Goal: Task Accomplishment & Management: Use online tool/utility

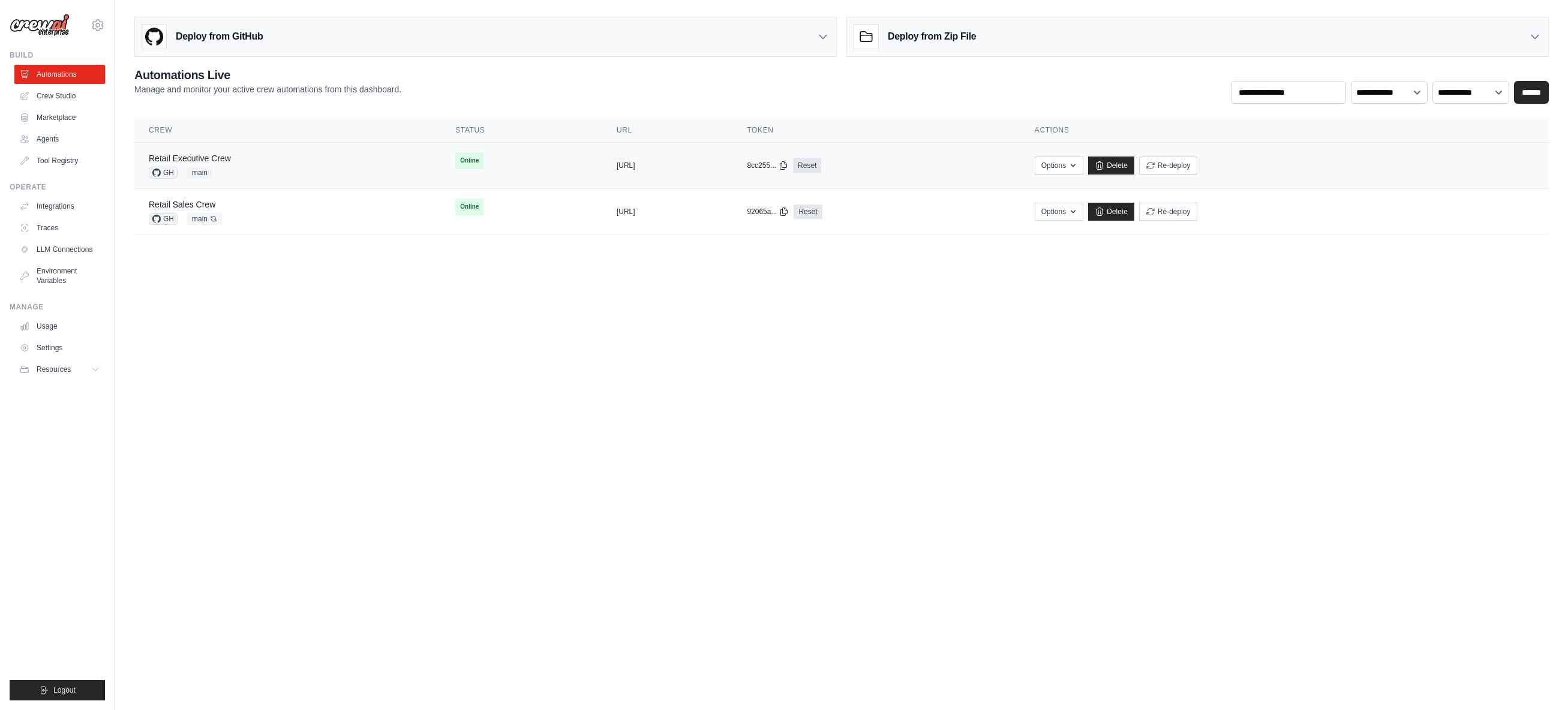
click at [222, 156] on link "Retail Executive Crew" at bounding box center [190, 158] width 82 height 9
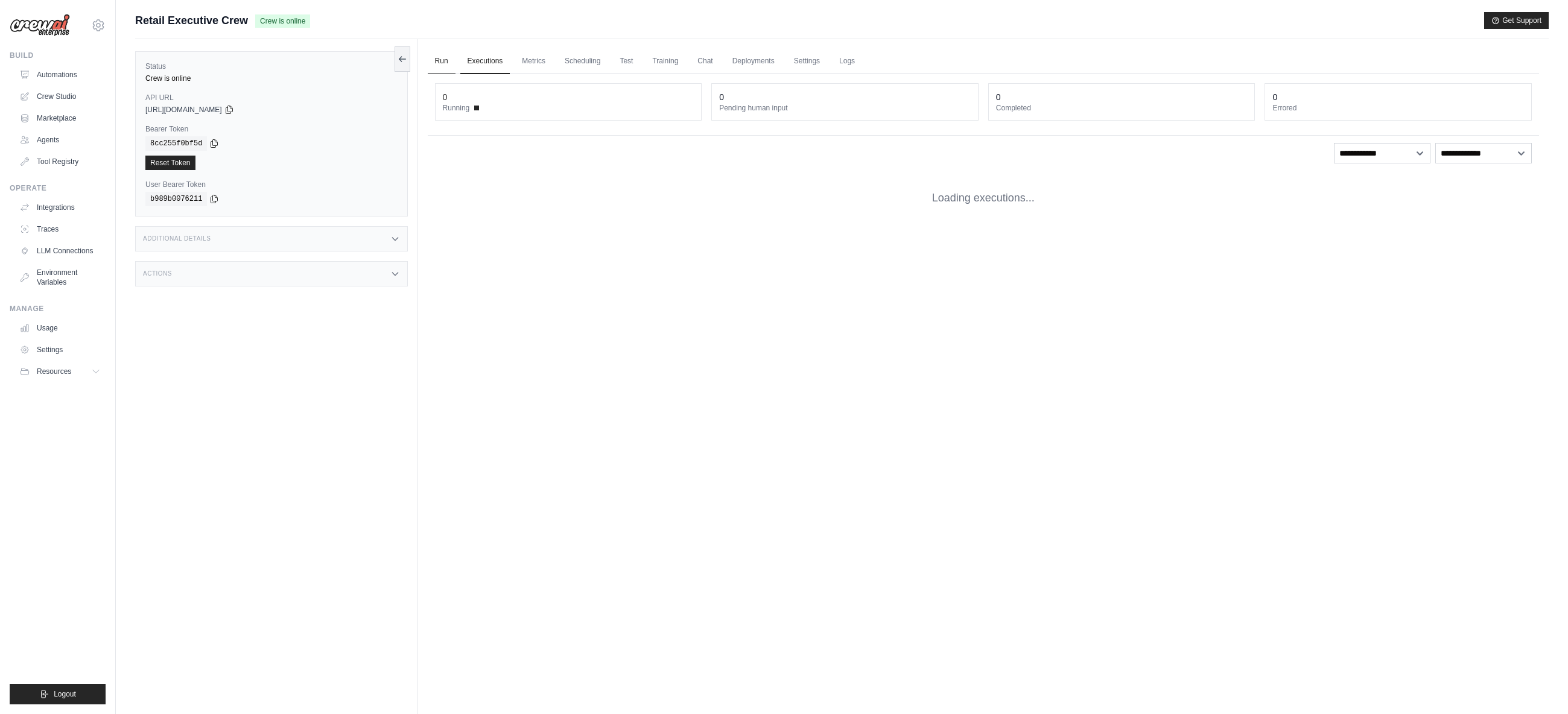
click at [446, 63] on link "Run" at bounding box center [441, 61] width 28 height 25
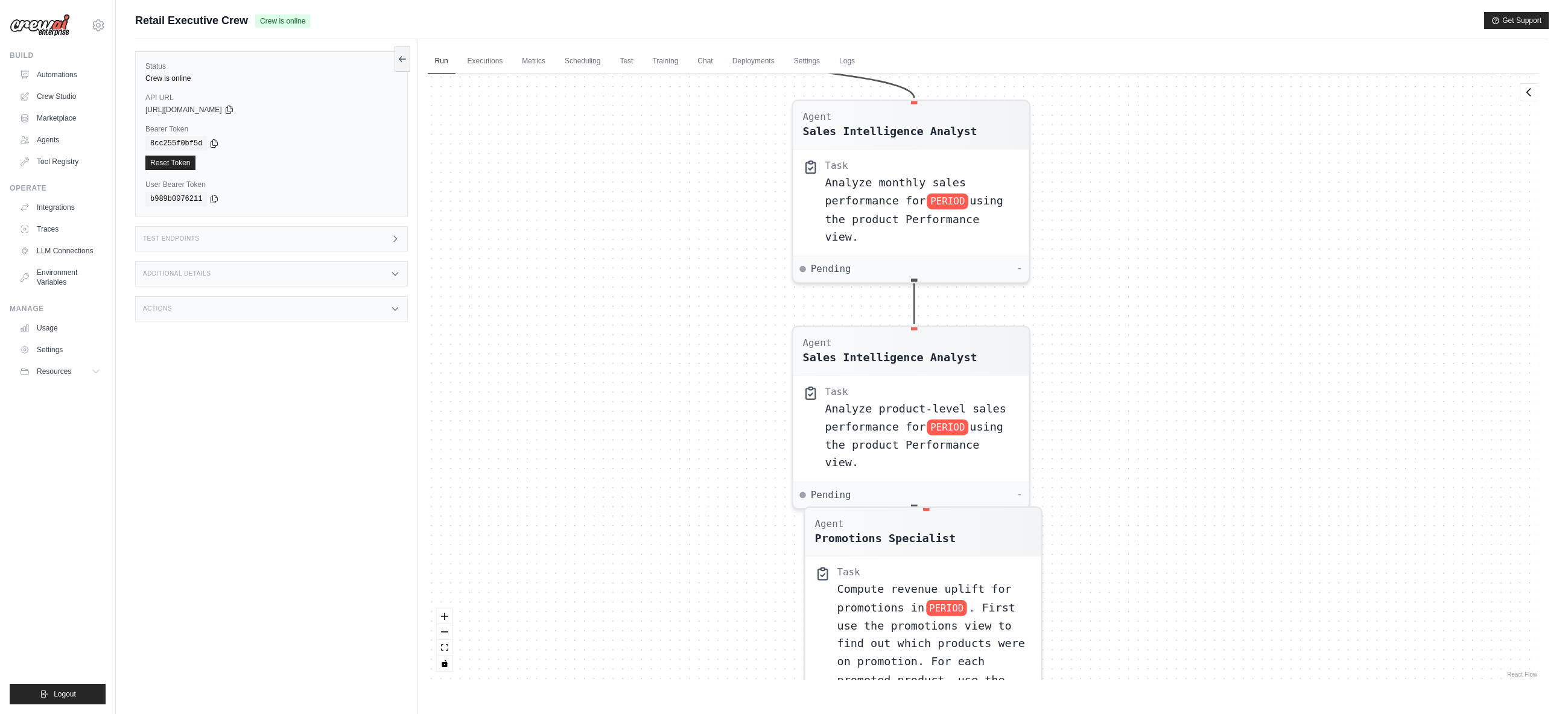
drag, startPoint x: 1363, startPoint y: 198, endPoint x: 1117, endPoint y: 506, distance: 394.2
click at [1117, 506] on div "Agent Sales Intelligence Analyst Task Analyze monthly sales performance for PER…" at bounding box center [984, 378] width 1111 height 607
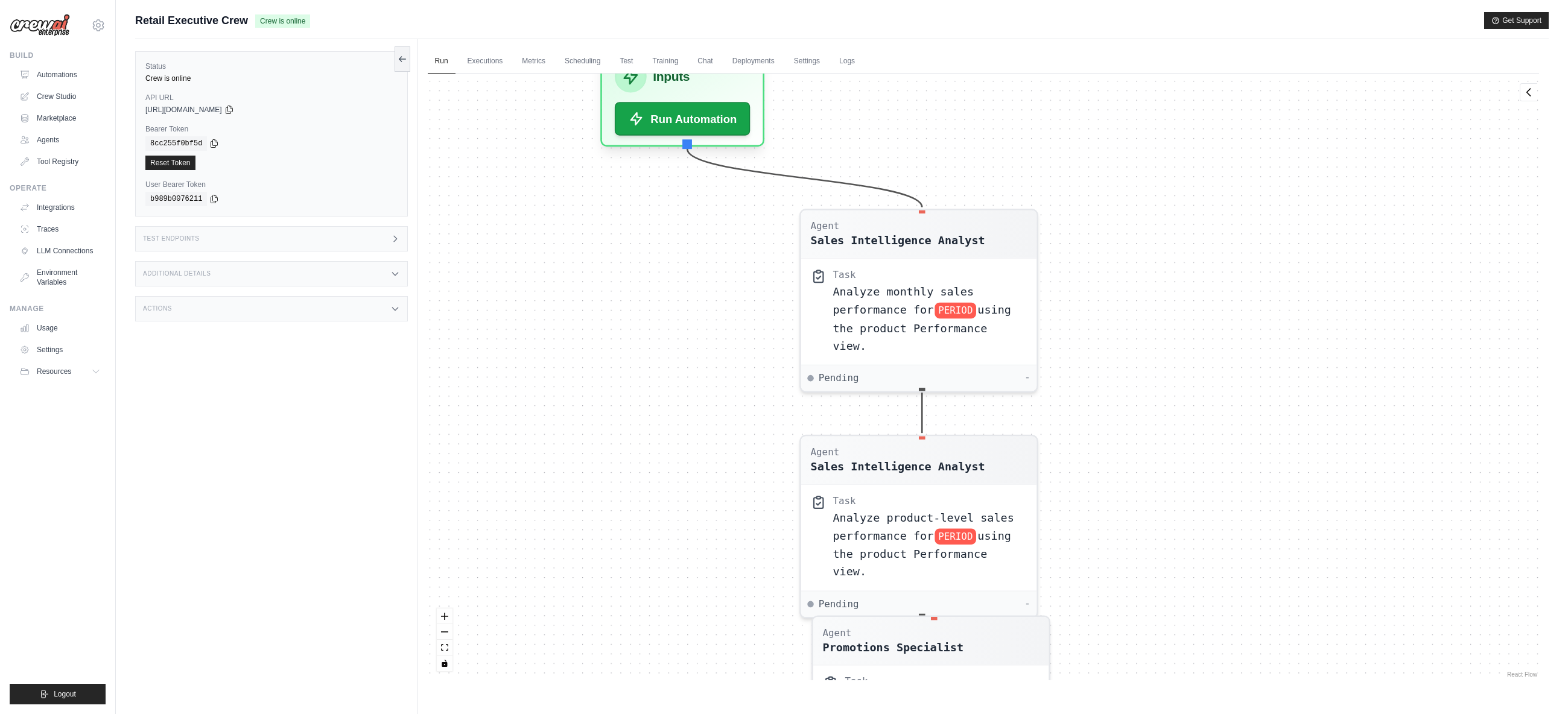
drag, startPoint x: 1143, startPoint y: 253, endPoint x: 1131, endPoint y: 332, distance: 79.9
click at [1138, 347] on div "Agent Sales Intelligence Analyst Task Analyze monthly sales performance for PER…" at bounding box center [984, 378] width 1111 height 607
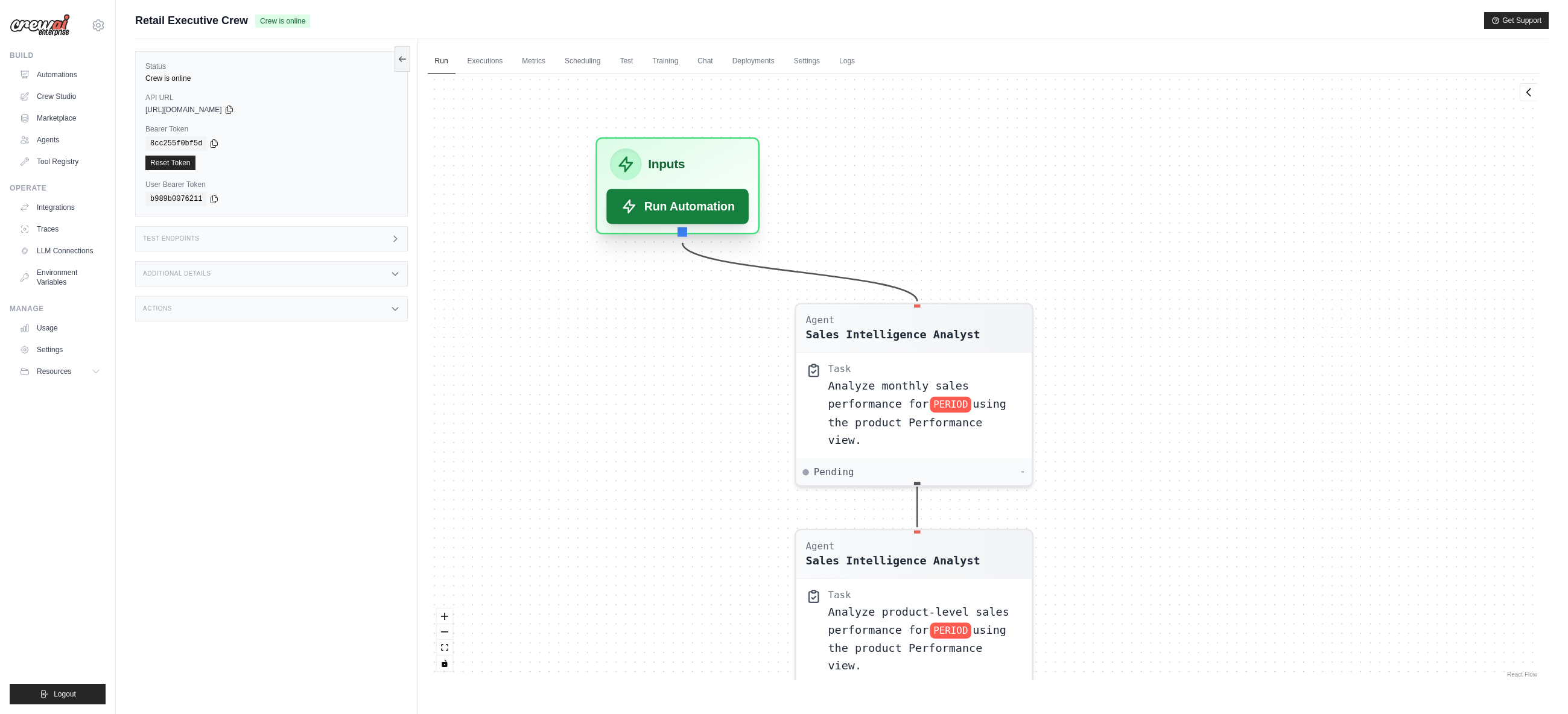
click at [678, 206] on button "Run Automation" at bounding box center [677, 207] width 142 height 35
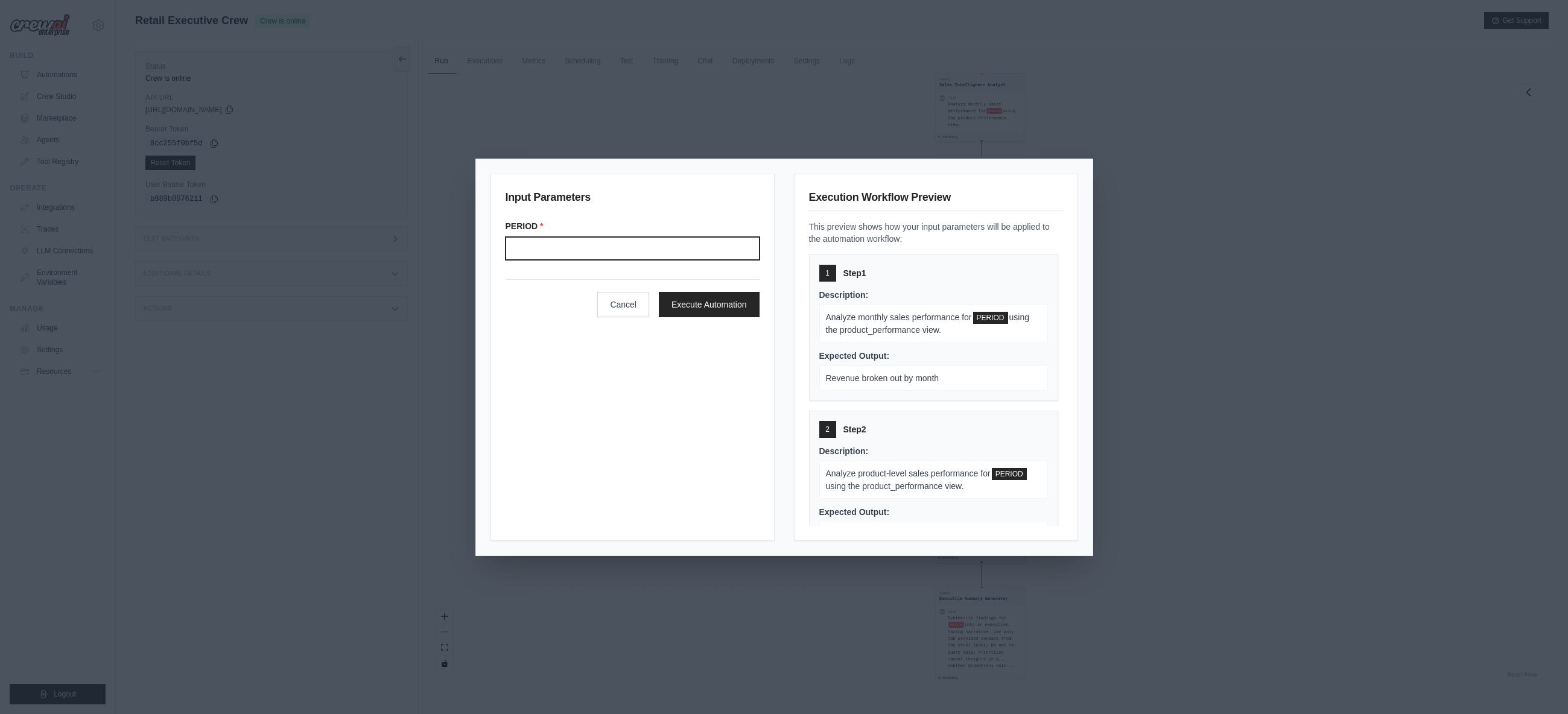
click at [590, 245] on input "Period" at bounding box center [632, 248] width 254 height 23
type input "*******"
click at [712, 304] on button "Execute Automation" at bounding box center [709, 304] width 101 height 25
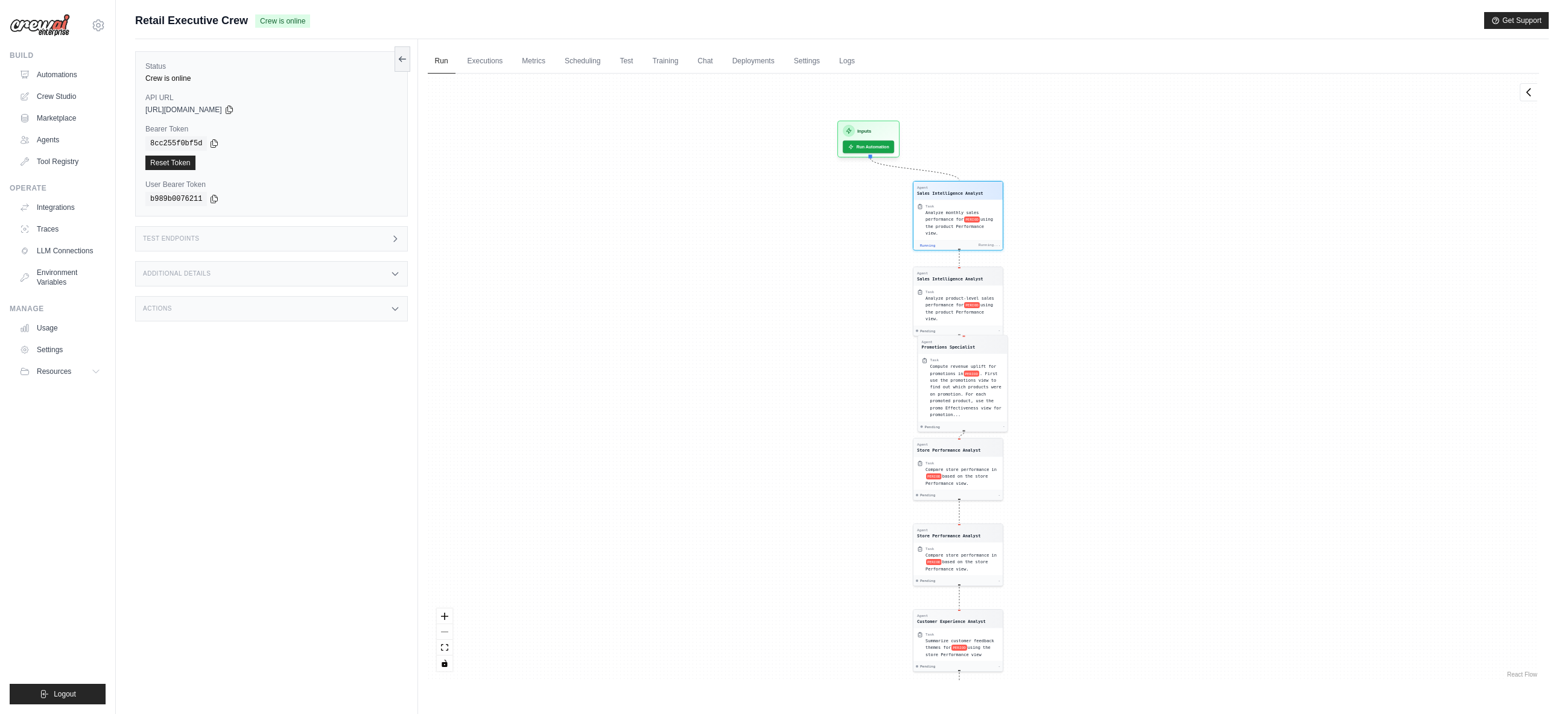
drag, startPoint x: 1185, startPoint y: 166, endPoint x: 1164, endPoint y: 278, distance: 114.0
click at [1164, 278] on div "Agent Sales Intelligence Analyst Task Analyze monthly sales performance for PER…" at bounding box center [984, 378] width 1111 height 607
drag, startPoint x: 1186, startPoint y: 227, endPoint x: 1168, endPoint y: 319, distance: 93.7
click at [1168, 319] on div "Agent Sales Intelligence Analyst Task Analyze monthly sales performance for PER…" at bounding box center [984, 378] width 1111 height 607
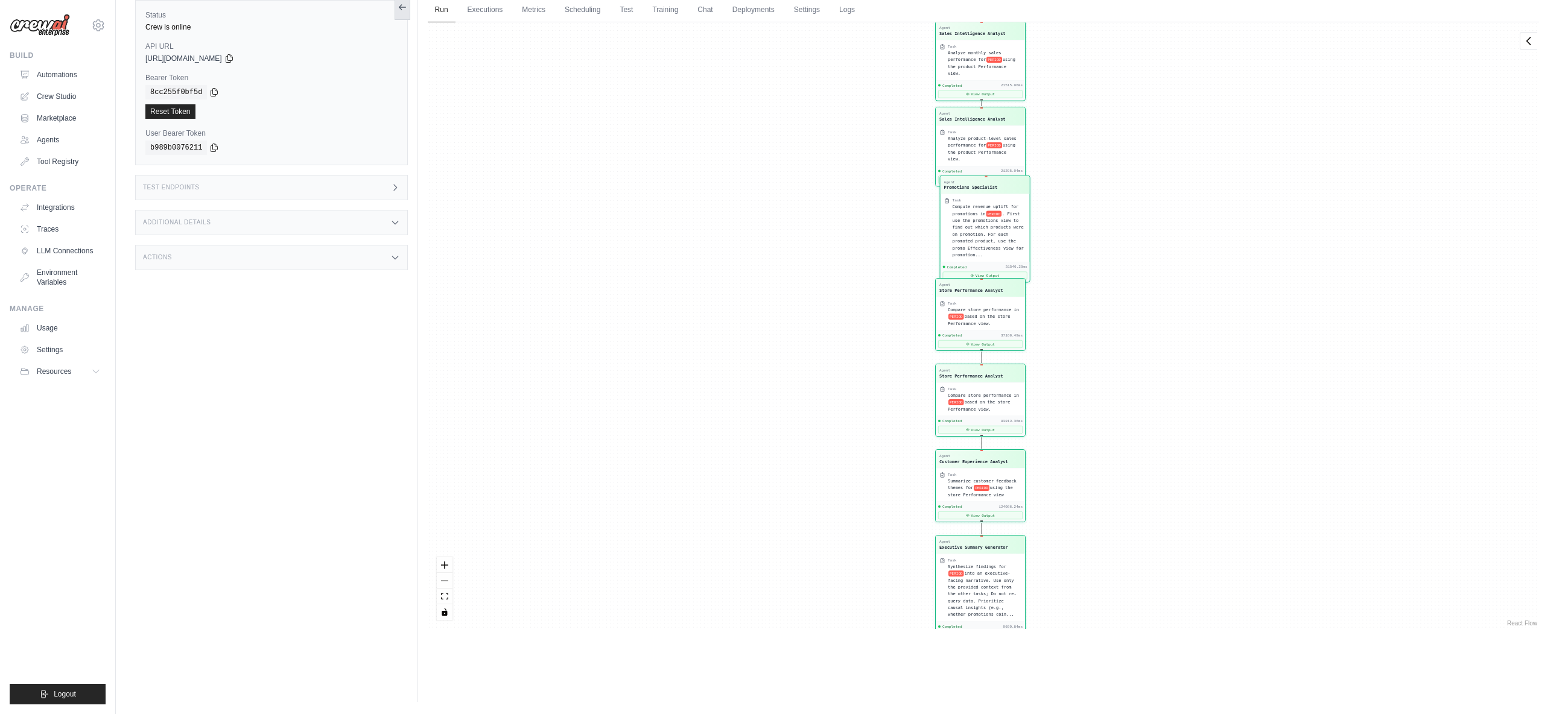
scroll to position [4832, 0]
click at [955, 625] on span "Completed" at bounding box center [953, 626] width 20 height 5
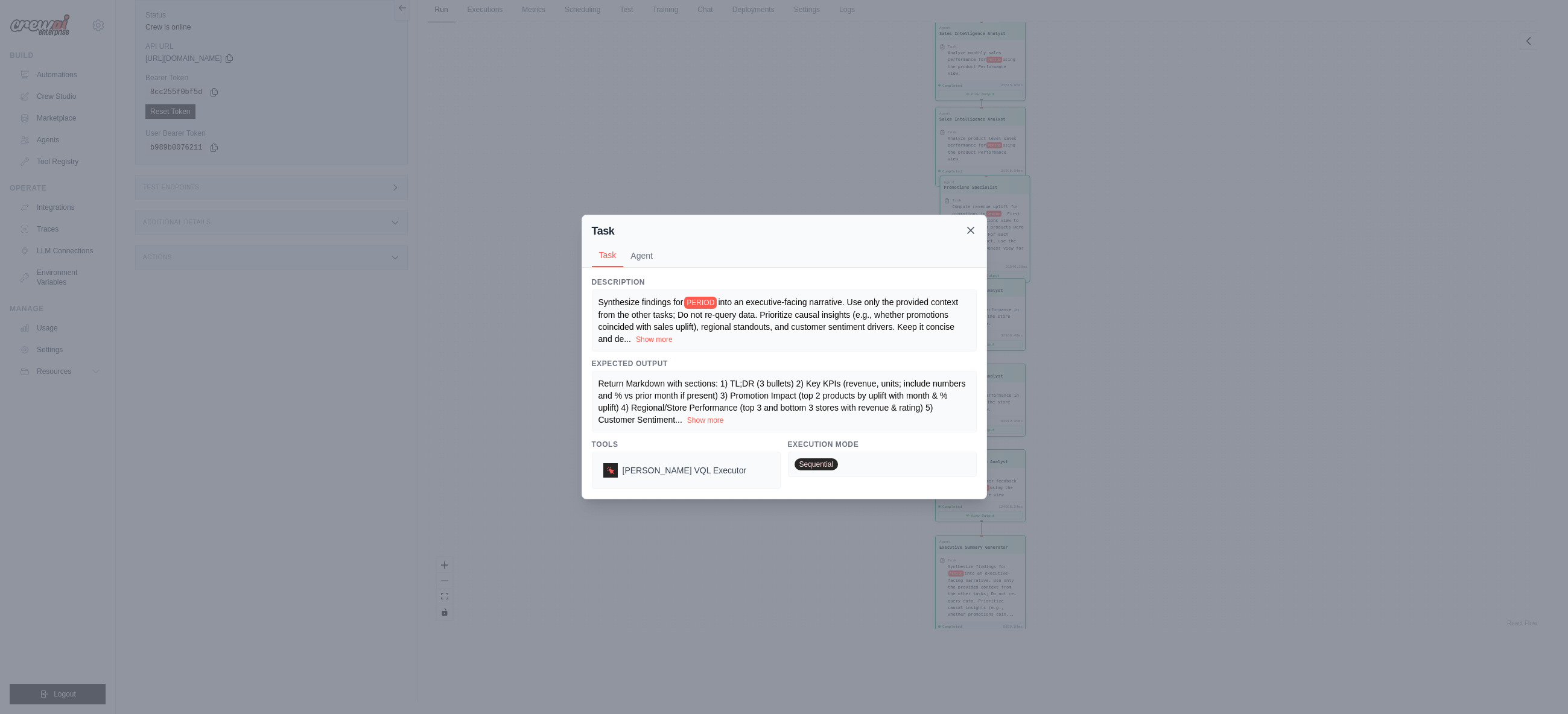
click at [970, 230] on icon at bounding box center [970, 230] width 12 height 12
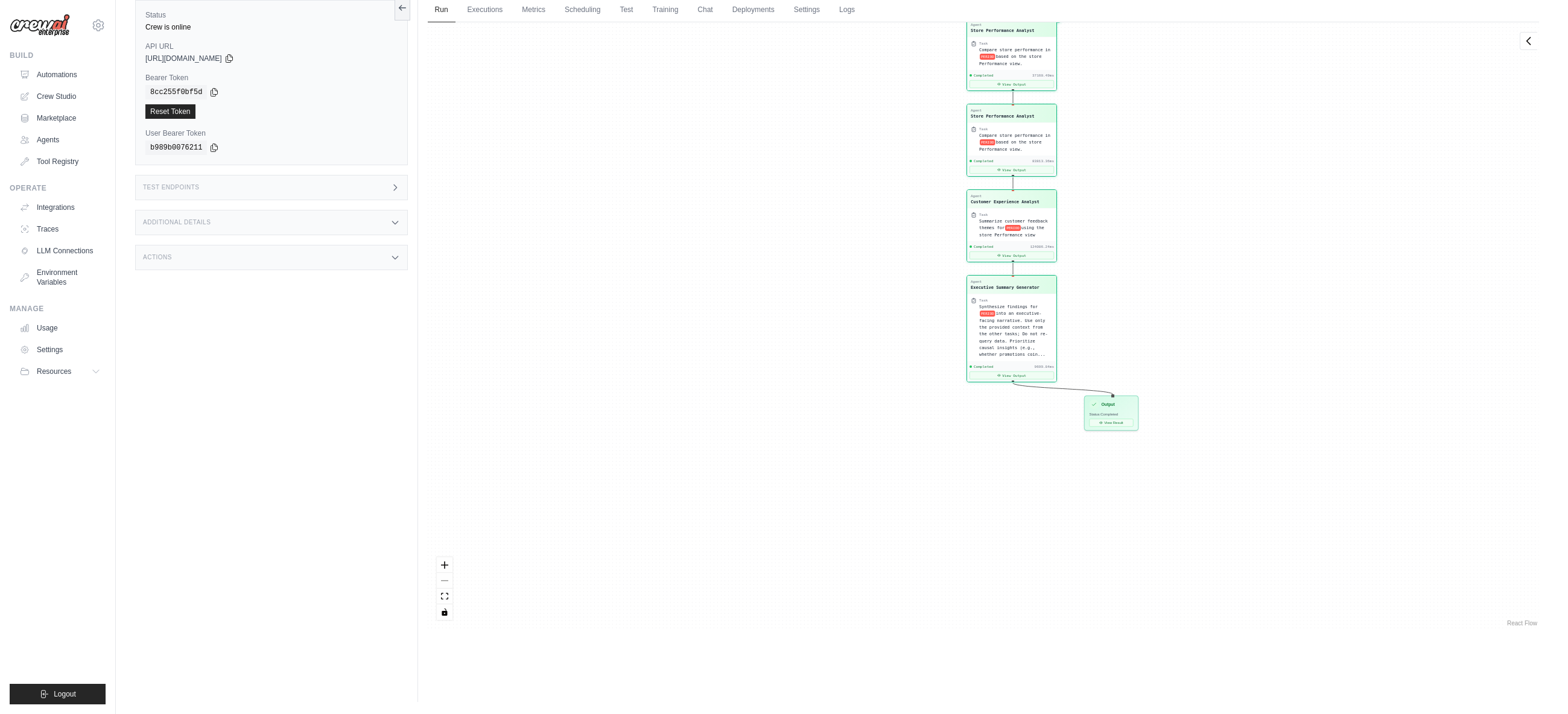
drag, startPoint x: 601, startPoint y: 563, endPoint x: 632, endPoint y: 304, distance: 260.8
click at [632, 304] on div "Agent Sales Intelligence Analyst Task Analyze monthly sales performance for PER…" at bounding box center [984, 326] width 1111 height 607
click at [1095, 422] on button "View Result" at bounding box center [1111, 420] width 44 height 8
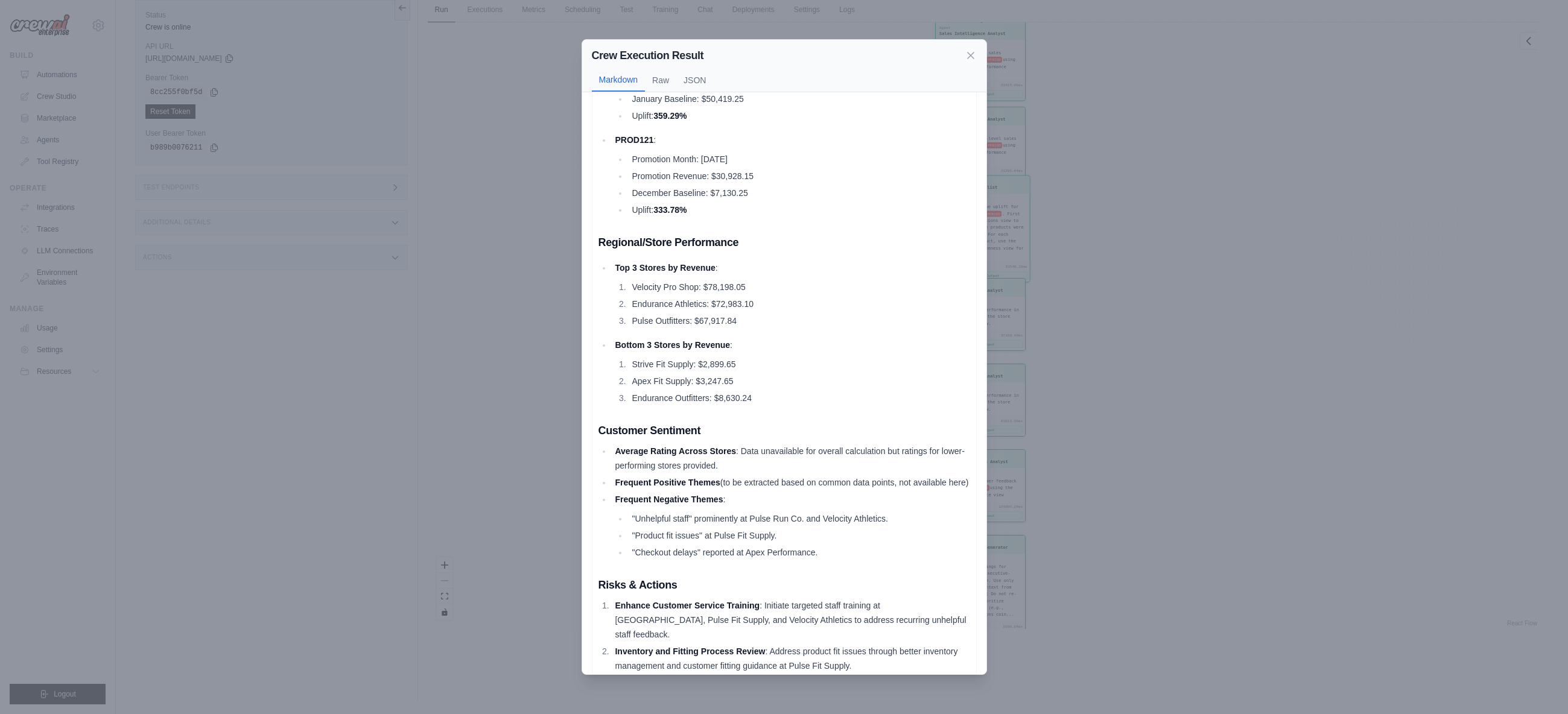
scroll to position [394, 0]
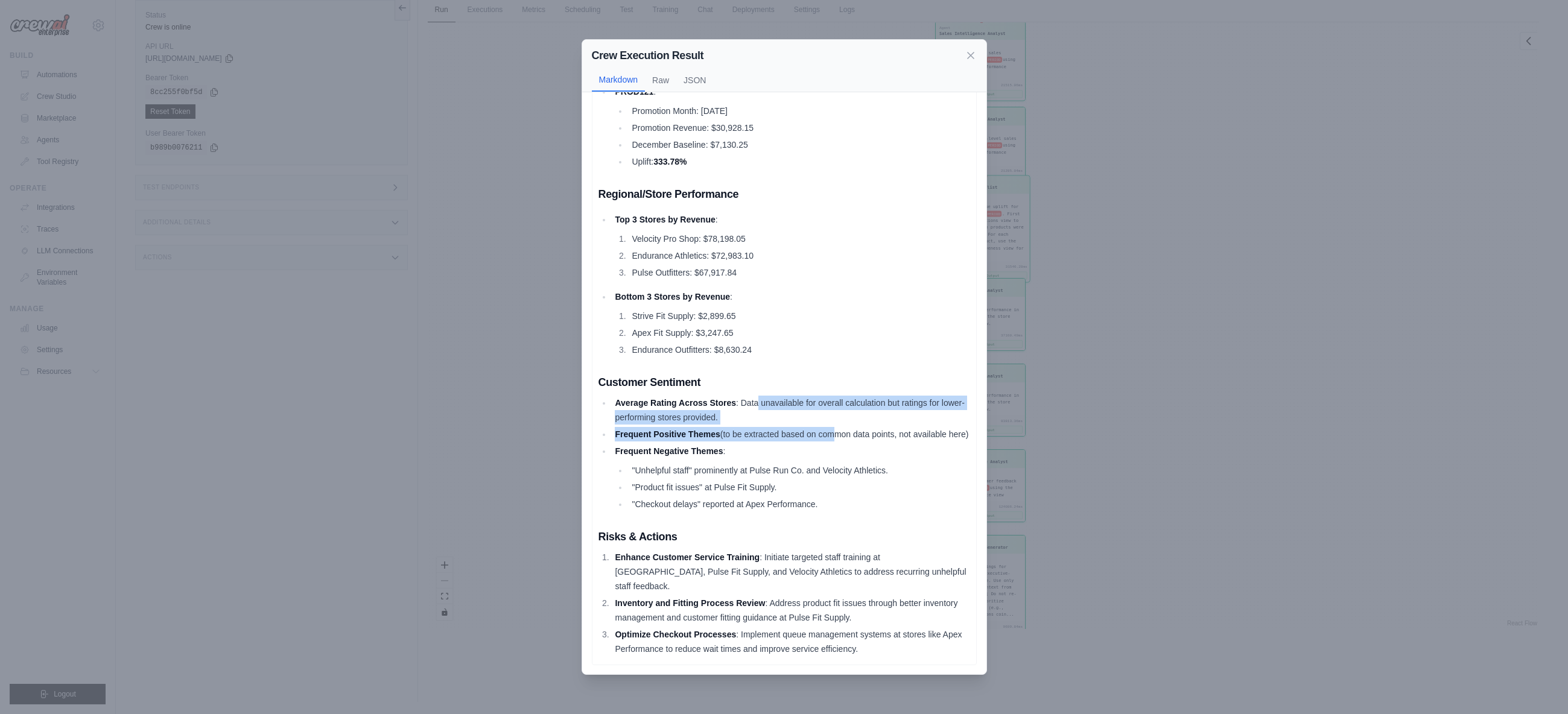
drag, startPoint x: 815, startPoint y: 422, endPoint x: 831, endPoint y: 427, distance: 16.8
click at [831, 427] on ul "Average Rating Across Stores : Data unavailable for overall calculation but rat…" at bounding box center [784, 454] width 372 height 116
click at [831, 427] on li "Frequent Positive Themes (to be extracted based on common data points, not avai…" at bounding box center [791, 434] width 358 height 14
drag, startPoint x: 730, startPoint y: 410, endPoint x: 833, endPoint y: 457, distance: 113.2
click at [833, 457] on ul "Average Rating Across Stores : Data unavailable for overall calculation but rat…" at bounding box center [784, 454] width 372 height 116
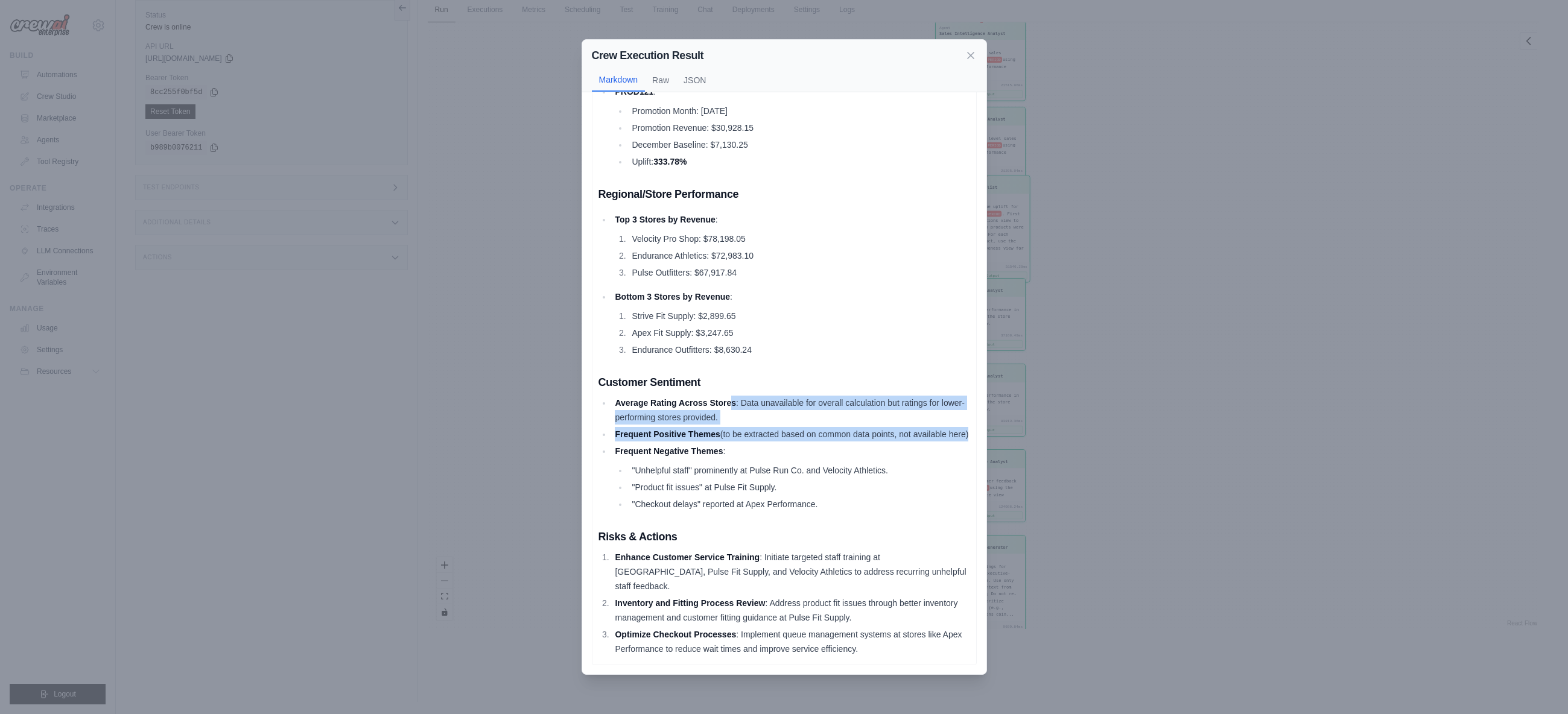
click at [833, 457] on ul "Average Rating Across Stores : Data unavailable for overall calculation but rat…" at bounding box center [784, 454] width 372 height 116
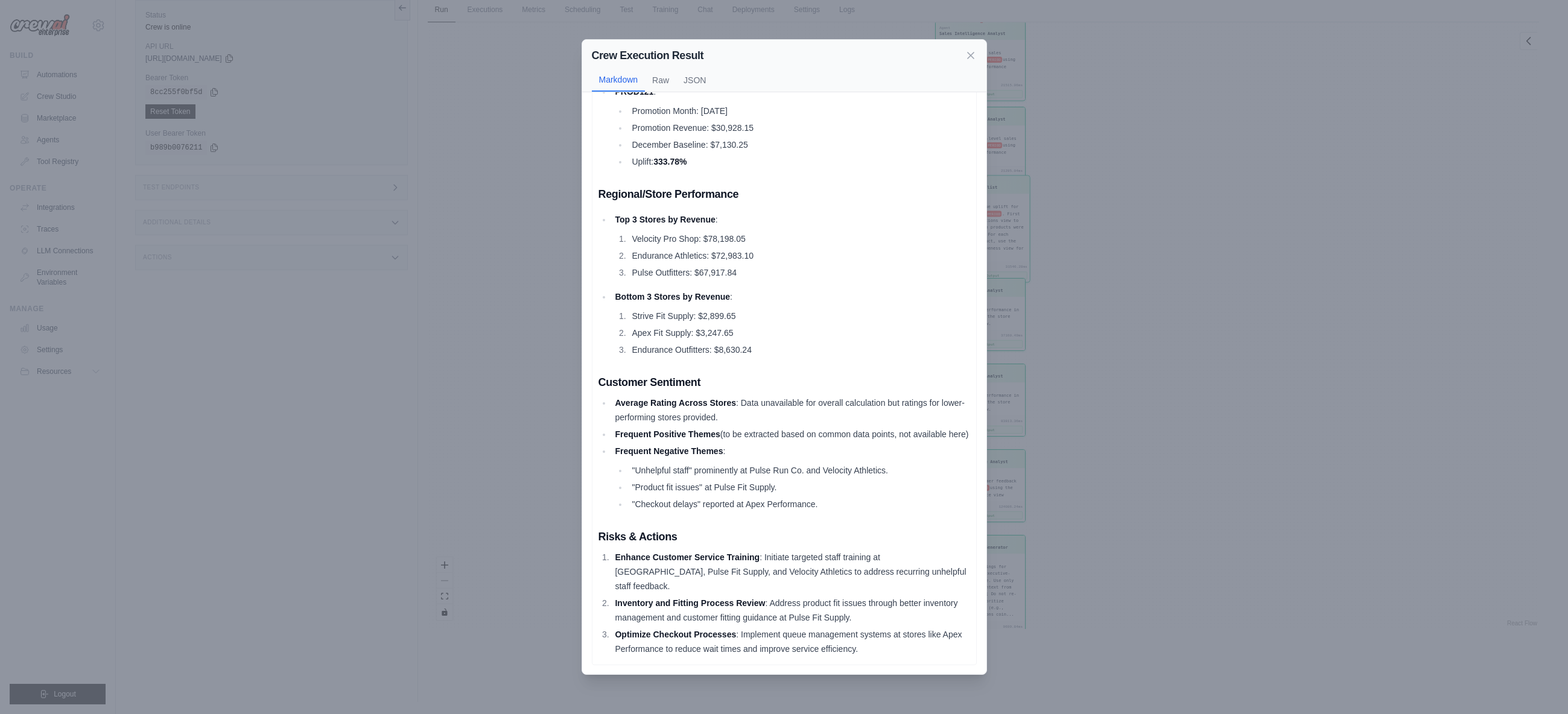
drag, startPoint x: 761, startPoint y: 443, endPoint x: 779, endPoint y: 450, distance: 19.3
click at [779, 442] on li "Frequent Positive Themes (to be extracted based on common data points, not avai…" at bounding box center [791, 434] width 358 height 14
drag, startPoint x: 784, startPoint y: 445, endPoint x: 824, endPoint y: 462, distance: 43.5
click at [824, 462] on ul "Average Rating Across Stores : Data unavailable for overall calculation but rat…" at bounding box center [784, 454] width 372 height 116
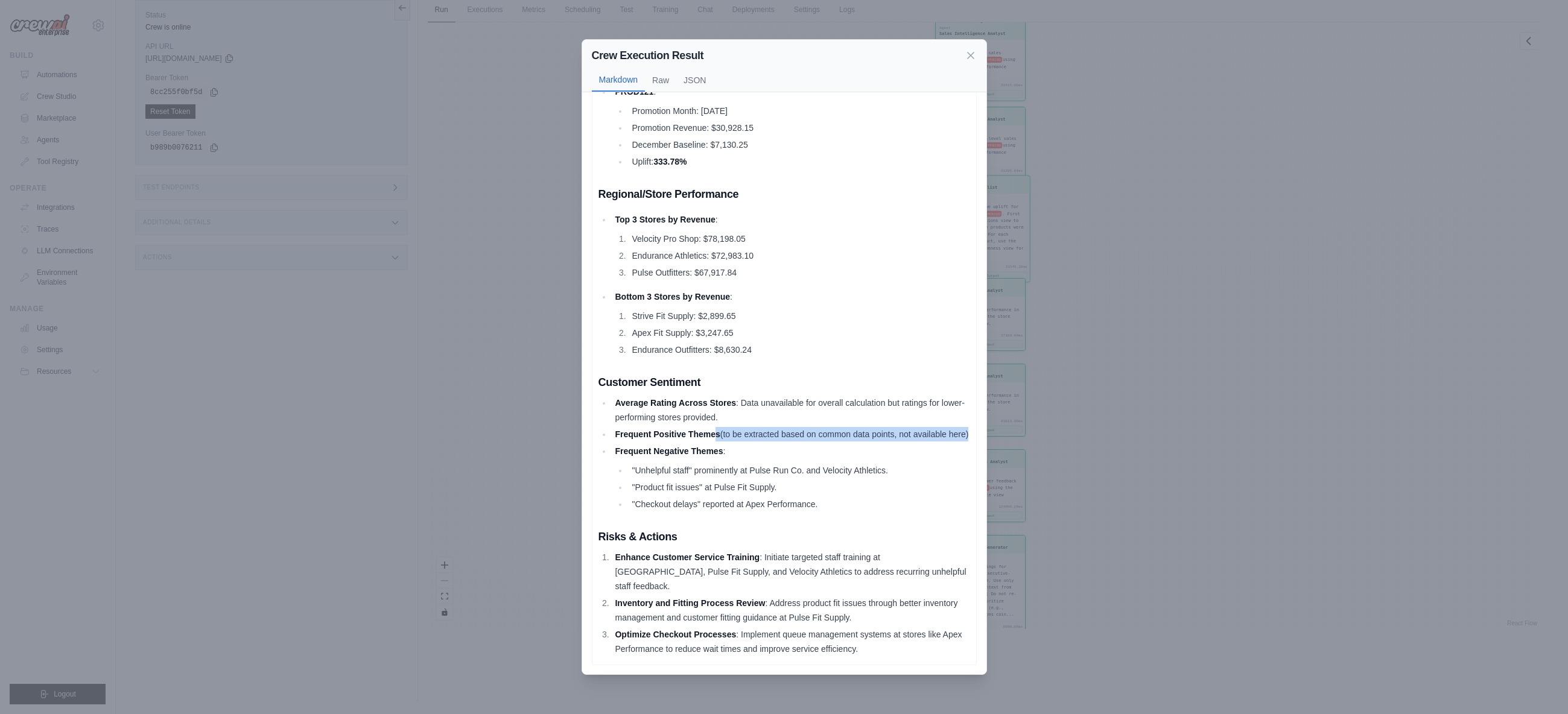
click at [824, 463] on li "Frequent Negative Themes : "Unhelpful staff" prominently at Pulse Run Co. and V…" at bounding box center [791, 478] width 358 height 67
drag, startPoint x: 787, startPoint y: 442, endPoint x: 801, endPoint y: 450, distance: 16.1
click at [801, 450] on ul "Average Rating Across Stores : Data unavailable for overall calculation but rat…" at bounding box center [784, 454] width 372 height 116
click at [801, 442] on li "Frequent Positive Themes (to be extracted based on common data points, not avai…" at bounding box center [791, 434] width 358 height 14
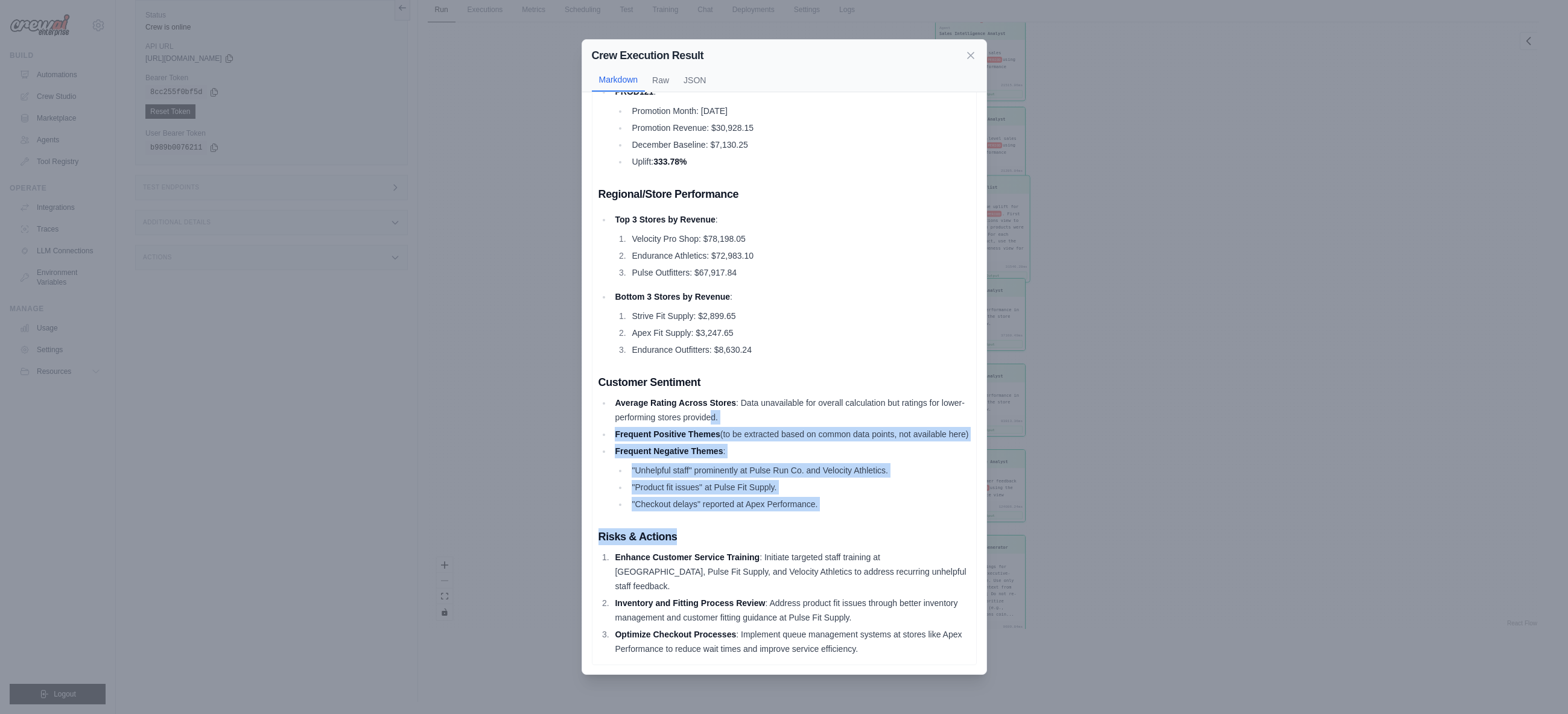
drag, startPoint x: 818, startPoint y: 461, endPoint x: 851, endPoint y: 543, distance: 88.4
click at [851, 543] on div "Q1 2024 Executive Summary TL;DR Q1 2024 saw a revenue increase with a significa…" at bounding box center [784, 185] width 372 height 941
click at [851, 543] on h3 "Risks & Actions" at bounding box center [784, 537] width 372 height 17
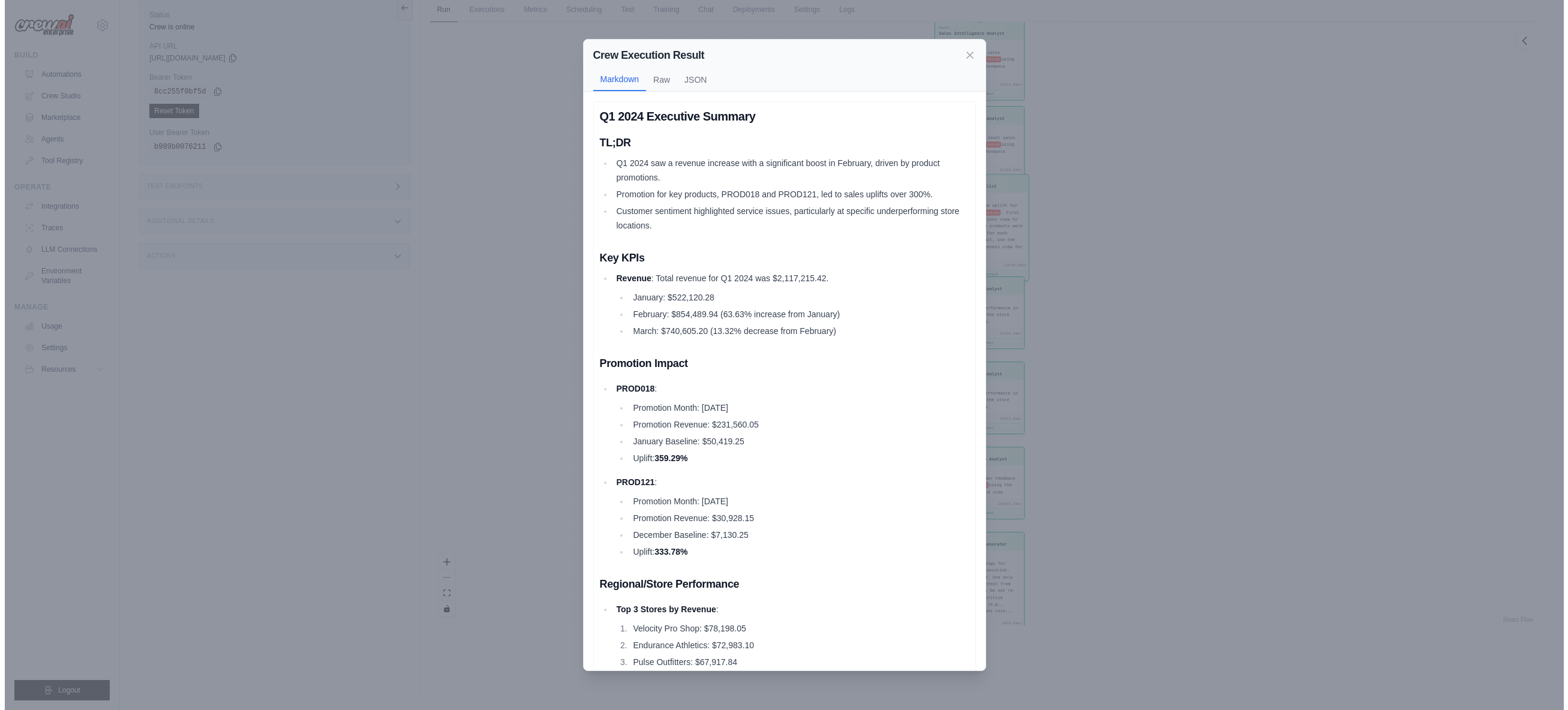
scroll to position [0, 0]
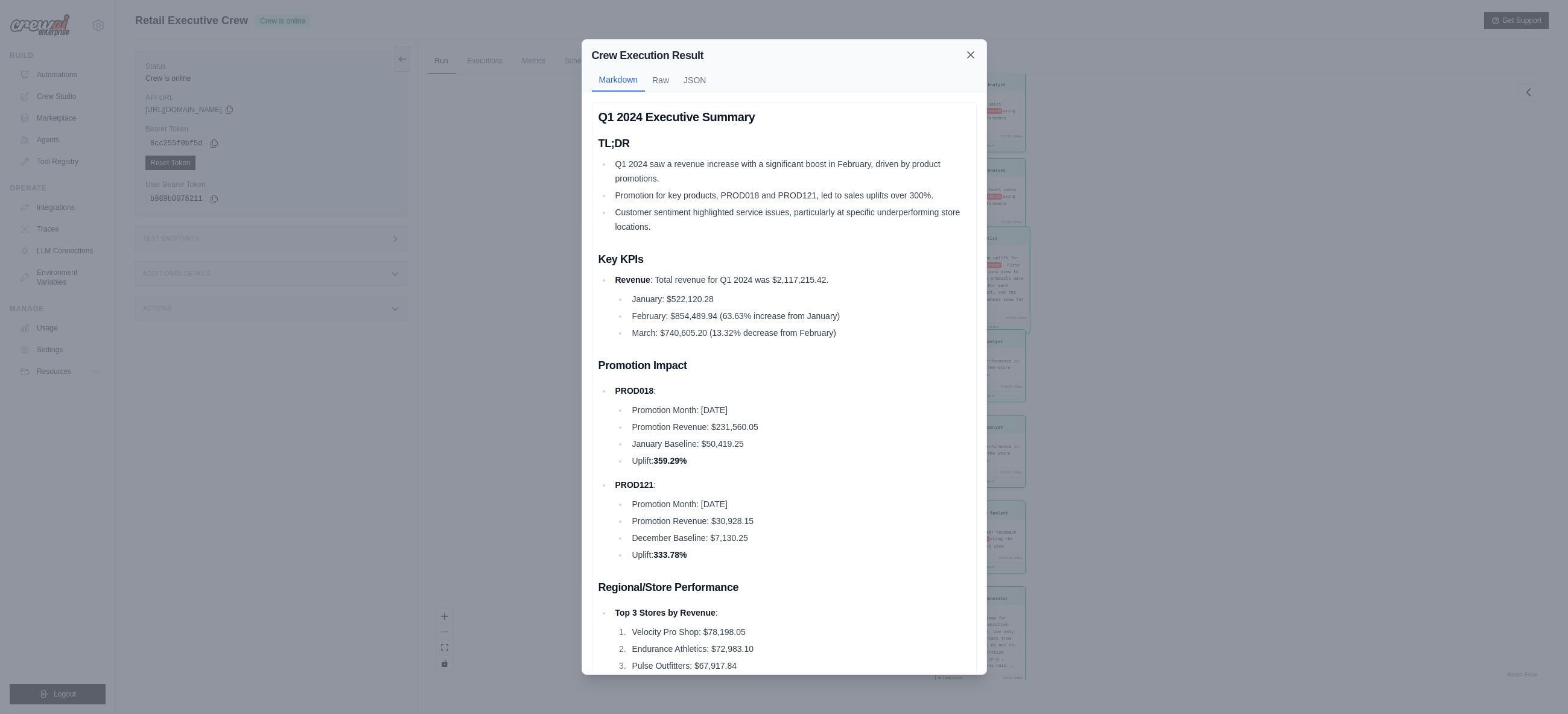
click at [969, 55] on icon at bounding box center [970, 55] width 12 height 12
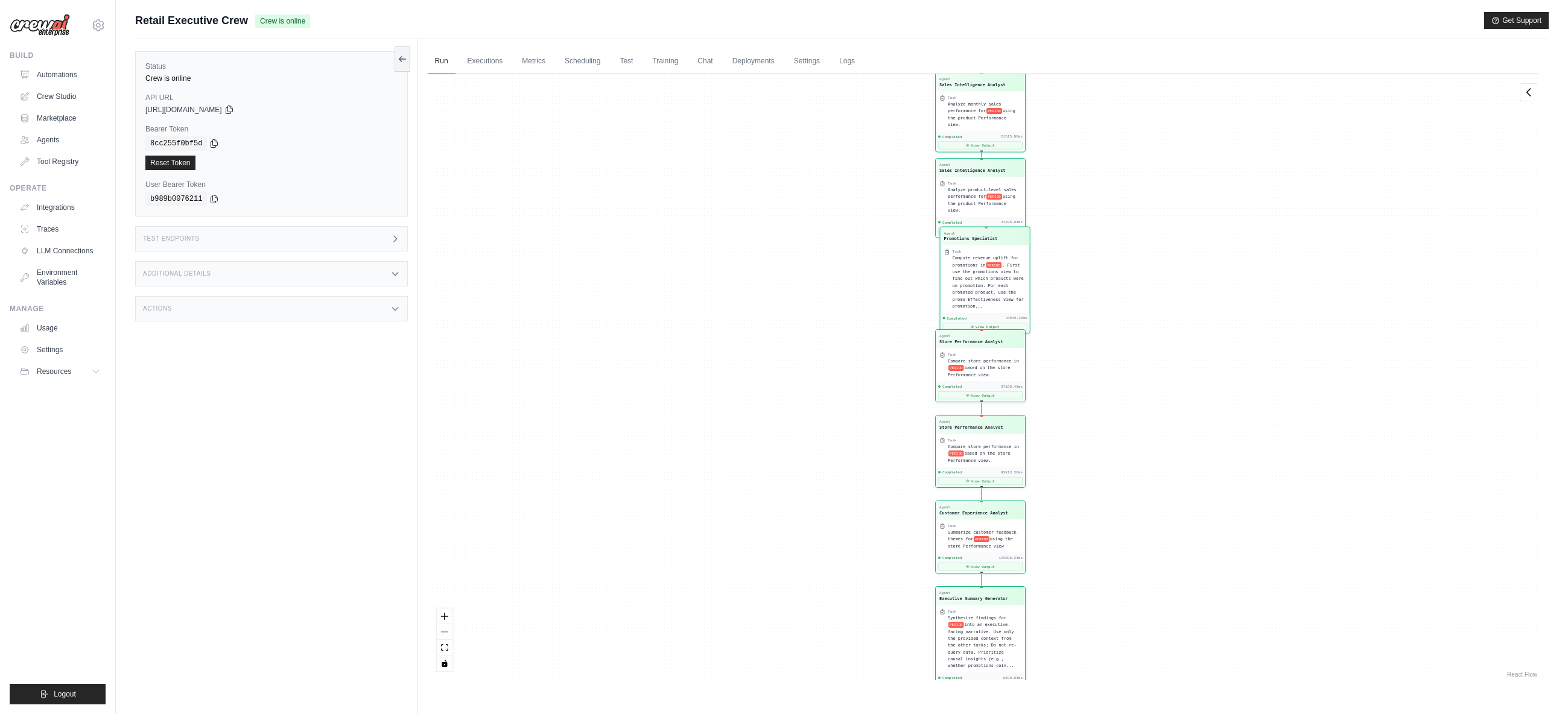
click at [446, 62] on link "Run" at bounding box center [441, 61] width 28 height 25
click at [56, 74] on link "Automations" at bounding box center [61, 74] width 91 height 19
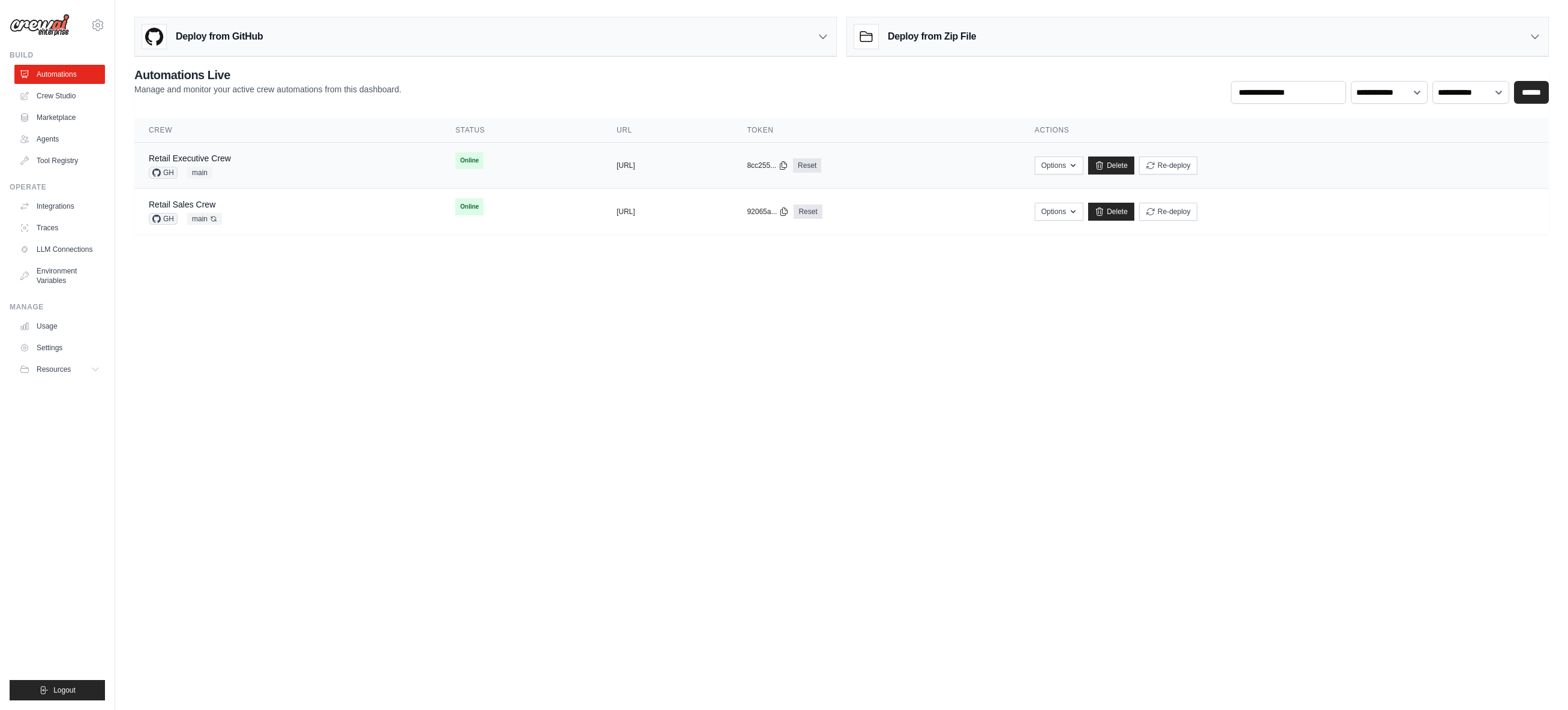
click at [253, 156] on div "Retail Executive Crew GH main" at bounding box center [288, 166] width 278 height 27
click at [245, 201] on div "Retail Sales Crew GH main Auto-deploy enabled" at bounding box center [288, 212] width 278 height 27
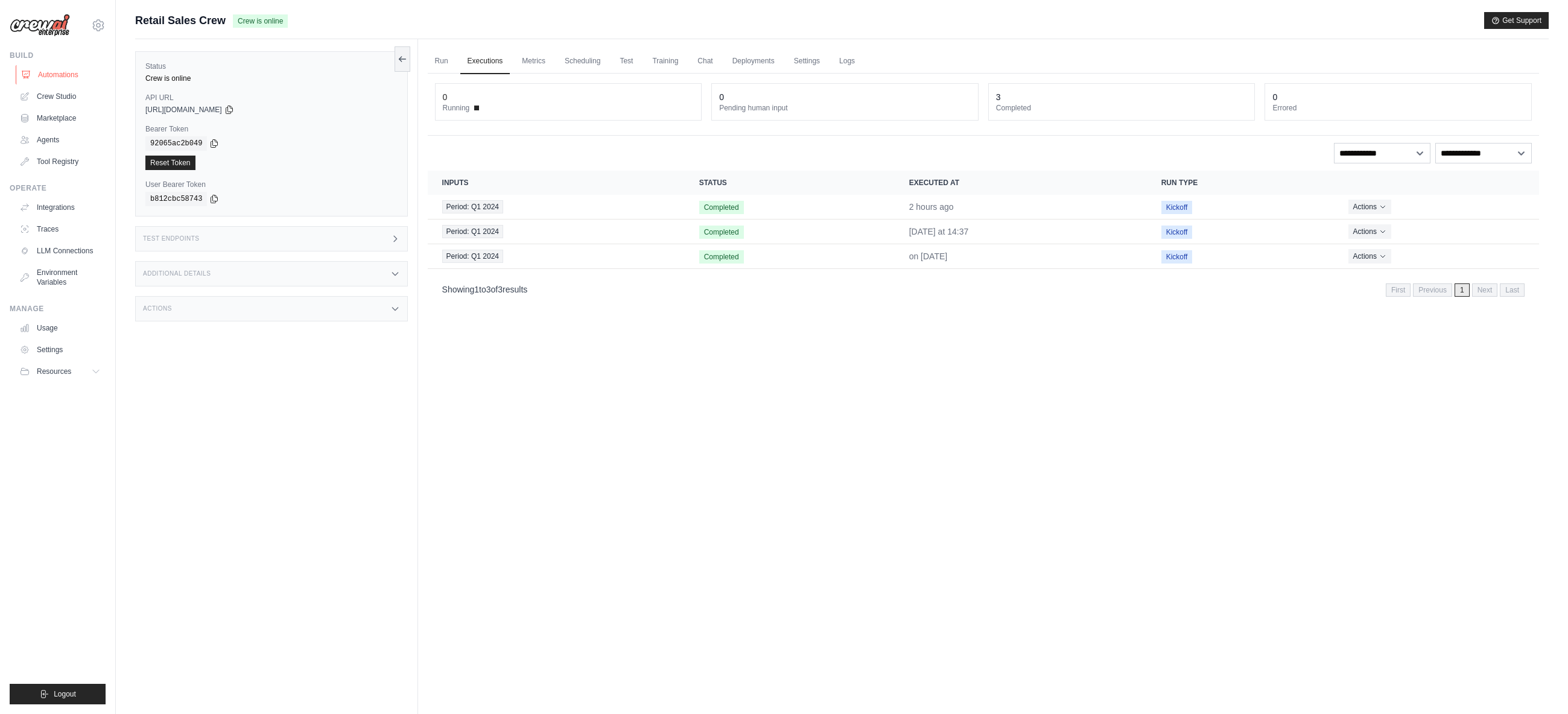
click at [52, 76] on link "Automations" at bounding box center [61, 74] width 91 height 19
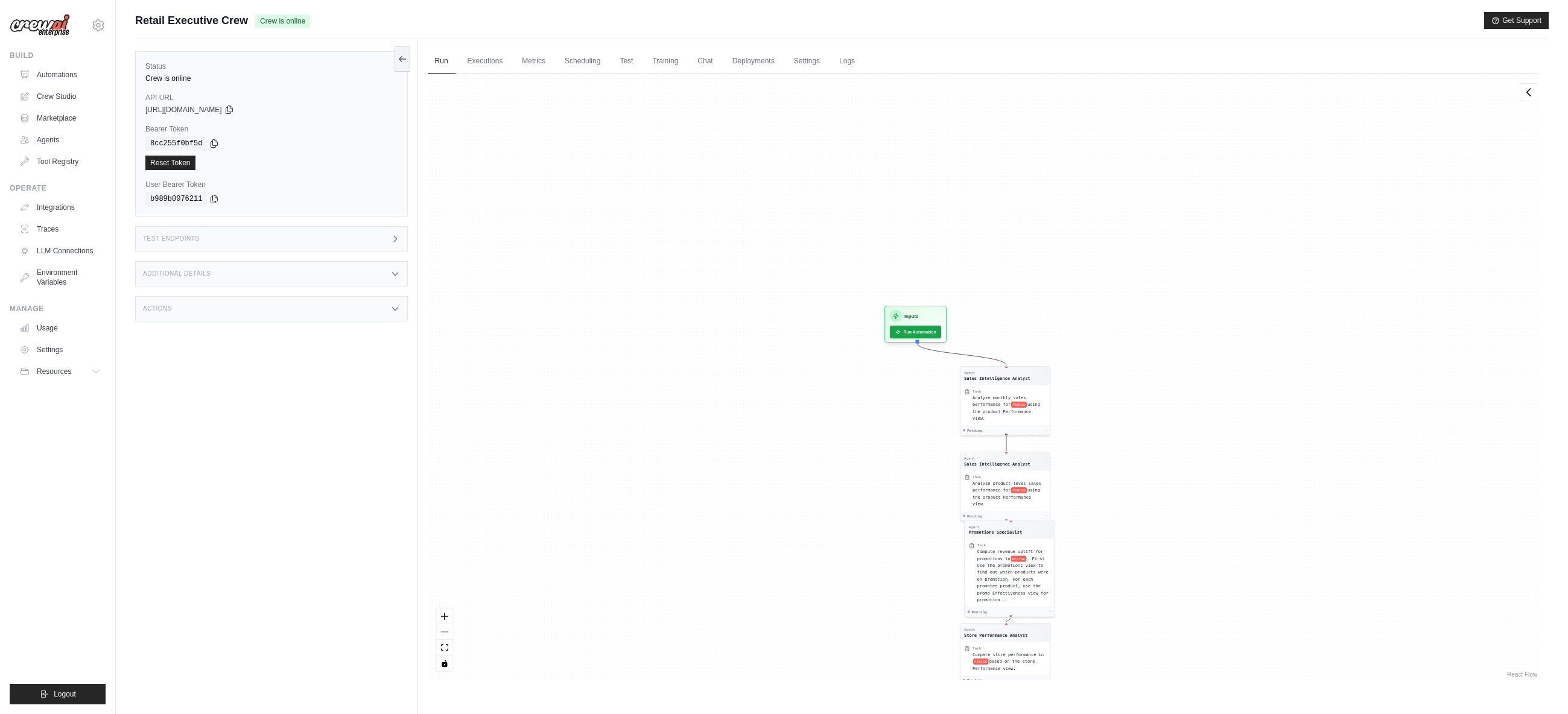
drag, startPoint x: 1216, startPoint y: 206, endPoint x: 1244, endPoint y: 511, distance: 306.3
click at [1244, 511] on div "Agent Sales Intelligence Analyst Task Analyze monthly sales performance for PER…" at bounding box center [984, 378] width 1111 height 607
click at [932, 341] on button "Run Automation" at bounding box center [919, 341] width 54 height 13
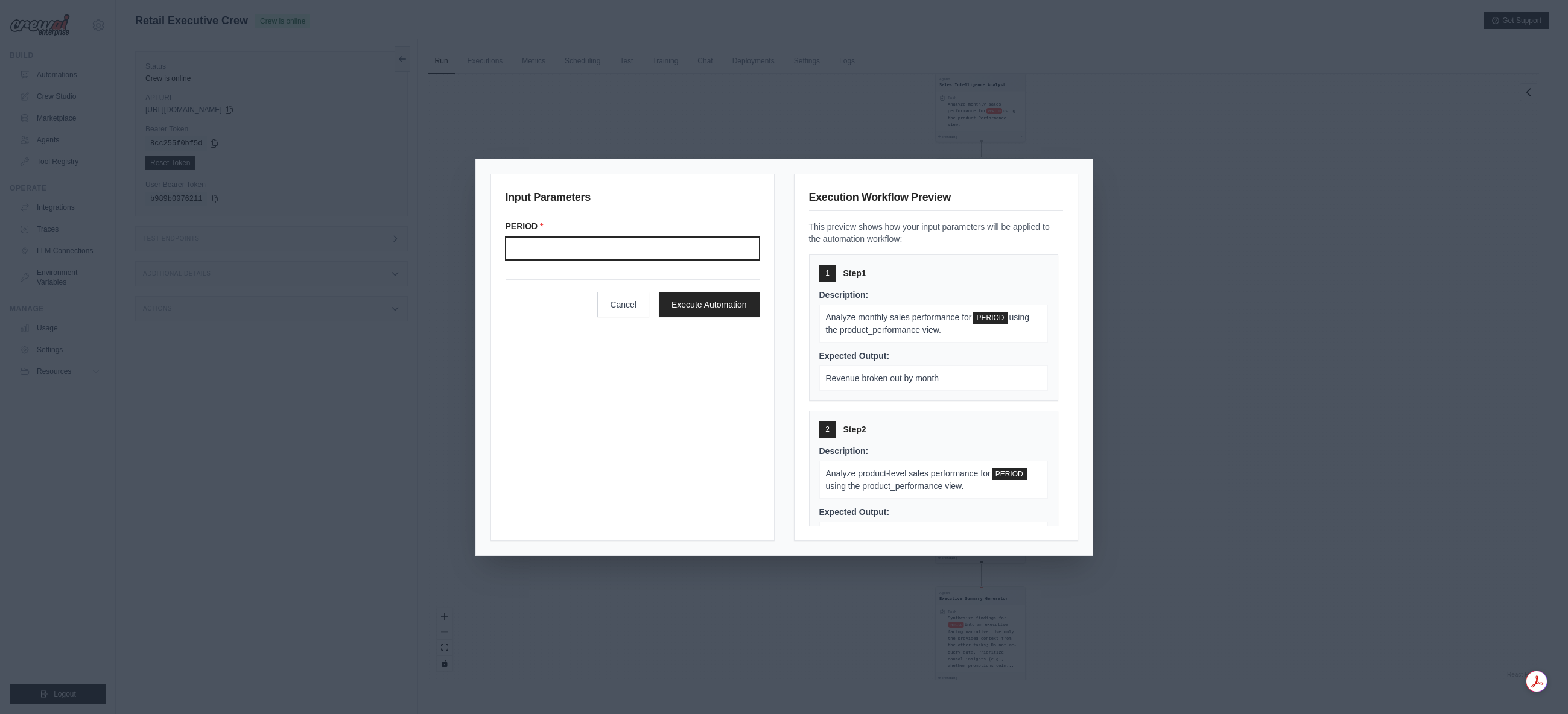
click at [612, 245] on input "Period" at bounding box center [632, 248] width 254 height 23
type input "*******"
click at [726, 408] on div "Input Parameters PERIOD * ******* Cancel Execute Automation" at bounding box center [632, 357] width 284 height 368
click at [709, 309] on button "Execute Automation" at bounding box center [709, 304] width 101 height 25
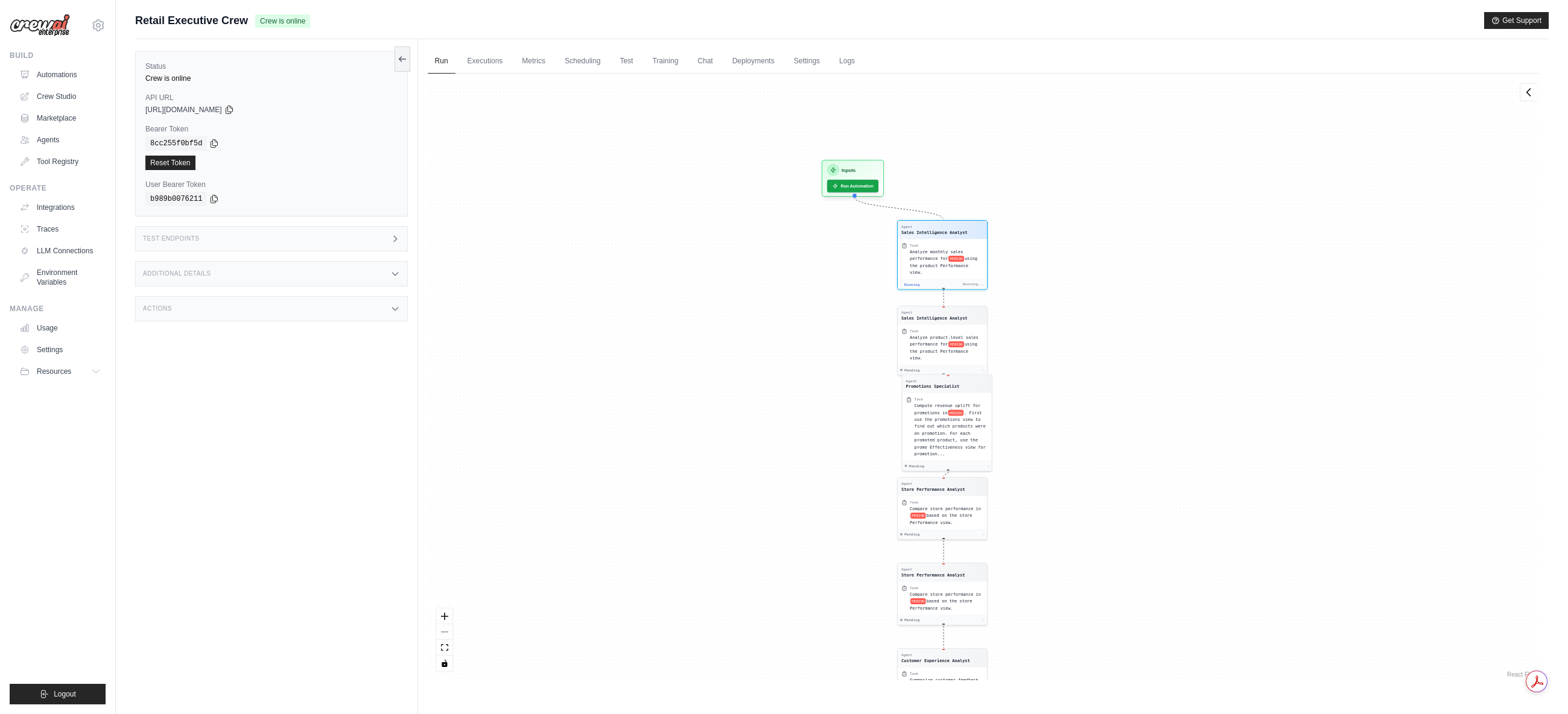
drag, startPoint x: 1282, startPoint y: 252, endPoint x: 1263, endPoint y: 336, distance: 86.1
click at [1263, 336] on div "Agent Sales Intelligence Analyst Task Analyze monthly sales performance for PER…" at bounding box center [984, 378] width 1111 height 607
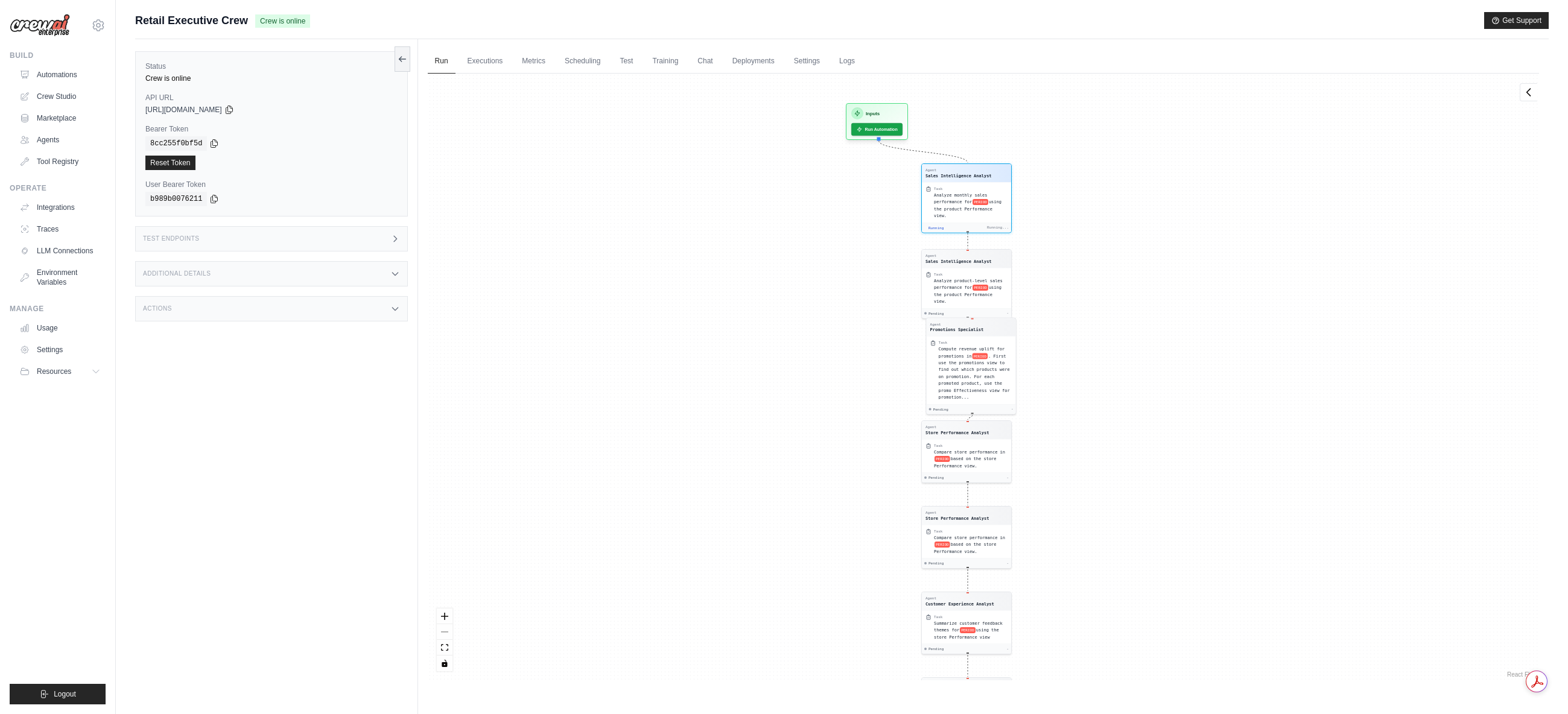
drag, startPoint x: 1231, startPoint y: 219, endPoint x: 1218, endPoint y: 299, distance: 81.0
click at [1218, 299] on div "Agent Sales Intelligence Analyst Task Analyze monthly sales performance for PER…" at bounding box center [984, 378] width 1111 height 607
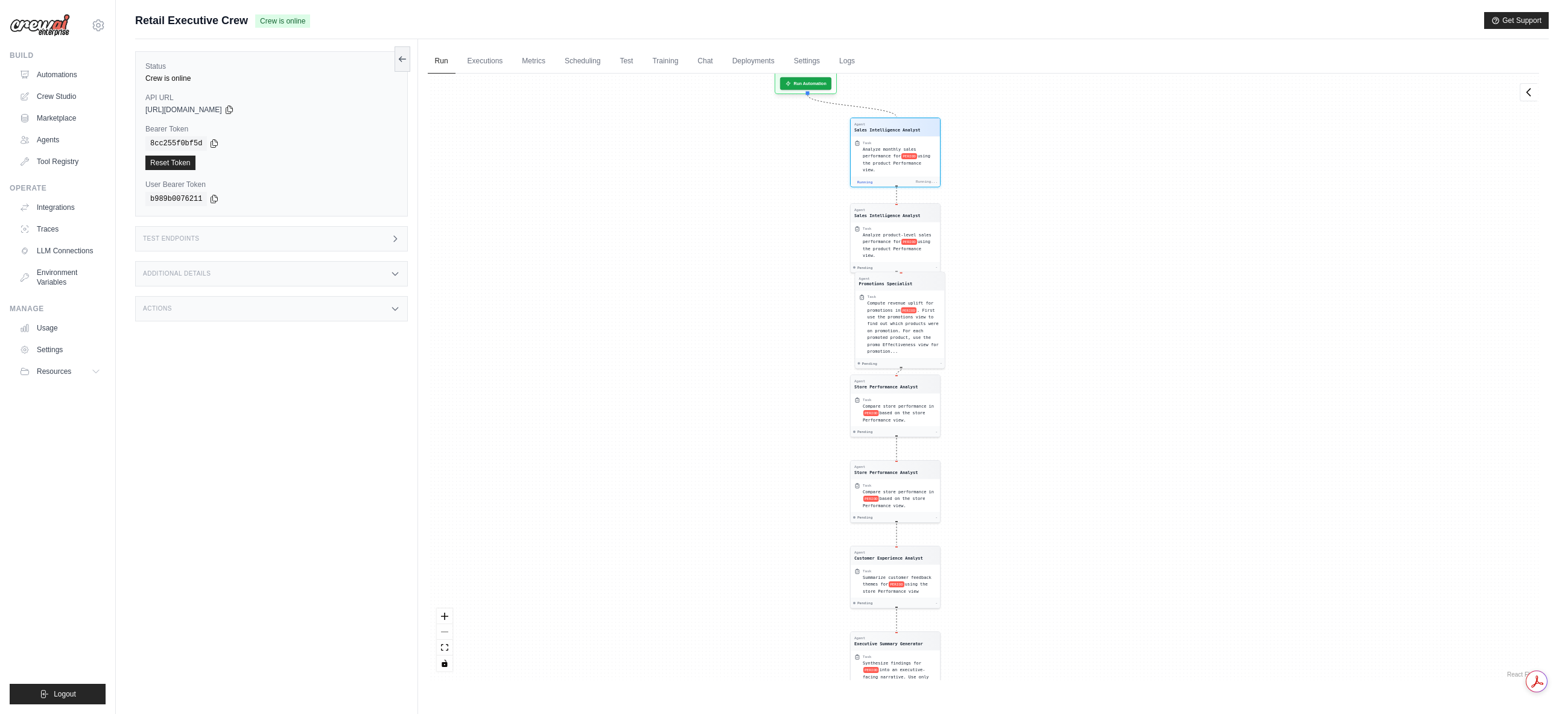
drag, startPoint x: 1227, startPoint y: 220, endPoint x: 1141, endPoint y: 266, distance: 97.5
click at [1141, 266] on div "Agent Sales Intelligence Analyst Task Analyze monthly sales performance for PER…" at bounding box center [984, 378] width 1111 height 607
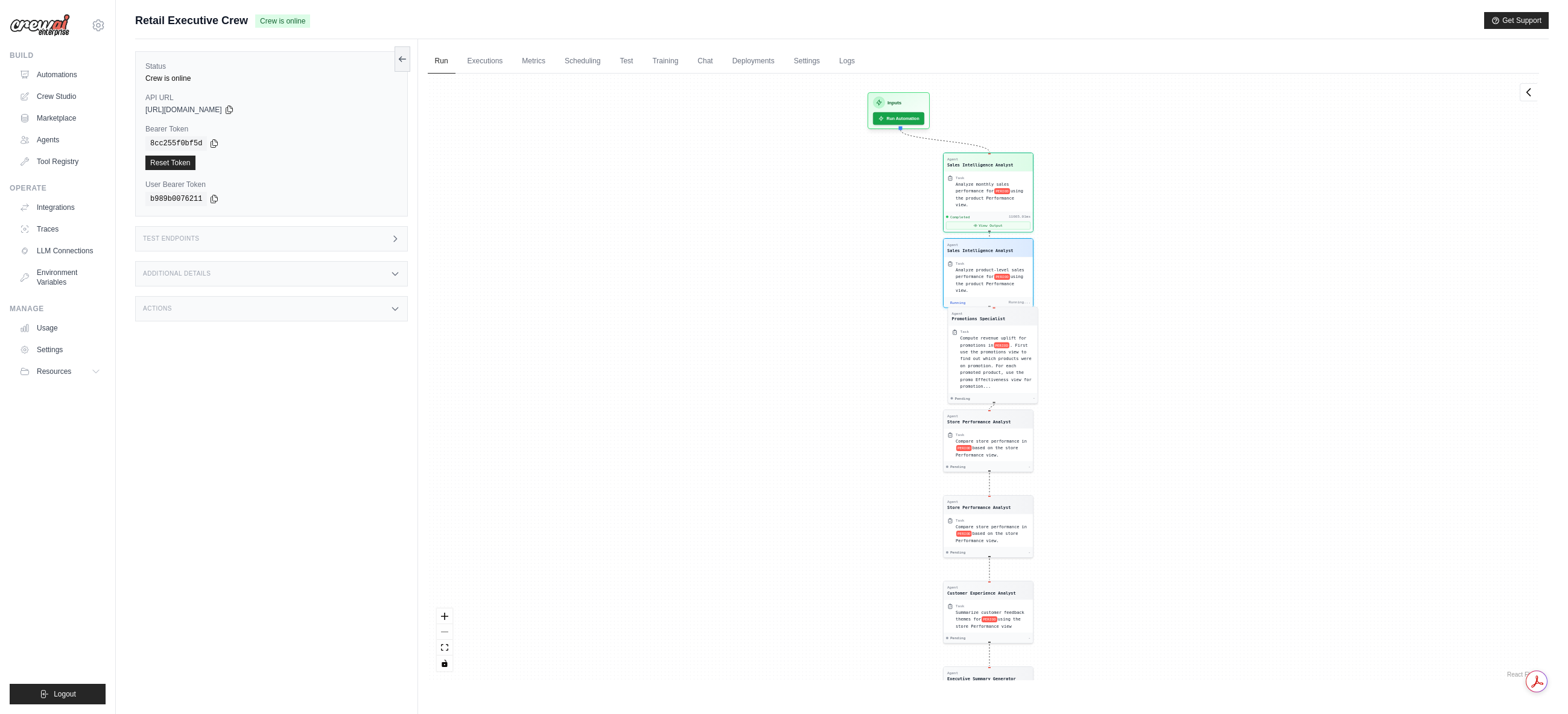
drag, startPoint x: 1132, startPoint y: 200, endPoint x: 1139, endPoint y: 278, distance: 78.3
click at [1139, 278] on div "Agent Sales Intelligence Analyst Task Analyze monthly sales performance for PER…" at bounding box center [984, 378] width 1111 height 607
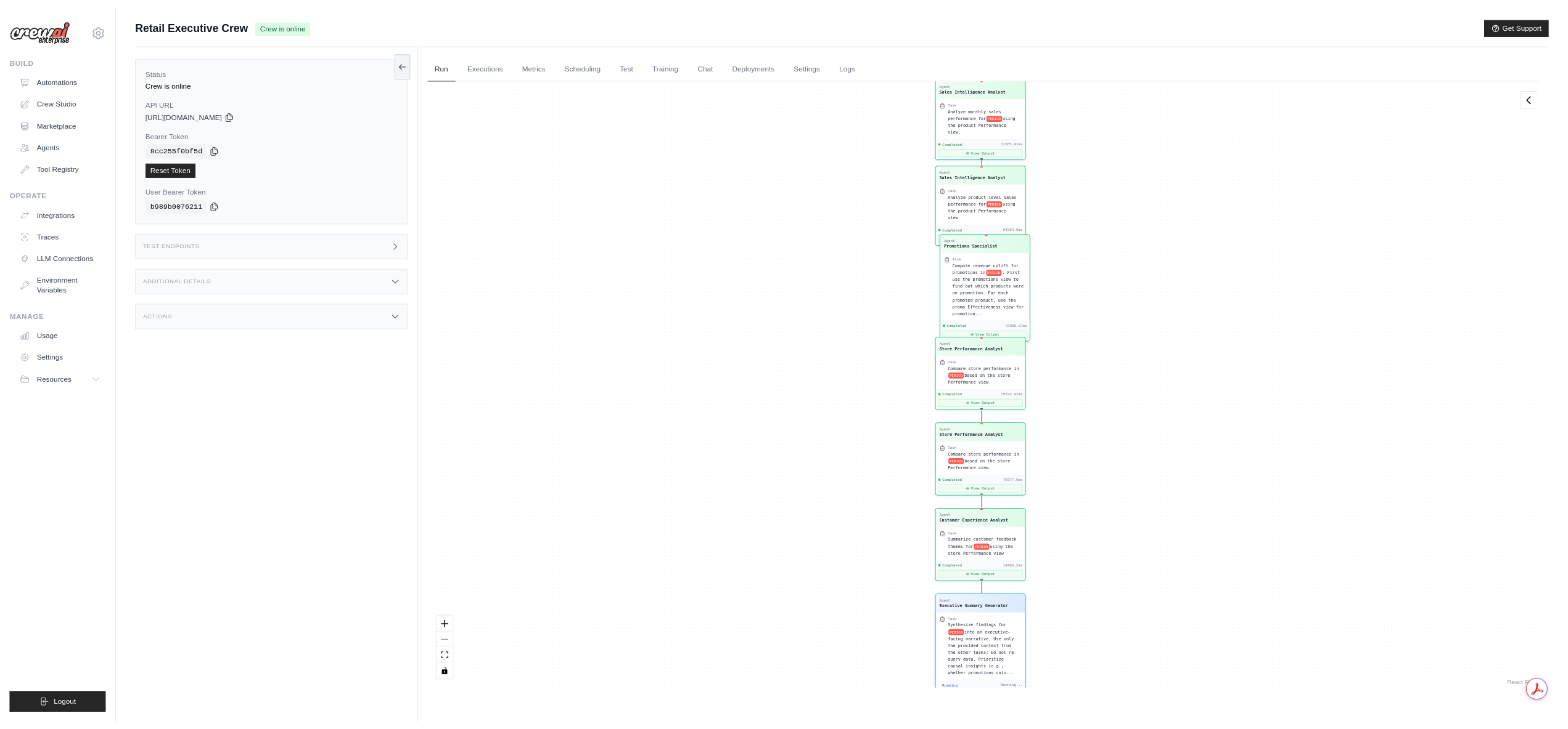
scroll to position [4130, 0]
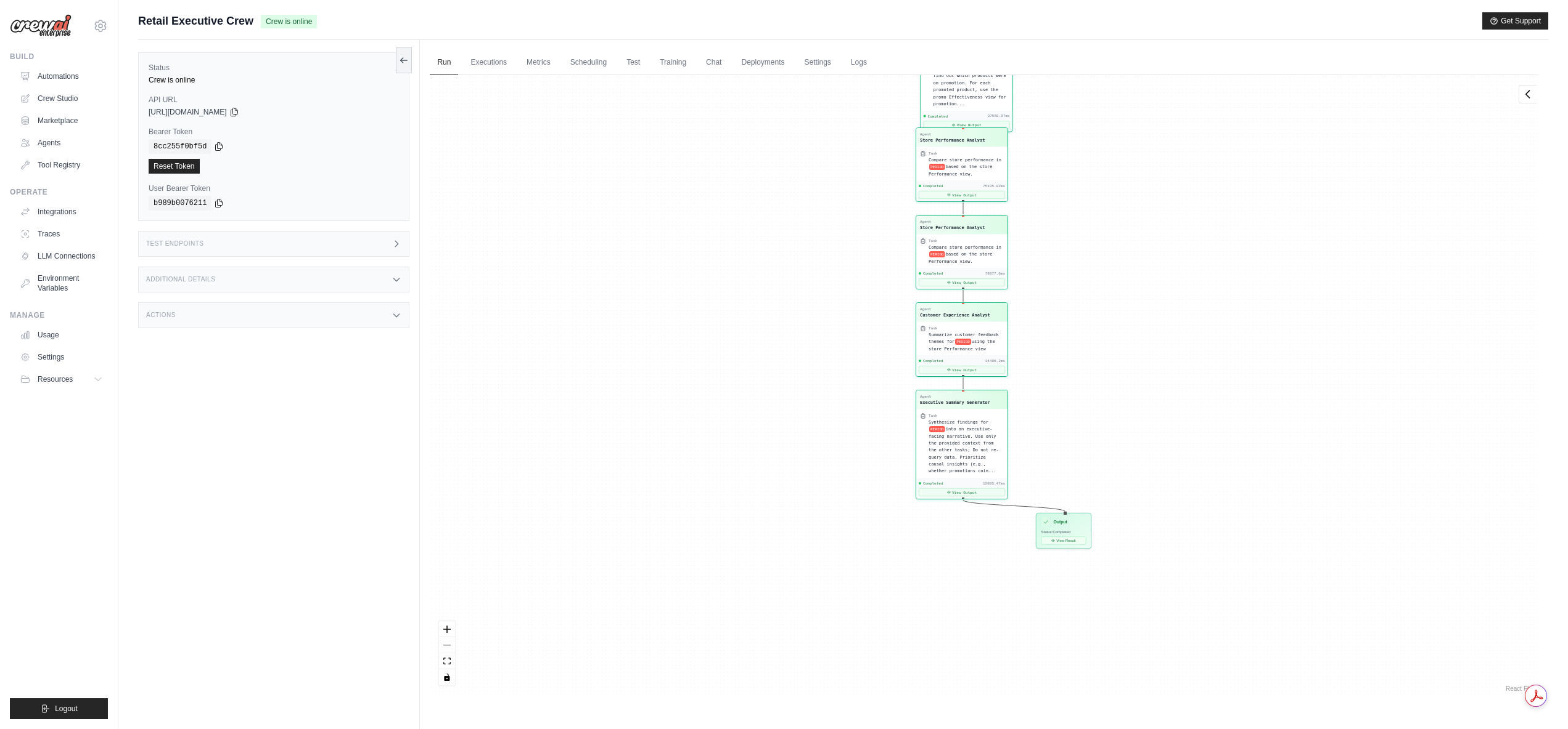
drag, startPoint x: 1152, startPoint y: 605, endPoint x: 1120, endPoint y: 396, distance: 211.4
click at [1120, 396] on div "Agent Sales Intelligence Analyst Task Analyze monthly sales performance for PER…" at bounding box center [984, 386] width 1108 height 620
click at [1066, 542] on button "View Result" at bounding box center [1064, 538] width 45 height 8
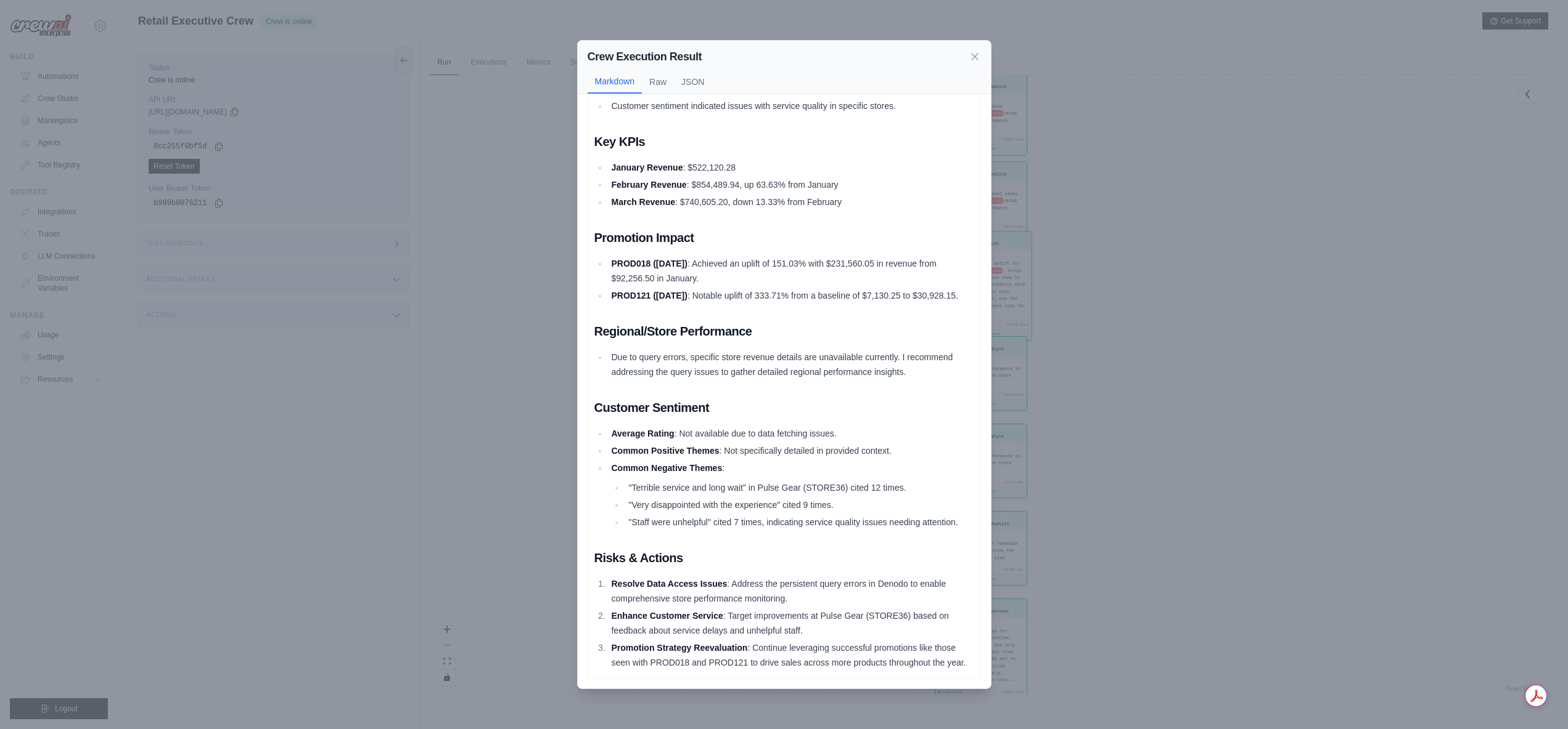
scroll to position [145, 0]
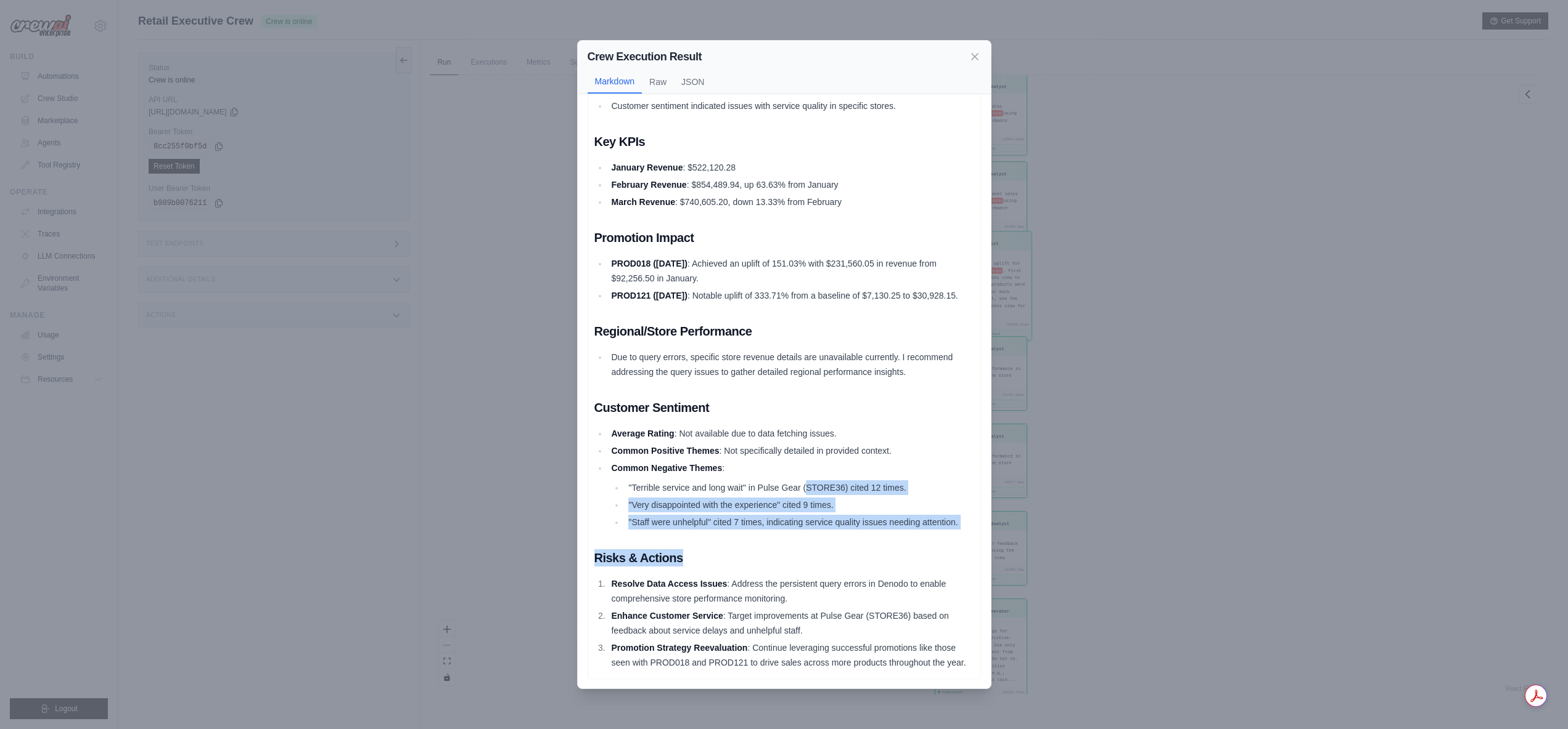
drag, startPoint x: 806, startPoint y: 477, endPoint x: 857, endPoint y: 528, distance: 72.1
click at [857, 528] on div "Q1 2024 Executive Summary TL;DR Revenue peaked in February with notable high sa…" at bounding box center [784, 332] width 380 height 675
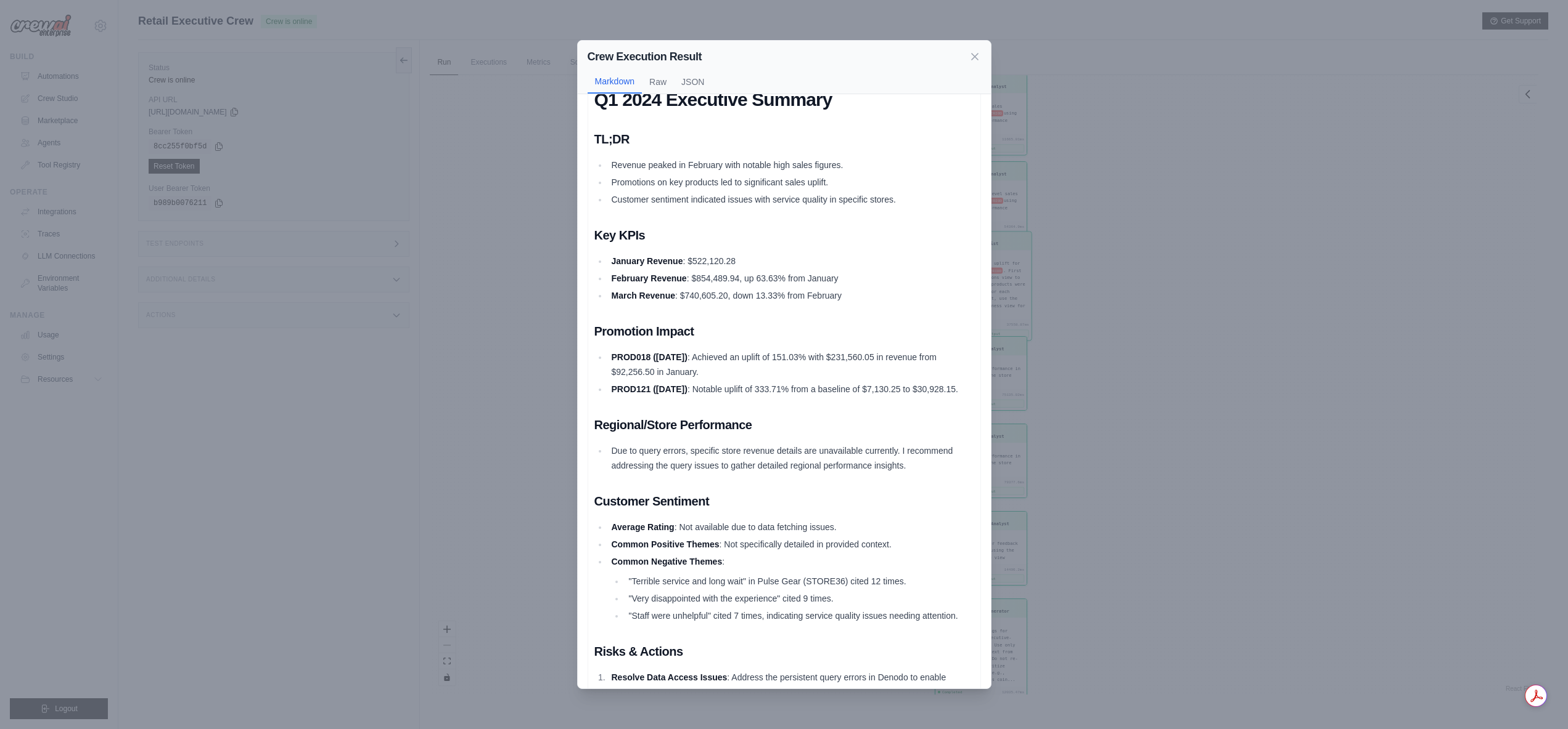
scroll to position [0, 0]
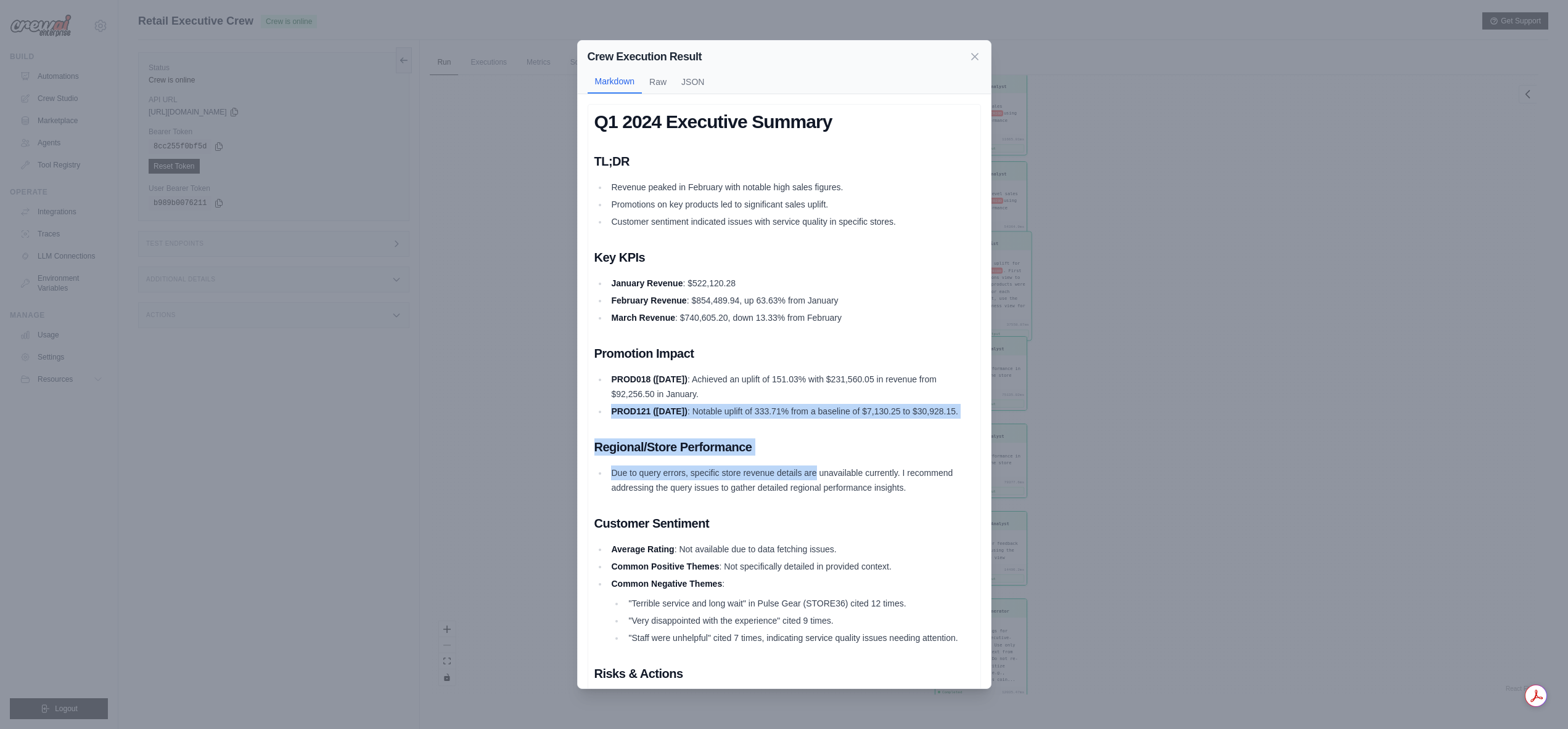
drag, startPoint x: 724, startPoint y: 392, endPoint x: 815, endPoint y: 491, distance: 134.5
click at [815, 491] on div "Q1 2024 Executive Summary TL;DR Revenue peaked in February with notable high sa…" at bounding box center [784, 448] width 380 height 675
click at [815, 491] on li "Due to query errors, specific store revenue details are unavailable currently. …" at bounding box center [790, 480] width 366 height 29
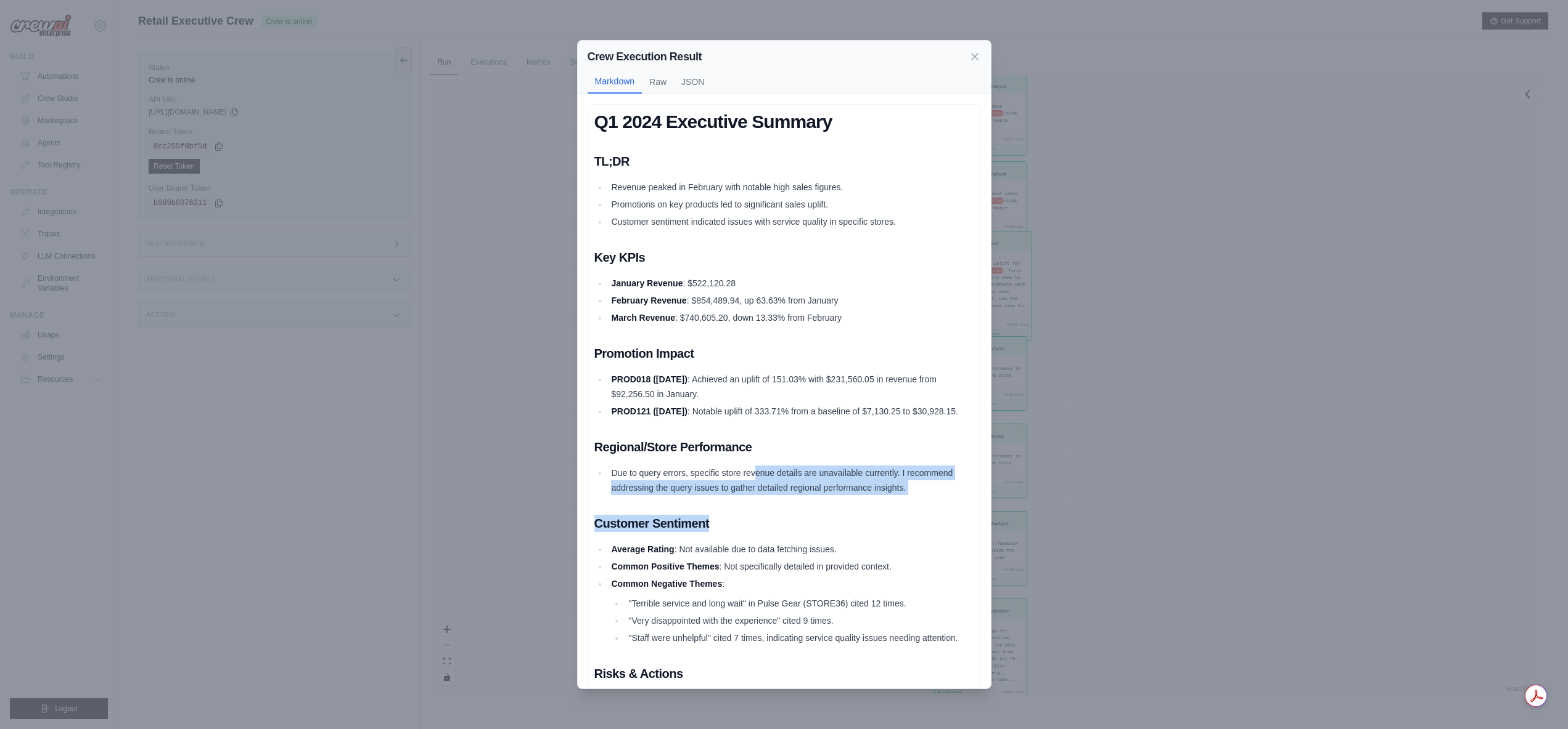
drag, startPoint x: 787, startPoint y: 500, endPoint x: 836, endPoint y: 535, distance: 60.2
click at [836, 535] on div "Q1 2024 Executive Summary TL;DR Revenue peaked in February with notable high sa…" at bounding box center [784, 448] width 380 height 675
click at [836, 532] on h2 "Customer Sentiment" at bounding box center [784, 524] width 380 height 17
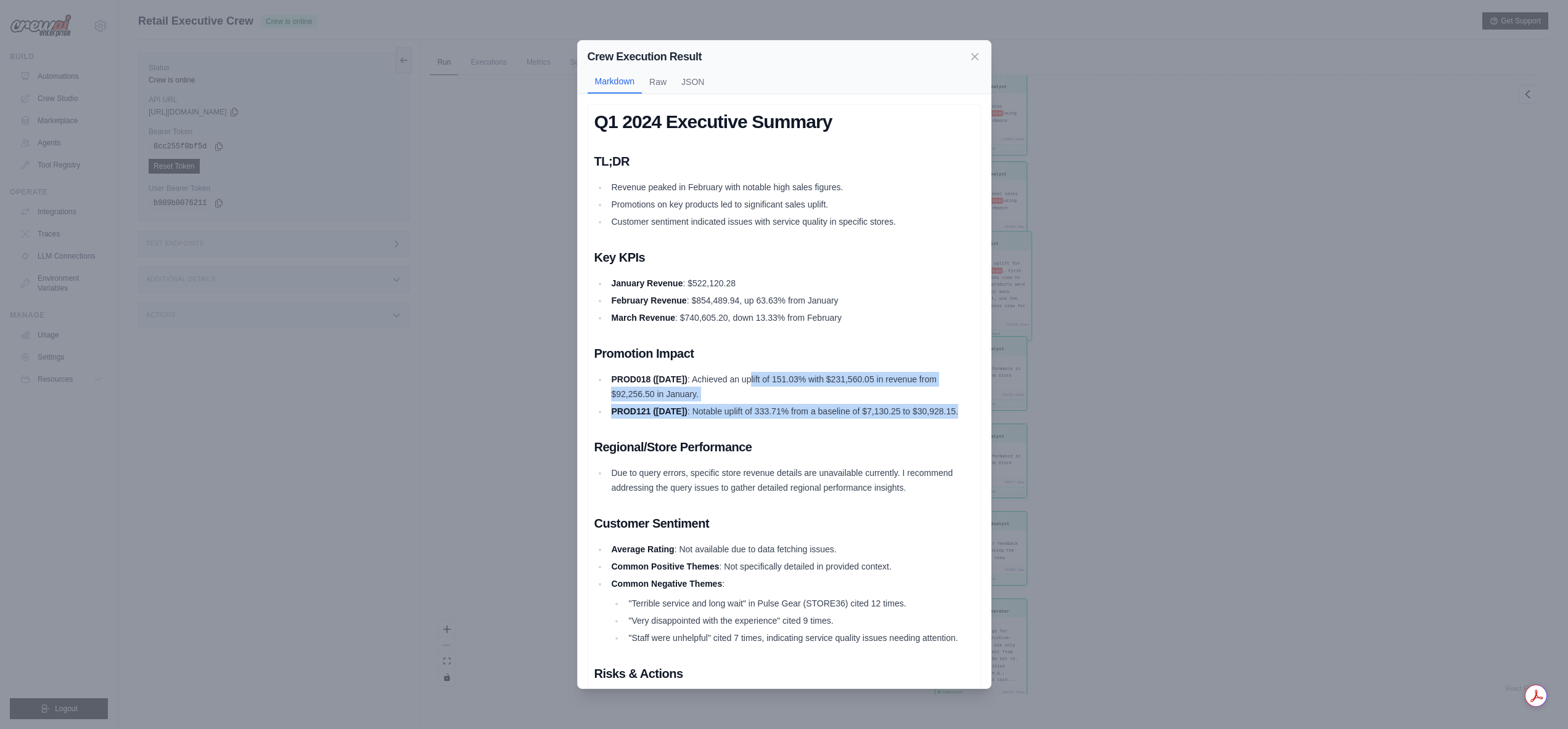
drag, startPoint x: 788, startPoint y: 389, endPoint x: 817, endPoint y: 434, distance: 53.5
click at [817, 419] on ul "PROD018 (February 2024) : Achieved an uplift of 151.03% with $231,560.05 in rev…" at bounding box center [784, 395] width 380 height 47
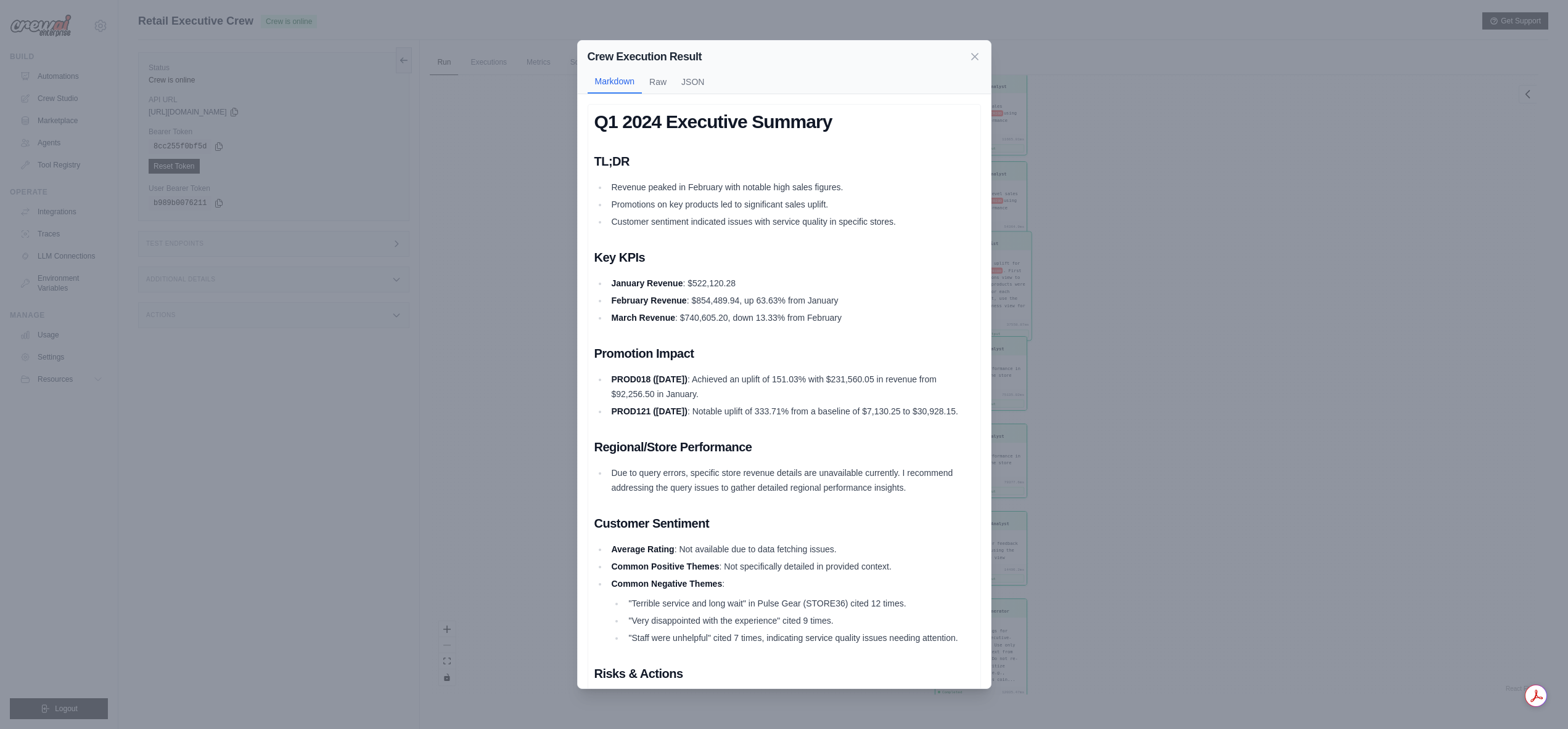
drag, startPoint x: 817, startPoint y: 434, endPoint x: 916, endPoint y: 159, distance: 292.3
click at [818, 434] on div "Q1 2024 Executive Summary TL;DR Revenue peaked in February with notable high sa…" at bounding box center [784, 448] width 380 height 675
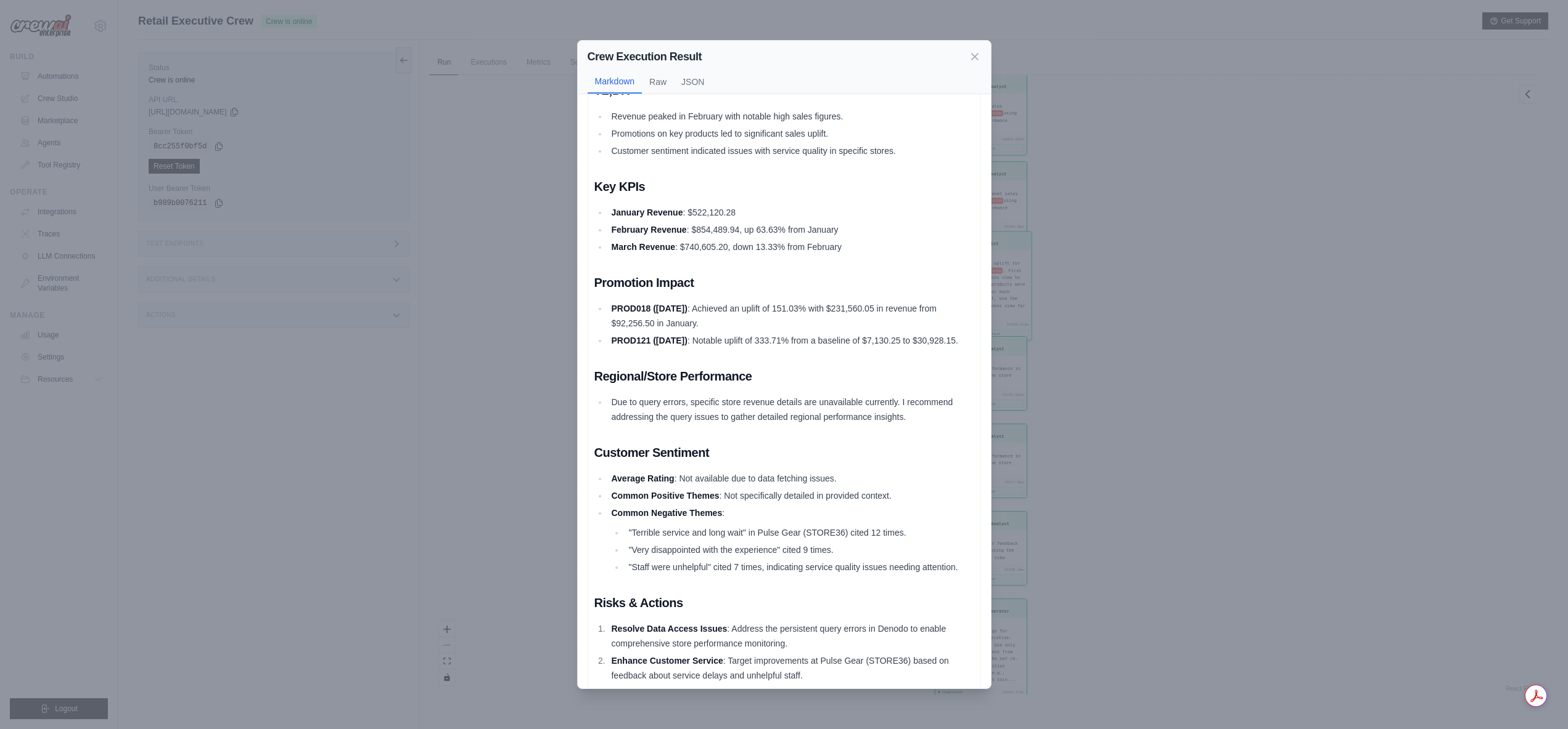
scroll to position [145, 0]
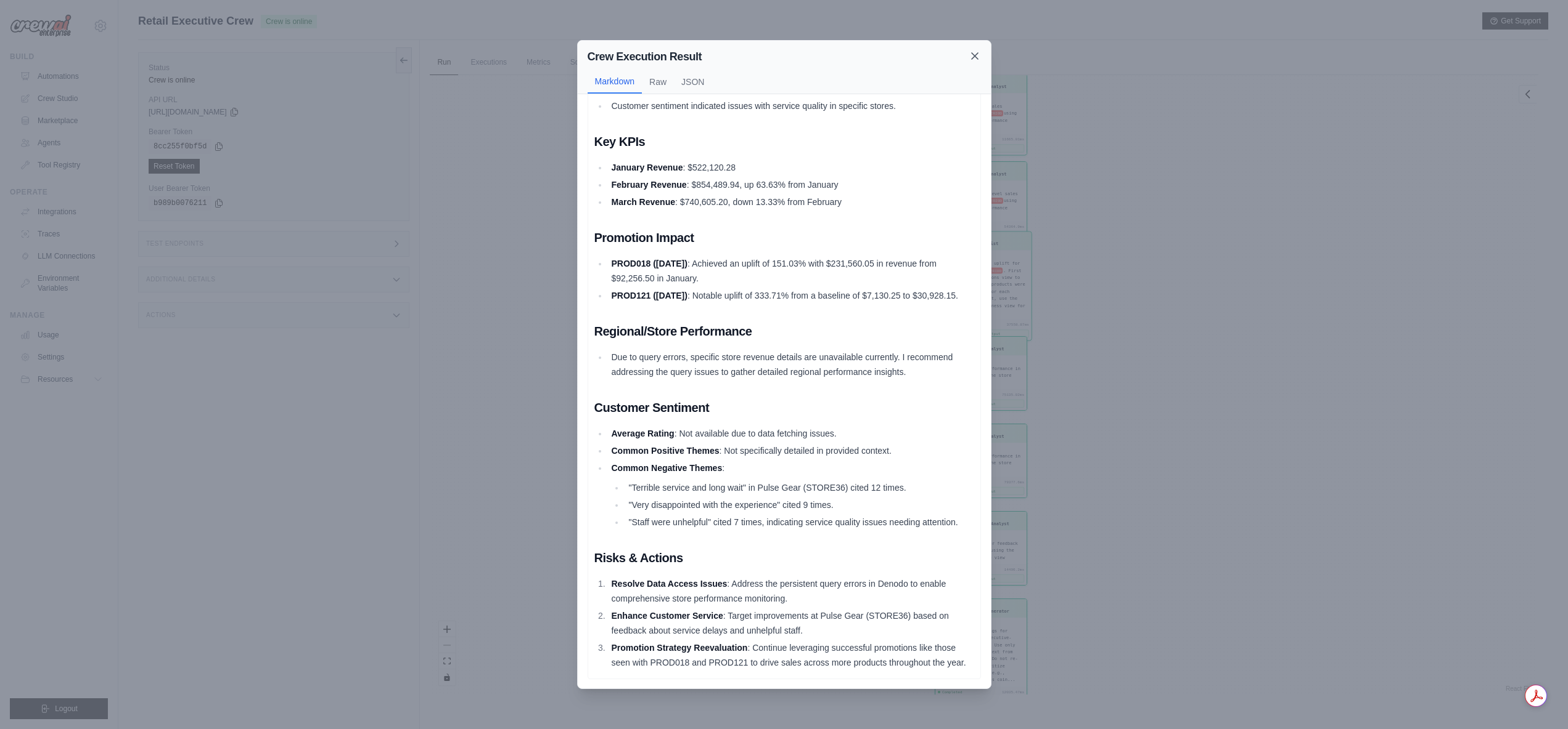
click at [972, 55] on icon at bounding box center [974, 56] width 12 height 12
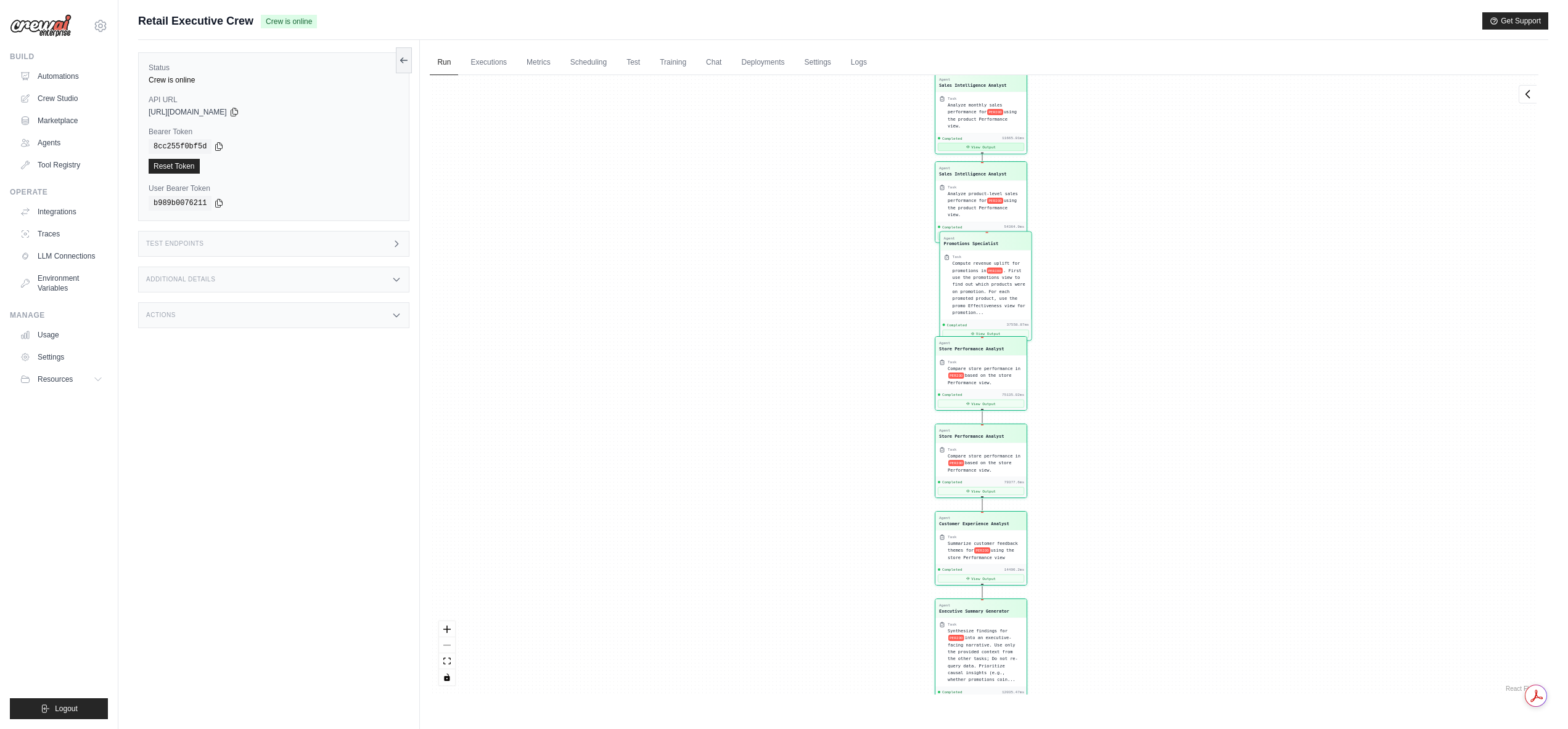
click at [958, 143] on button "View Output" at bounding box center [980, 146] width 86 height 8
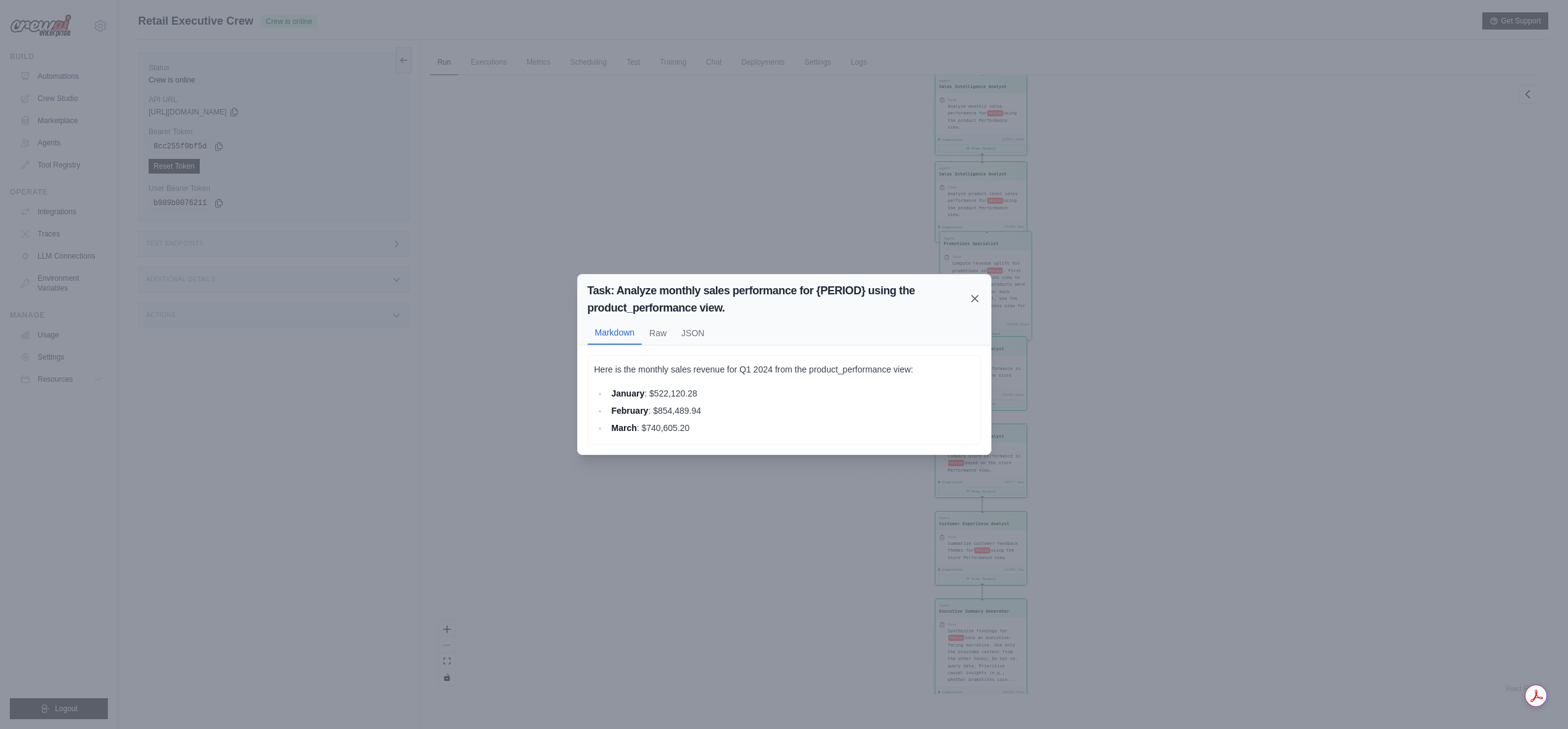
click at [973, 301] on icon at bounding box center [974, 298] width 6 height 6
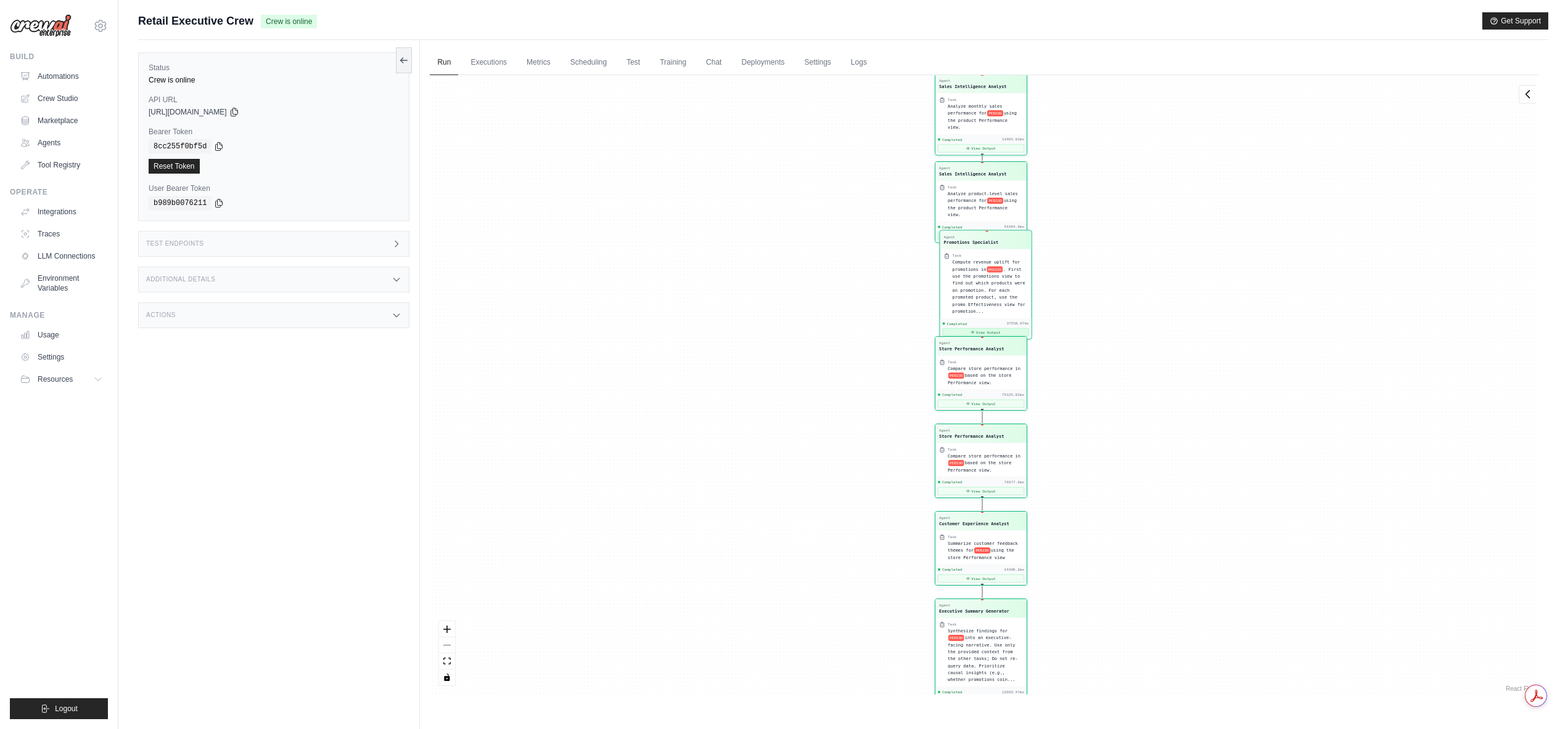
click at [980, 331] on button "View Output" at bounding box center [985, 331] width 86 height 8
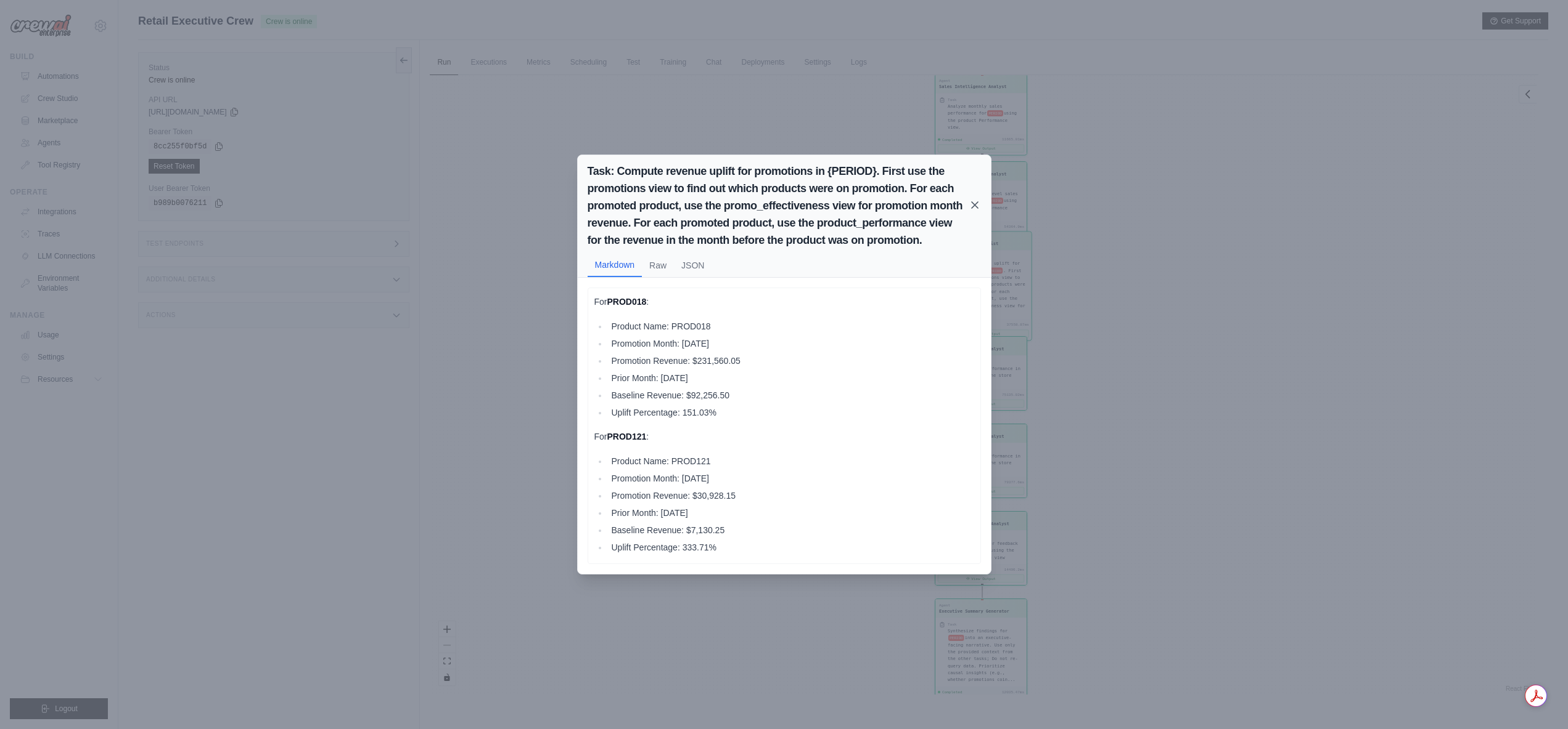
click at [972, 204] on icon at bounding box center [974, 205] width 12 height 12
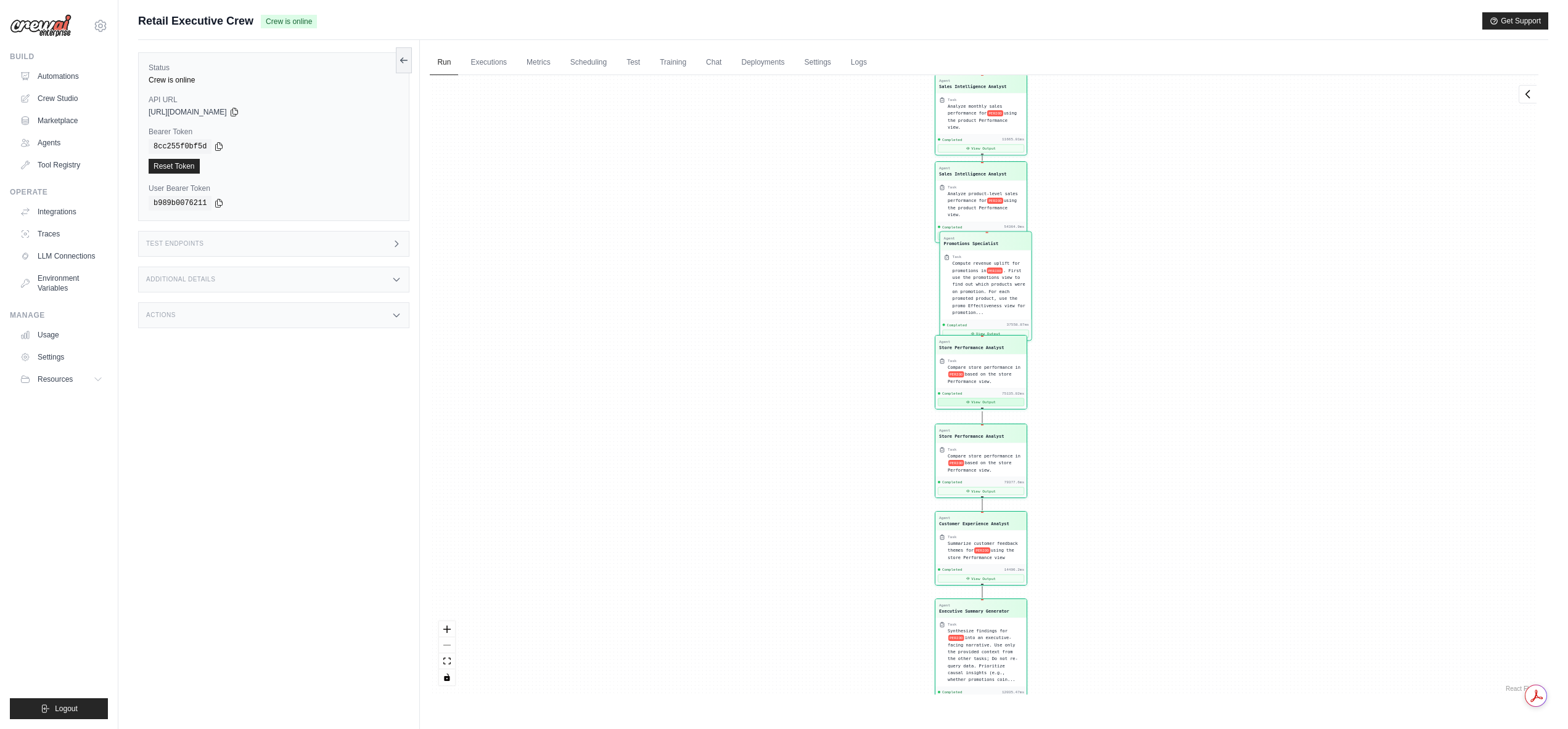
click at [965, 400] on button "View Output" at bounding box center [980, 402] width 86 height 8
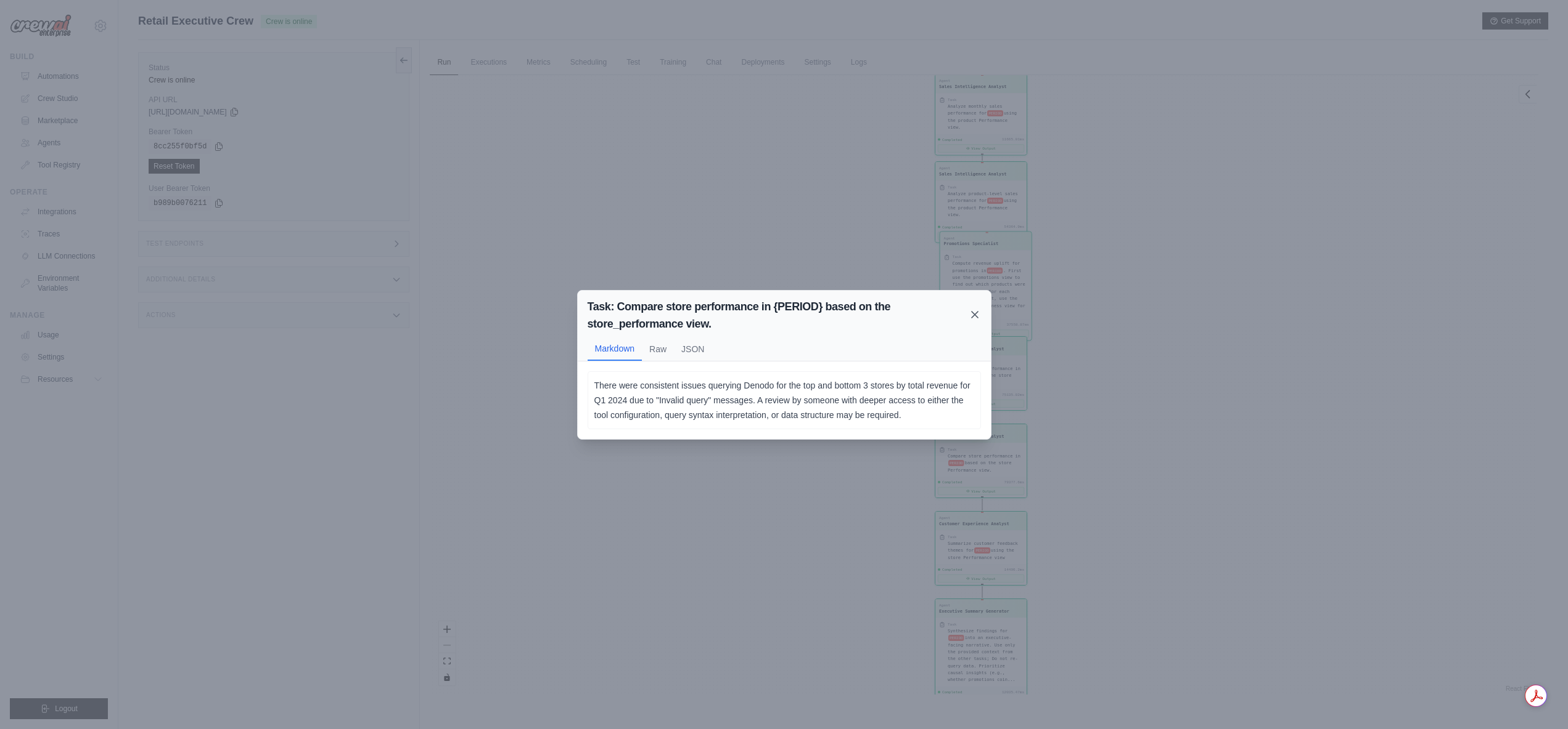
click at [976, 319] on icon at bounding box center [974, 314] width 12 height 12
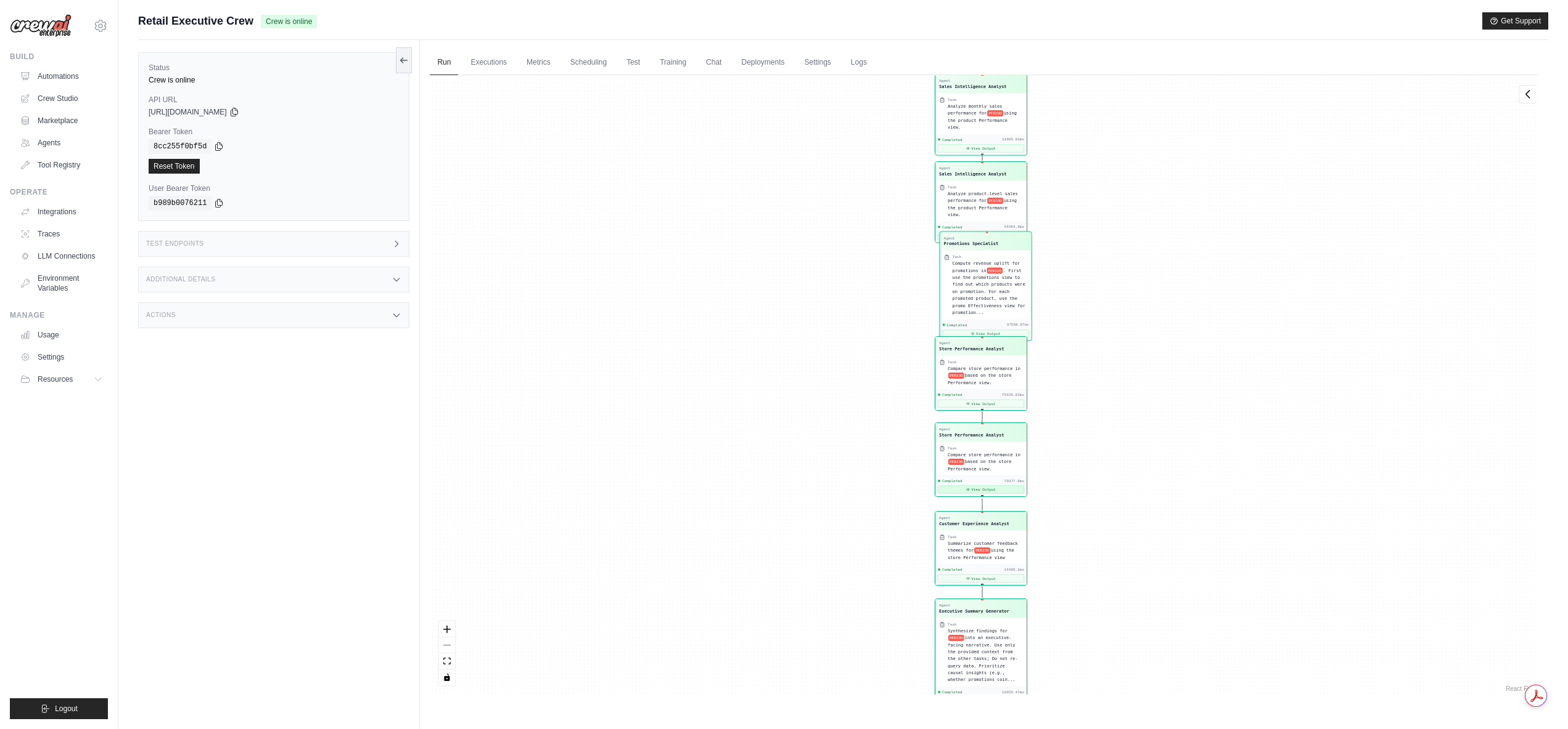
click at [960, 488] on button "View Output" at bounding box center [980, 489] width 86 height 8
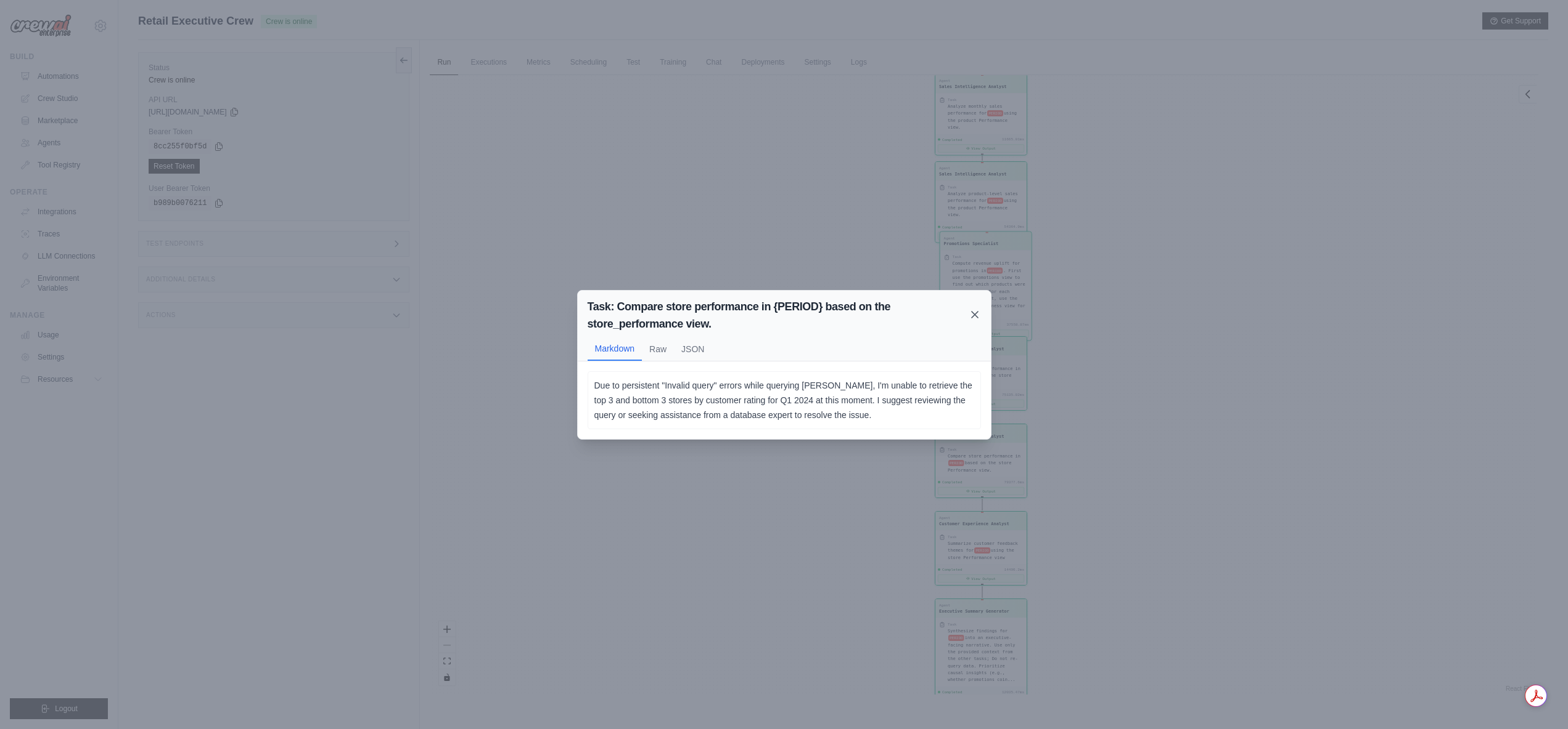
click at [976, 318] on icon at bounding box center [974, 314] width 12 height 12
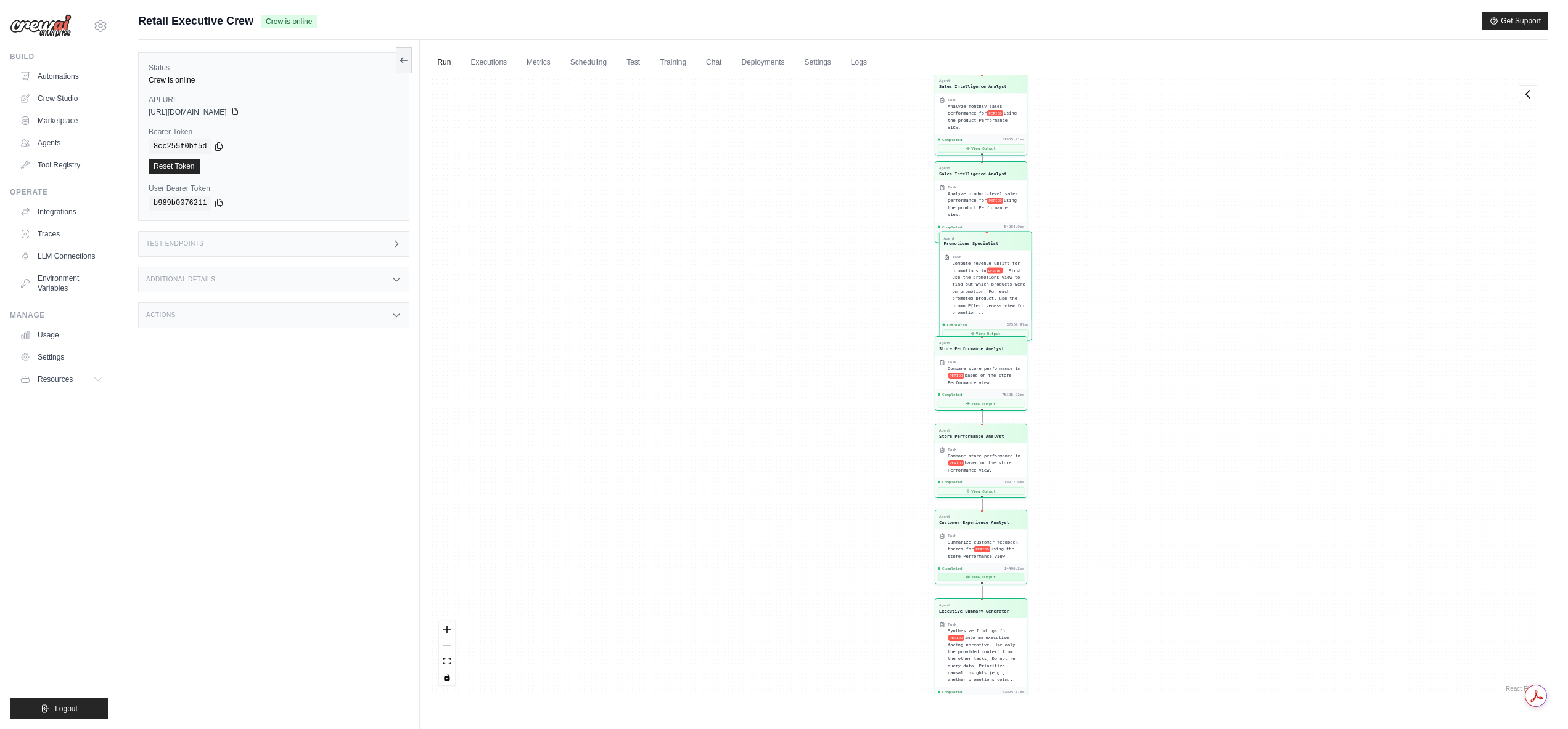
click at [962, 579] on button "View Output" at bounding box center [980, 577] width 86 height 8
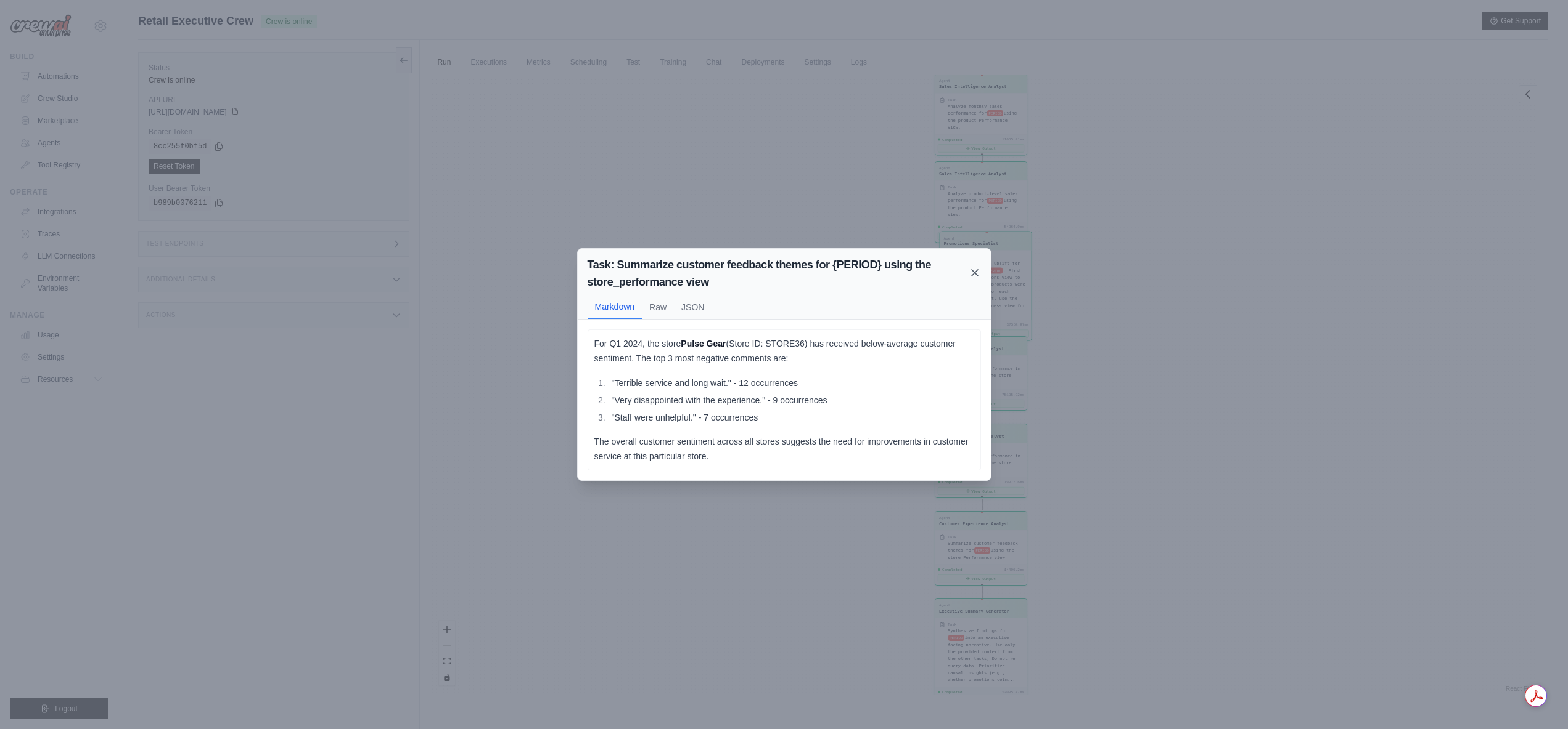
click at [974, 272] on icon at bounding box center [974, 272] width 6 height 6
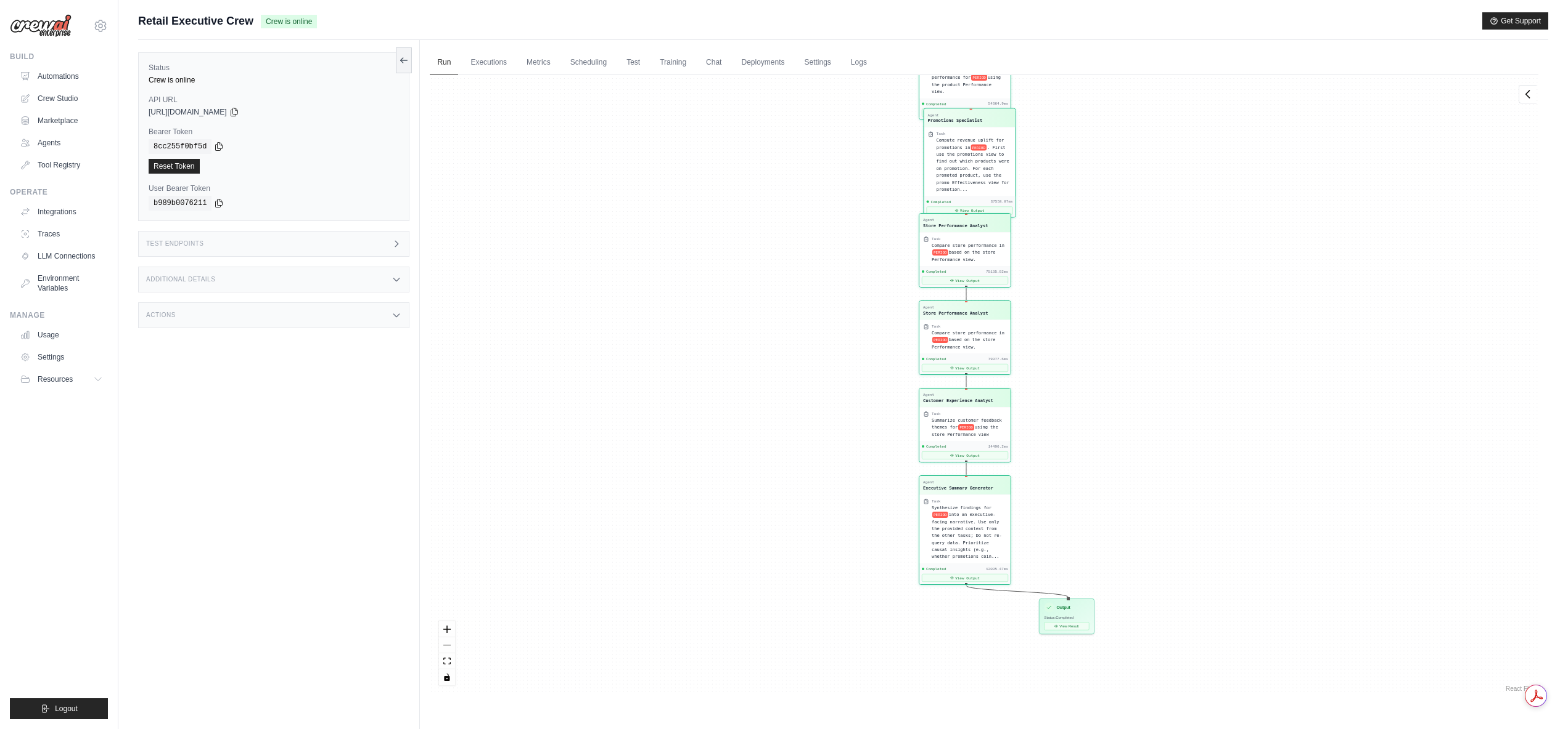
drag, startPoint x: 1083, startPoint y: 635, endPoint x: 1066, endPoint y: 512, distance: 124.2
click at [1066, 512] on div "Agent Sales Intelligence Analyst Task Analyze monthly sales performance for PER…" at bounding box center [984, 386] width 1108 height 620
click at [957, 577] on button "View Output" at bounding box center [965, 576] width 86 height 8
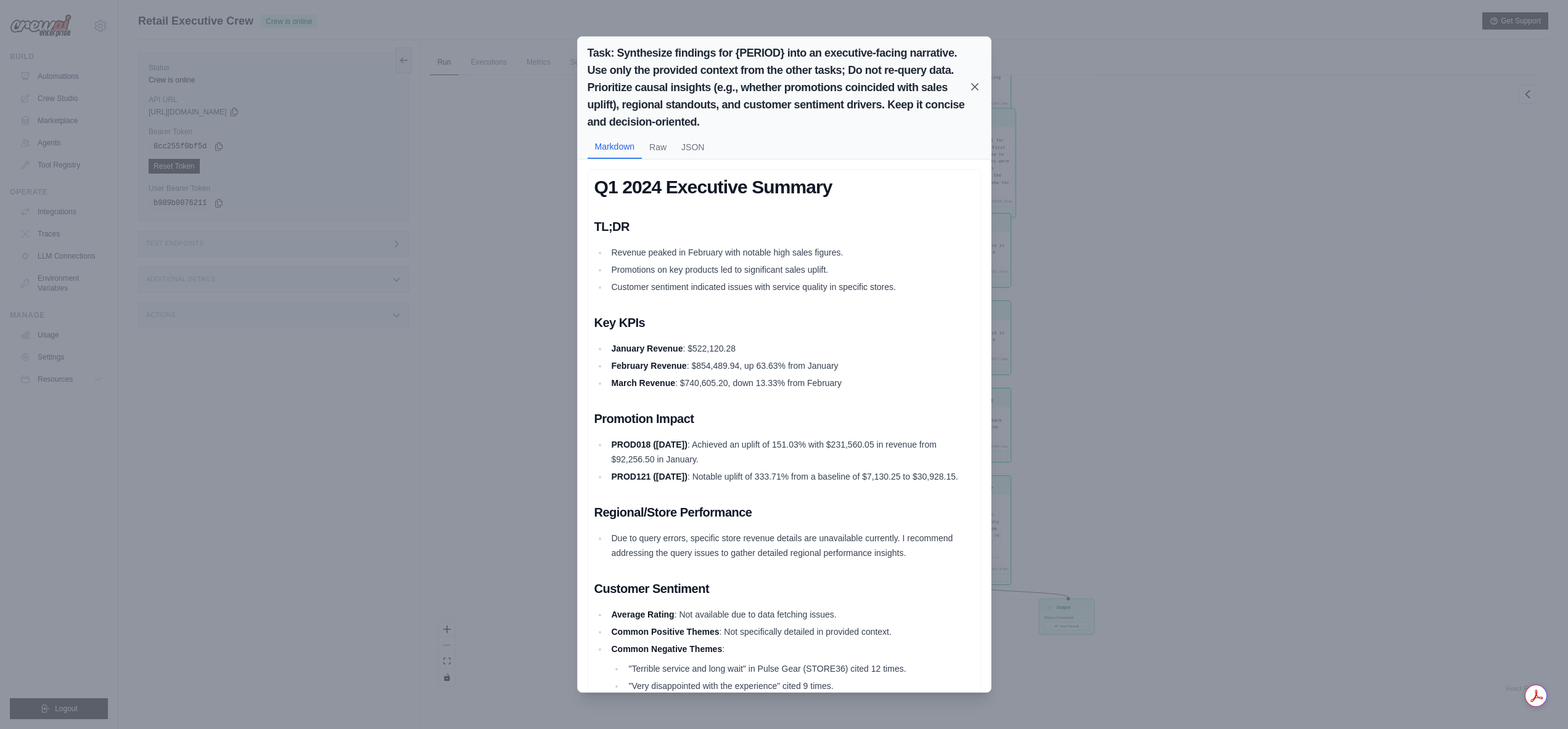
click at [974, 88] on icon at bounding box center [974, 87] width 12 height 12
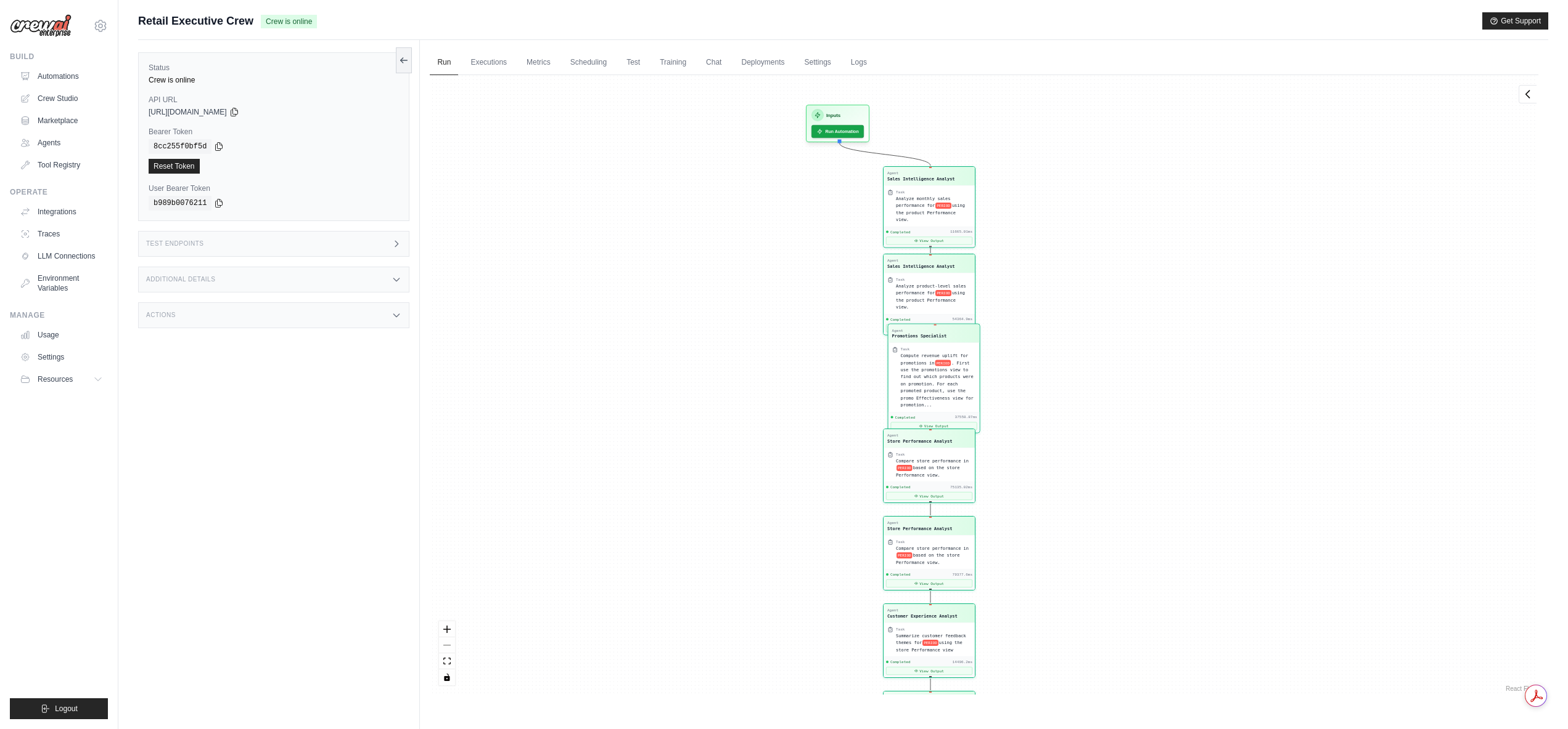
drag, startPoint x: 1116, startPoint y: 367, endPoint x: 1109, endPoint y: 370, distance: 7.6
click at [1105, 442] on div "Agent Sales Intelligence Analyst Task Analyze monthly sales performance for PER…" at bounding box center [984, 386] width 1108 height 620
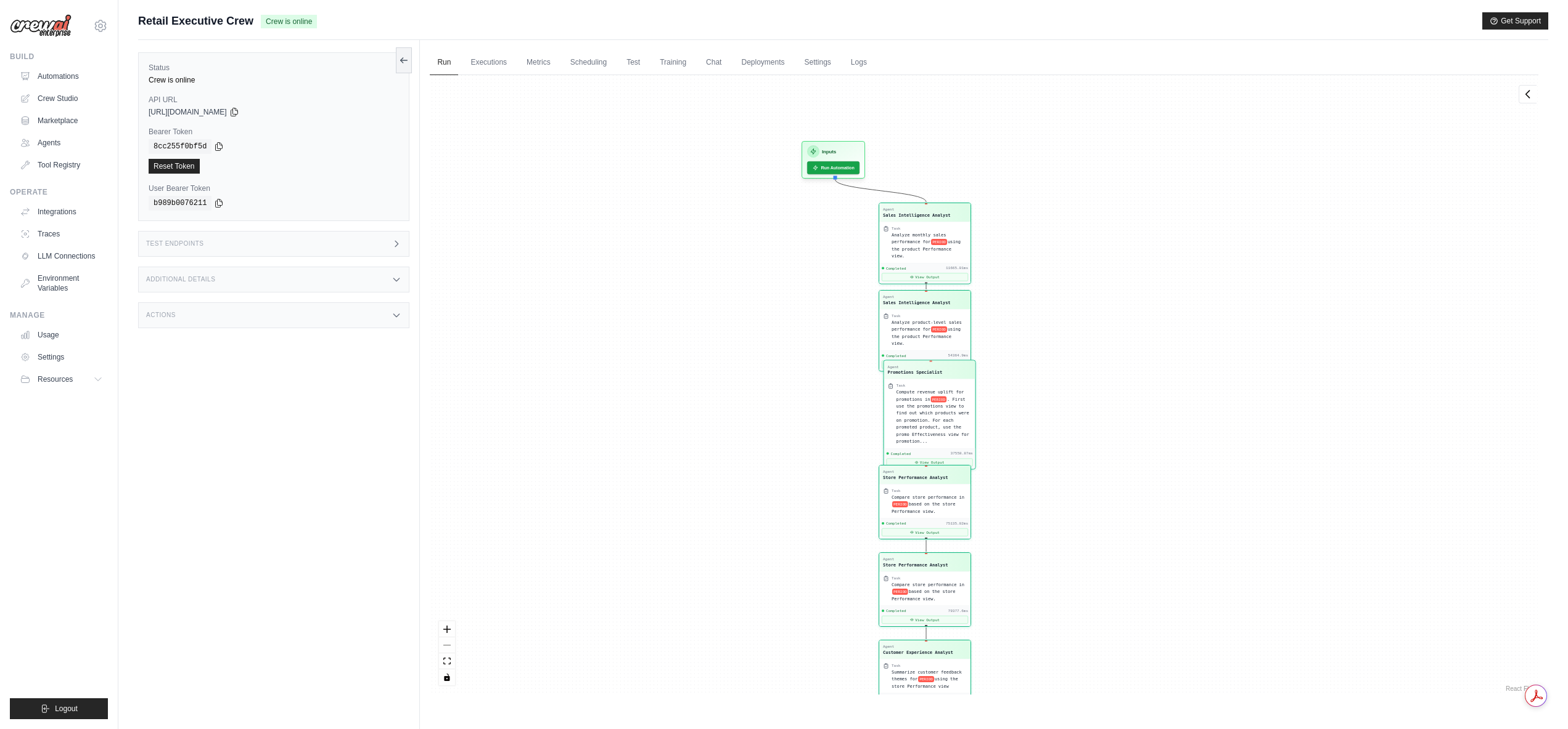
drag, startPoint x: 1101, startPoint y: 292, endPoint x: 1083, endPoint y: 394, distance: 103.6
click at [1083, 394] on div "Agent Sales Intelligence Analyst Task Analyze monthly sales performance for PER…" at bounding box center [984, 386] width 1108 height 620
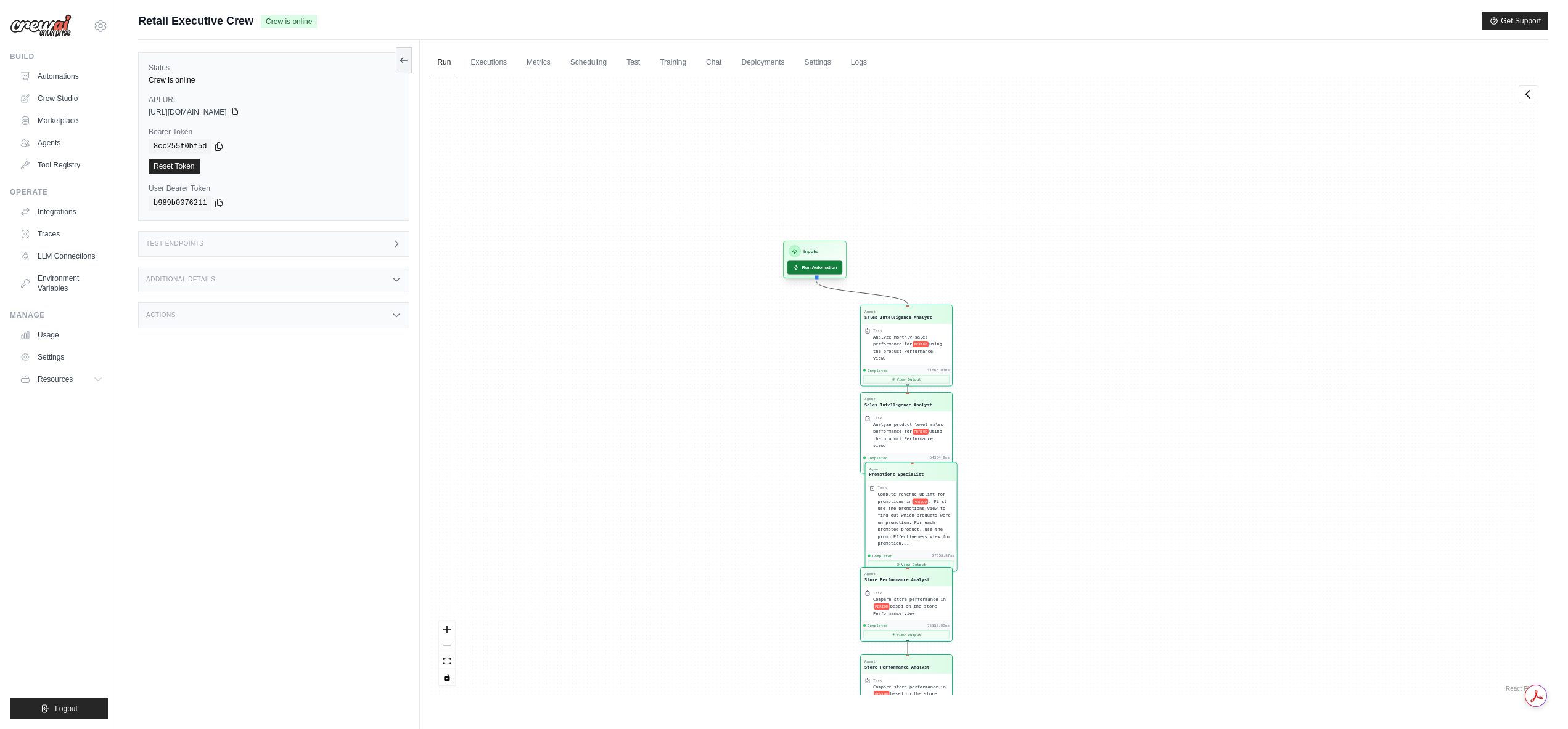
click at [803, 269] on button "Run Automation" at bounding box center [815, 267] width 55 height 14
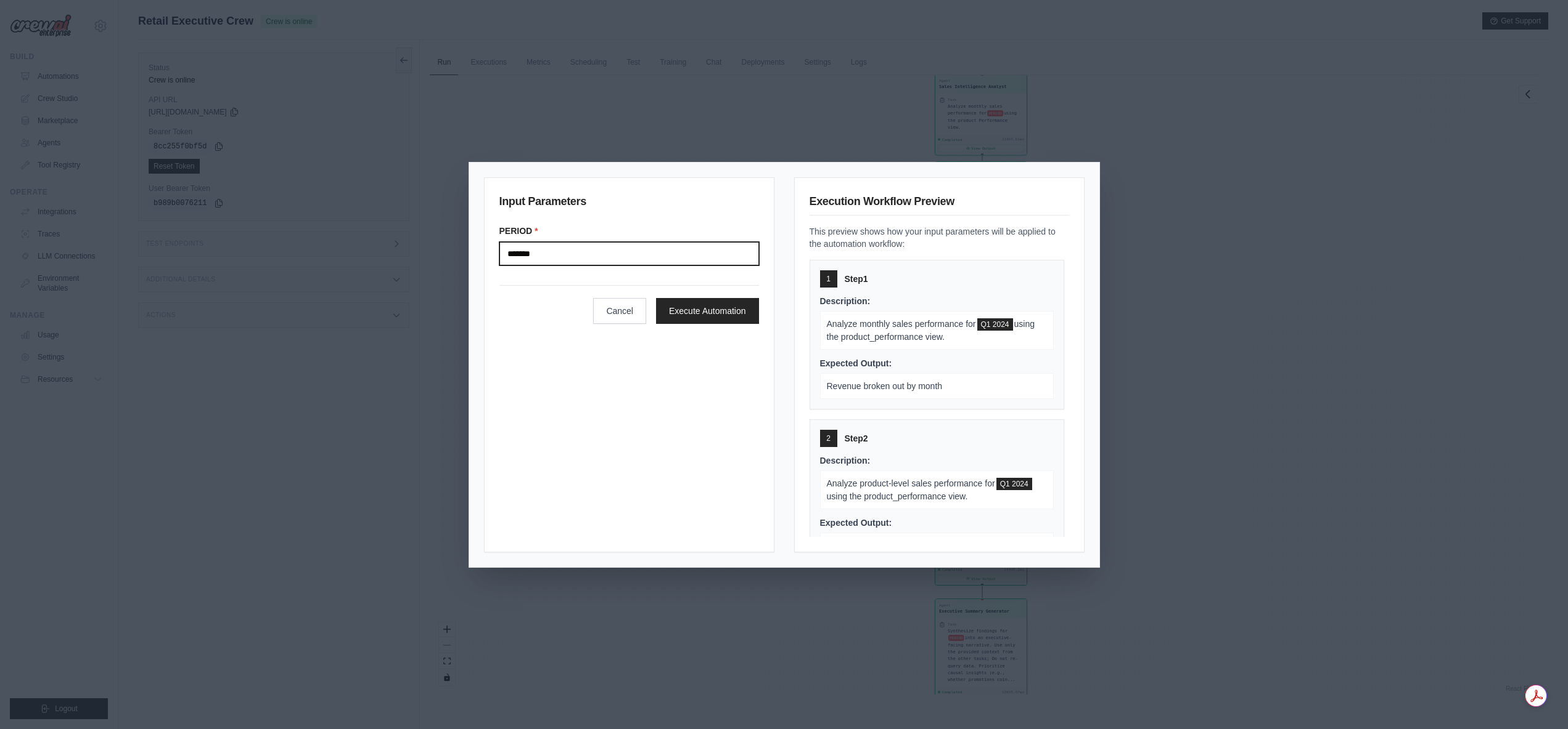
click at [636, 256] on input "*******" at bounding box center [629, 253] width 259 height 23
click at [695, 308] on button "Execute Automation" at bounding box center [707, 311] width 103 height 26
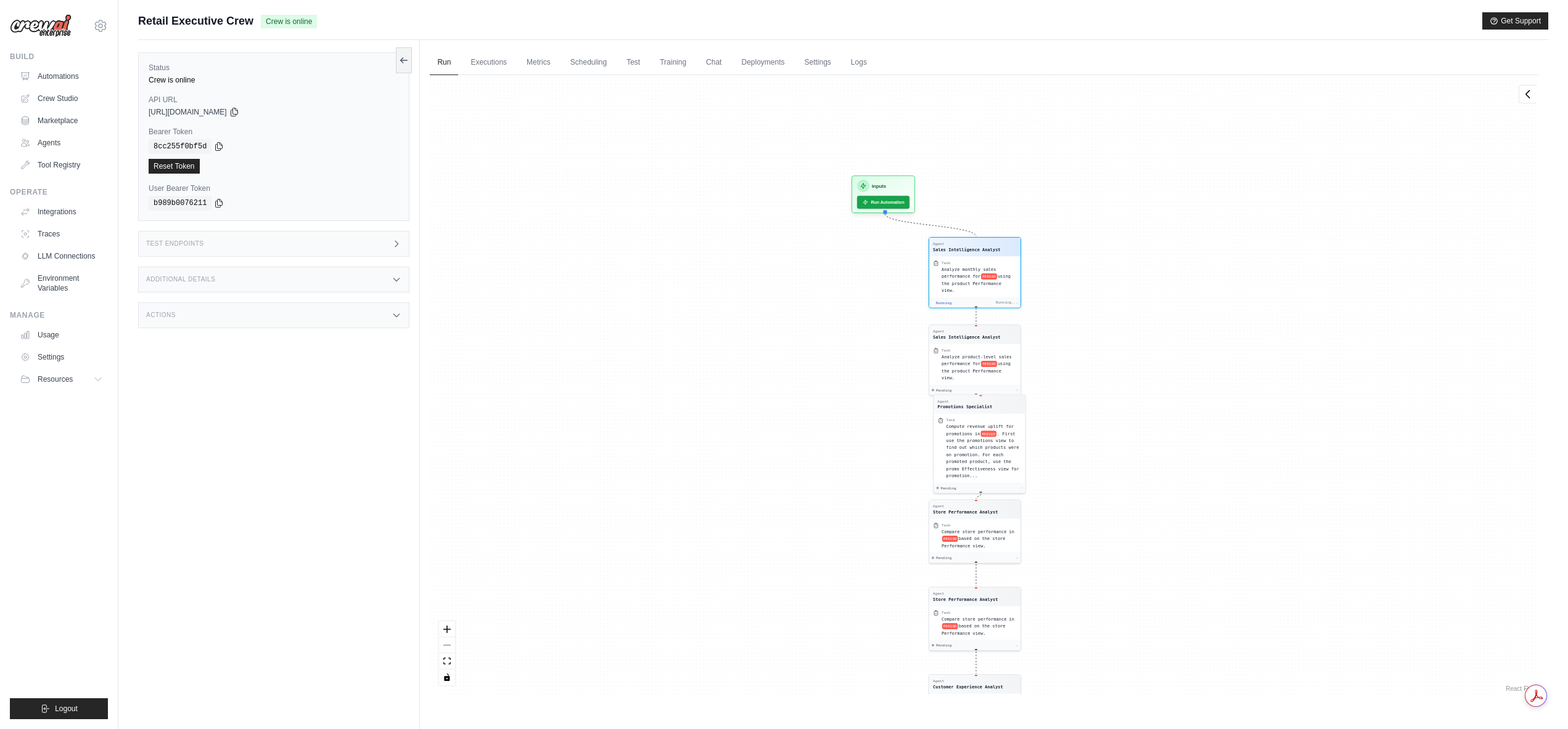
drag, startPoint x: 1167, startPoint y: 161, endPoint x: 1163, endPoint y: 367, distance: 206.0
click at [1163, 368] on div "Agent Sales Intelligence Analyst Task Analyze monthly sales performance for PER…" at bounding box center [984, 386] width 1108 height 620
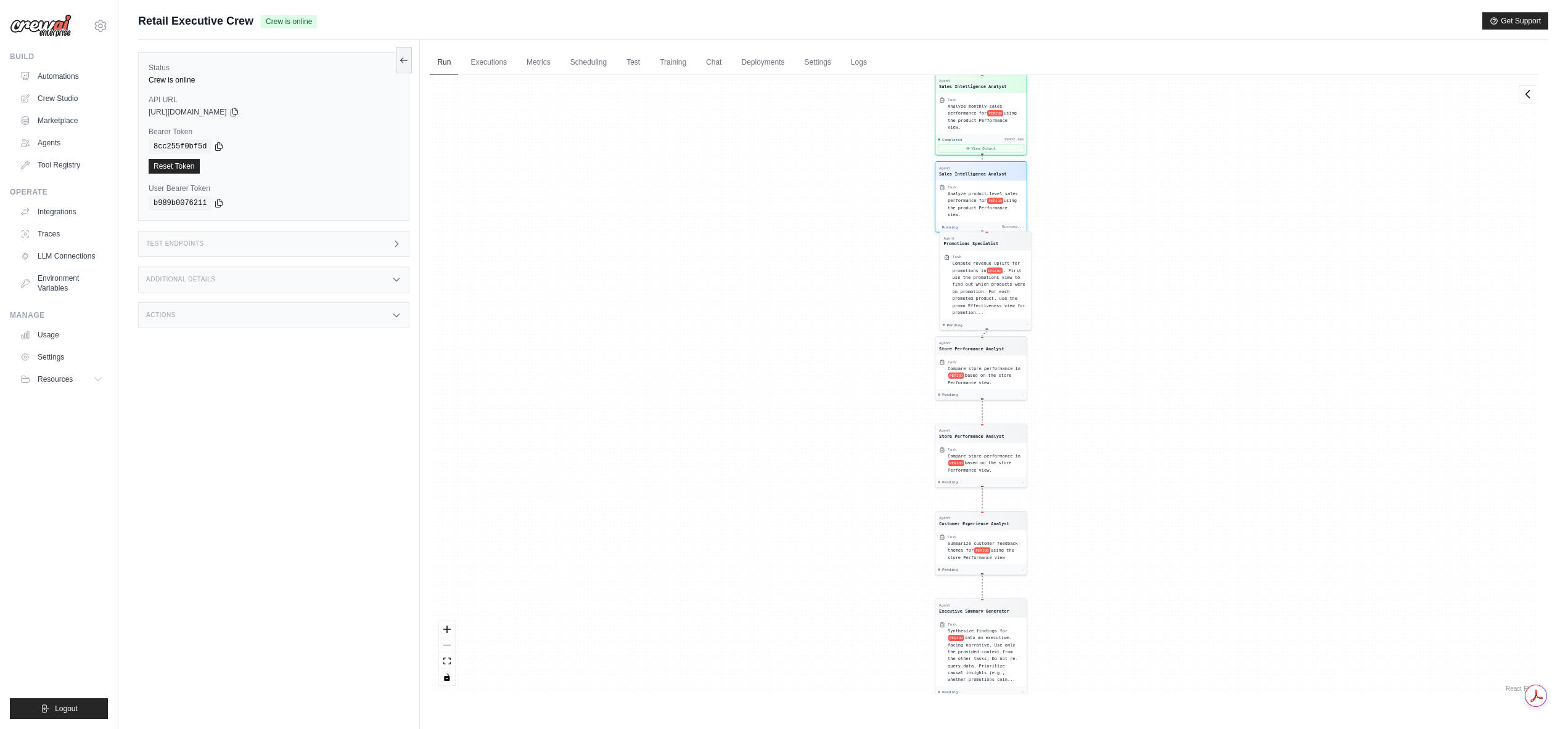
scroll to position [147, 0]
click at [288, 486] on div "Status Crew is online API URL copied https://retail-executive-crew-5cf6e9b4-199…" at bounding box center [279, 404] width 282 height 729
drag, startPoint x: 1108, startPoint y: 473, endPoint x: 1105, endPoint y: 446, distance: 27.2
click at [1105, 446] on div "Agent Sales Intelligence Analyst Task Analyze monthly sales performance for PER…" at bounding box center [984, 386] width 1108 height 620
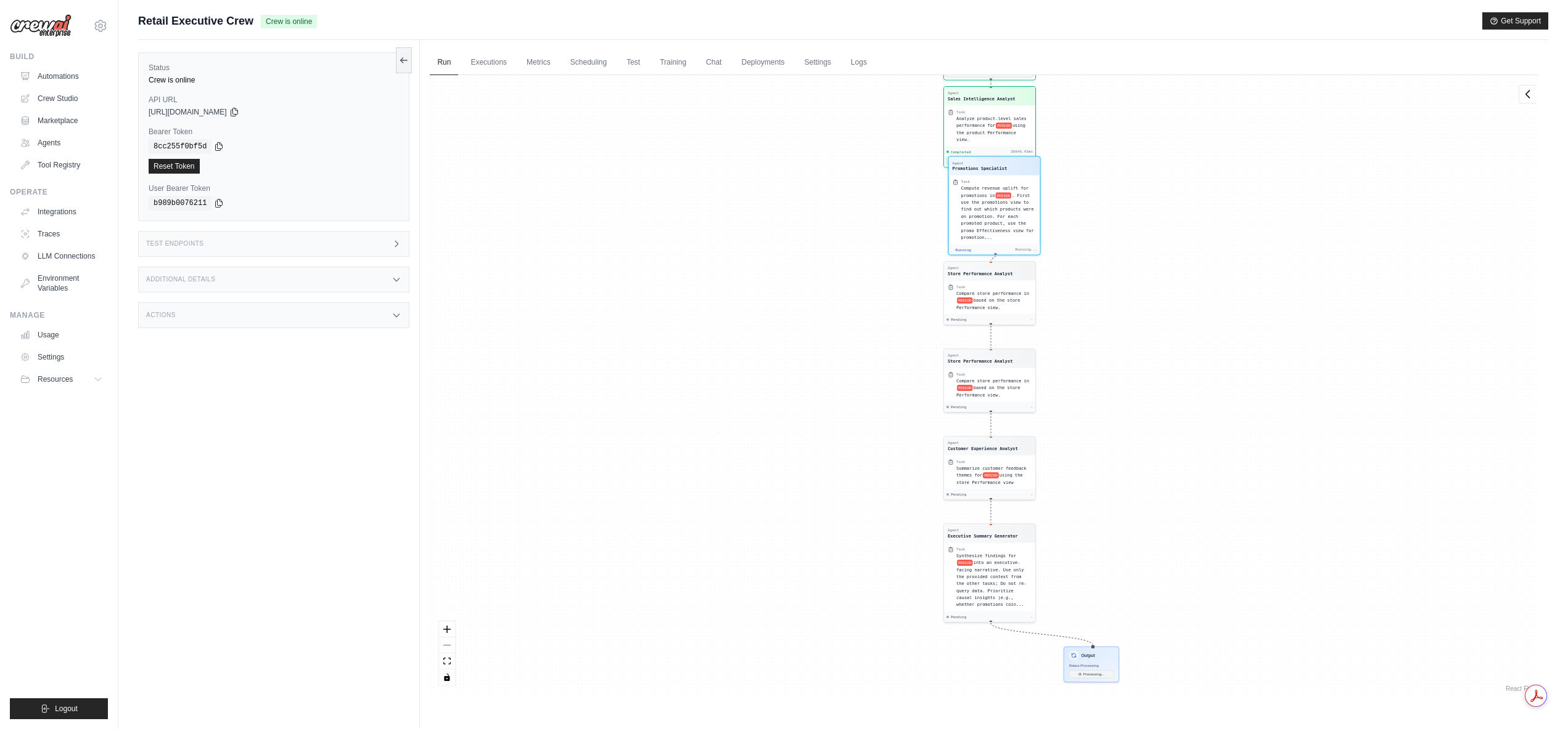
drag, startPoint x: 1085, startPoint y: 495, endPoint x: 1092, endPoint y: 507, distance: 13.9
click at [1092, 507] on div "Agent Sales Intelligence Analyst Task Analyze monthly sales performance for PER…" at bounding box center [984, 386] width 1108 height 620
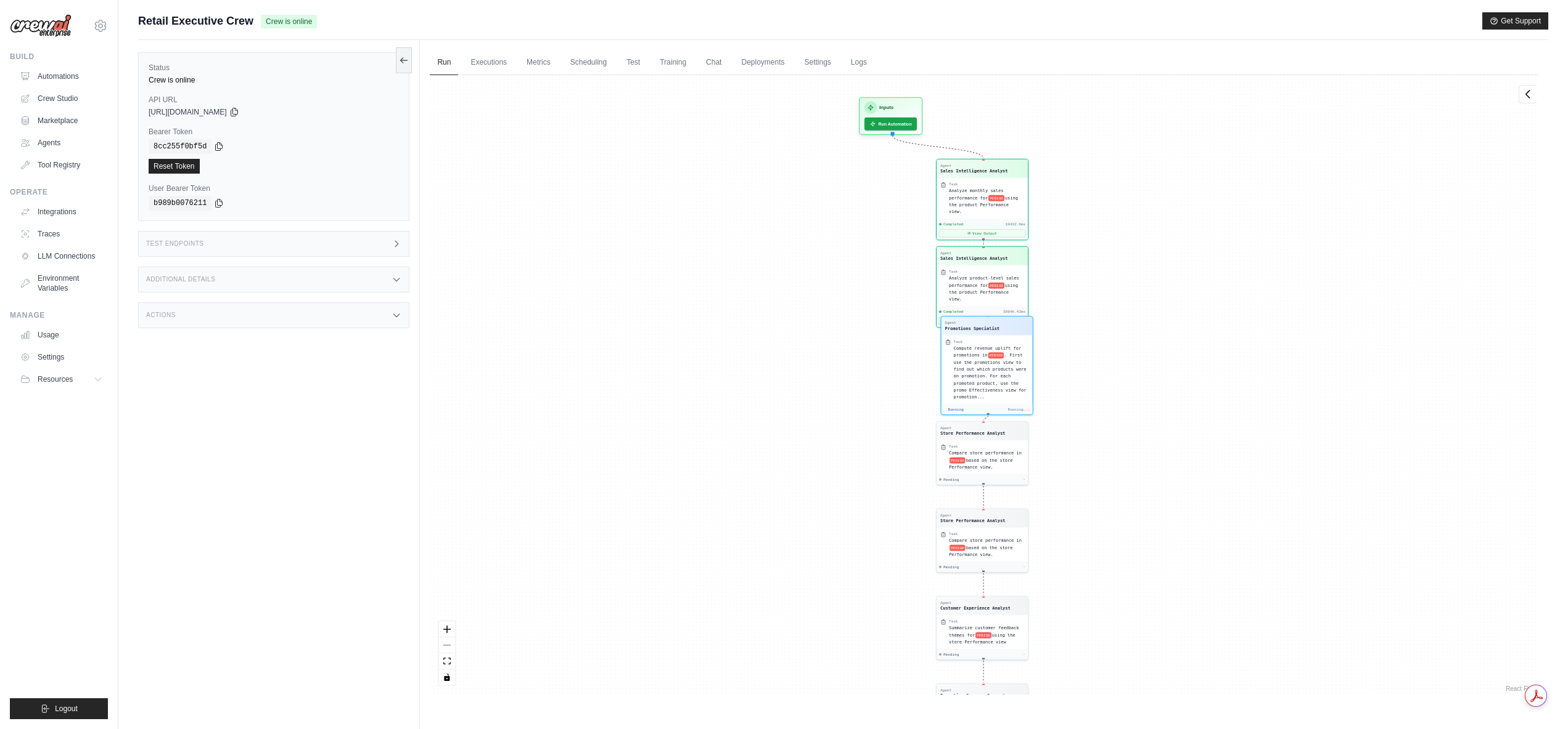
drag, startPoint x: 1125, startPoint y: 301, endPoint x: 1118, endPoint y: 462, distance: 161.2
click at [1118, 462] on div "Agent Sales Intelligence Analyst Task Analyze monthly sales performance for PER…" at bounding box center [984, 386] width 1108 height 620
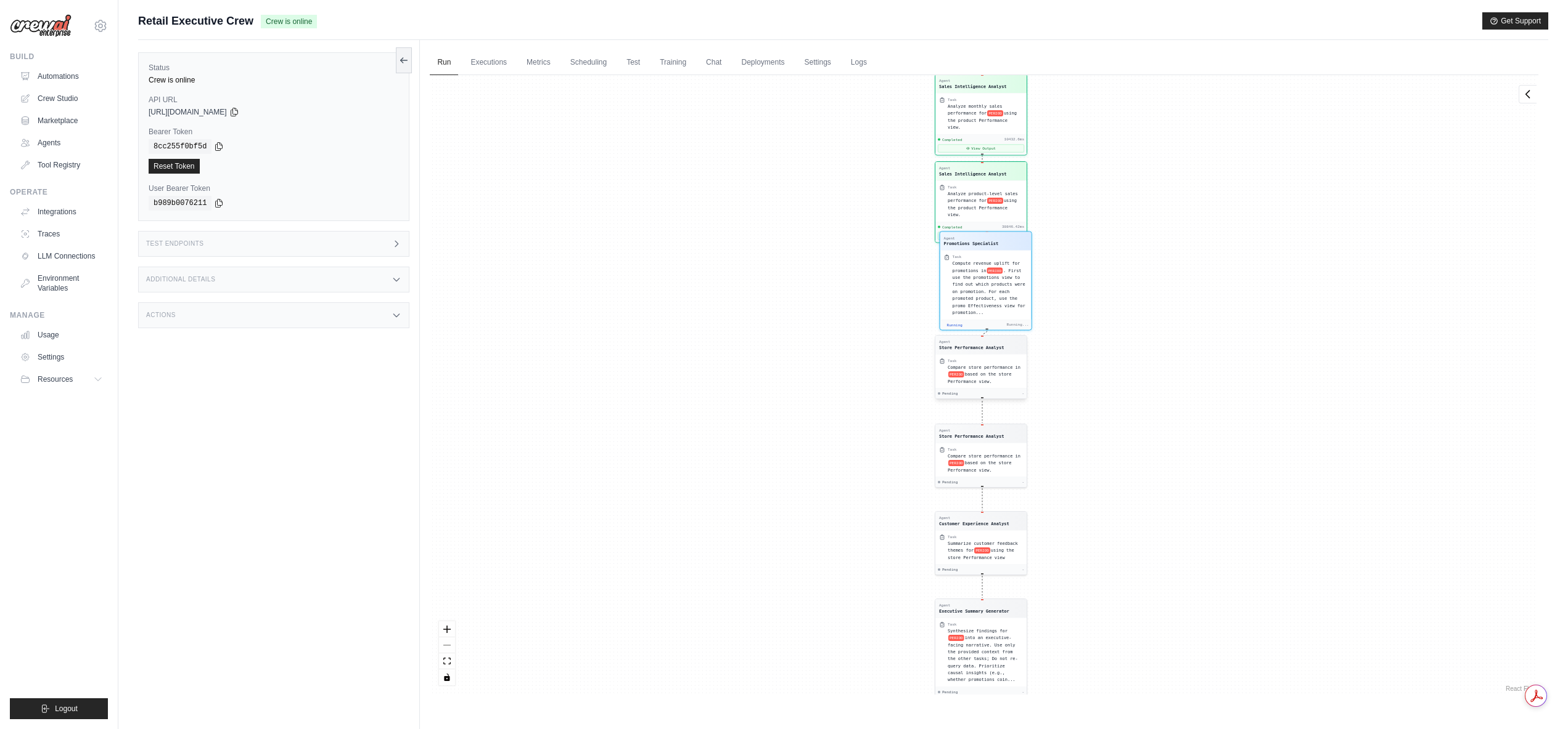
scroll to position [300, 0]
click at [991, 368] on span "Compare store performance in" at bounding box center [984, 368] width 73 height 5
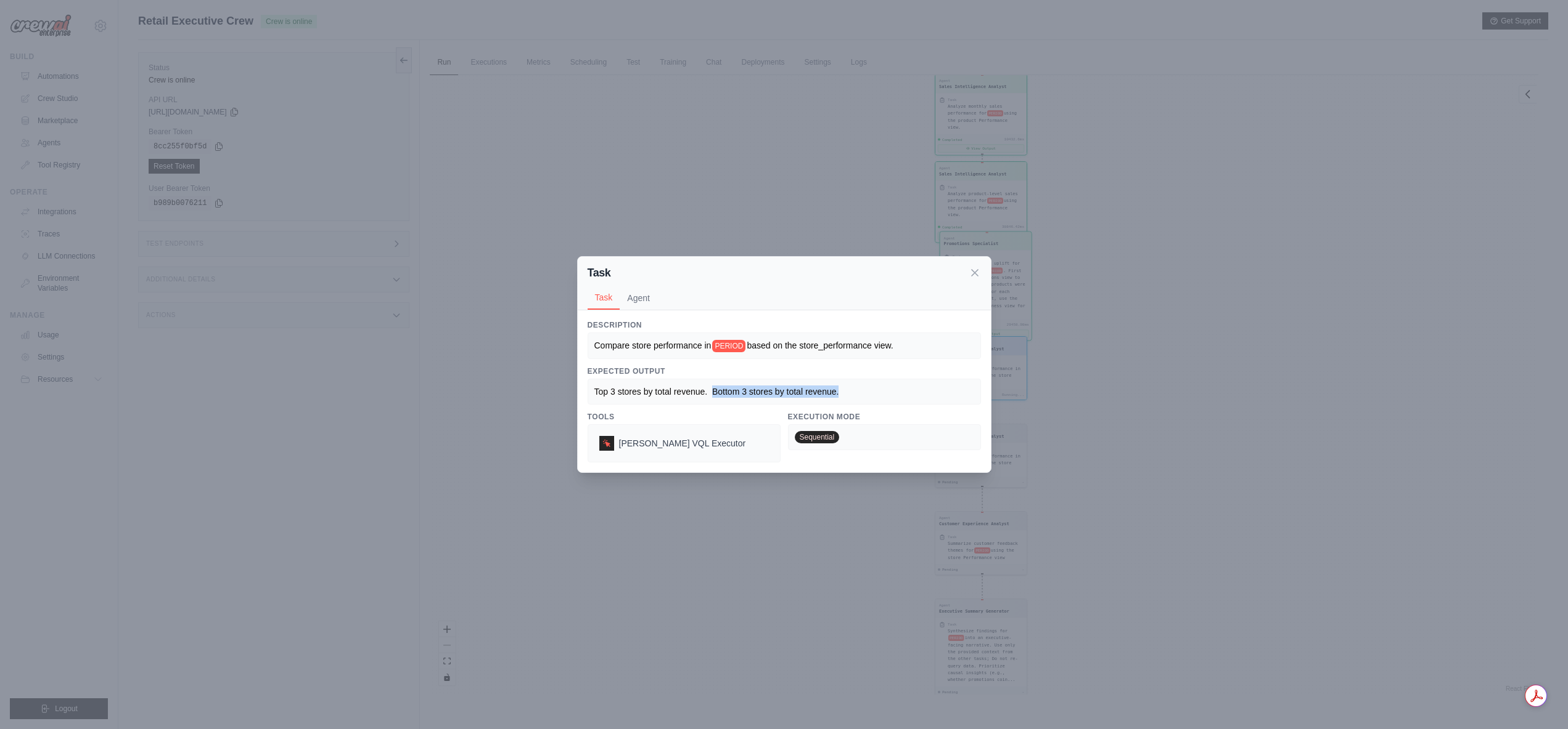
drag, startPoint x: 712, startPoint y: 392, endPoint x: 852, endPoint y: 389, distance: 140.0
click at [852, 389] on div "Top 3 stores by total revenue. Bottom 3 stores by total revenue." at bounding box center [784, 392] width 380 height 12
click at [821, 383] on div "Top 3 stores by total revenue. Bottom 3 stores by total revenue." at bounding box center [784, 392] width 394 height 26
drag, startPoint x: 841, startPoint y: 394, endPoint x: 559, endPoint y: 395, distance: 282.0
drag, startPoint x: 861, startPoint y: 386, endPoint x: 582, endPoint y: 391, distance: 279.0
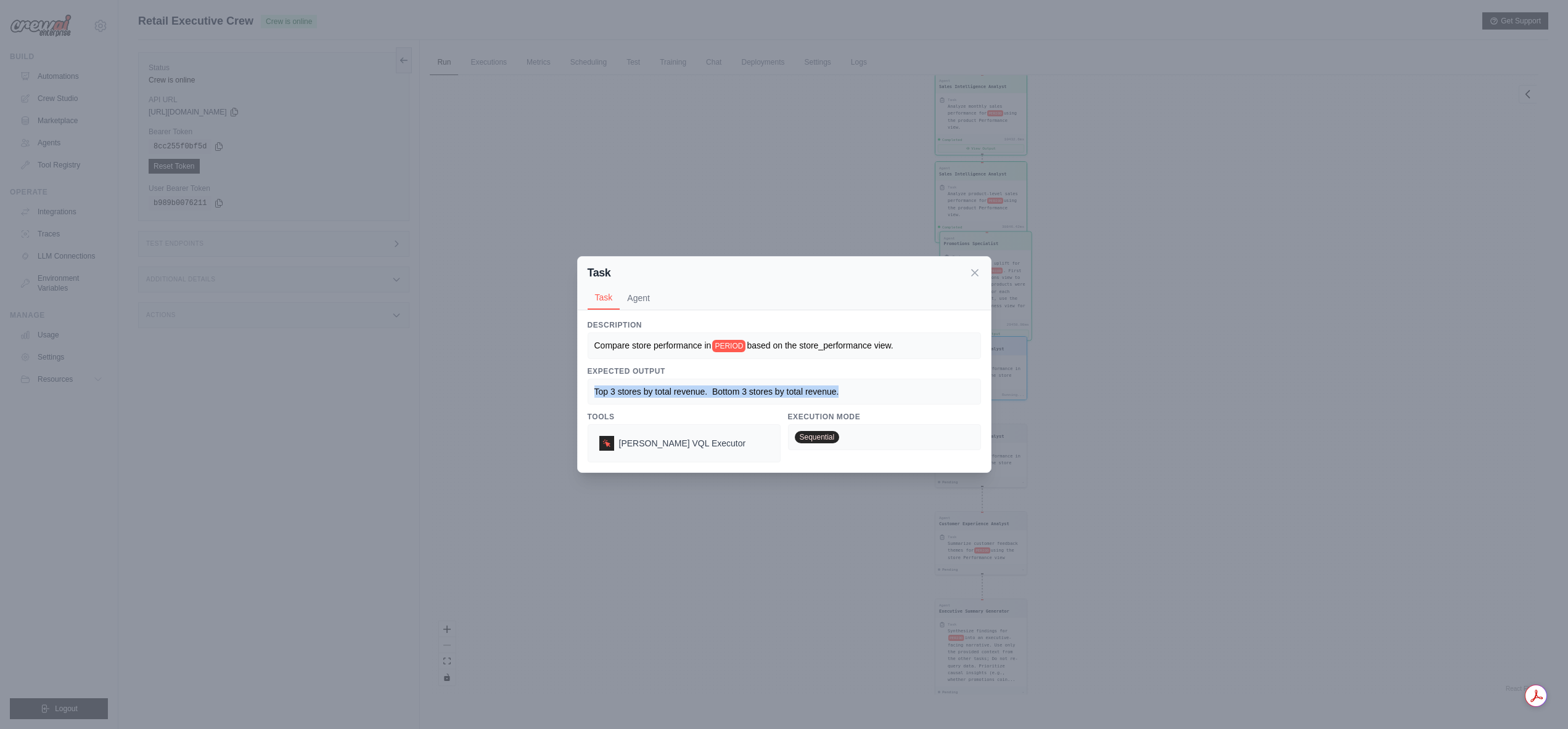
click at [582, 391] on div "Description Compare store performance in PERIOD based on the store_performance …" at bounding box center [784, 392] width 413 height 162
copy span "Top 3 stores by total revenue. Bottom 3 stores by total revenue."
click at [972, 271] on icon at bounding box center [974, 272] width 12 height 12
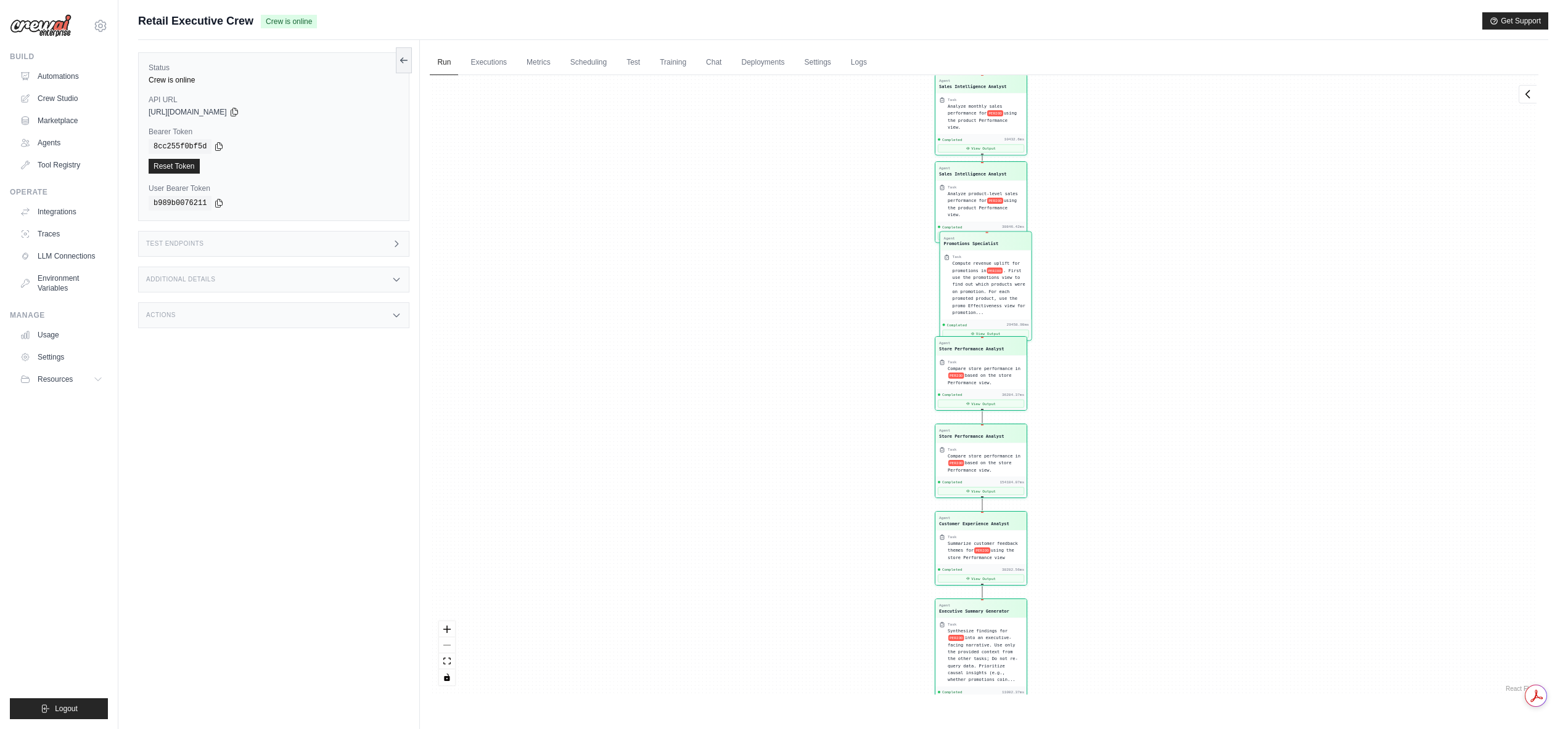
scroll to position [4702, 0]
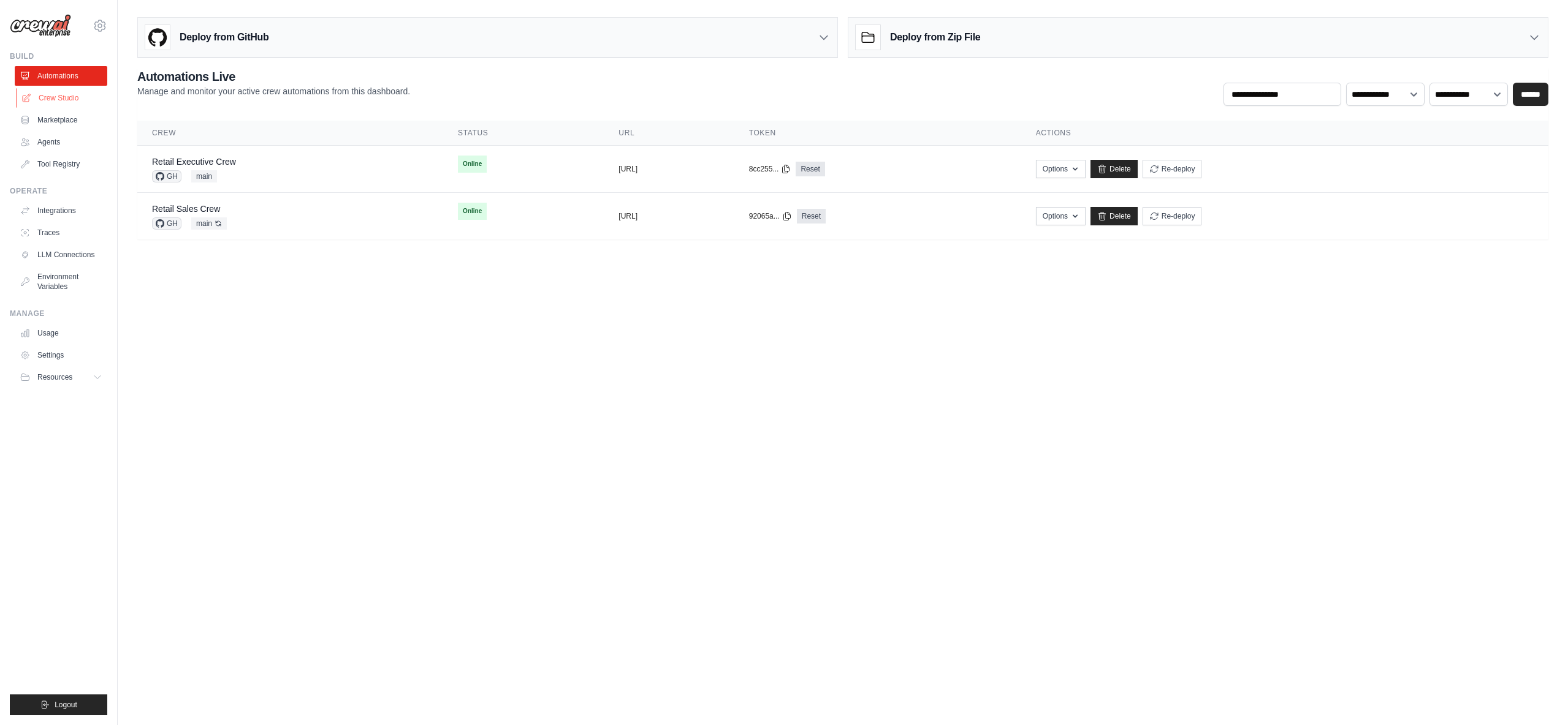
click at [68, 99] on link "Crew Studio" at bounding box center [62, 97] width 92 height 20
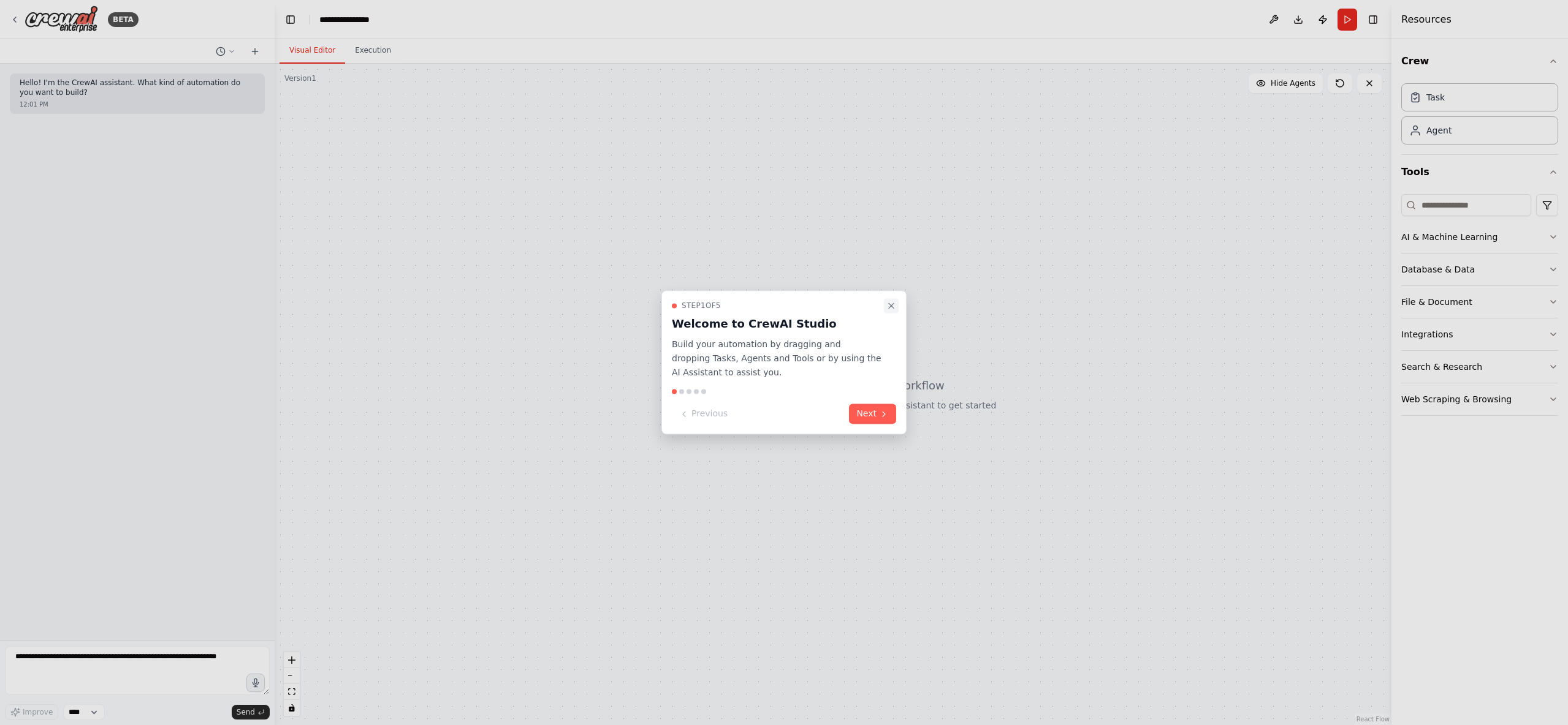
click at [892, 304] on icon "Close walkthrough" at bounding box center [890, 305] width 9 height 9
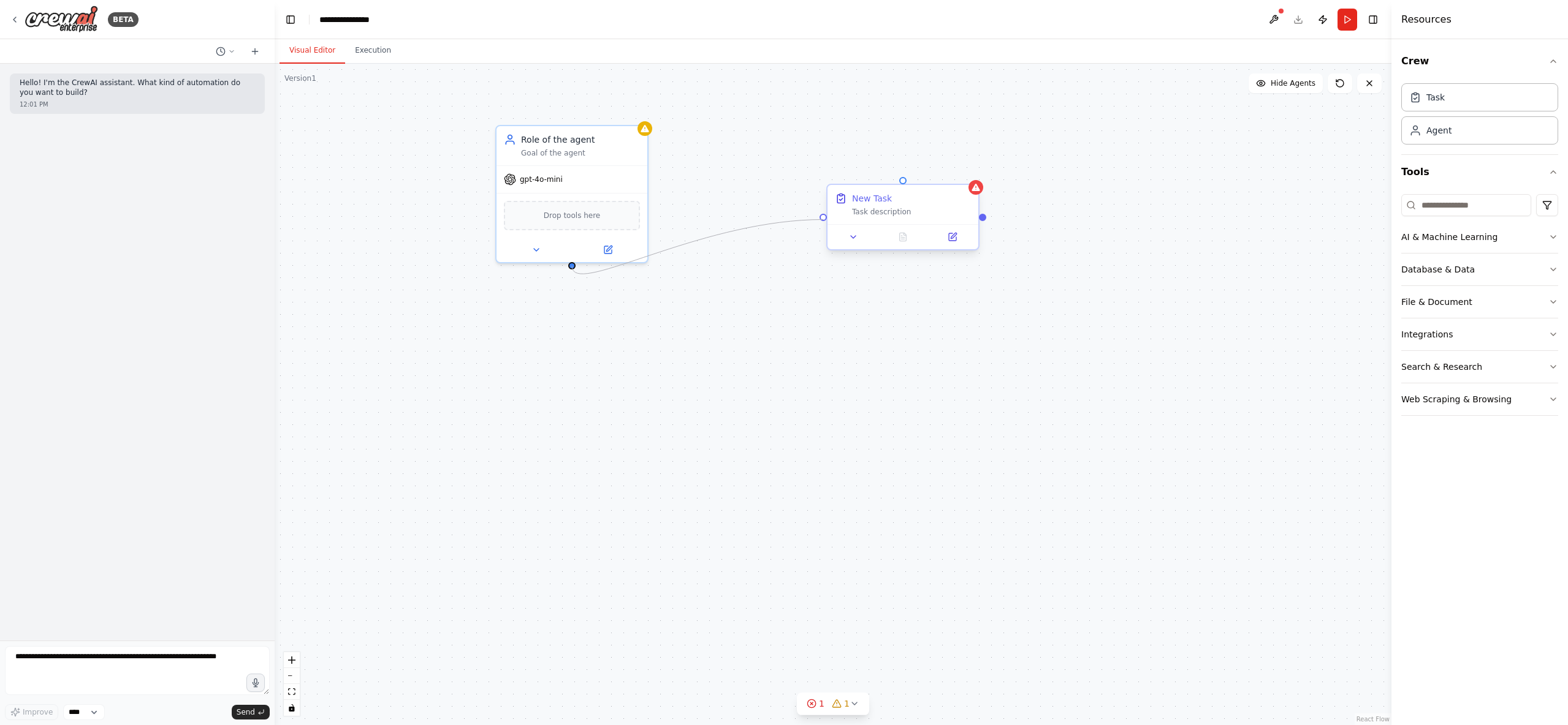
drag, startPoint x: 574, startPoint y: 264, endPoint x: 822, endPoint y: 219, distance: 252.0
click at [822, 219] on div "Role of the agent Goal of the agent gpt-4o-mini Drop tools here New Task Task d…" at bounding box center [832, 395] width 1117 height 662
click at [543, 245] on button at bounding box center [536, 247] width 69 height 15
click at [712, 469] on button "LLM setting" at bounding box center [618, 472] width 223 height 23
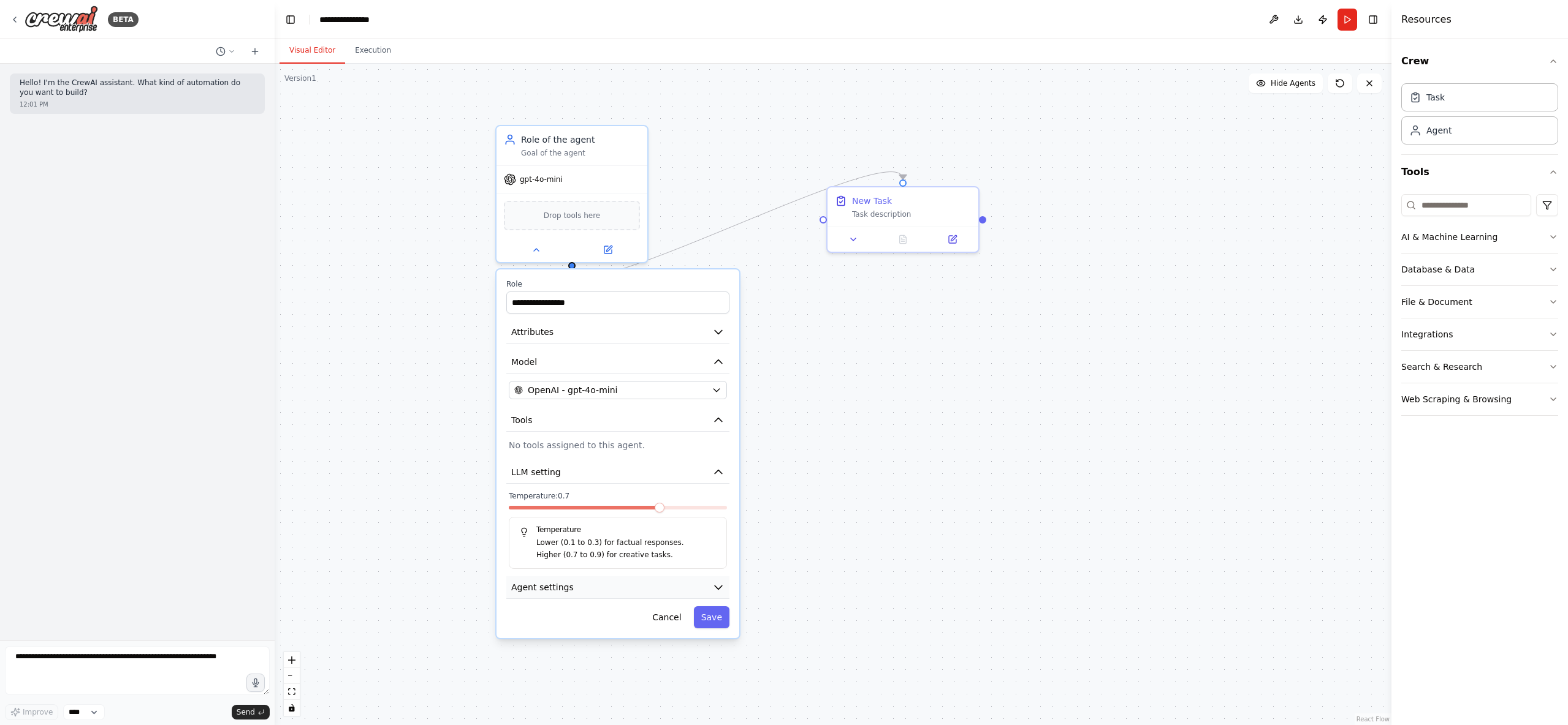
click at [626, 588] on button "Agent settings" at bounding box center [618, 588] width 223 height 23
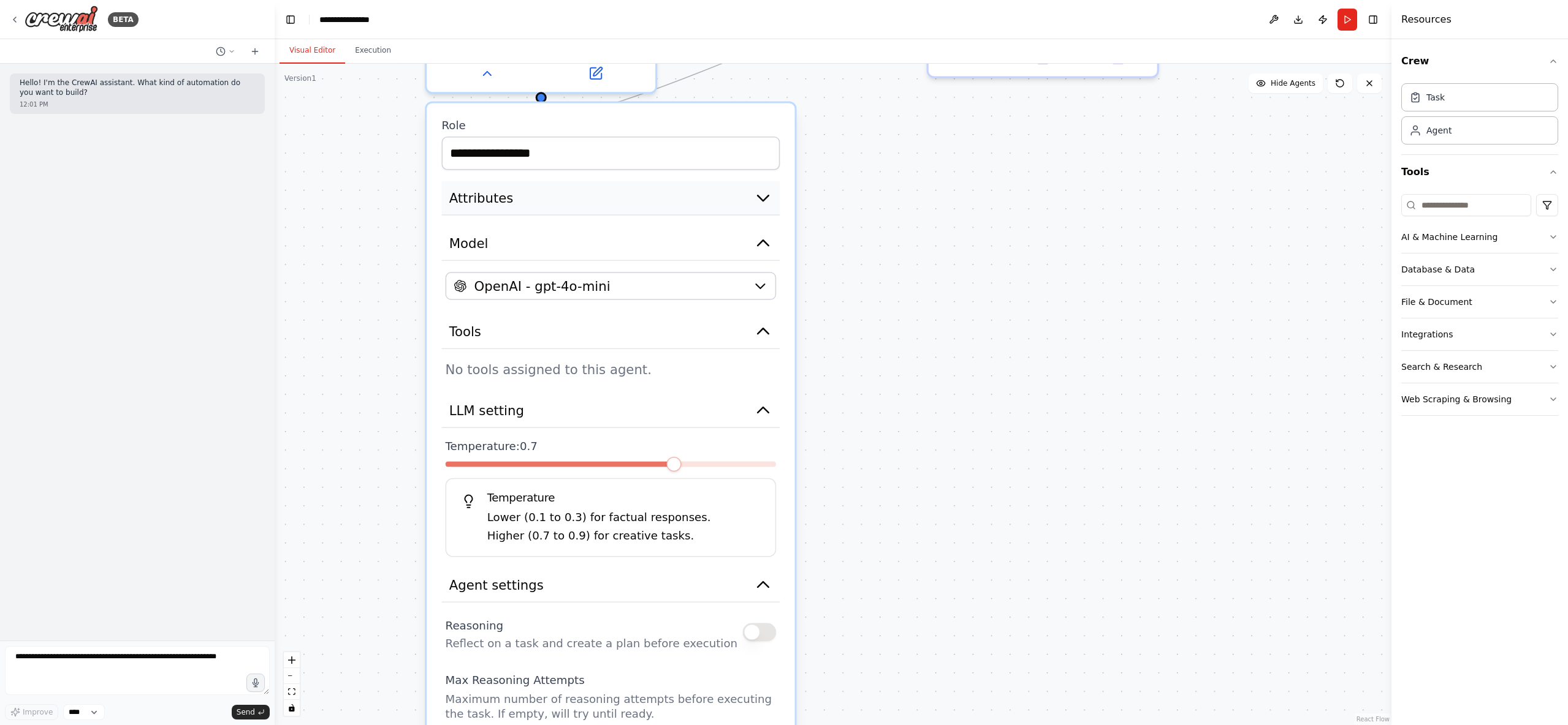
click at [752, 195] on button "Attributes" at bounding box center [611, 198] width 338 height 34
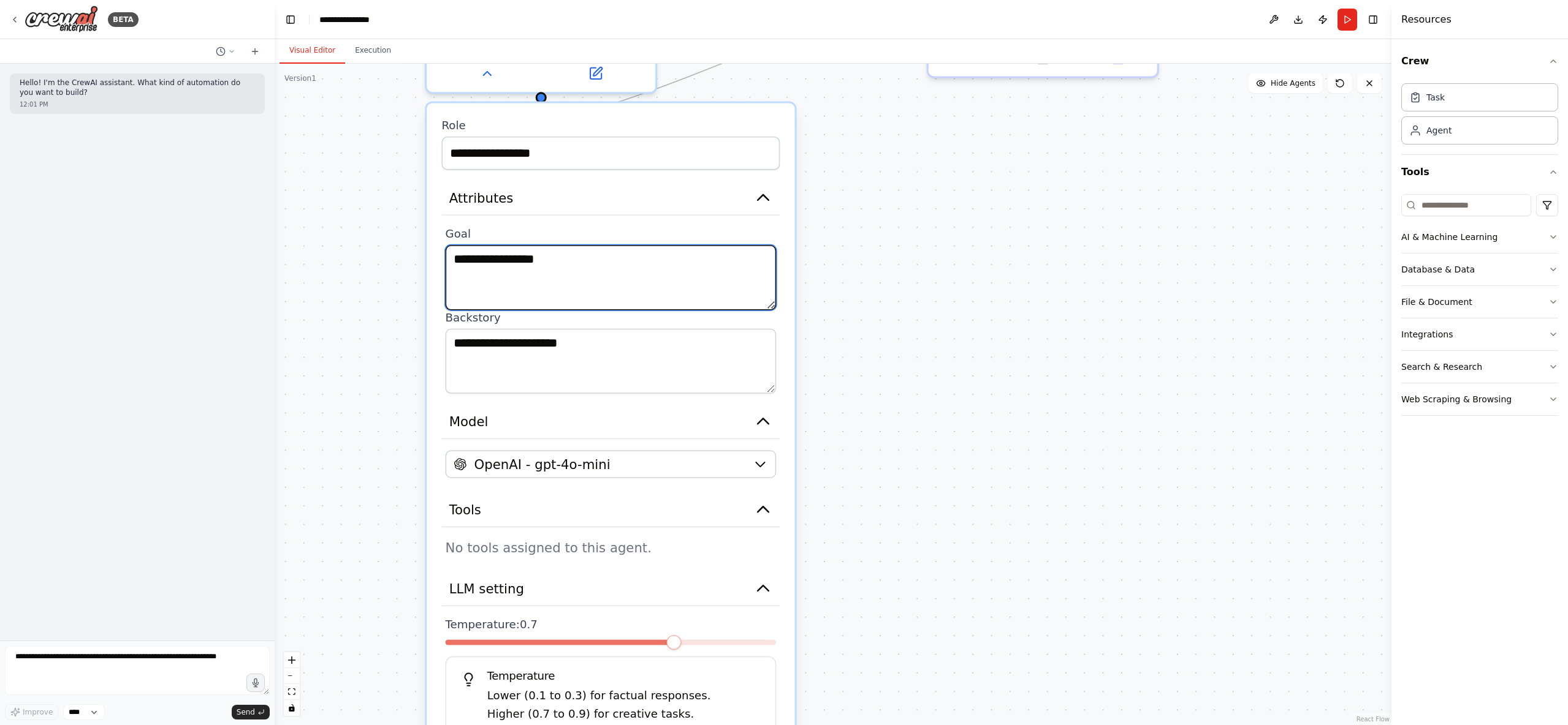
click at [521, 269] on textarea "**********" at bounding box center [611, 278] width 331 height 65
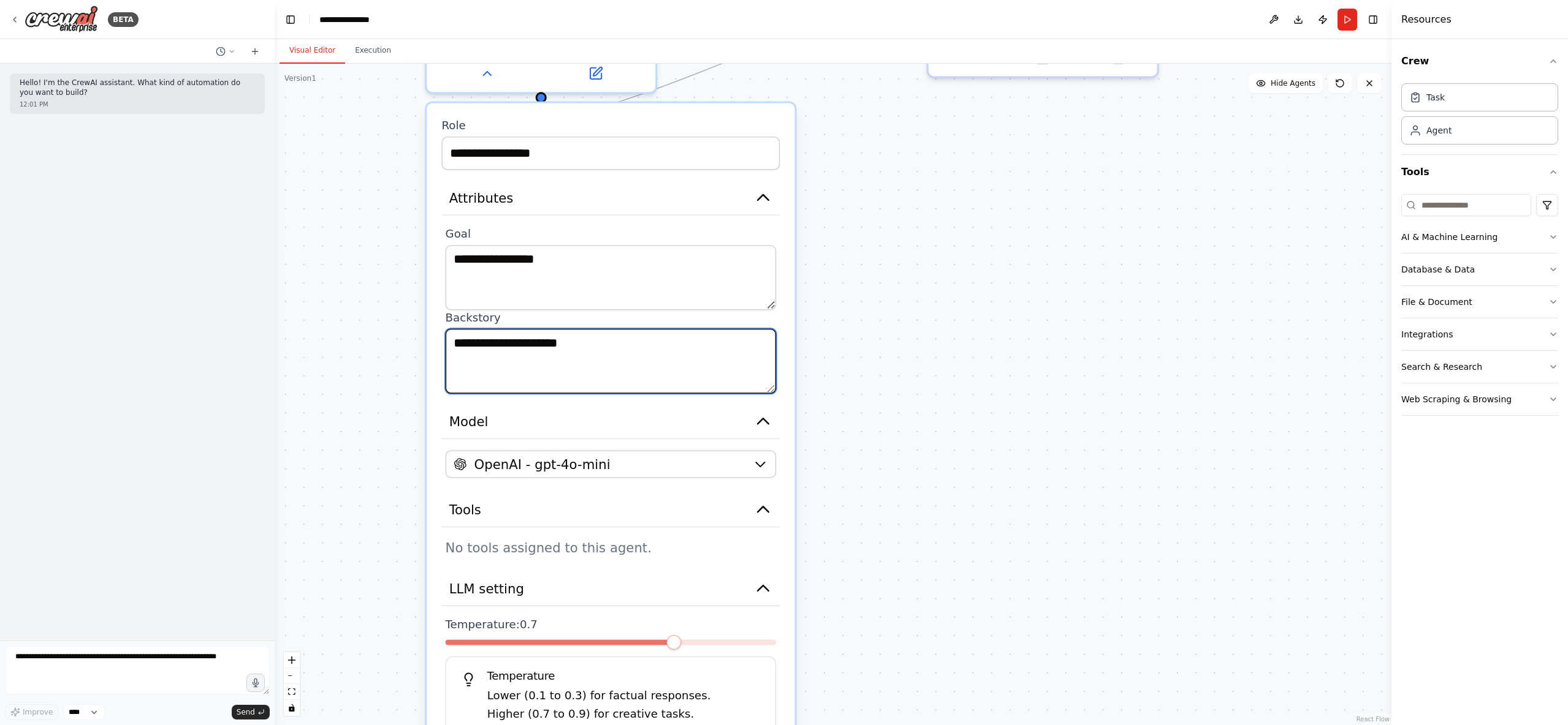
click at [557, 353] on textarea "**********" at bounding box center [611, 361] width 331 height 65
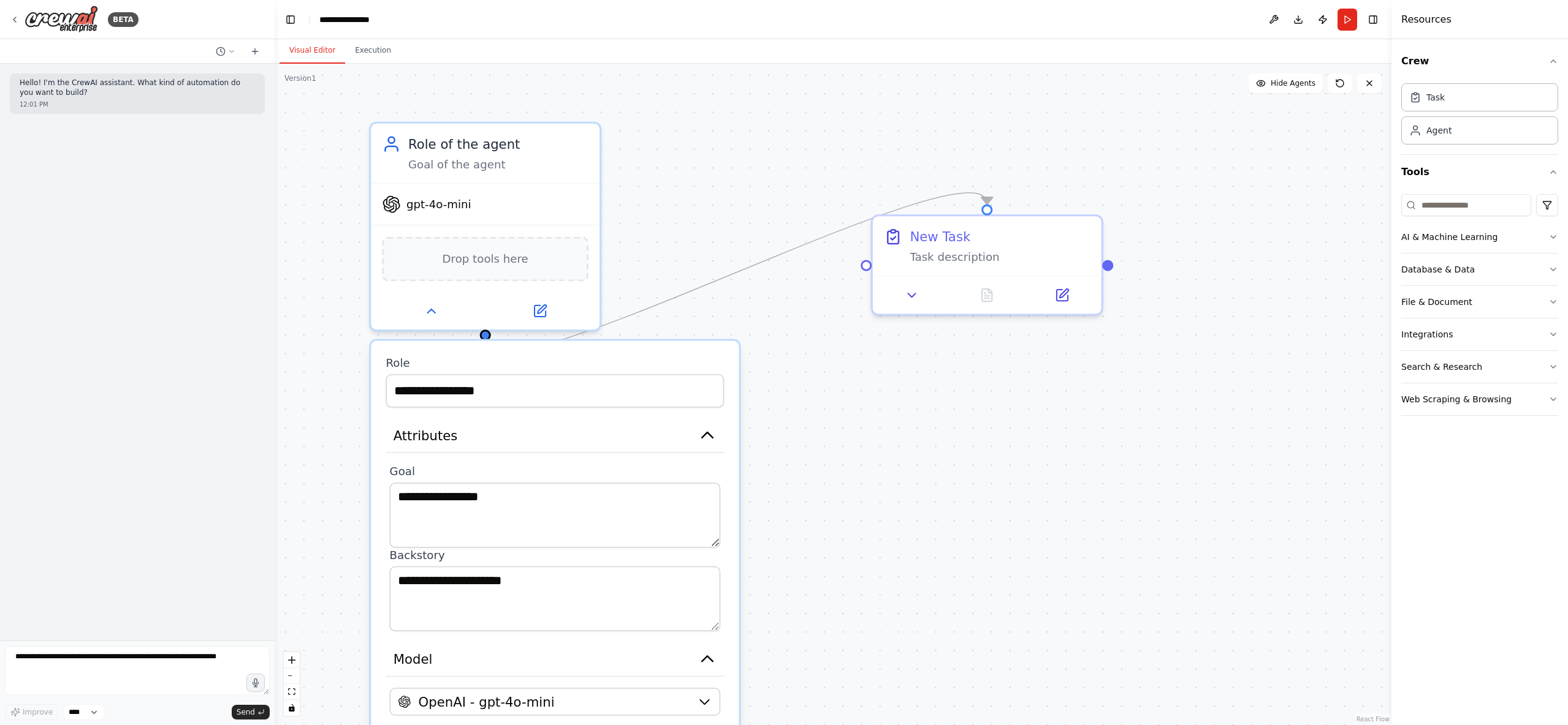
drag, startPoint x: 971, startPoint y: 248, endPoint x: 917, endPoint y: 476, distance: 234.3
click at [917, 476] on div ".deletable-edge-delete-btn { width: 20px; height: 20px; border: 0px solid #ffff…" at bounding box center [832, 395] width 1117 height 662
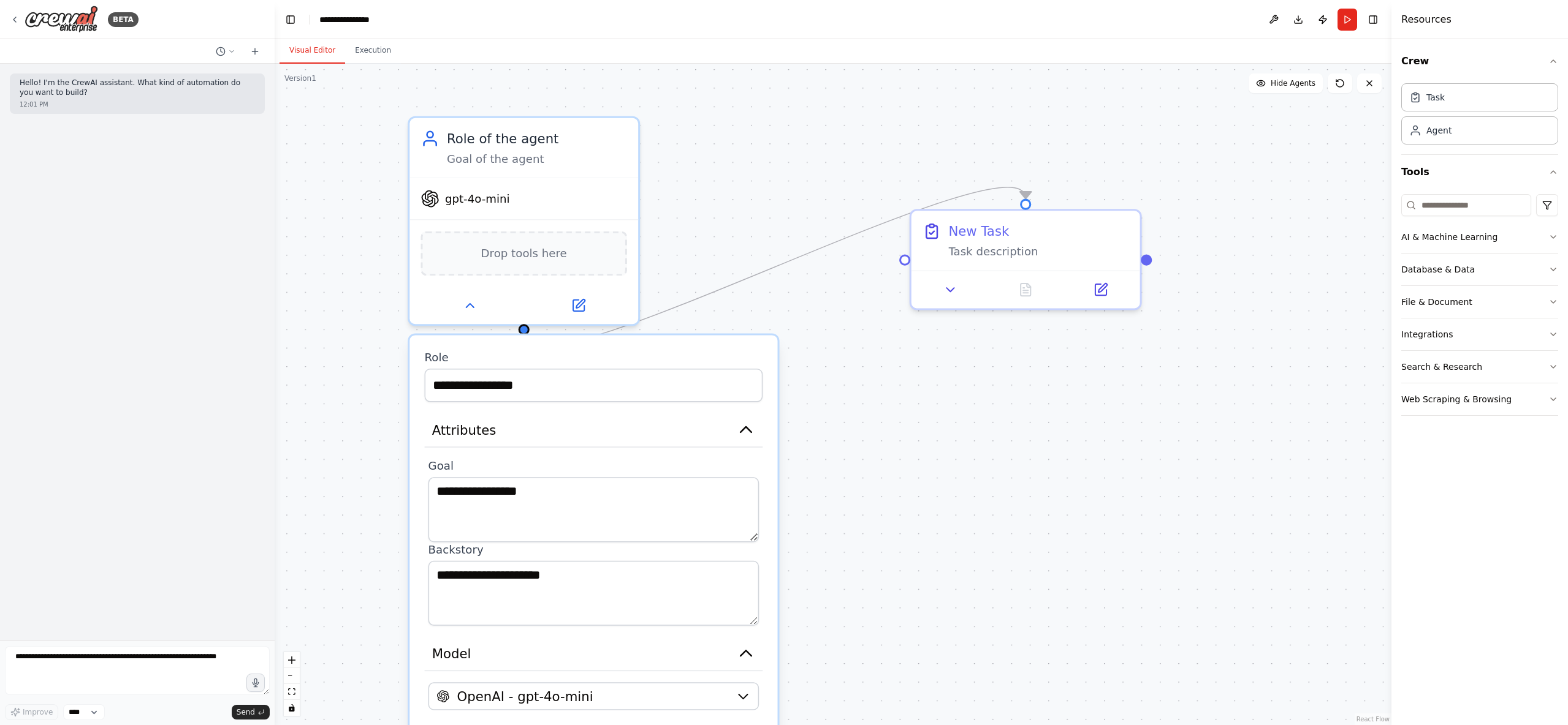
drag, startPoint x: 910, startPoint y: 453, endPoint x: 922, endPoint y: 452, distance: 12.0
click at [922, 452] on div ".deletable-edge-delete-btn { width: 20px; height: 20px; border: 0px solid #ffff…" at bounding box center [832, 395] width 1117 height 662
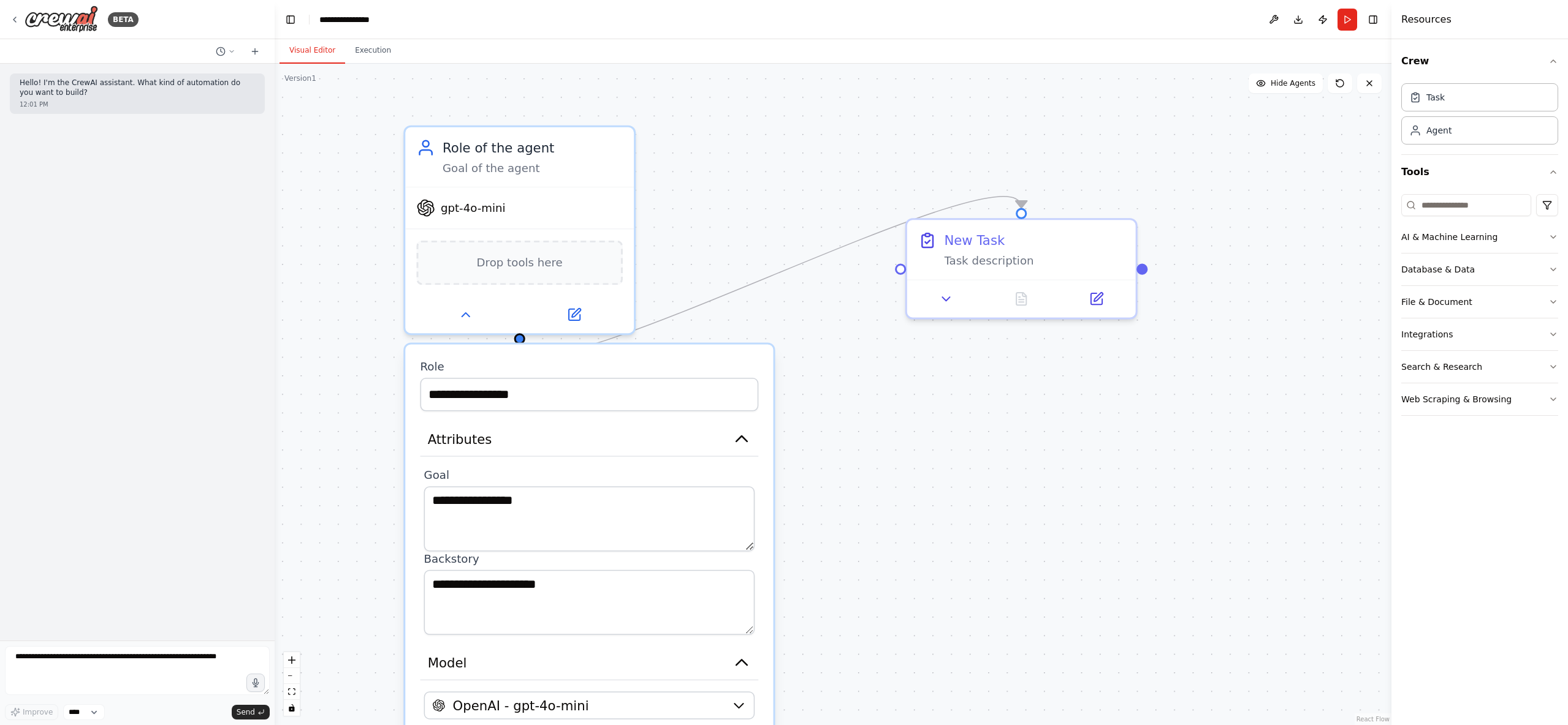
drag, startPoint x: 930, startPoint y: 518, endPoint x: 925, endPoint y: 530, distance: 13.0
click at [925, 530] on div ".deletable-edge-delete-btn { width: 20px; height: 20px; border: 0px solid #ffff…" at bounding box center [832, 395] width 1117 height 662
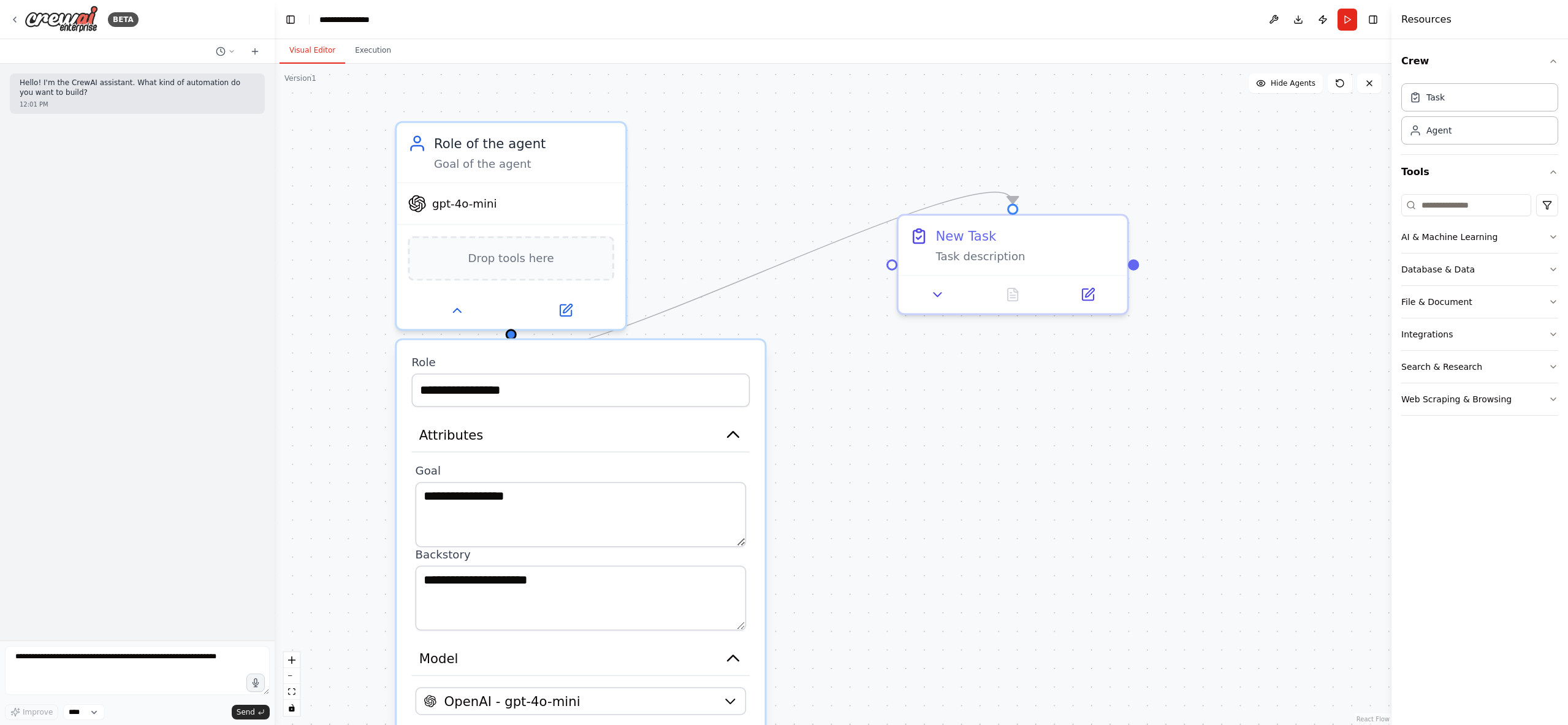
drag, startPoint x: 1134, startPoint y: 69, endPoint x: 965, endPoint y: 131, distance: 180.0
click at [997, 72] on div ".deletable-edge-delete-btn { width: 20px; height: 20px; border: 0px solid #ffff…" at bounding box center [832, 395] width 1117 height 662
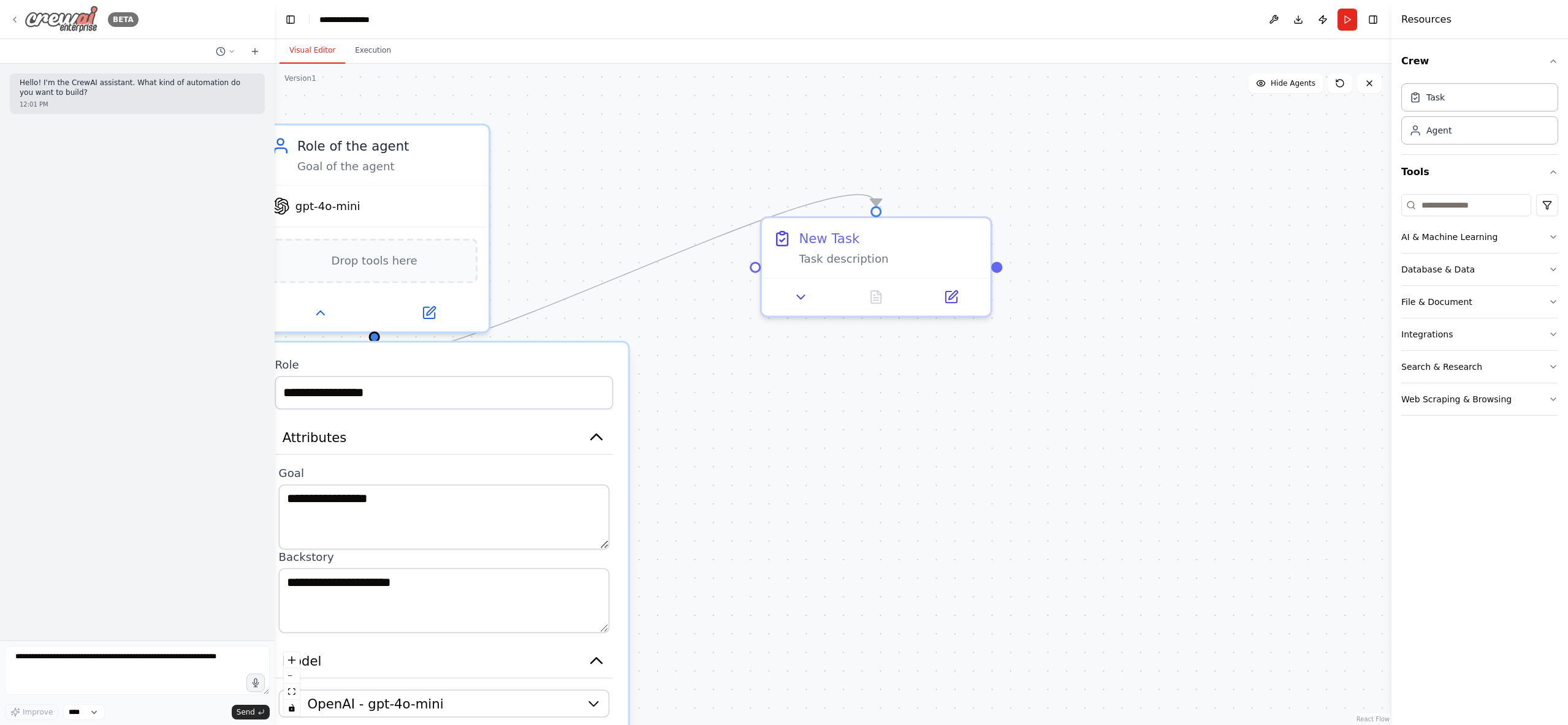
click at [14, 21] on icon at bounding box center [14, 19] width 9 height 9
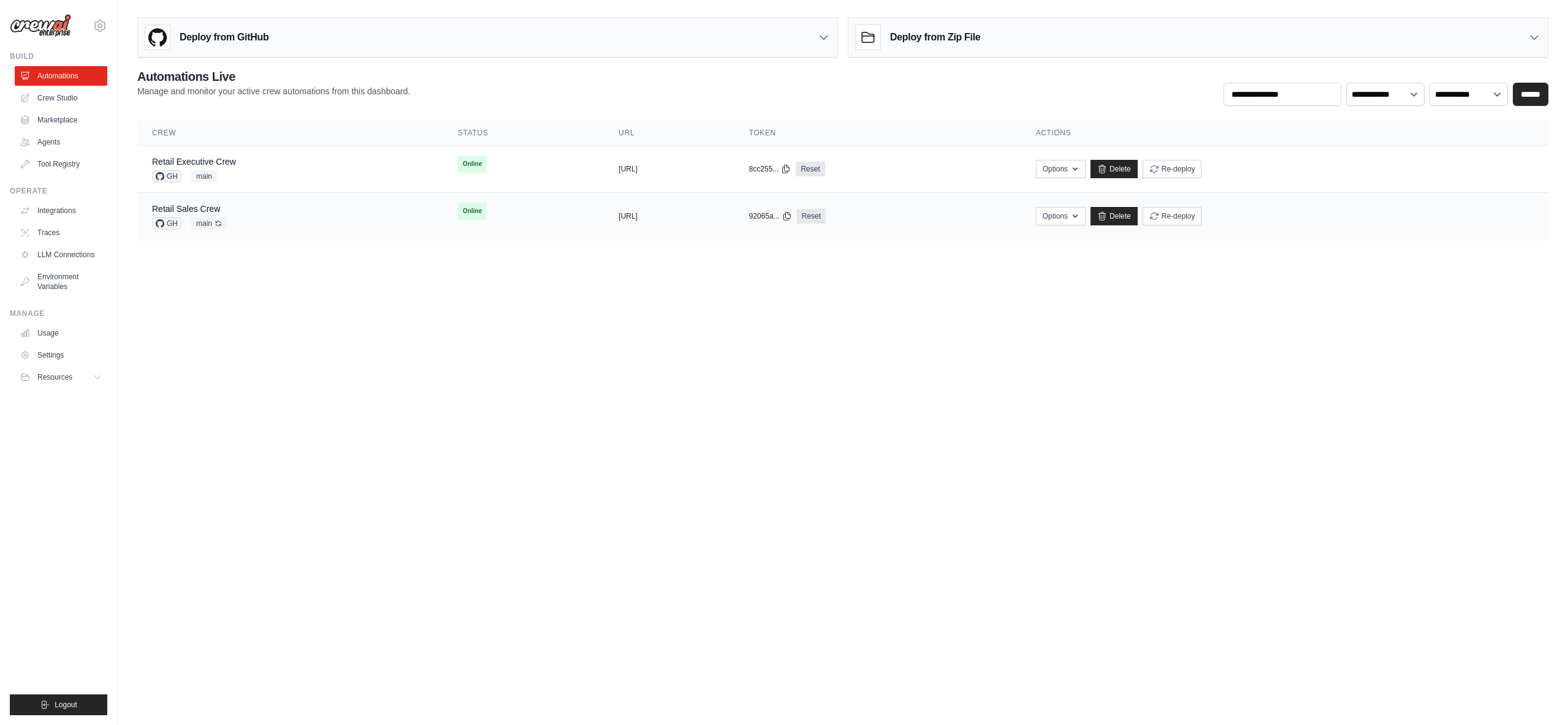
click at [249, 208] on div "Retail Sales Crew GH main Auto-deploy enabled" at bounding box center [291, 216] width 277 height 27
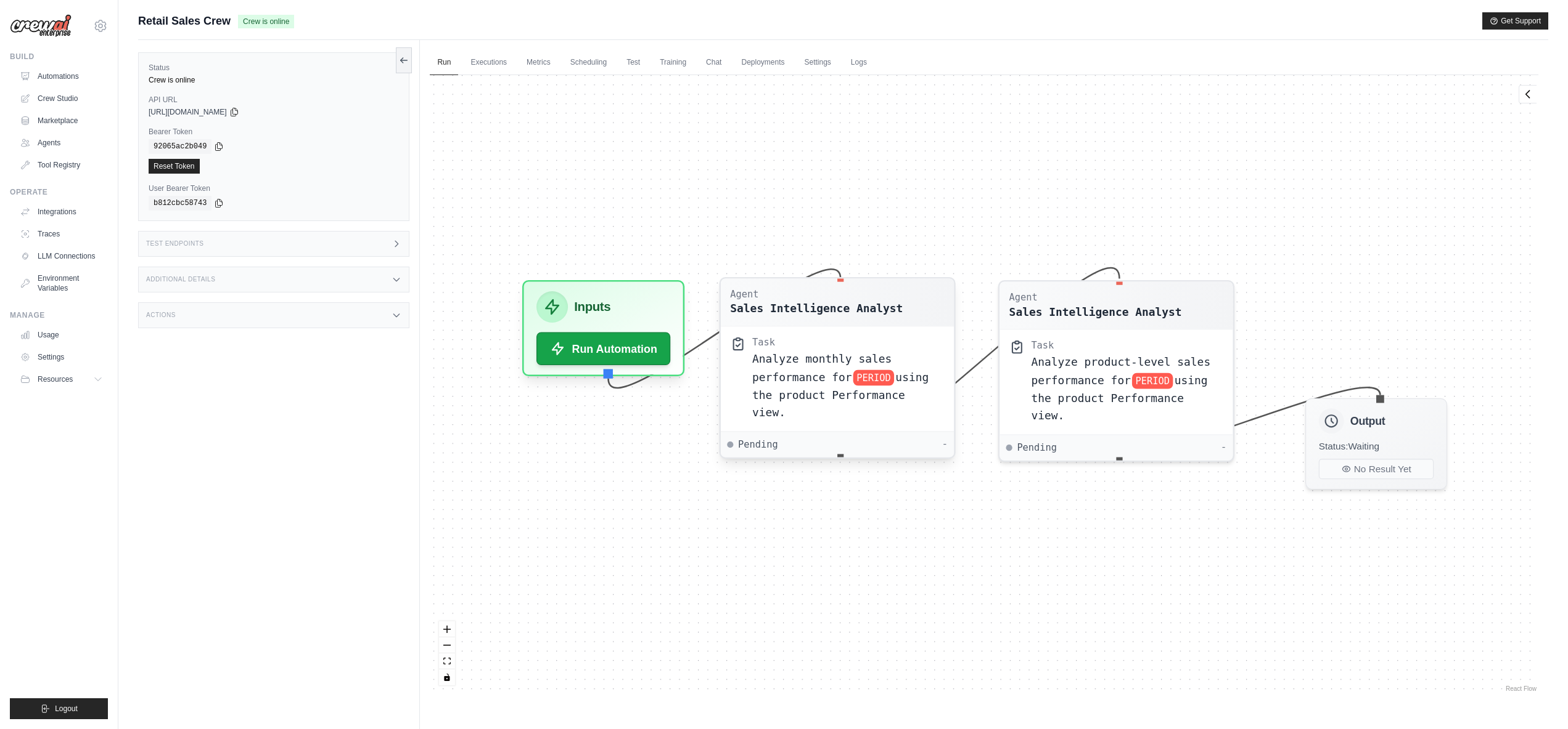
click at [806, 379] on span "Analyze monthly sales performance for" at bounding box center [821, 368] width 139 height 31
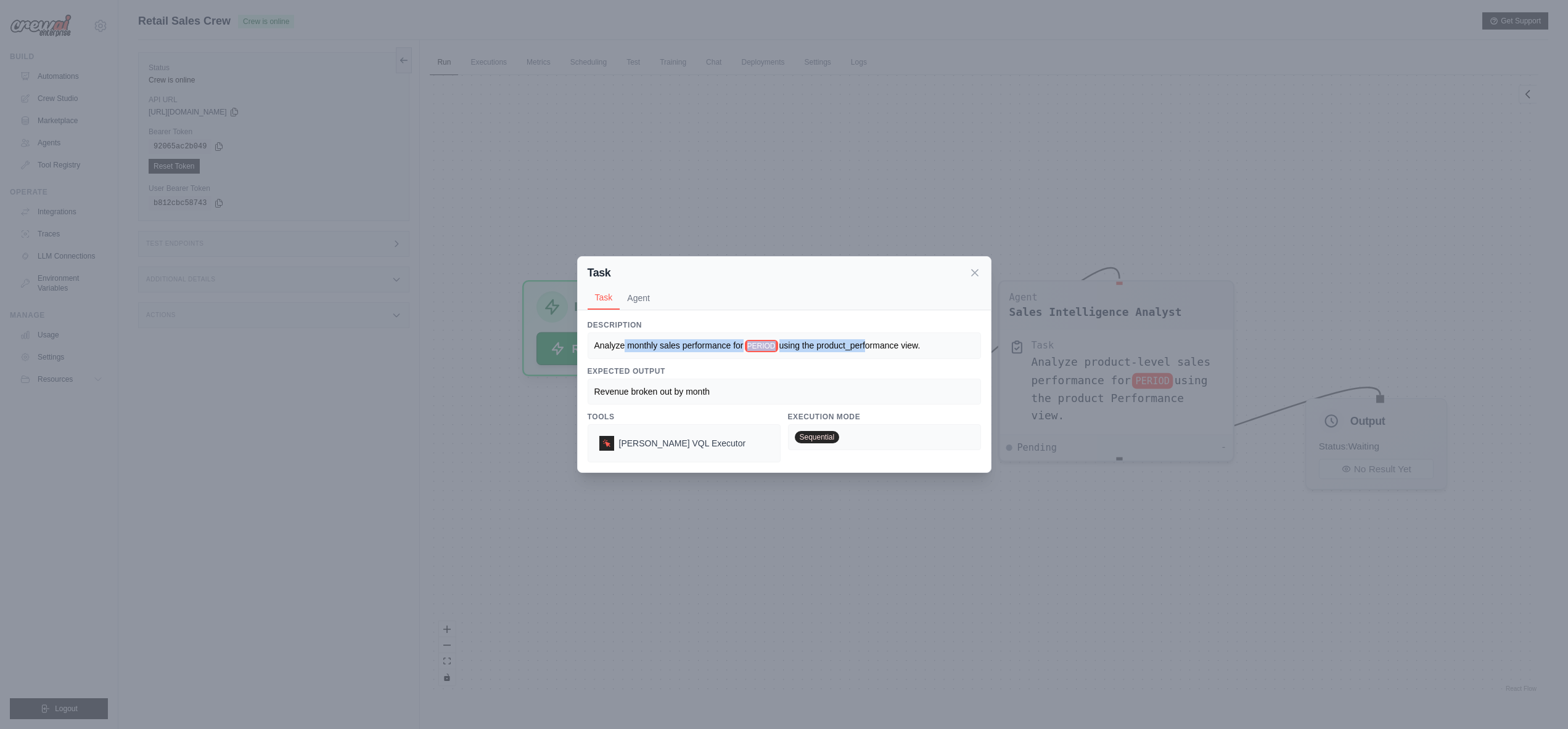
drag, startPoint x: 623, startPoint y: 346, endPoint x: 868, endPoint y: 343, distance: 245.0
click at [868, 343] on div "Analyze monthly sales performance for PERIOD using the product_performance view." at bounding box center [784, 345] width 380 height 13
click at [869, 346] on span "using the product_performance view." at bounding box center [850, 345] width 141 height 9
drag, startPoint x: 715, startPoint y: 391, endPoint x: 585, endPoint y: 389, distance: 130.0
click at [585, 389] on div "Description Analyze monthly sales performance for PERIOD using the product_perf…" at bounding box center [784, 392] width 413 height 162
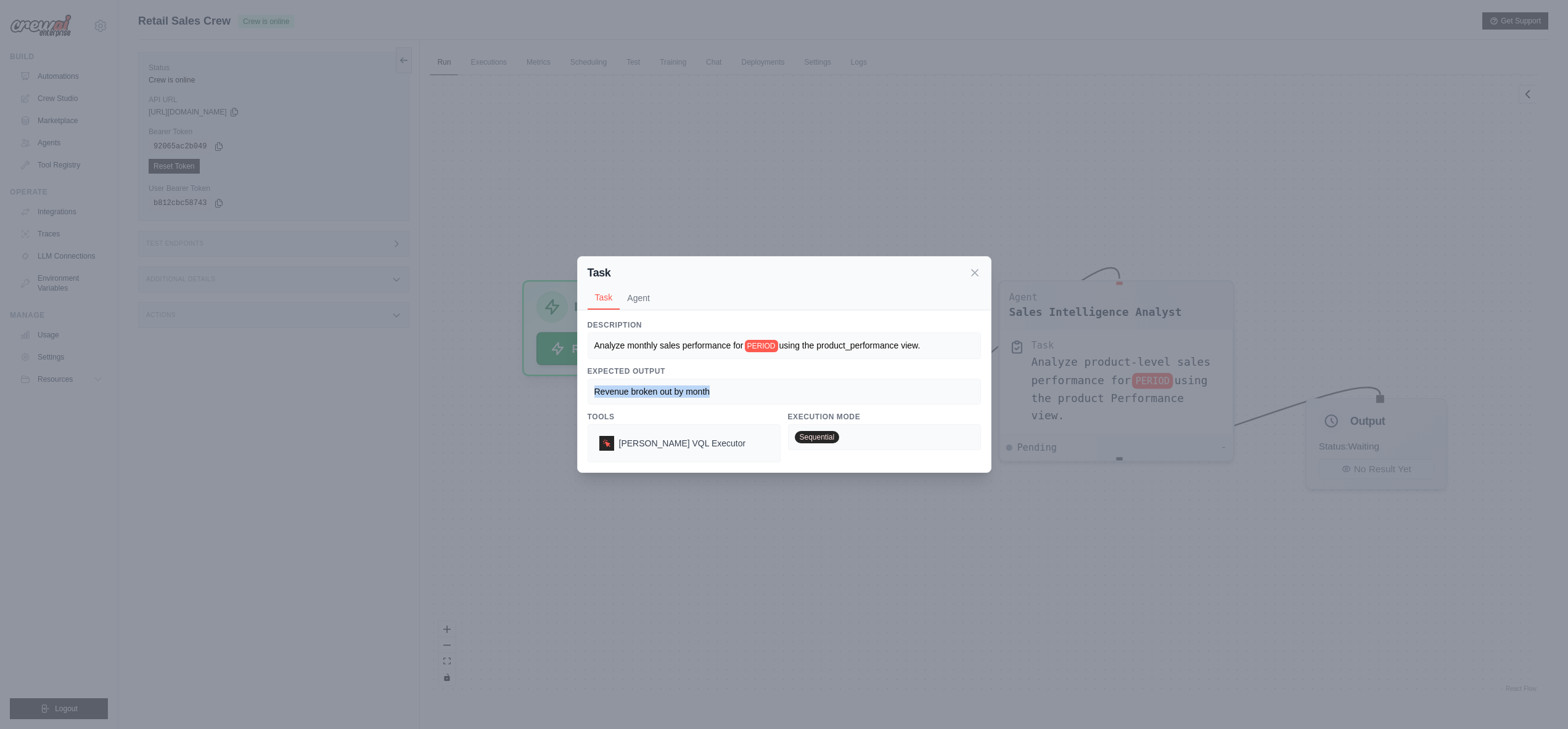
click at [601, 392] on span "Revenue broken out by month" at bounding box center [652, 392] width 116 height 9
drag, startPoint x: 627, startPoint y: 393, endPoint x: 711, endPoint y: 397, distance: 84.1
click at [711, 397] on div "Revenue broken out by month" at bounding box center [784, 392] width 380 height 12
click at [715, 398] on div "Revenue broken out by month" at bounding box center [784, 392] width 380 height 12
click at [976, 272] on icon at bounding box center [974, 272] width 12 height 12
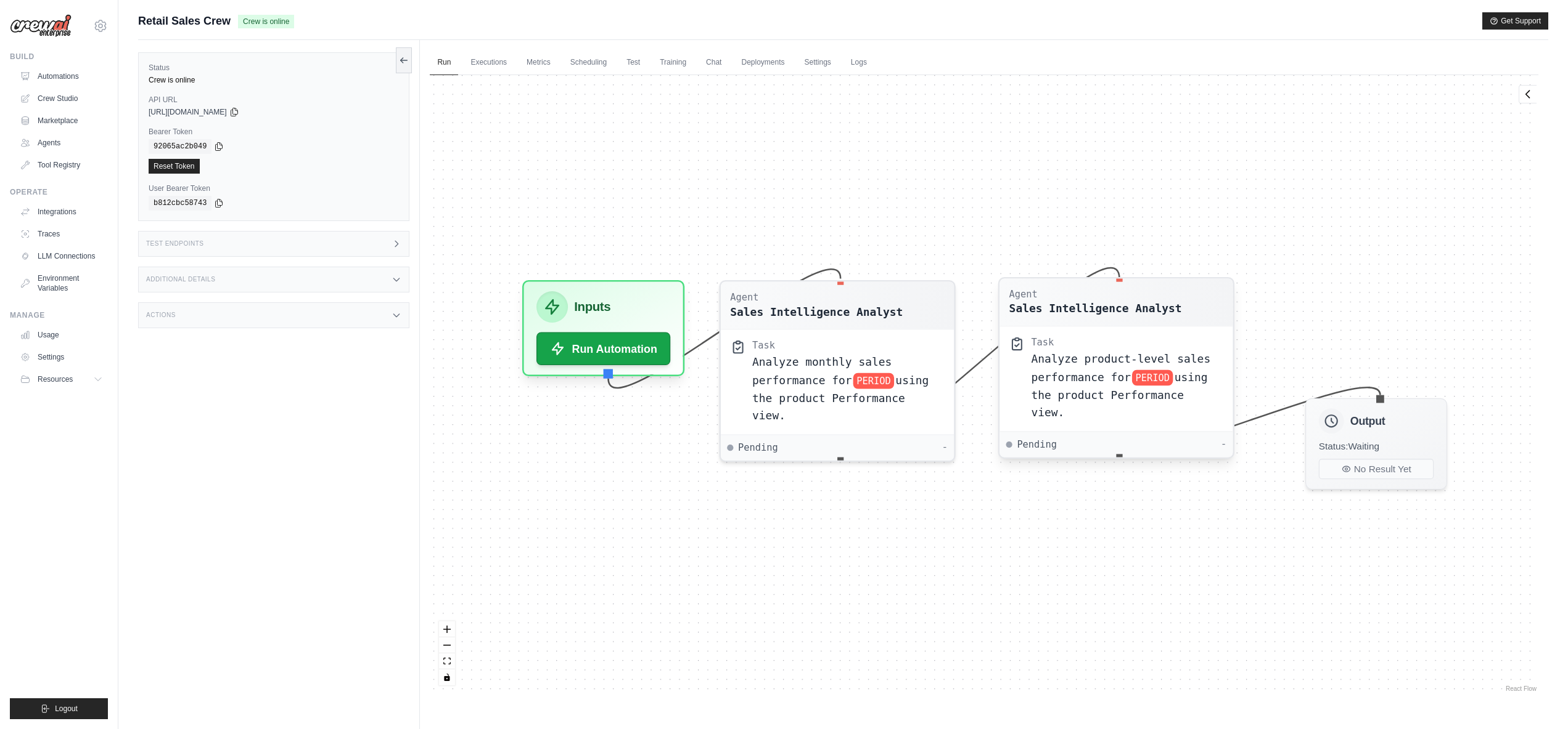
click at [1080, 378] on span "Analyze product-level sales performance for" at bounding box center [1120, 368] width 180 height 31
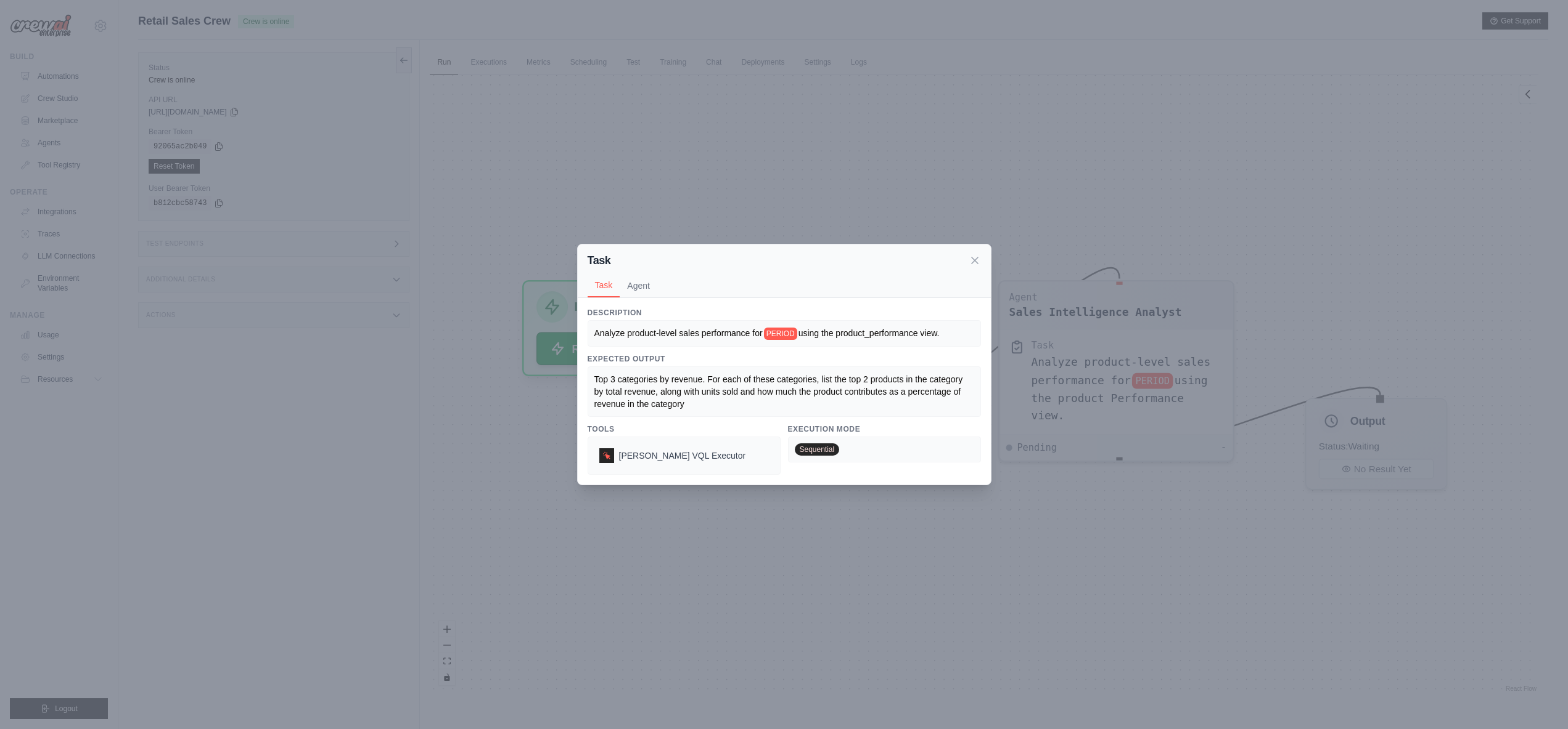
click at [618, 332] on span "Analyze product-level sales performance for" at bounding box center [679, 332] width 168 height 9
drag, startPoint x: 667, startPoint y: 333, endPoint x: 698, endPoint y: 332, distance: 31.0
click at [698, 332] on span "Analyze product-level sales performance for" at bounding box center [679, 332] width 168 height 9
click at [698, 334] on span "Analyze product-level sales performance for" at bounding box center [679, 332] width 168 height 9
click at [724, 331] on span "Analyze product-level sales performance for" at bounding box center [679, 332] width 168 height 9
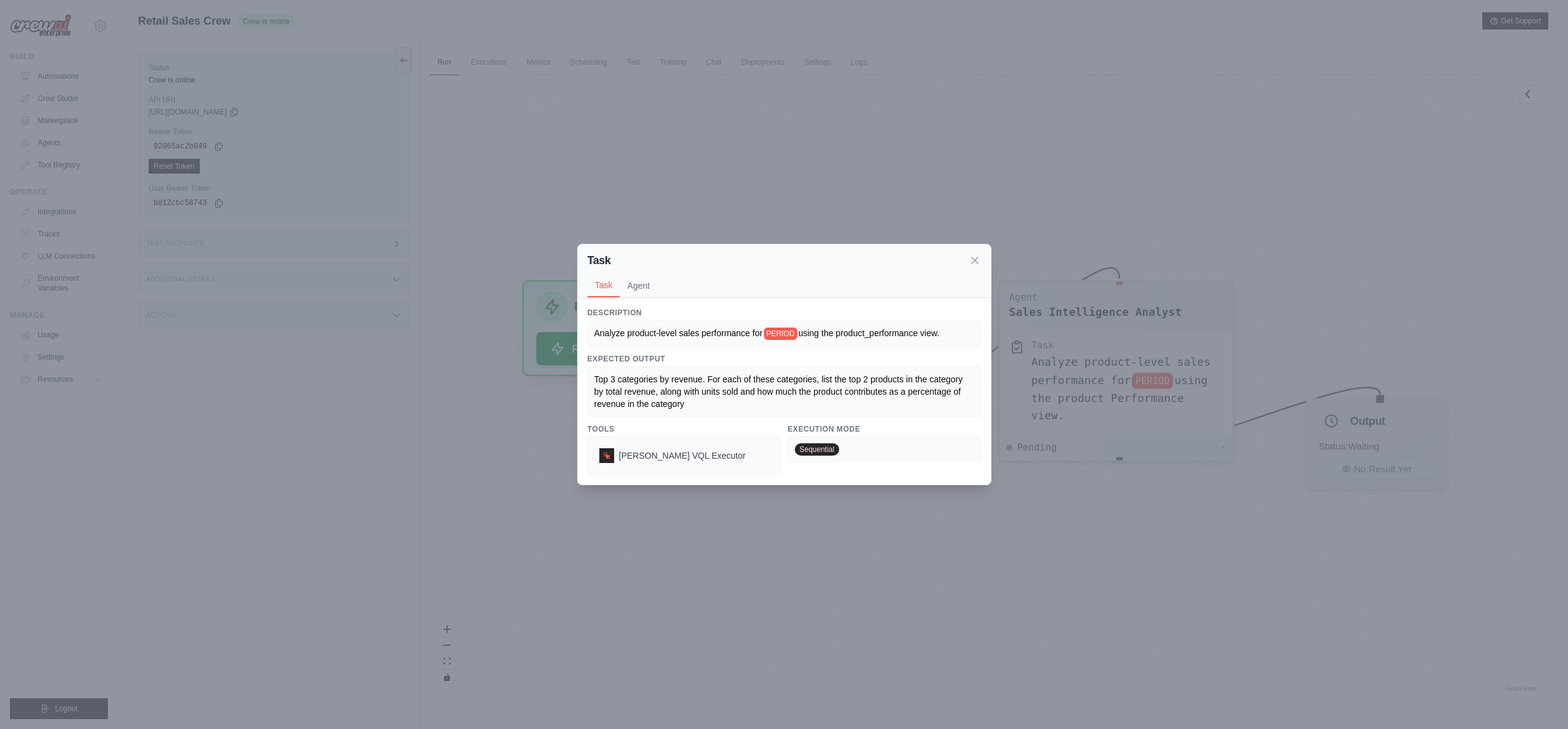
click at [844, 334] on span "using the product_performance view." at bounding box center [869, 332] width 141 height 9
drag, startPoint x: 840, startPoint y: 335, endPoint x: 935, endPoint y: 335, distance: 95.0
click at [935, 335] on span "using the product_performance view." at bounding box center [869, 332] width 141 height 9
click at [938, 334] on span "using the product_performance view." at bounding box center [869, 332] width 141 height 9
drag, startPoint x: 613, startPoint y: 378, endPoint x: 638, endPoint y: 379, distance: 25.0
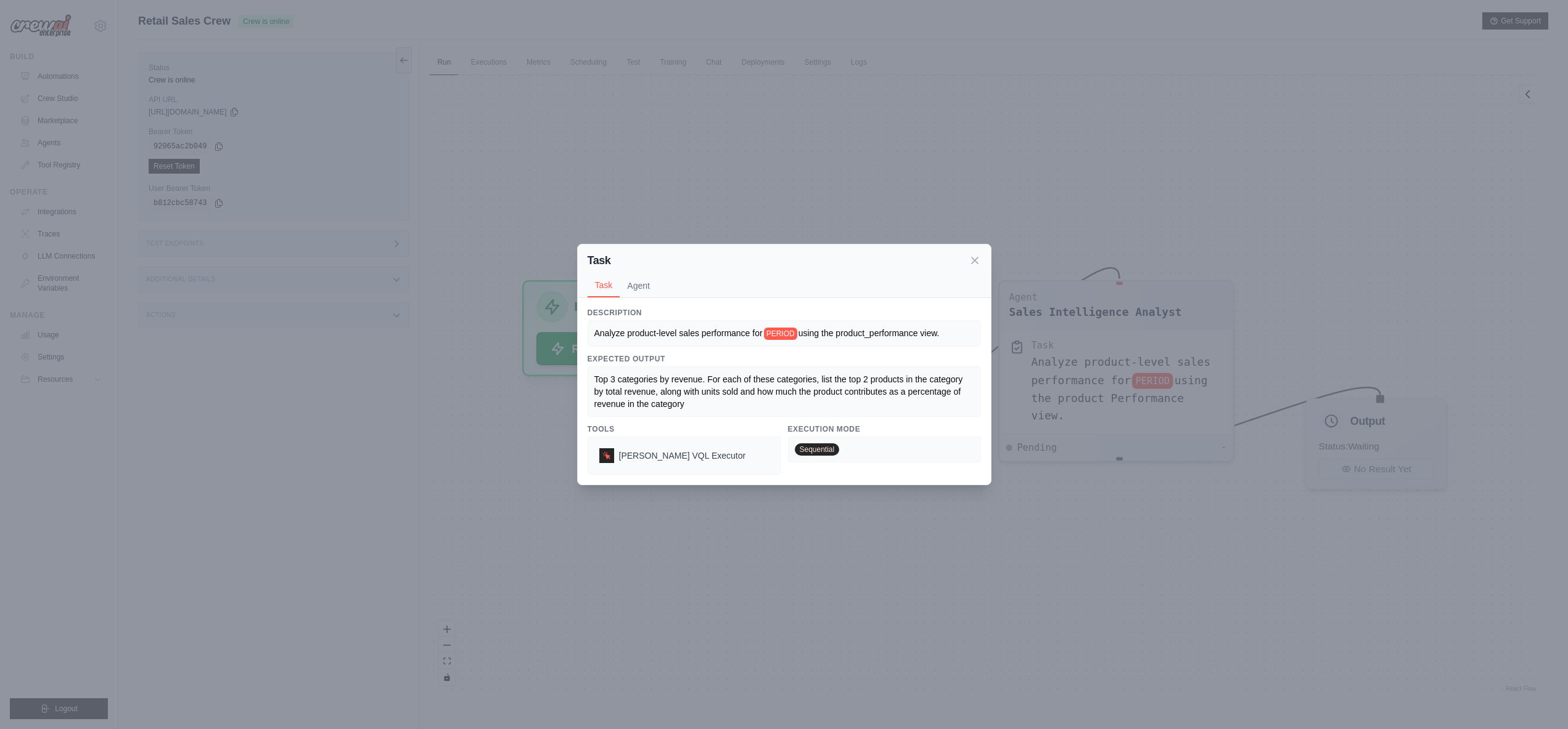
click at [614, 378] on span "Top 3 categories by revenue. For each of these categories, list the top 2 produ…" at bounding box center [780, 392] width 371 height 34
click at [645, 379] on span "Top 3 categories by revenue. For each of these categories, list the top 2 produ…" at bounding box center [780, 392] width 371 height 34
click at [697, 384] on span "Top 3 categories by revenue. For each of these categories, list the top 2 produ…" at bounding box center [780, 392] width 371 height 34
drag, startPoint x: 867, startPoint y: 394, endPoint x: 920, endPoint y: 403, distance: 53.8
click at [920, 403] on div "Top 3 categories by revenue. For each of these categories, list the top 2 produ…" at bounding box center [784, 392] width 380 height 37
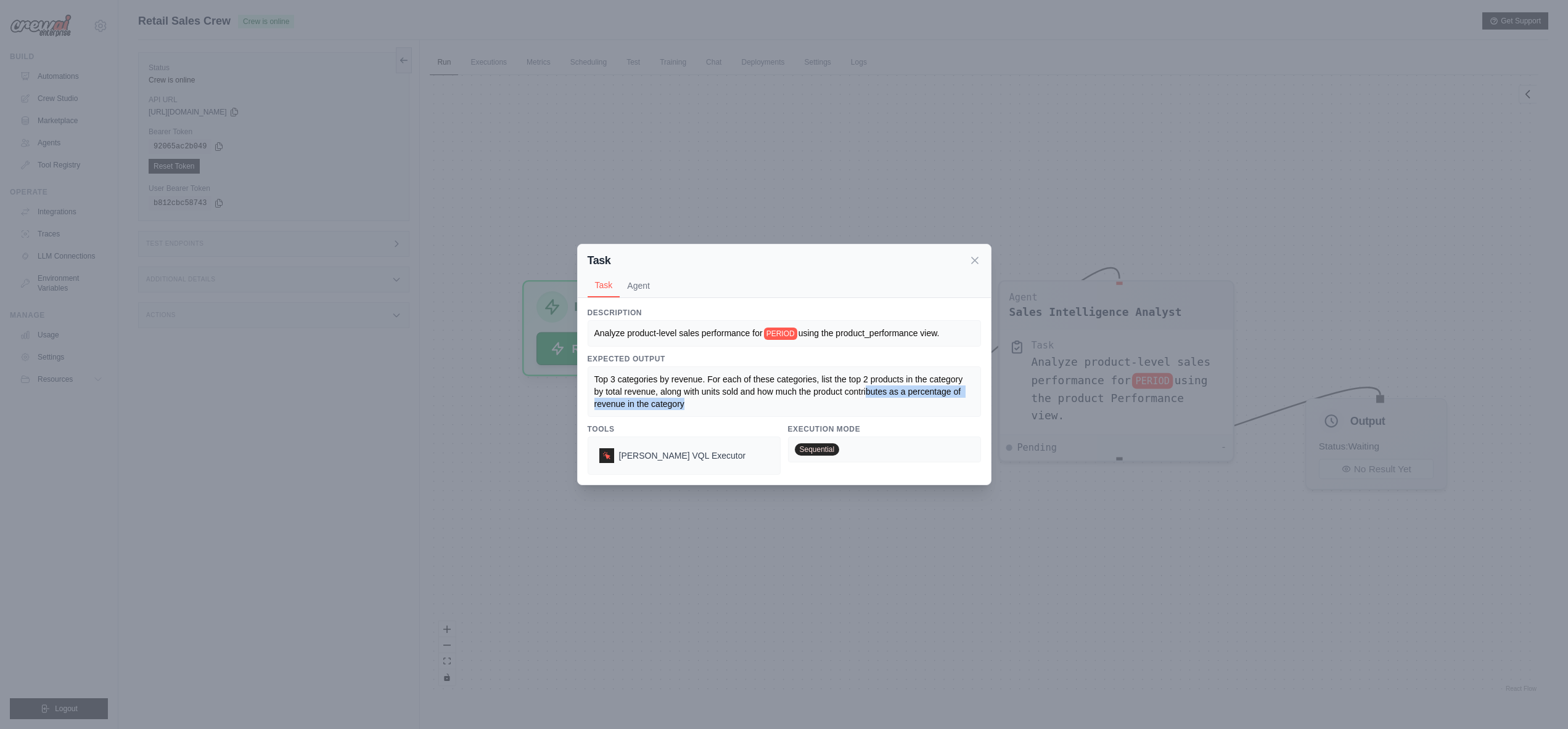
click at [789, 400] on div "Top 3 categories by revenue. For each of these categories, list the top 2 produ…" at bounding box center [784, 392] width 380 height 37
click at [976, 260] on icon at bounding box center [974, 260] width 12 height 12
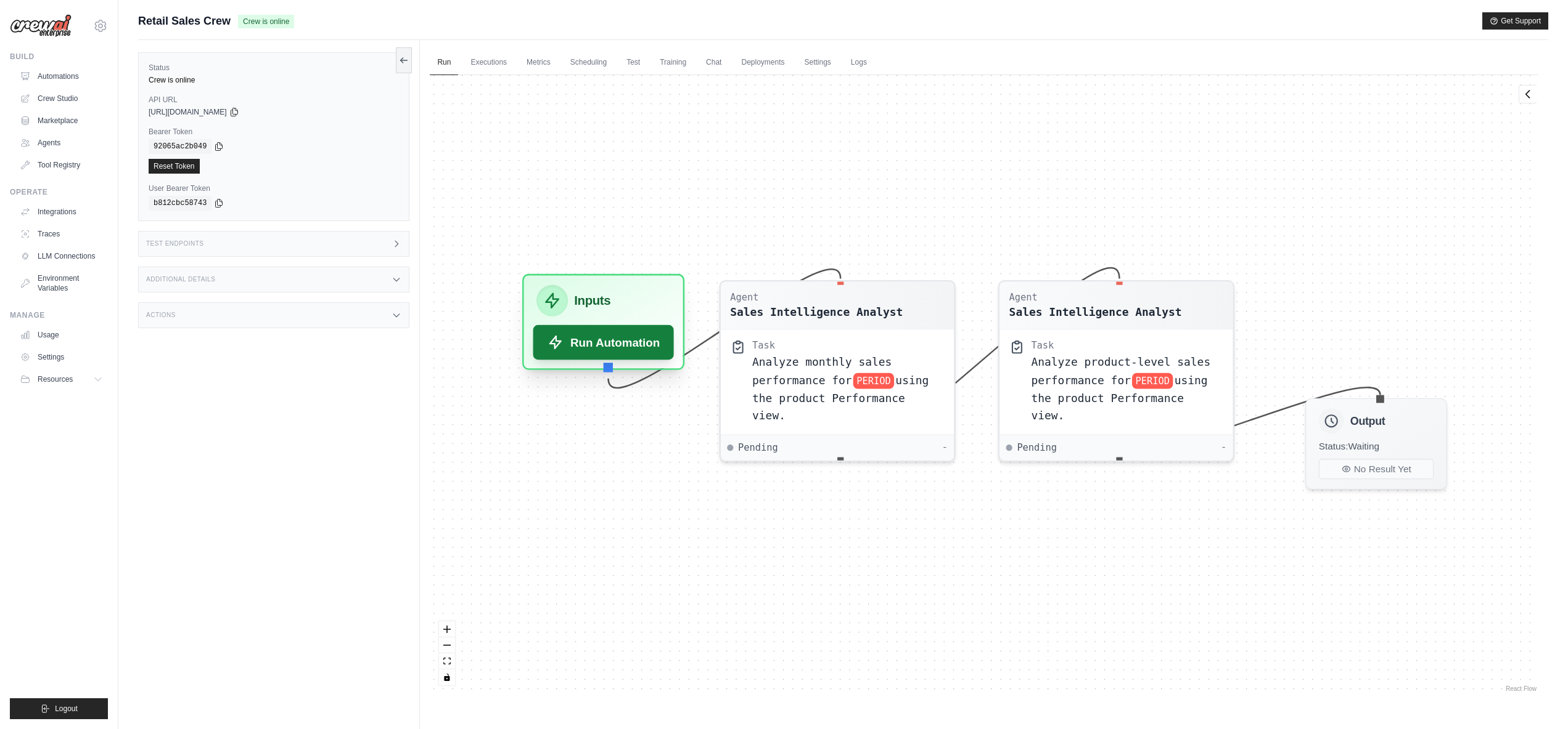
click at [610, 346] on button "Run Automation" at bounding box center [604, 343] width 141 height 34
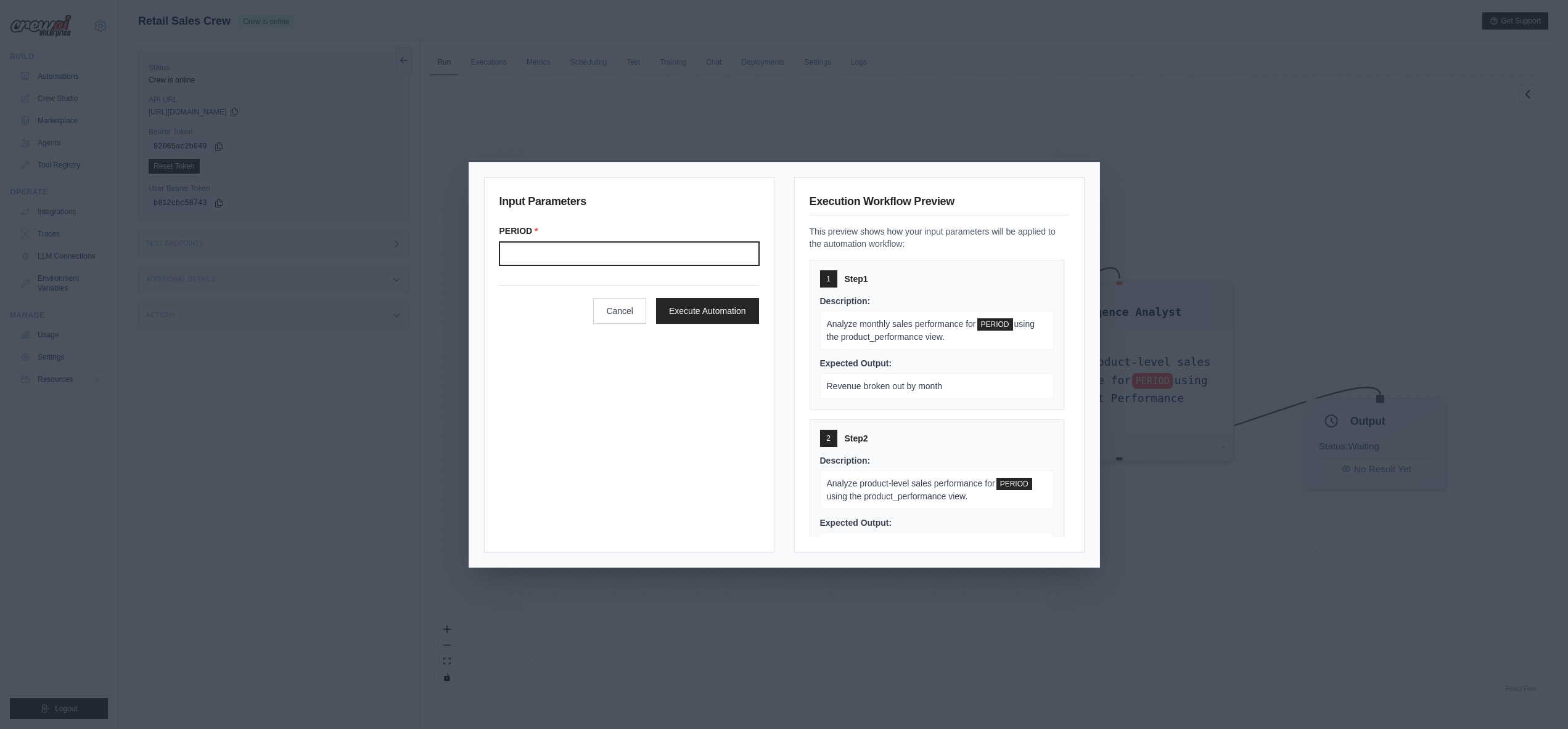
click at [592, 258] on input "Period" at bounding box center [629, 253] width 259 height 23
type input "*******"
click at [692, 413] on div "Input Parameters PERIOD * ******* Cancel Execute Automation" at bounding box center [629, 365] width 290 height 375
drag, startPoint x: 979, startPoint y: 322, endPoint x: 998, endPoint y: 324, distance: 19.1
click at [998, 324] on span "Q1 2024" at bounding box center [995, 325] width 36 height 12
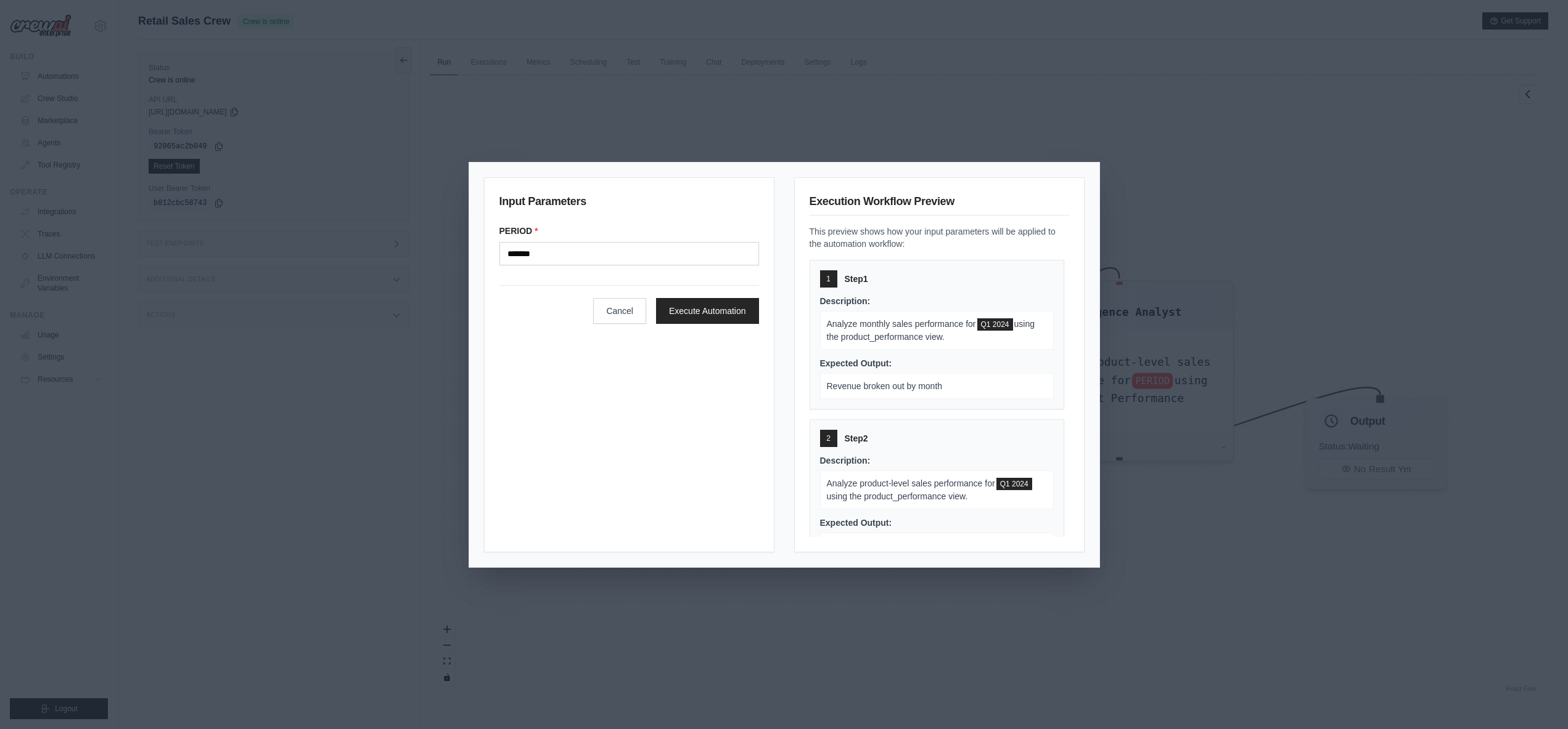
click at [1005, 385] on p "Revenue broken out by month" at bounding box center [937, 386] width 234 height 26
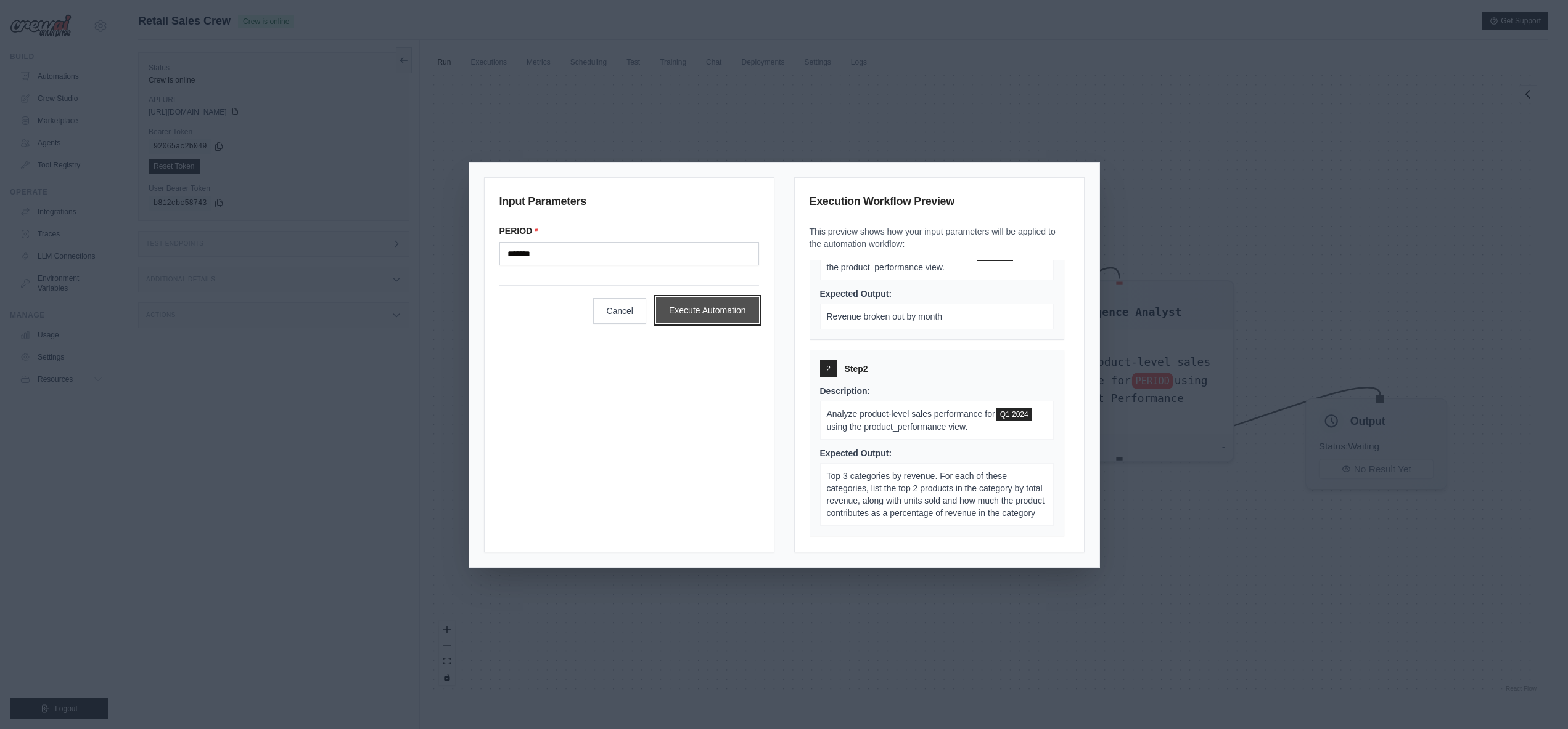
click at [721, 319] on button "Execute Automation" at bounding box center [707, 311] width 103 height 26
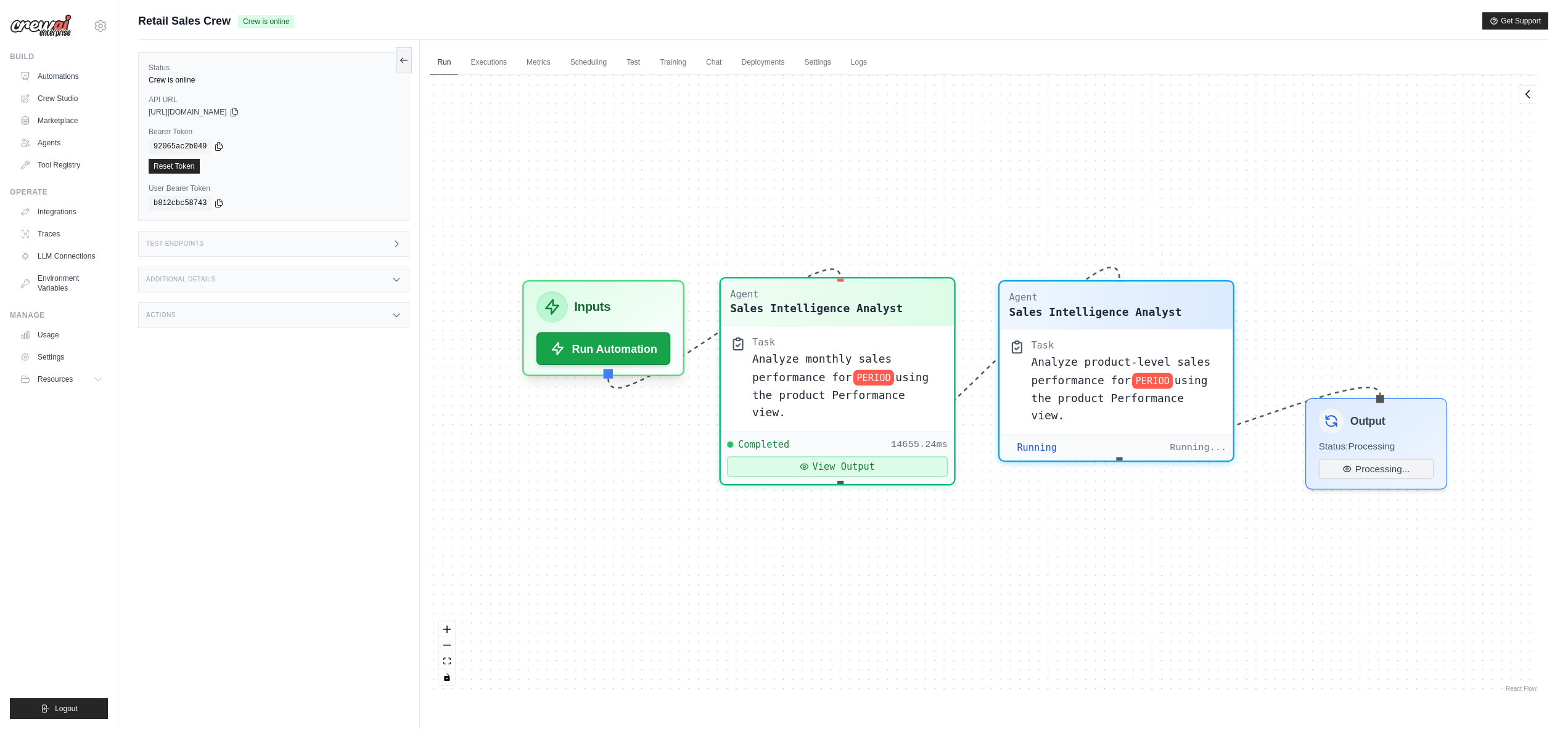
click at [848, 457] on button "View Output" at bounding box center [838, 467] width 221 height 21
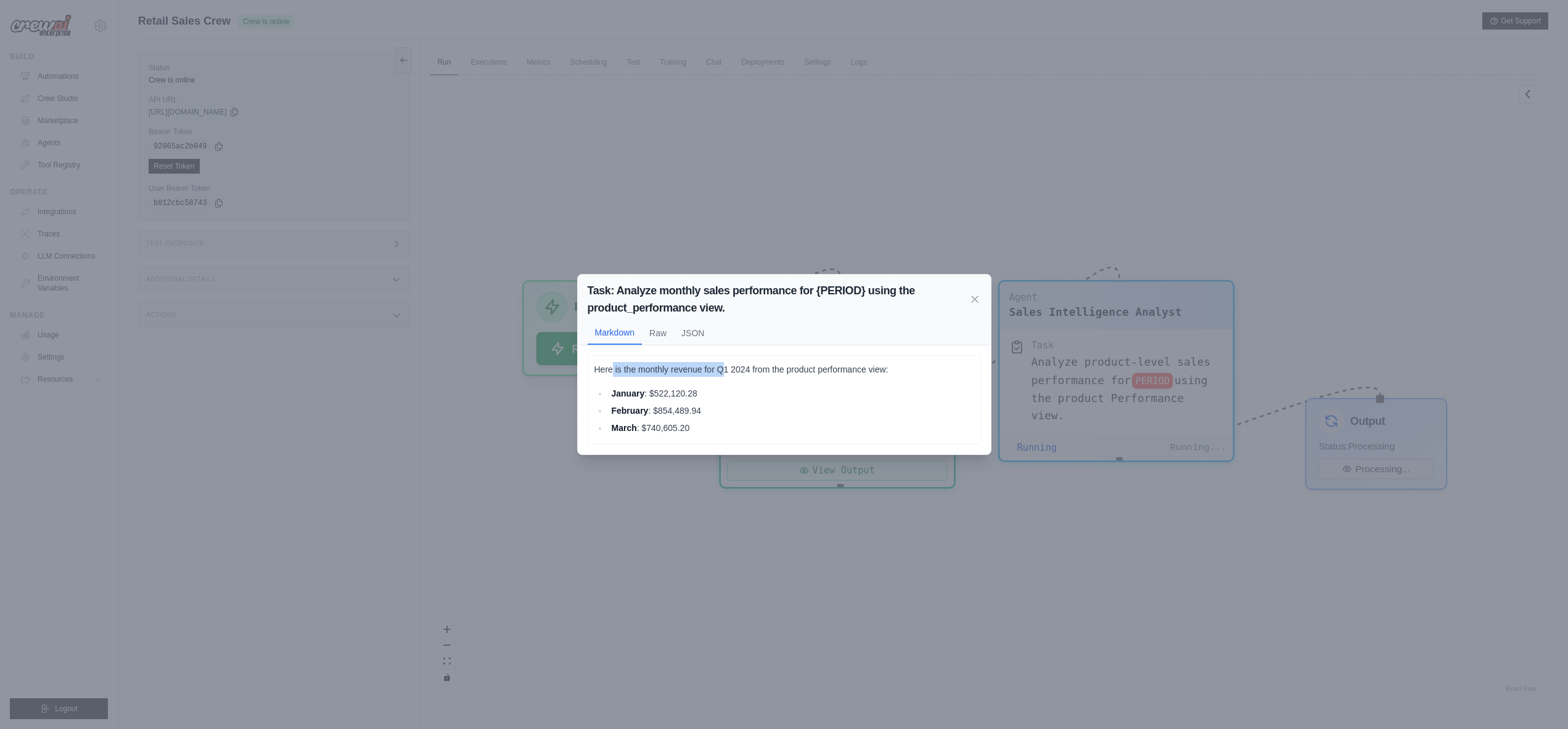
drag, startPoint x: 612, startPoint y: 368, endPoint x: 725, endPoint y: 372, distance: 113.1
click at [725, 372] on p "Here is the monthly revenue for Q1 2024 from the product performance view:" at bounding box center [784, 369] width 380 height 15
drag, startPoint x: 712, startPoint y: 371, endPoint x: 900, endPoint y: 372, distance: 188.0
click at [900, 372] on p "Here is the monthly revenue for Q1 2024 from the product performance view:" at bounding box center [784, 369] width 380 height 15
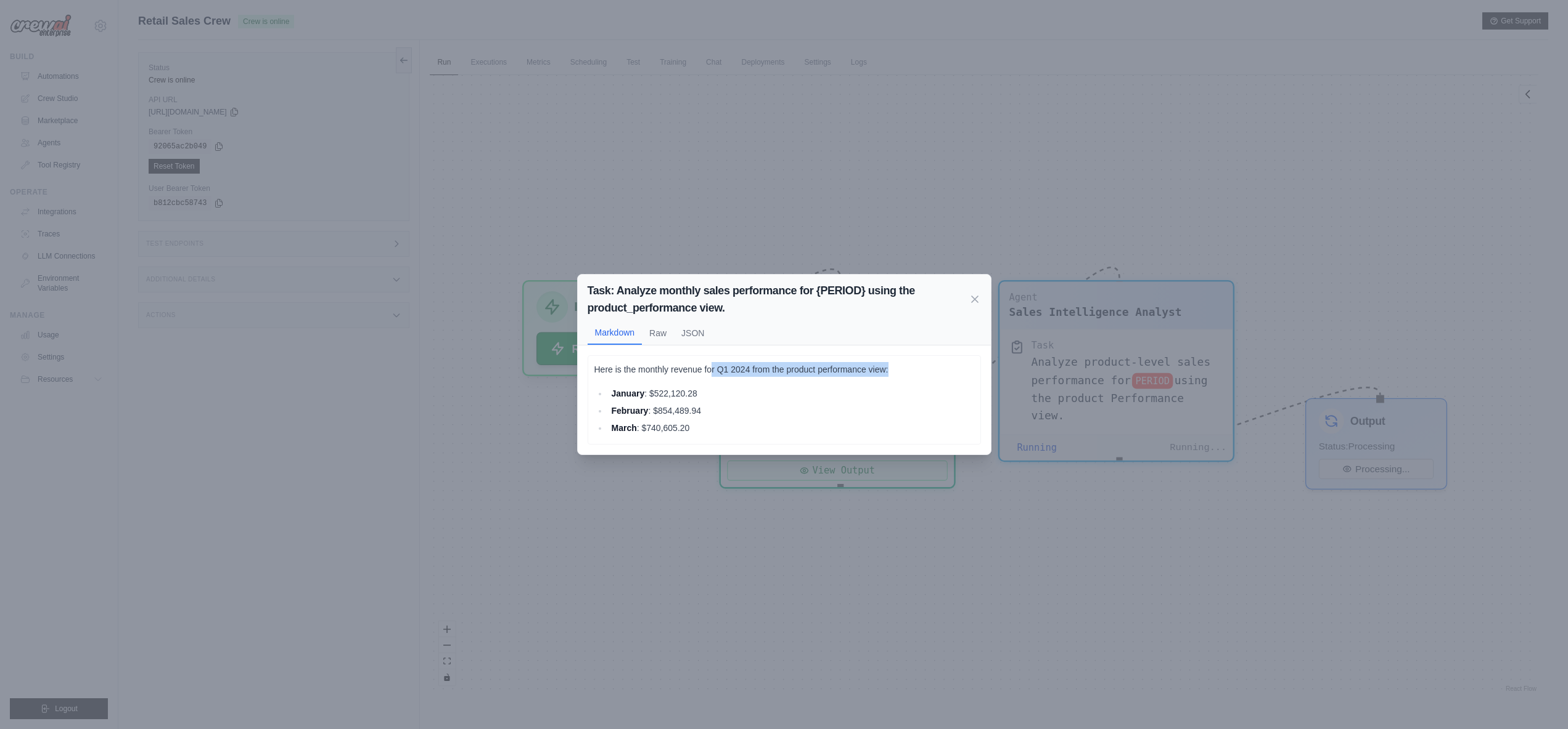
click at [900, 372] on p "Here is the monthly revenue for Q1 2024 from the product performance view:" at bounding box center [784, 369] width 380 height 15
drag, startPoint x: 772, startPoint y: 369, endPoint x: 869, endPoint y: 372, distance: 97.0
click at [869, 372] on p "Here is the monthly revenue for Q1 2024 from the product performance view:" at bounding box center [784, 369] width 380 height 15
drag, startPoint x: 894, startPoint y: 371, endPoint x: 879, endPoint y: 375, distance: 15.5
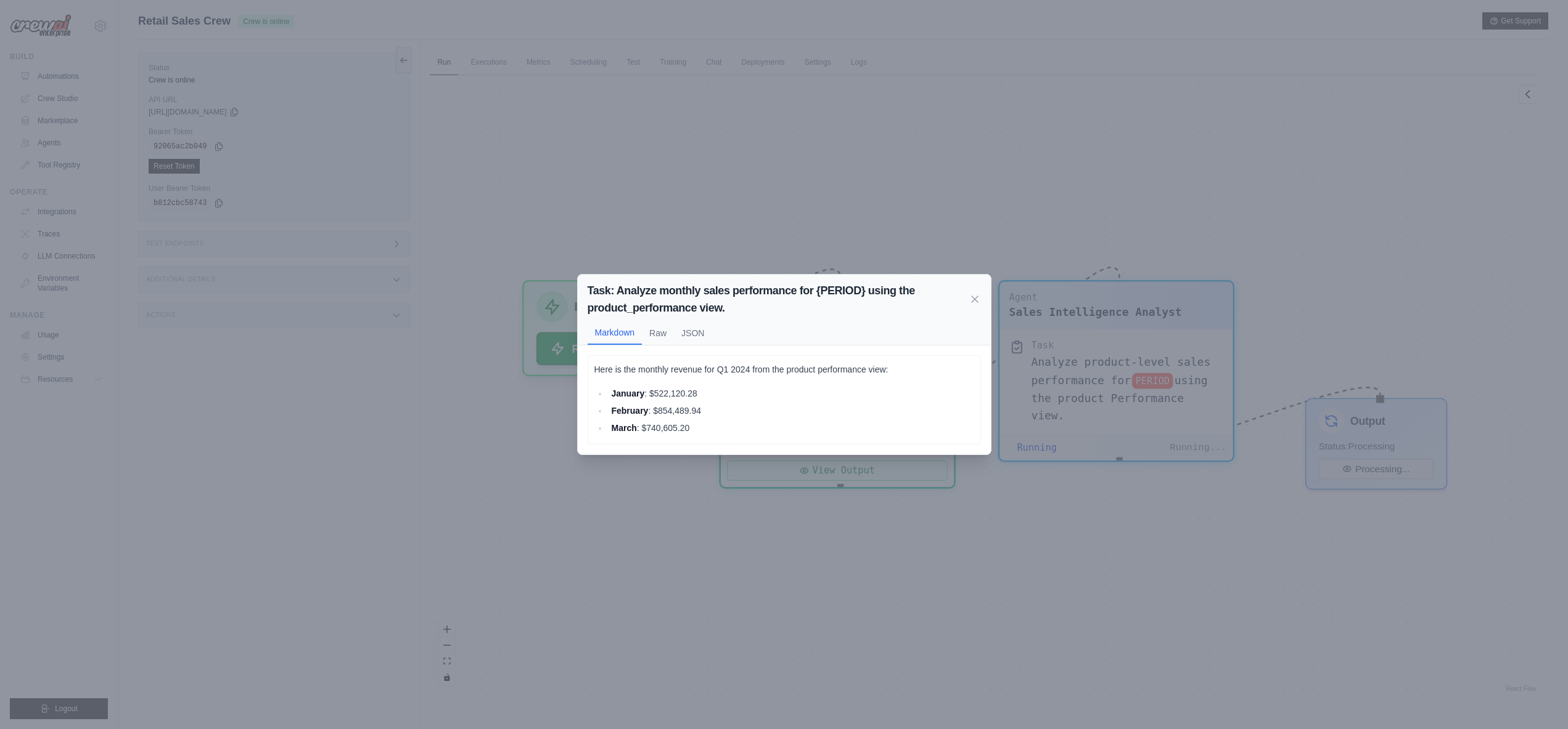
click at [894, 372] on p "Here is the monthly revenue for Q1 2024 from the product performance view:" at bounding box center [784, 369] width 380 height 15
drag, startPoint x: 662, startPoint y: 415, endPoint x: 591, endPoint y: 381, distance: 78.7
click at [591, 381] on div "Here is the monthly revenue for Q1 2024 from the product performance view: Janu…" at bounding box center [784, 400] width 394 height 90
drag, startPoint x: 619, startPoint y: 282, endPoint x: 733, endPoint y: 305, distance: 116.3
click at [733, 305] on h2 "Task: Analyze monthly sales performance for {PERIOD} using the product_performa…" at bounding box center [778, 300] width 381 height 34
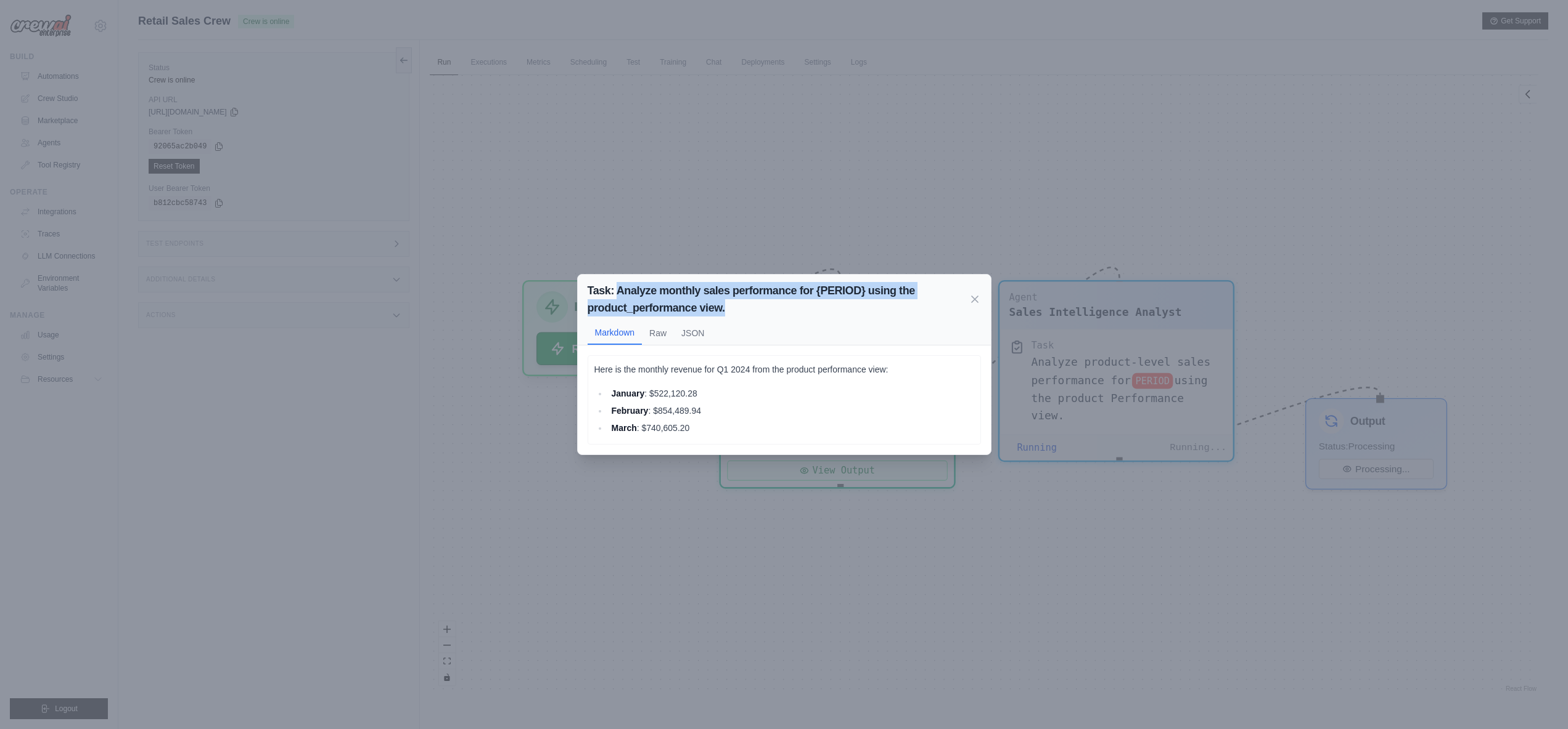
click at [733, 305] on h2 "Task: Analyze monthly sales performance for {PERIOD} using the product_performa…" at bounding box center [778, 300] width 381 height 34
click at [976, 296] on icon at bounding box center [974, 298] width 6 height 6
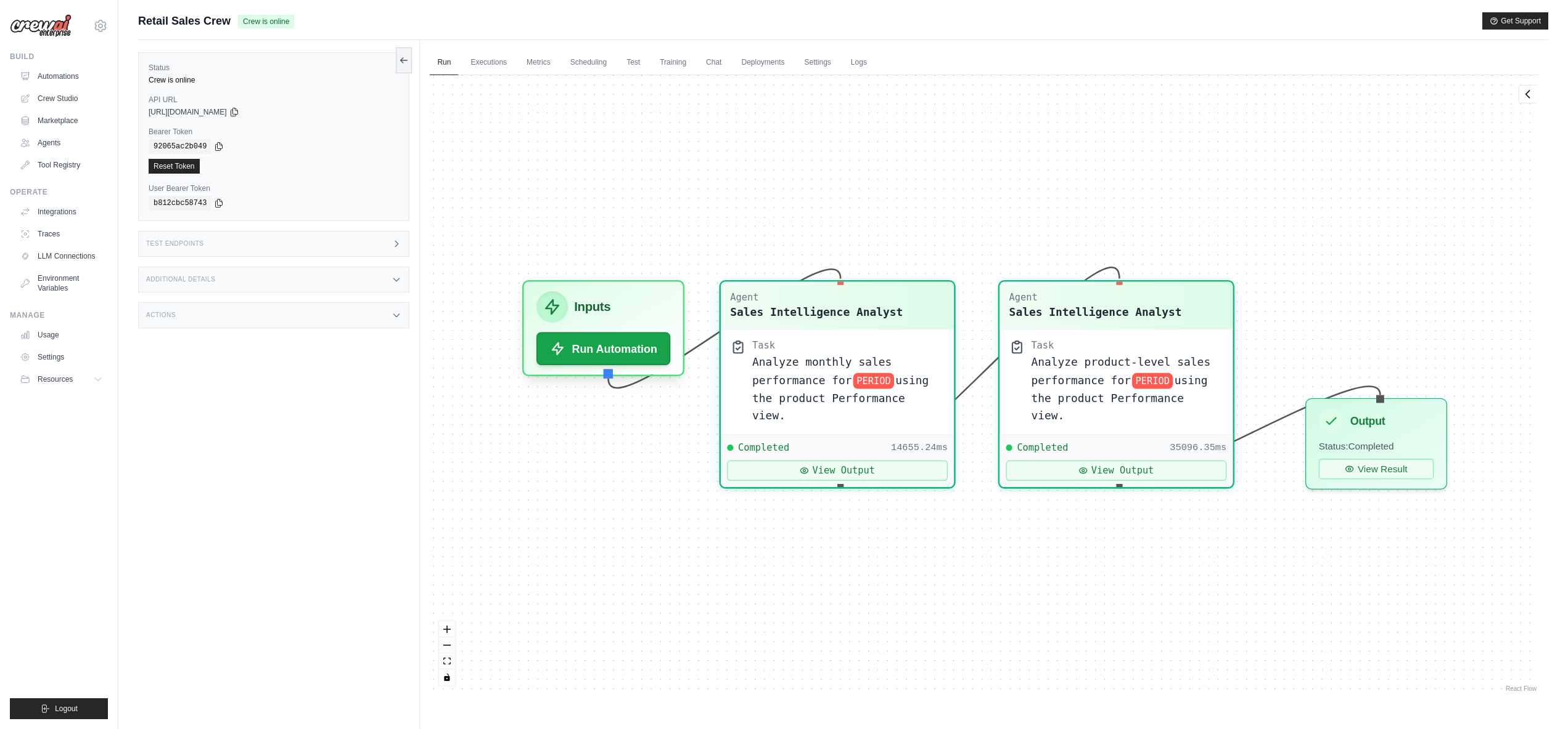
scroll to position [1961, 0]
click at [1059, 550] on div "Agent Sales Intelligence Analyst Task Analyze monthly sales performance for PER…" at bounding box center [984, 386] width 1108 height 620
click at [1088, 462] on icon at bounding box center [1083, 466] width 9 height 9
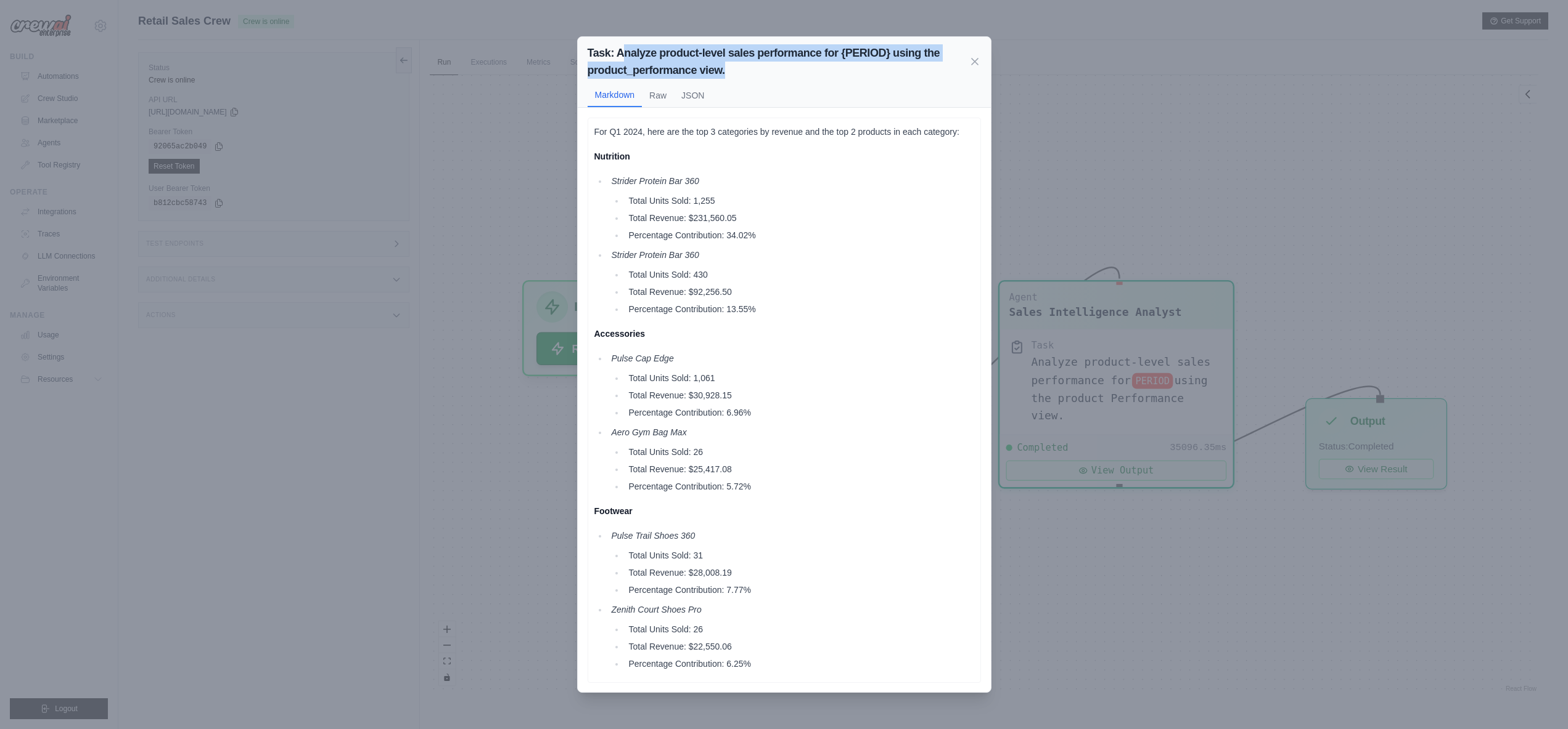
drag, startPoint x: 621, startPoint y: 52, endPoint x: 745, endPoint y: 66, distance: 124.8
click at [745, 66] on h2 "Task: Analyze product-level sales performance for {PERIOD} using the product_pe…" at bounding box center [778, 62] width 381 height 34
drag, startPoint x: 737, startPoint y: 52, endPoint x: 821, endPoint y: 67, distance: 85.3
click at [821, 68] on h2 "Task: Analyze product-level sales performance for {PERIOD} using the product_pe…" at bounding box center [778, 62] width 381 height 34
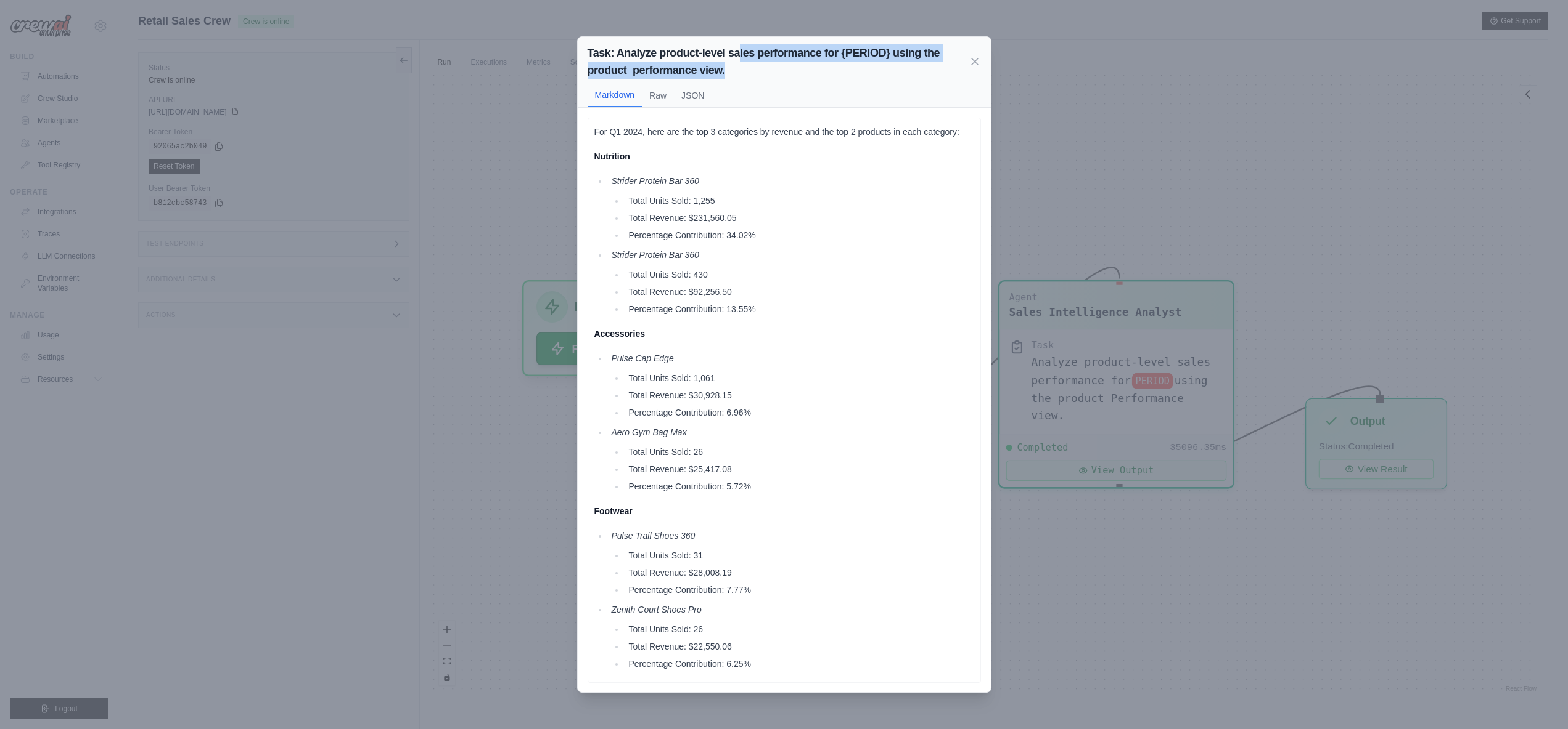
click at [821, 67] on h2 "Task: Analyze product-level sales performance for {PERIOD} using the product_pe…" at bounding box center [778, 62] width 381 height 34
drag, startPoint x: 763, startPoint y: 308, endPoint x: 631, endPoint y: 311, distance: 132.0
click at [631, 311] on li "Percentage Contribution: 13.55%" at bounding box center [799, 309] width 349 height 15
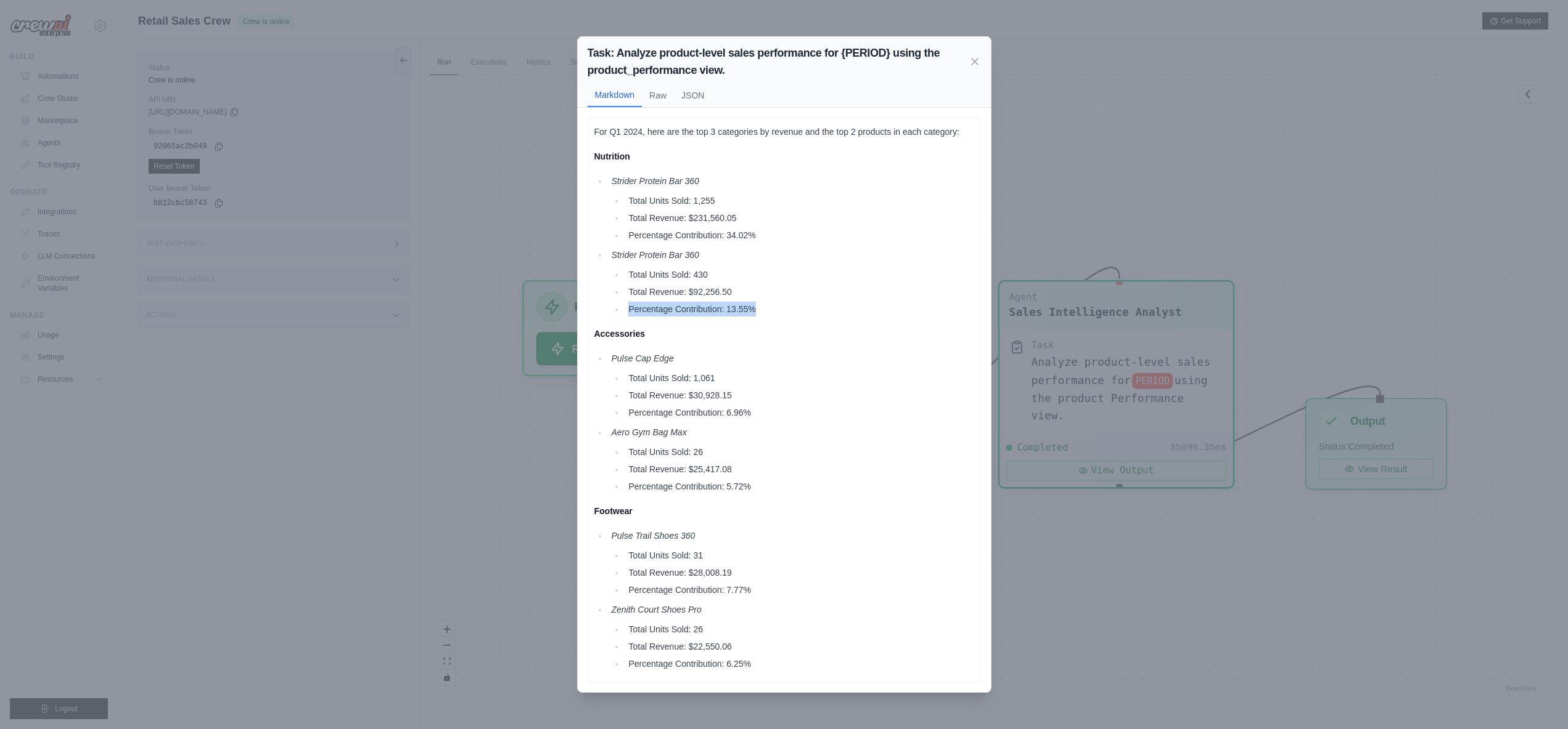
click at [631, 311] on li "Percentage Contribution: 13.55%" at bounding box center [799, 309] width 349 height 15
drag, startPoint x: 631, startPoint y: 311, endPoint x: 828, endPoint y: 307, distance: 197.0
click at [828, 307] on li "Percentage Contribution: 13.55%" at bounding box center [799, 309] width 349 height 15
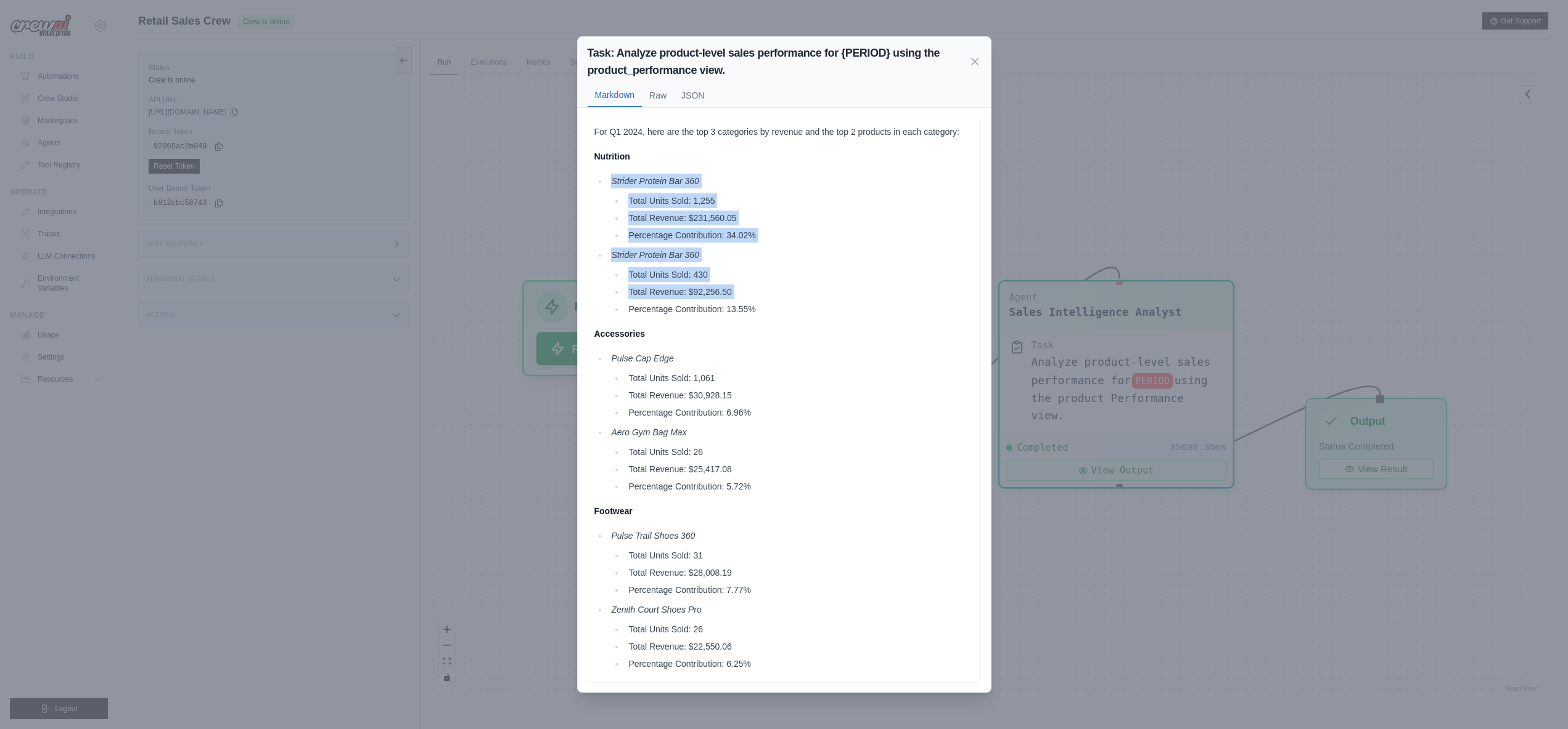
click at [828, 307] on li "Percentage Contribution: 13.55%" at bounding box center [799, 309] width 349 height 15
drag, startPoint x: 659, startPoint y: 197, endPoint x: 736, endPoint y: 195, distance: 77.0
click at [736, 195] on li "Total Units Sold: 1,255" at bounding box center [799, 200] width 349 height 15
drag, startPoint x: 682, startPoint y: 213, endPoint x: 760, endPoint y: 216, distance: 78.1
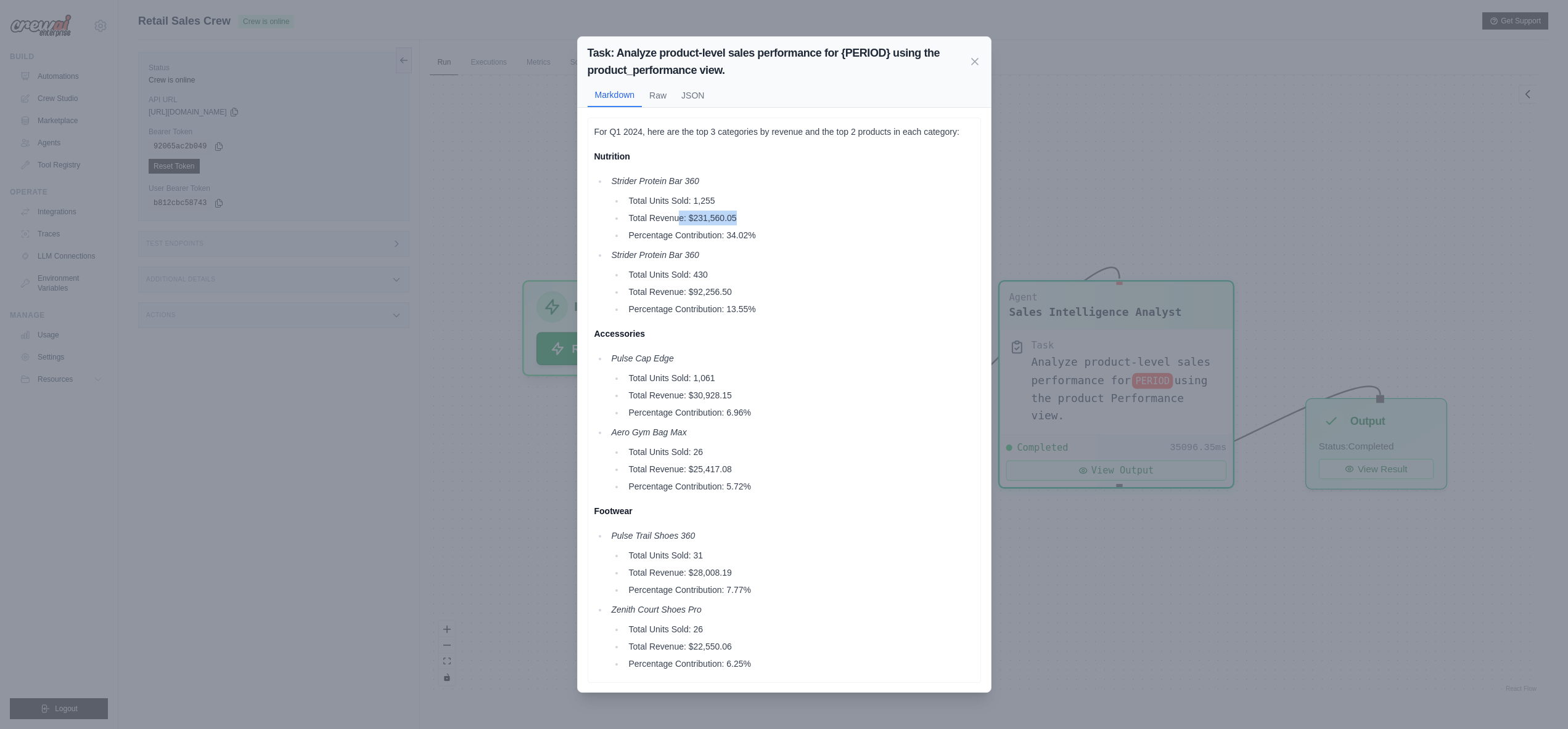
click at [760, 216] on li "Total Revenue: $231,560.05" at bounding box center [799, 217] width 349 height 15
drag, startPoint x: 837, startPoint y: 135, endPoint x: 894, endPoint y: 128, distance: 57.4
click at [894, 128] on p "For Q1 2024, here are the top 3 categories by revenue and the top 2 products in…" at bounding box center [784, 131] width 380 height 15
click at [974, 60] on icon at bounding box center [974, 60] width 6 height 6
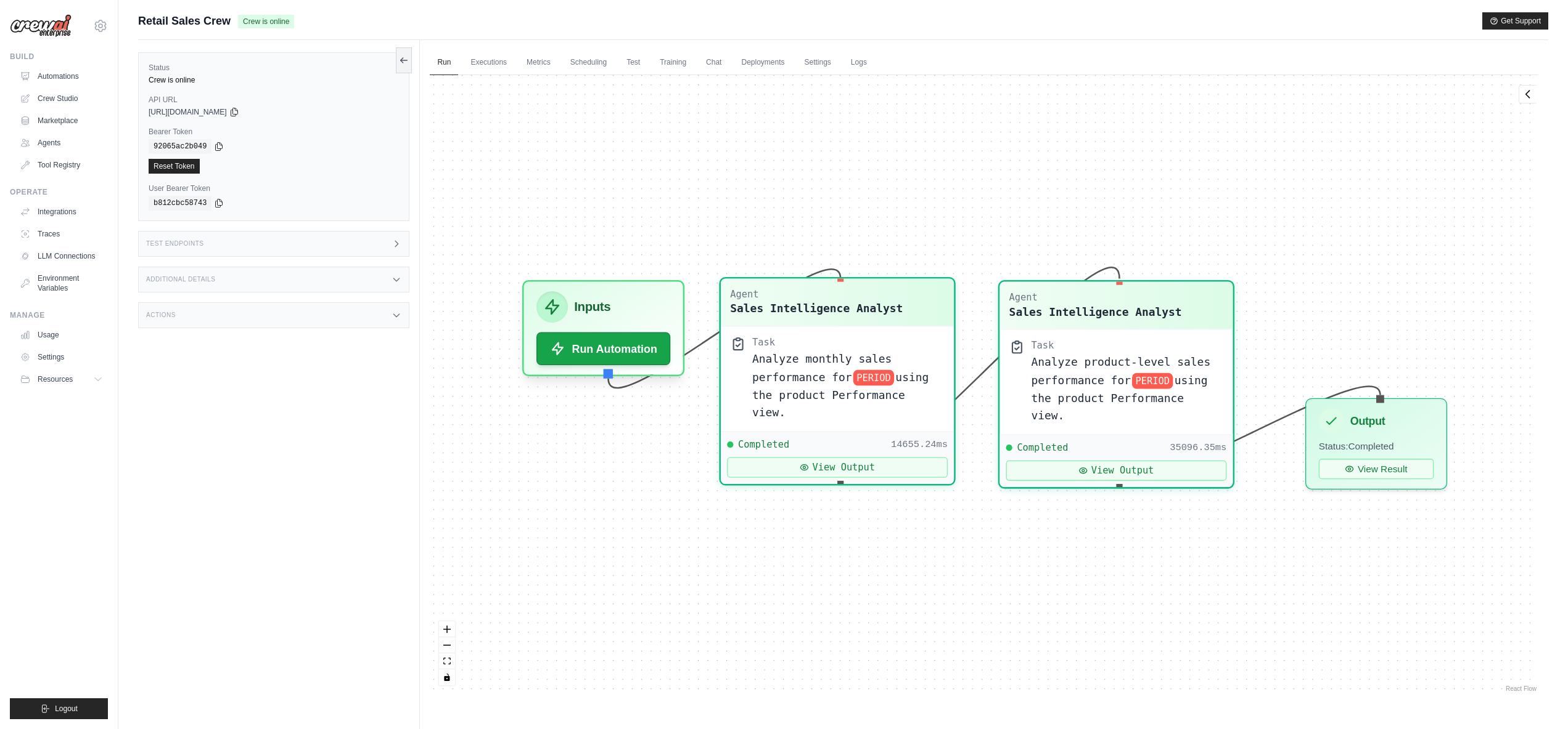
click at [904, 392] on span "using the product Performance view." at bounding box center [839, 395] width 176 height 49
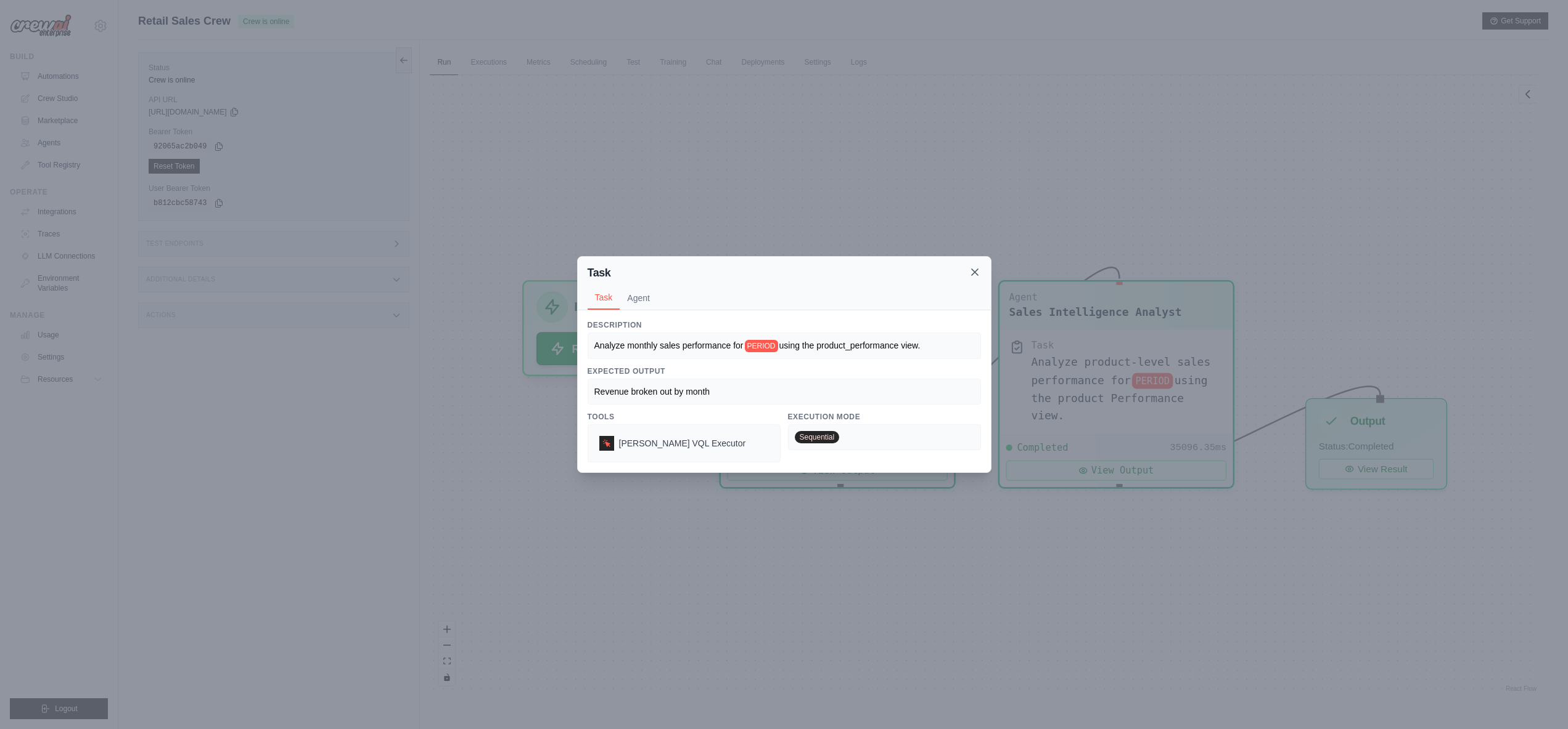
click at [972, 270] on icon at bounding box center [974, 272] width 12 height 12
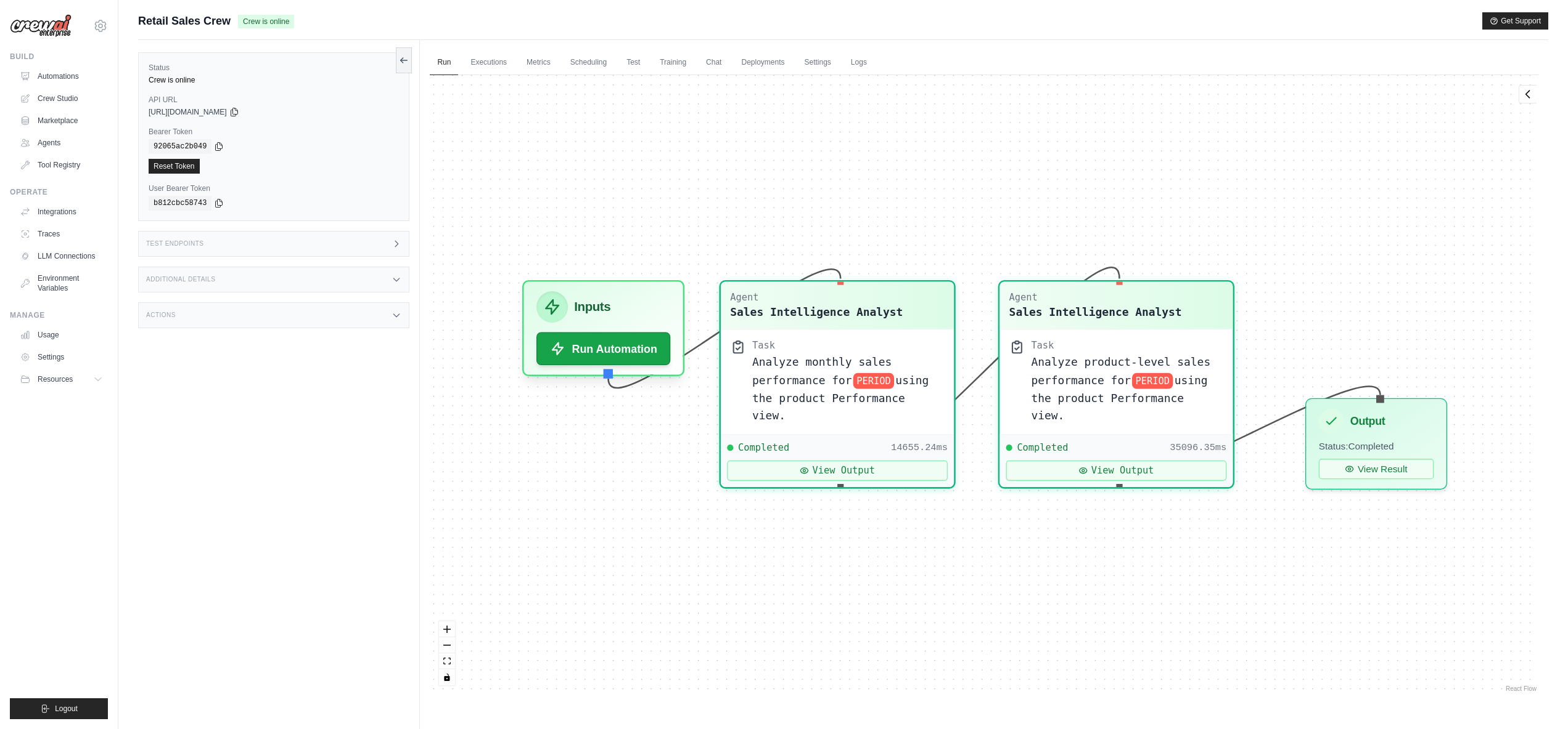
click at [622, 22] on div "Retail Sales Crew Crew is online Get Support" at bounding box center [843, 21] width 1410 height 17
click at [502, 64] on link "Executions" at bounding box center [489, 63] width 52 height 26
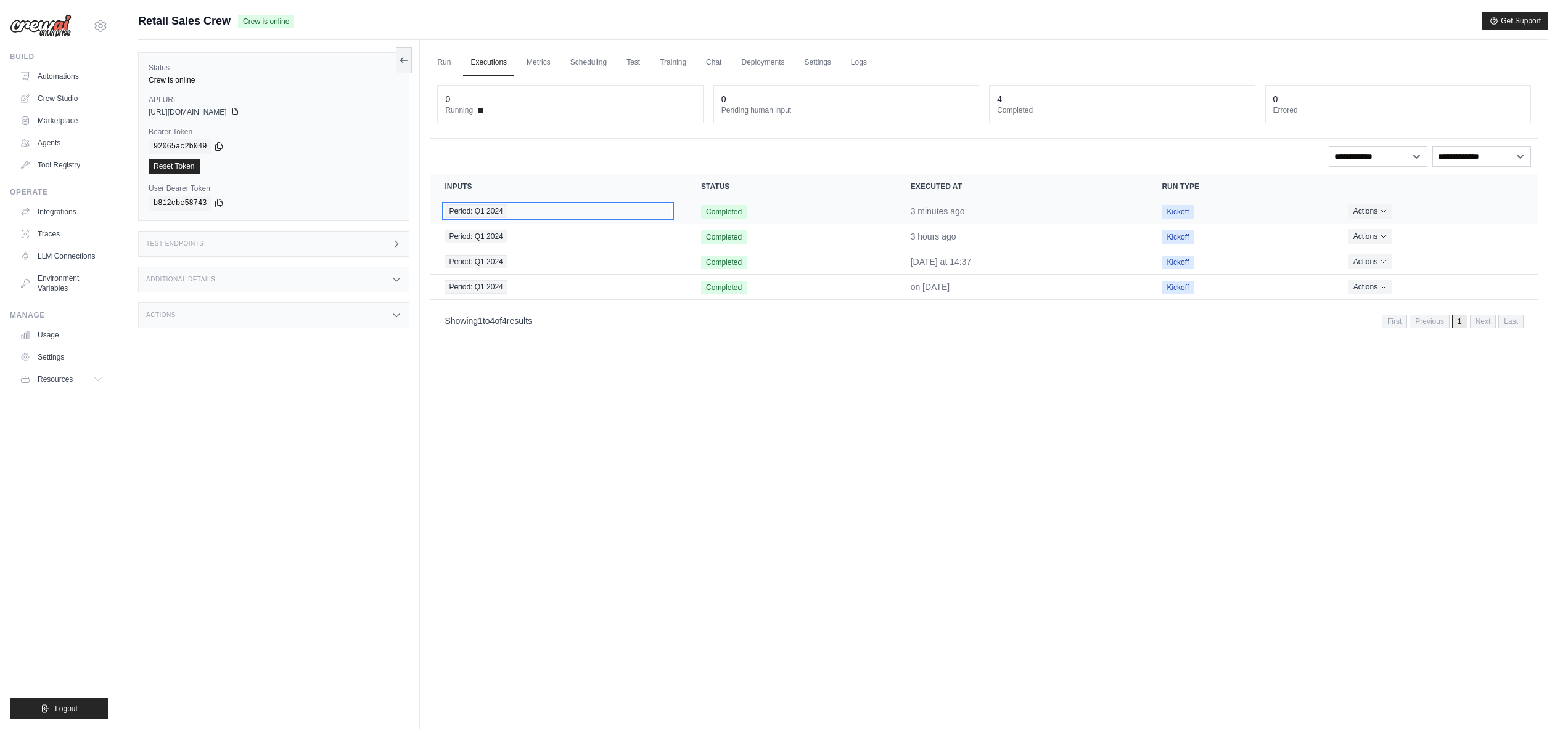
click at [530, 207] on div "Period: Q1 2024" at bounding box center [558, 211] width 227 height 14
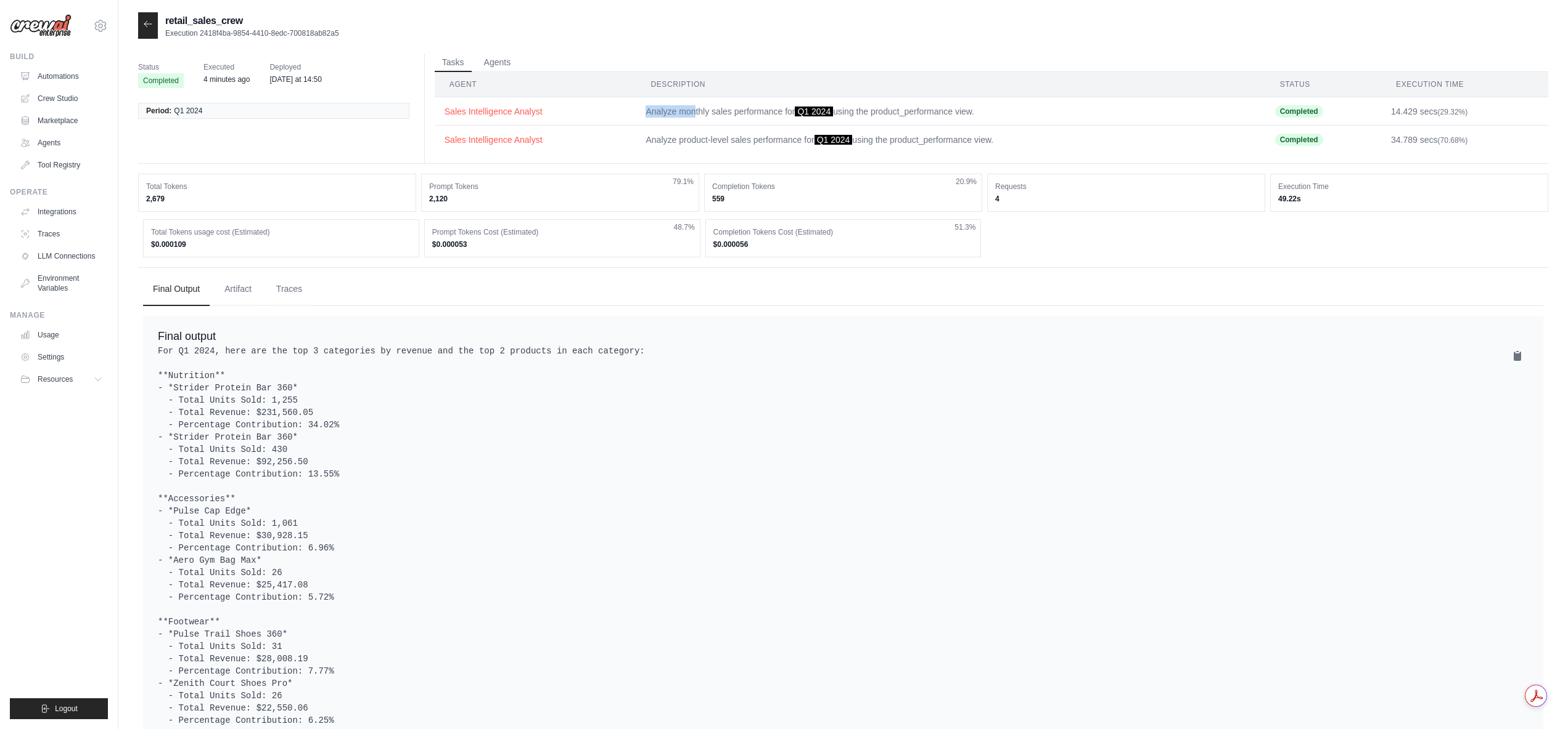
click at [694, 110] on td "Analyze monthly sales performance for Q1 2024 using the product_performance vie…" at bounding box center [950, 111] width 629 height 28
click at [659, 134] on td "Analyze product-level sales performance for Q1 2024 using the product_performan…" at bounding box center [950, 139] width 629 height 28
click at [675, 138] on td "Analyze product-level sales performance for Q1 2024 using the product_performan…" at bounding box center [950, 139] width 629 height 28
drag, startPoint x: 479, startPoint y: 244, endPoint x: 439, endPoint y: 243, distance: 40.0
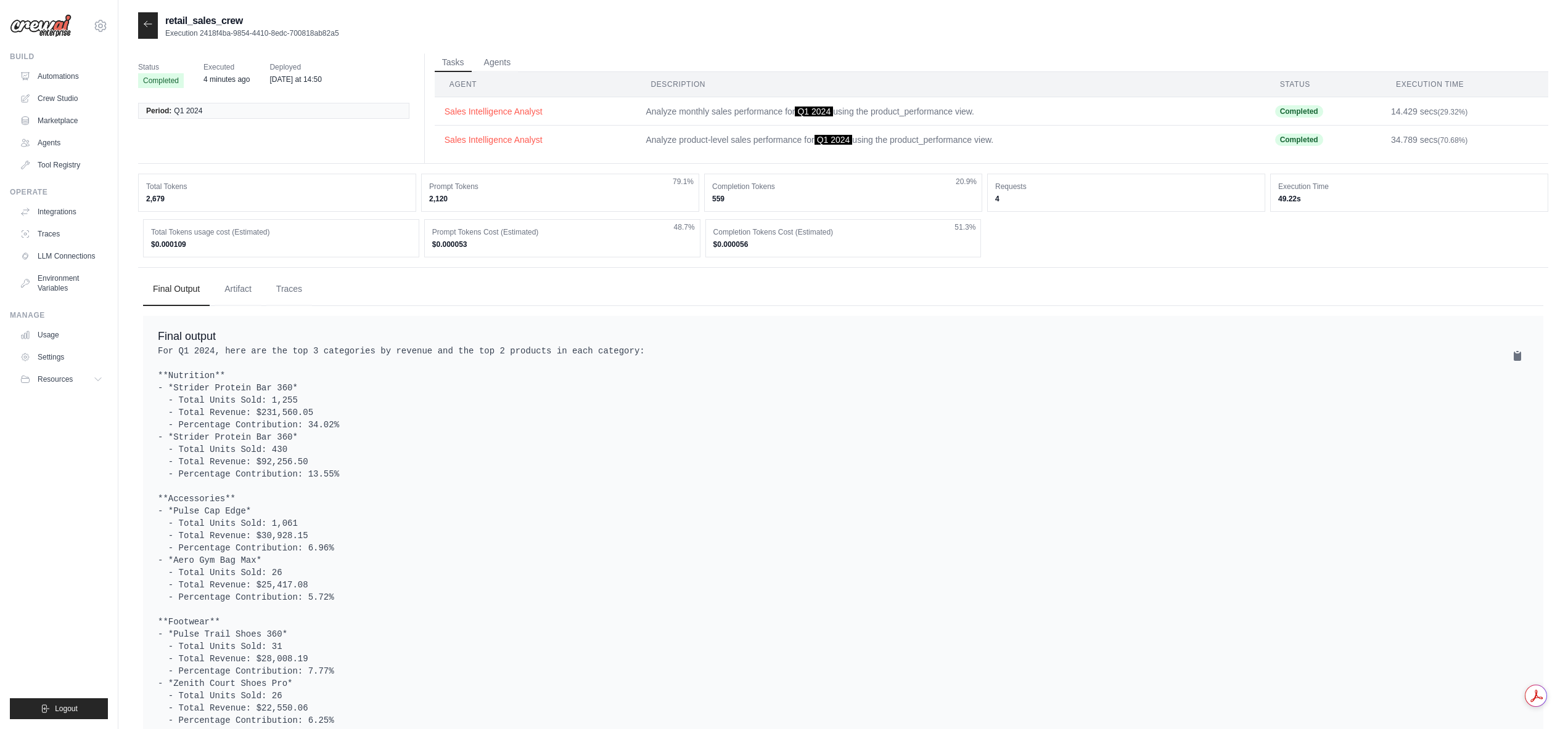
click at [439, 243] on dd "$0.000053" at bounding box center [562, 244] width 260 height 9
click at [465, 244] on dd "$0.000053" at bounding box center [562, 244] width 260 height 9
drag, startPoint x: 209, startPoint y: 197, endPoint x: 149, endPoint y: 197, distance: 60.0
click at [149, 197] on dd "2,679" at bounding box center [277, 198] width 262 height 9
click at [213, 197] on dd "2,679" at bounding box center [277, 198] width 262 height 9
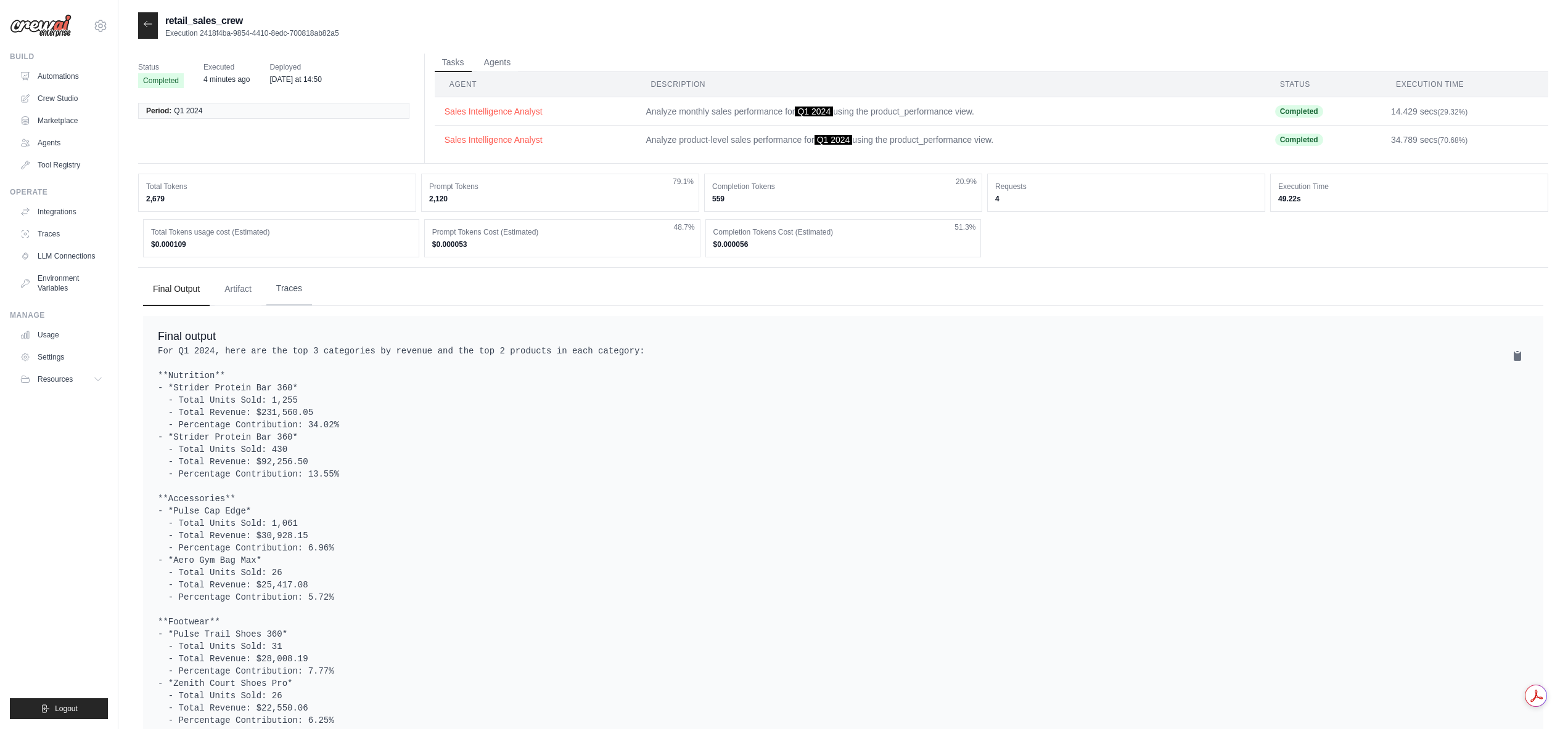
click at [287, 289] on button "Traces" at bounding box center [289, 289] width 46 height 33
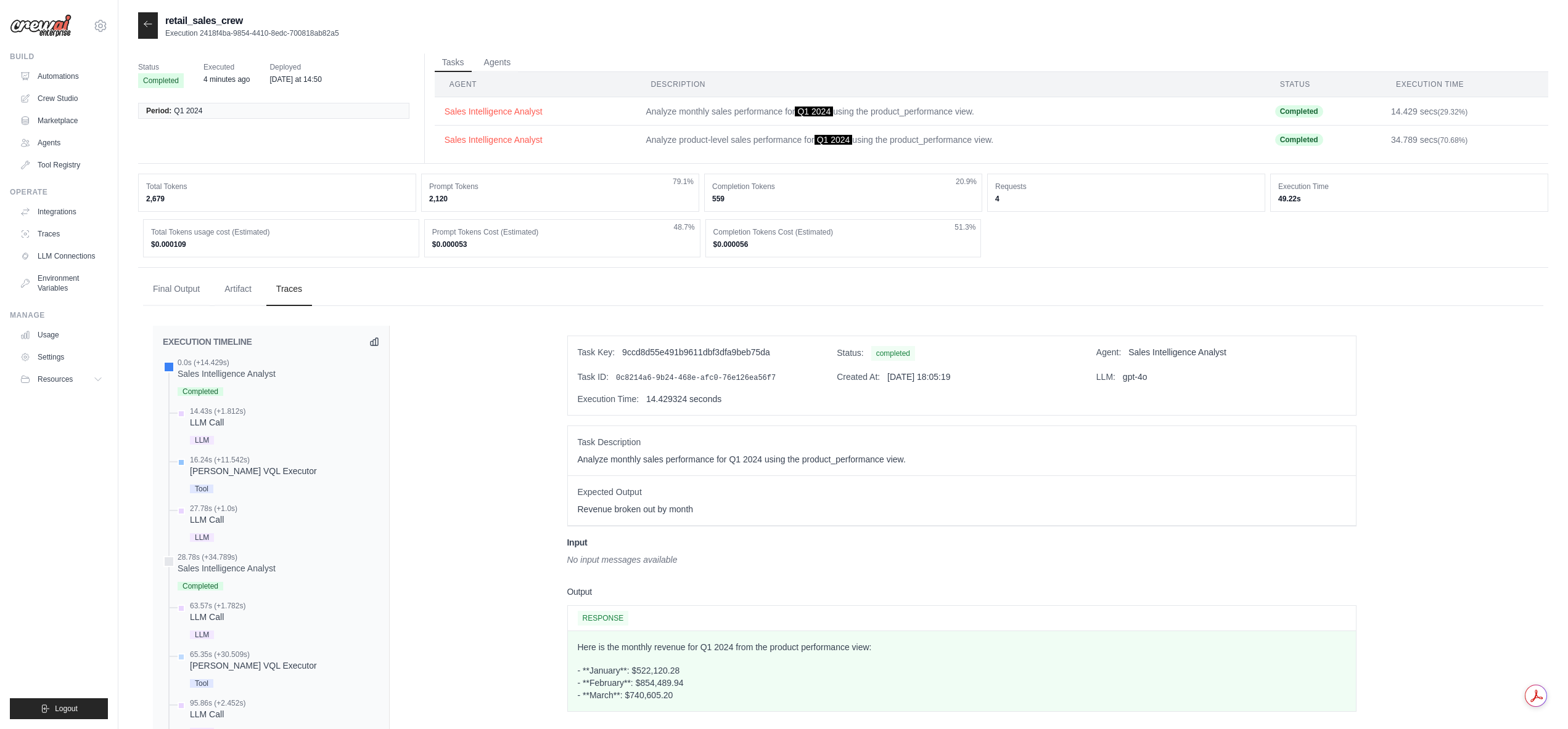
click at [237, 470] on div "[PERSON_NAME] VQL Executor" at bounding box center [253, 471] width 127 height 12
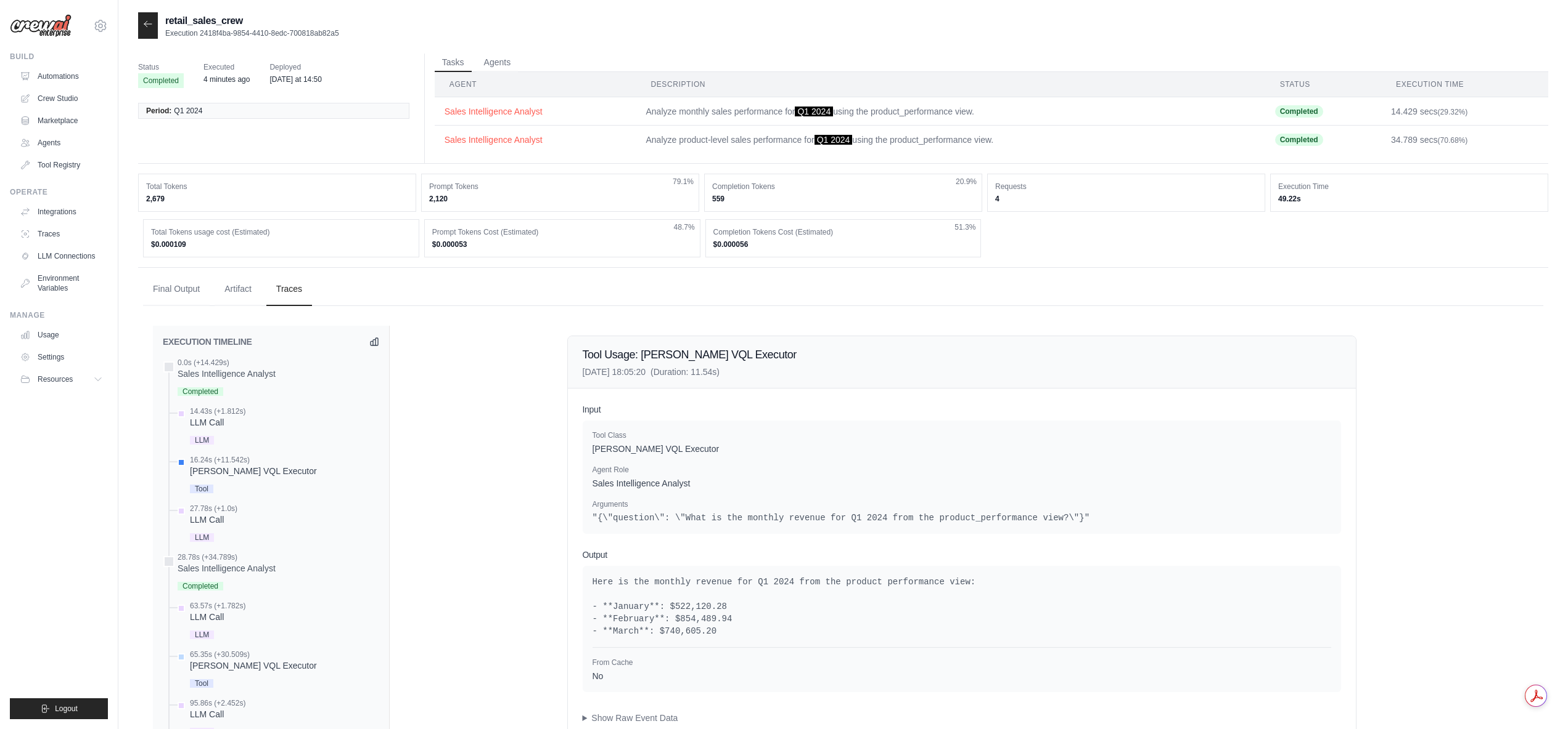
scroll to position [62, 0]
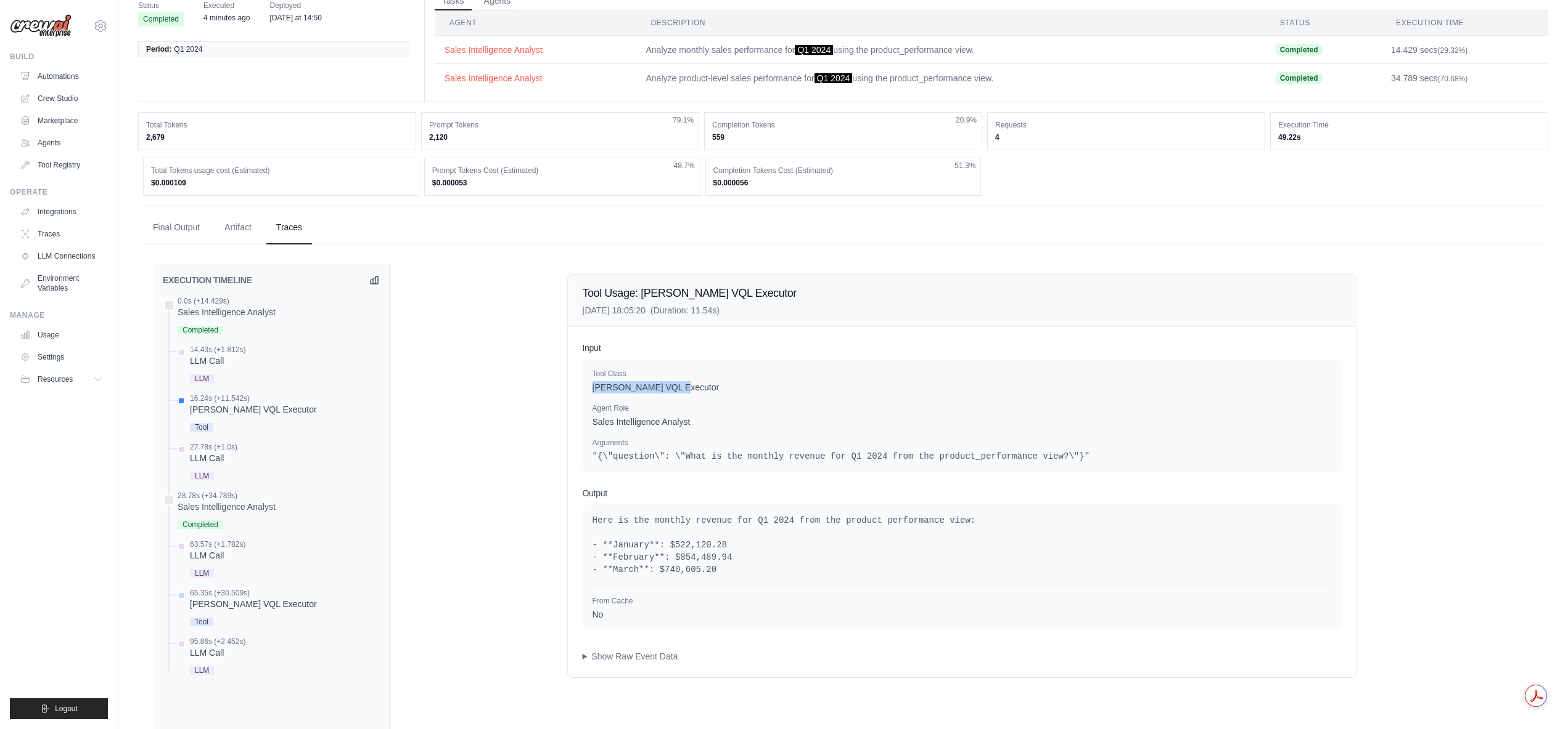
drag, startPoint x: 592, startPoint y: 391, endPoint x: 692, endPoint y: 384, distance: 100.2
click at [692, 384] on p "[PERSON_NAME] VQL Executor" at bounding box center [961, 387] width 739 height 12
drag, startPoint x: 591, startPoint y: 422, endPoint x: 692, endPoint y: 416, distance: 101.2
click at [692, 416] on div "Tool Class Denodo VQL Executor Agent Role Sales Intelligence Analyst Arguments …" at bounding box center [961, 416] width 758 height 113
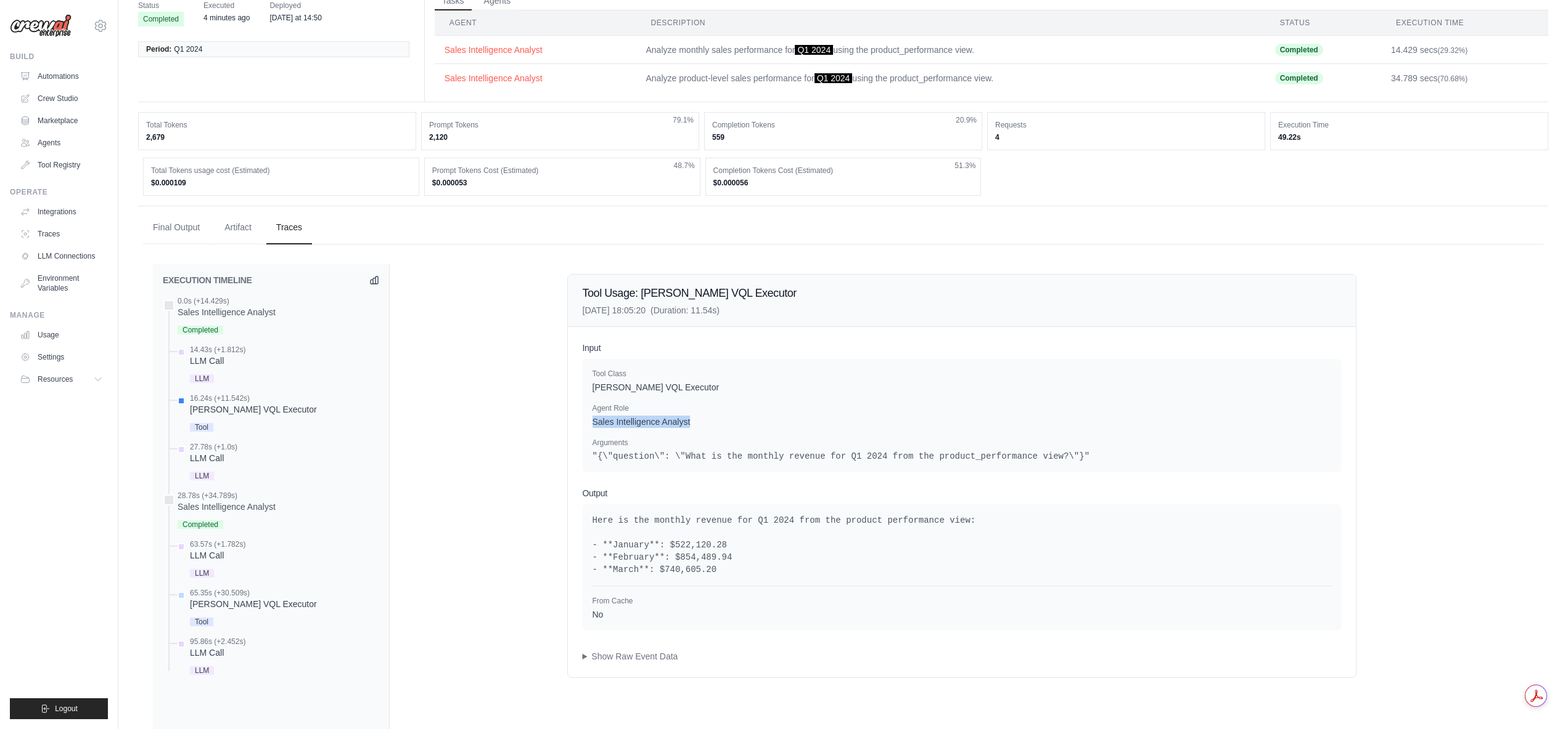
click at [692, 416] on p "Sales Intelligence Analyst" at bounding box center [961, 422] width 739 height 12
drag, startPoint x: 677, startPoint y: 456, endPoint x: 1027, endPoint y: 453, distance: 350.0
click at [1027, 453] on pre ""{\"question\": \"What is the monthly revenue for Q1 2024 from the product_perf…" at bounding box center [961, 456] width 739 height 12
drag, startPoint x: 695, startPoint y: 458, endPoint x: 897, endPoint y: 453, distance: 202.1
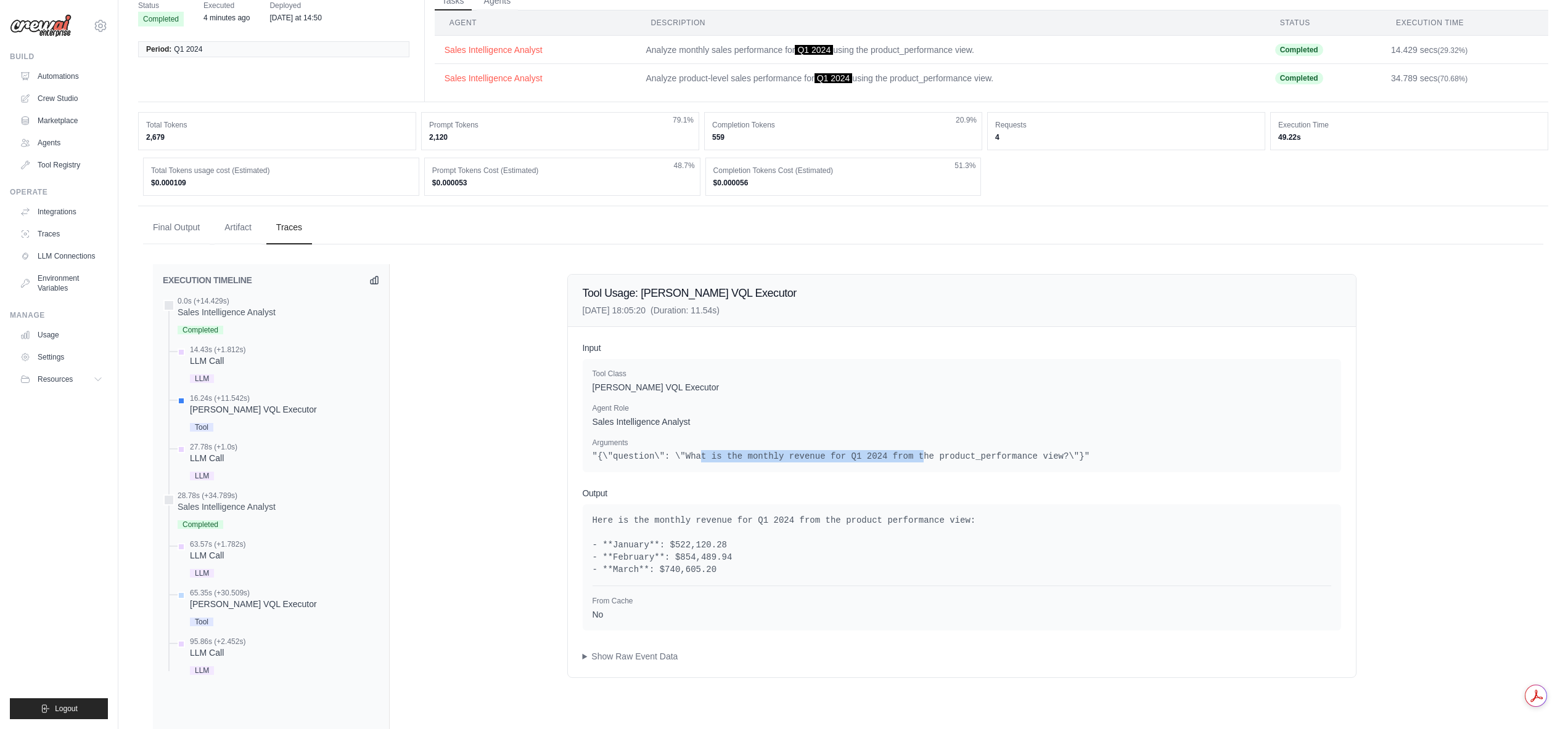
click at [897, 453] on pre ""{\"question\": \"What is the monthly revenue for Q1 2024 from the product_perf…" at bounding box center [961, 456] width 739 height 12
drag, startPoint x: 802, startPoint y: 456, endPoint x: 878, endPoint y: 455, distance: 76.0
click at [878, 455] on pre ""{\"question\": \"What is the monthly revenue for Q1 2024 from the product_perf…" at bounding box center [961, 456] width 739 height 12
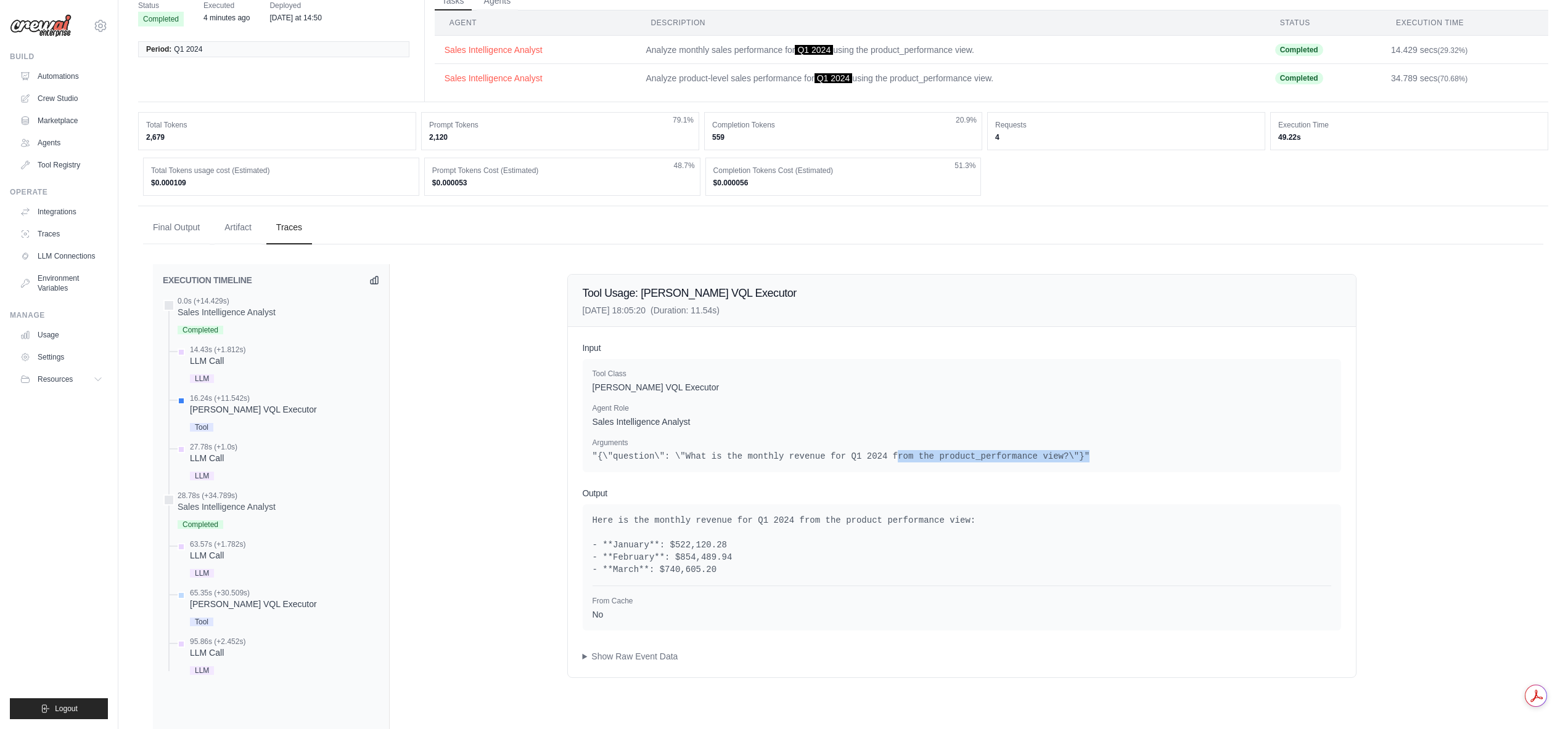
drag, startPoint x: 872, startPoint y: 457, endPoint x: 1052, endPoint y: 455, distance: 180.0
click at [1052, 455] on pre ""{\"question\": \"What is the monthly revenue for Q1 2024 from the product_perf…" at bounding box center [961, 456] width 739 height 12
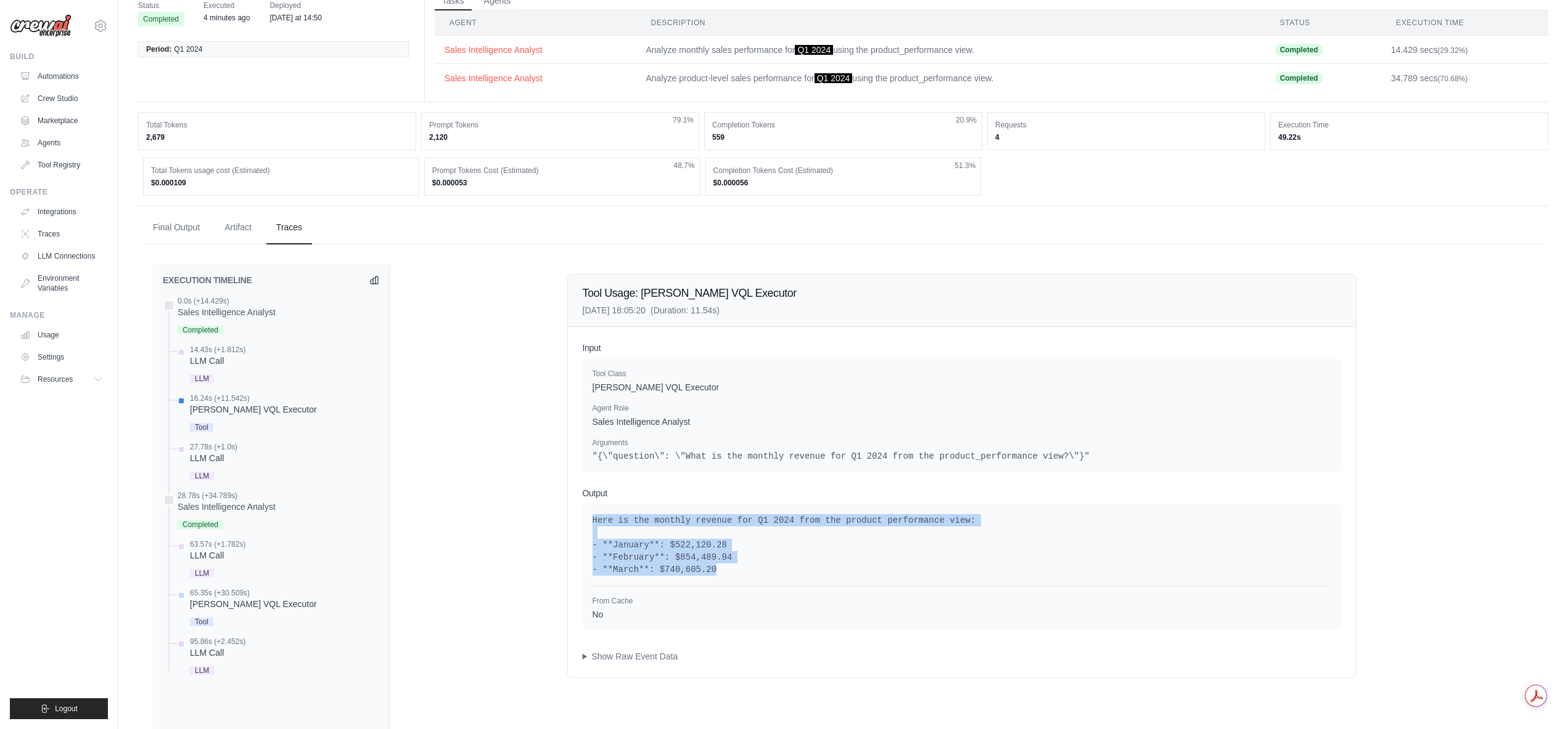
drag, startPoint x: 589, startPoint y: 522, endPoint x: 707, endPoint y: 569, distance: 127.0
click at [707, 569] on div "Here is the monthly revenue for Q1 2024 from the product performance view: - **…" at bounding box center [961, 568] width 758 height 126
click at [707, 569] on pre "Here is the monthly revenue for Q1 2024 from the product performance view: - **…" at bounding box center [961, 545] width 739 height 62
drag, startPoint x: 711, startPoint y: 568, endPoint x: 586, endPoint y: 520, distance: 133.9
click at [586, 520] on div "Here is the monthly revenue for Q1 2024 from the product performance view: - **…" at bounding box center [961, 568] width 758 height 126
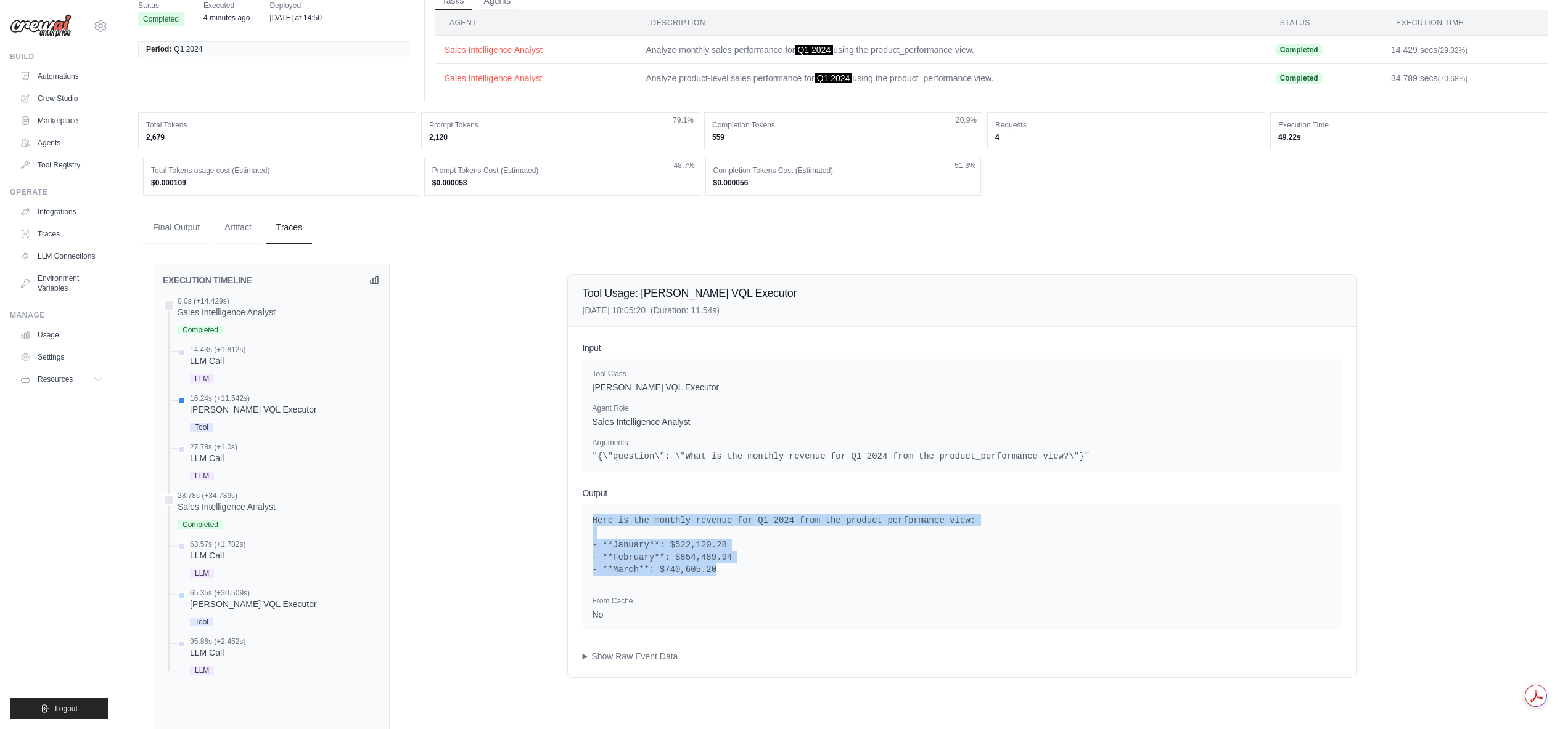
click at [647, 535] on pre "Here is the monthly revenue for Q1 2024 from the product performance view: - **…" at bounding box center [961, 545] width 739 height 62
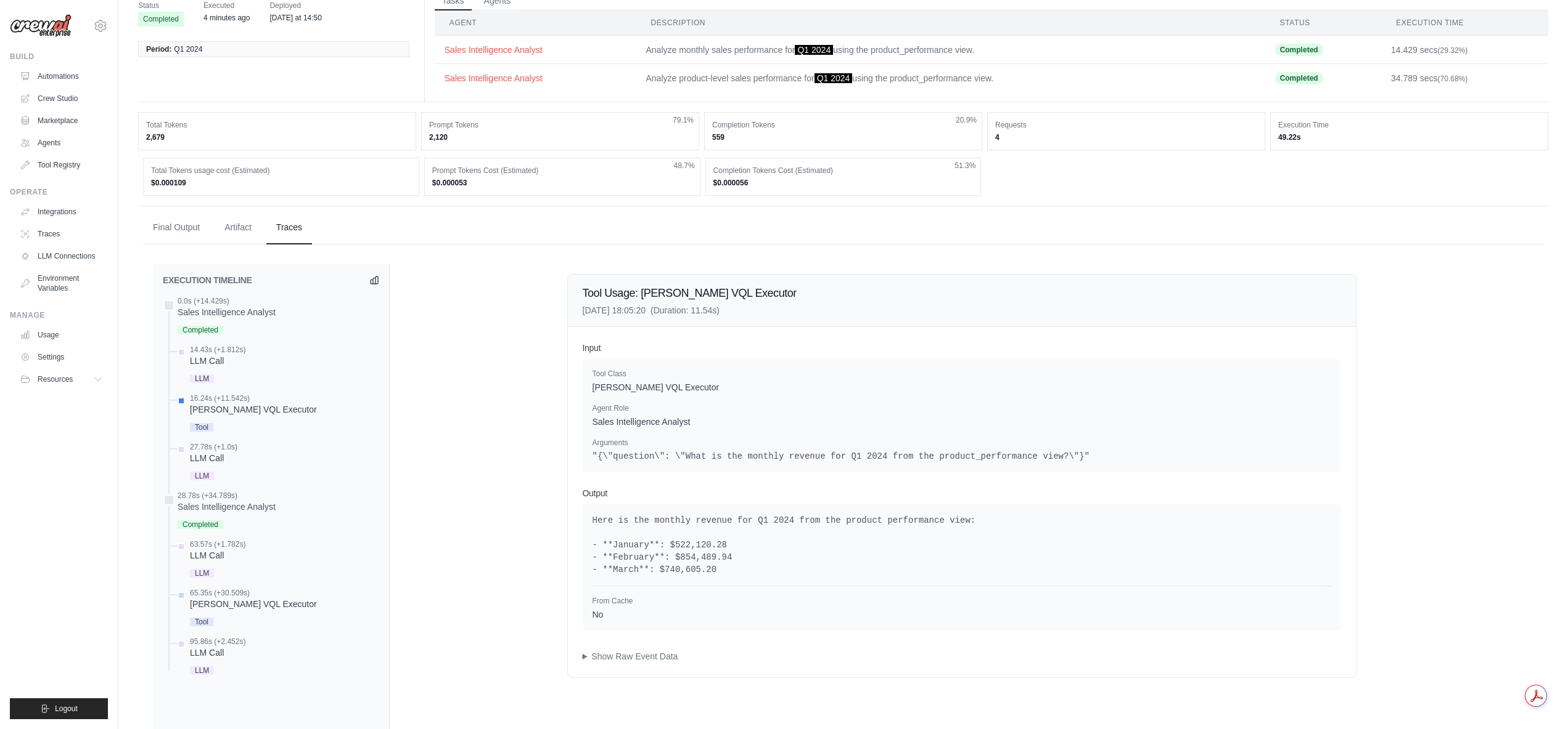
click at [580, 655] on div "Input Tool Class Denodo VQL Executor Agent Role Sales Intelligence Analyst Argu…" at bounding box center [961, 502] width 788 height 350
click at [583, 655] on summary "Show Raw Event Data" at bounding box center [961, 657] width 758 height 12
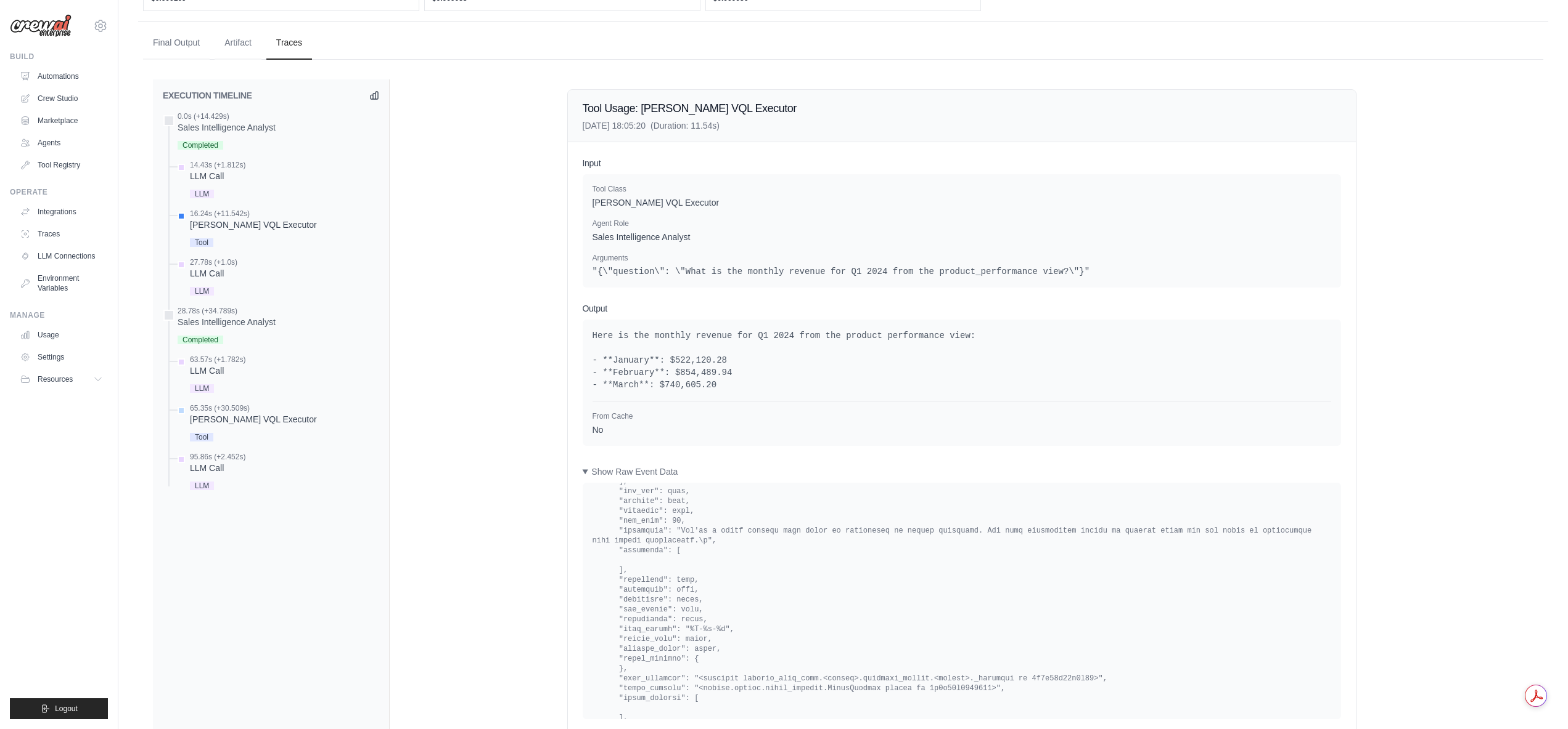
scroll to position [1787, 0]
click at [374, 93] on icon at bounding box center [374, 94] width 8 height 8
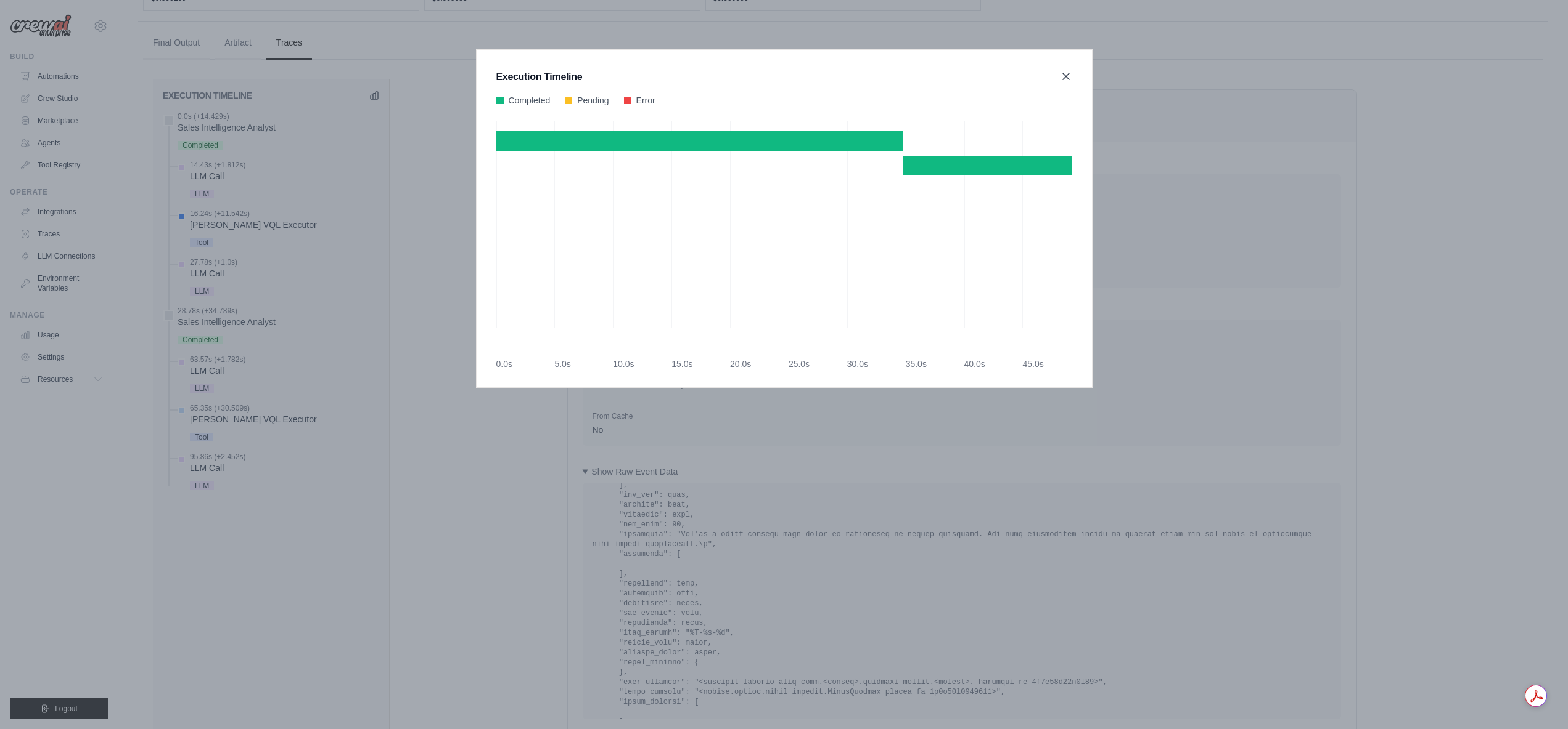
click at [1065, 76] on icon at bounding box center [1065, 76] width 12 height 12
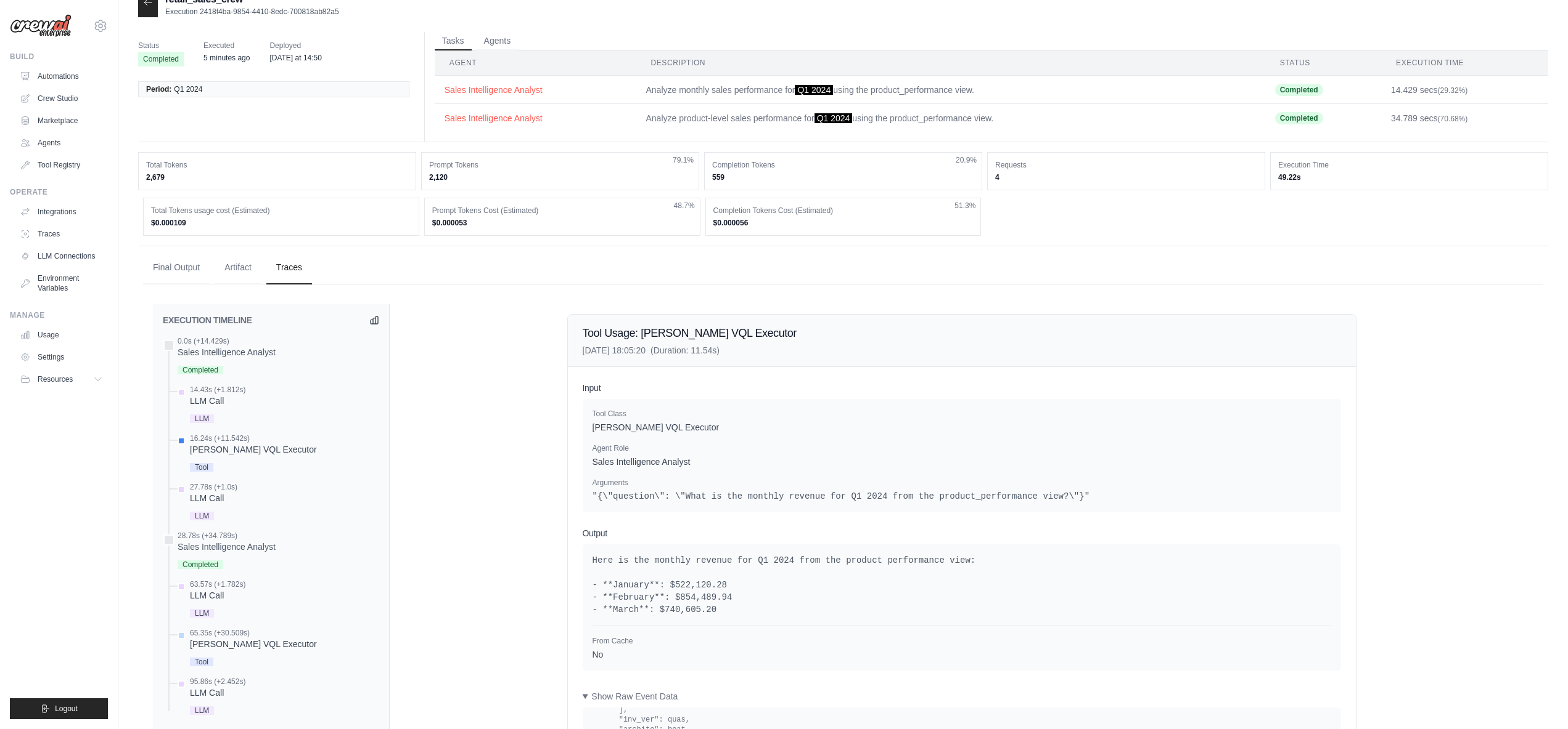
scroll to position [0, 0]
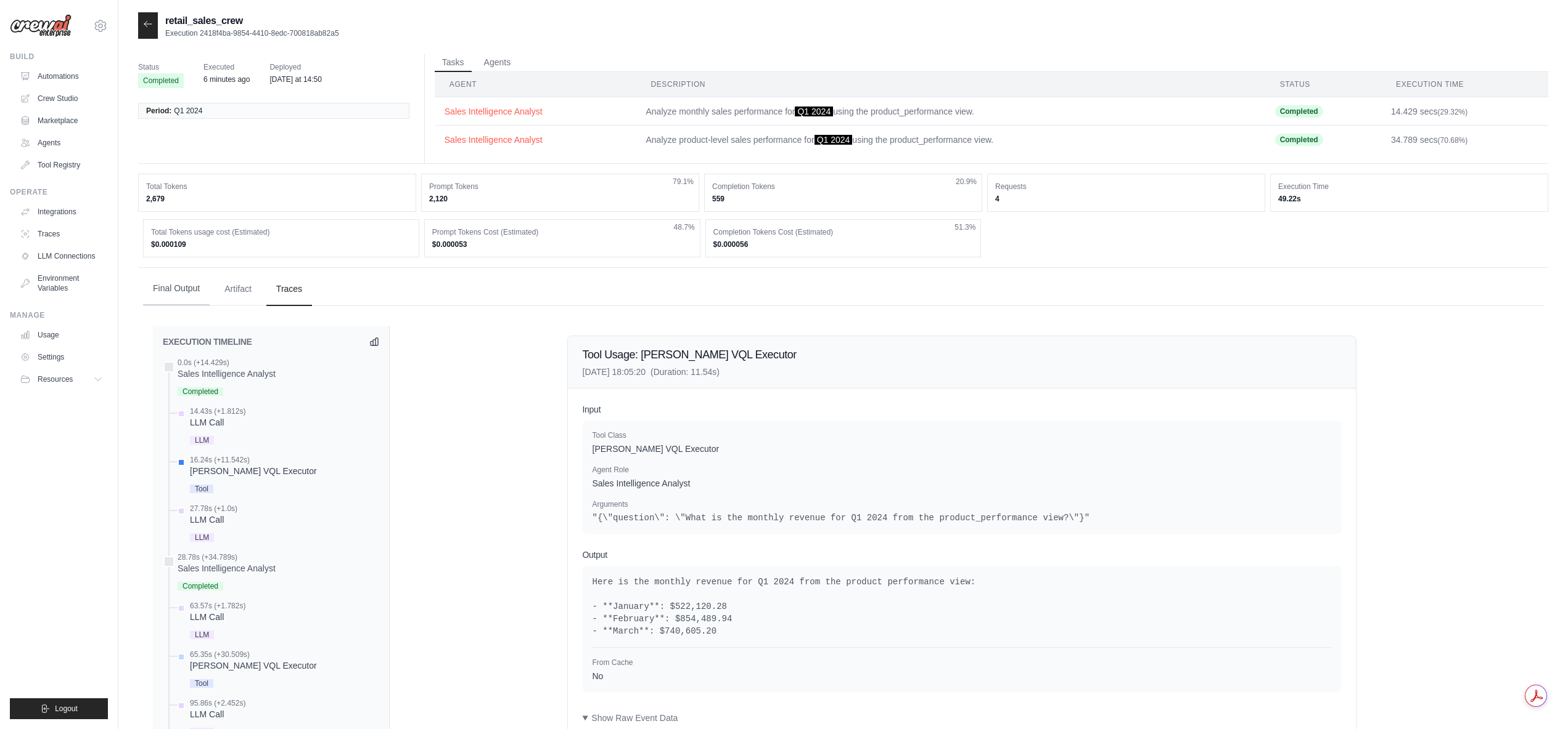
click at [182, 289] on button "Final Output" at bounding box center [175, 289] width 66 height 33
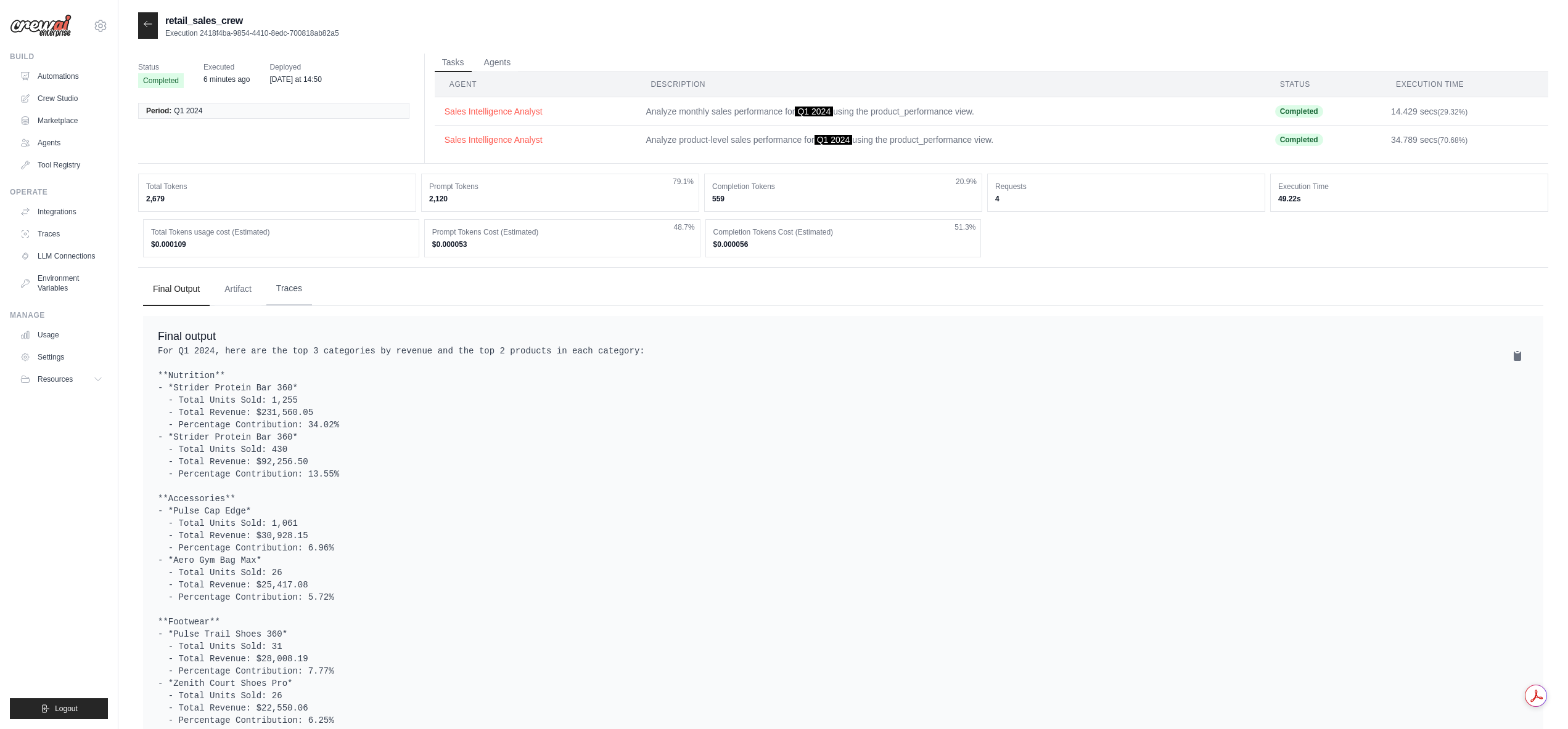
click at [278, 287] on button "Traces" at bounding box center [289, 289] width 46 height 33
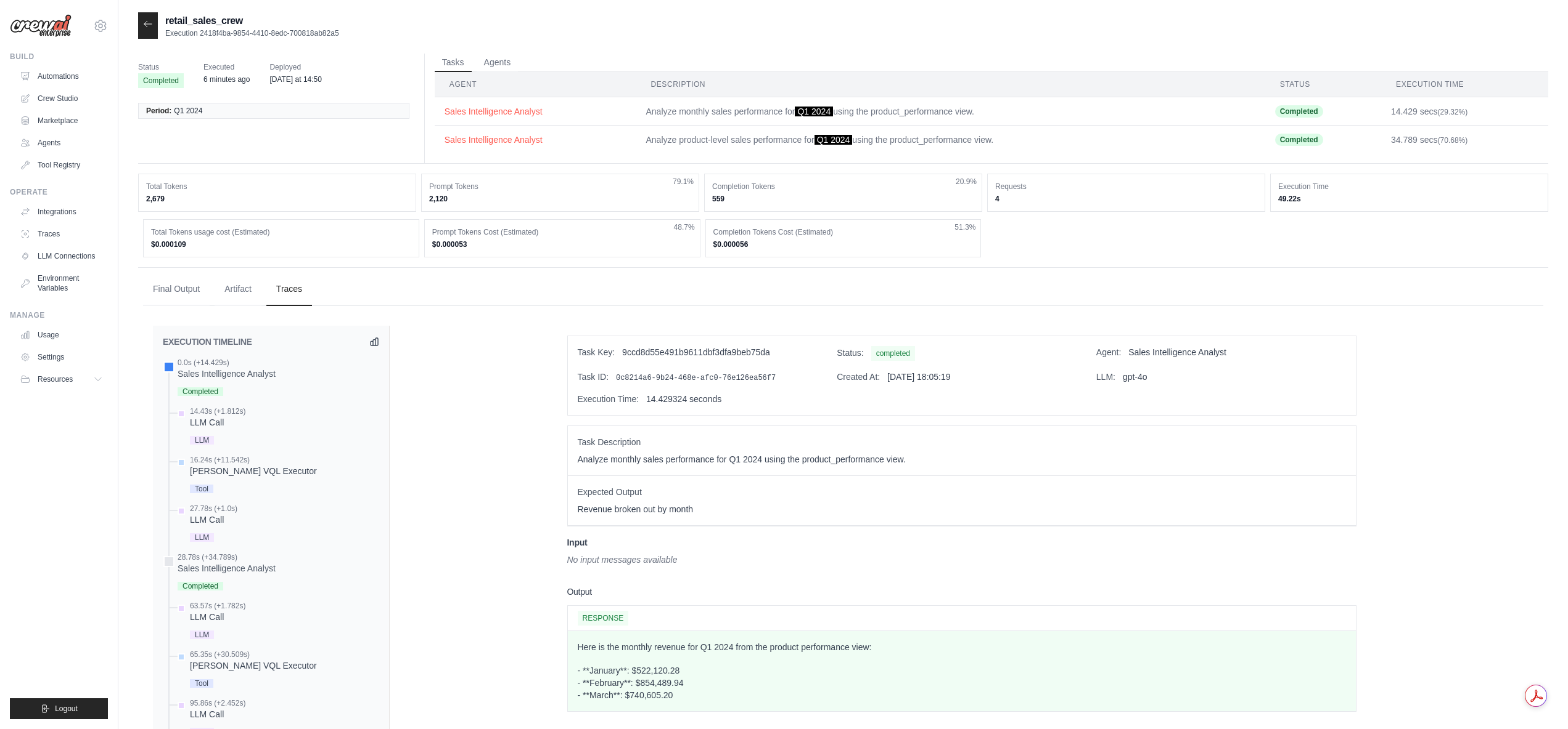
scroll to position [62, 0]
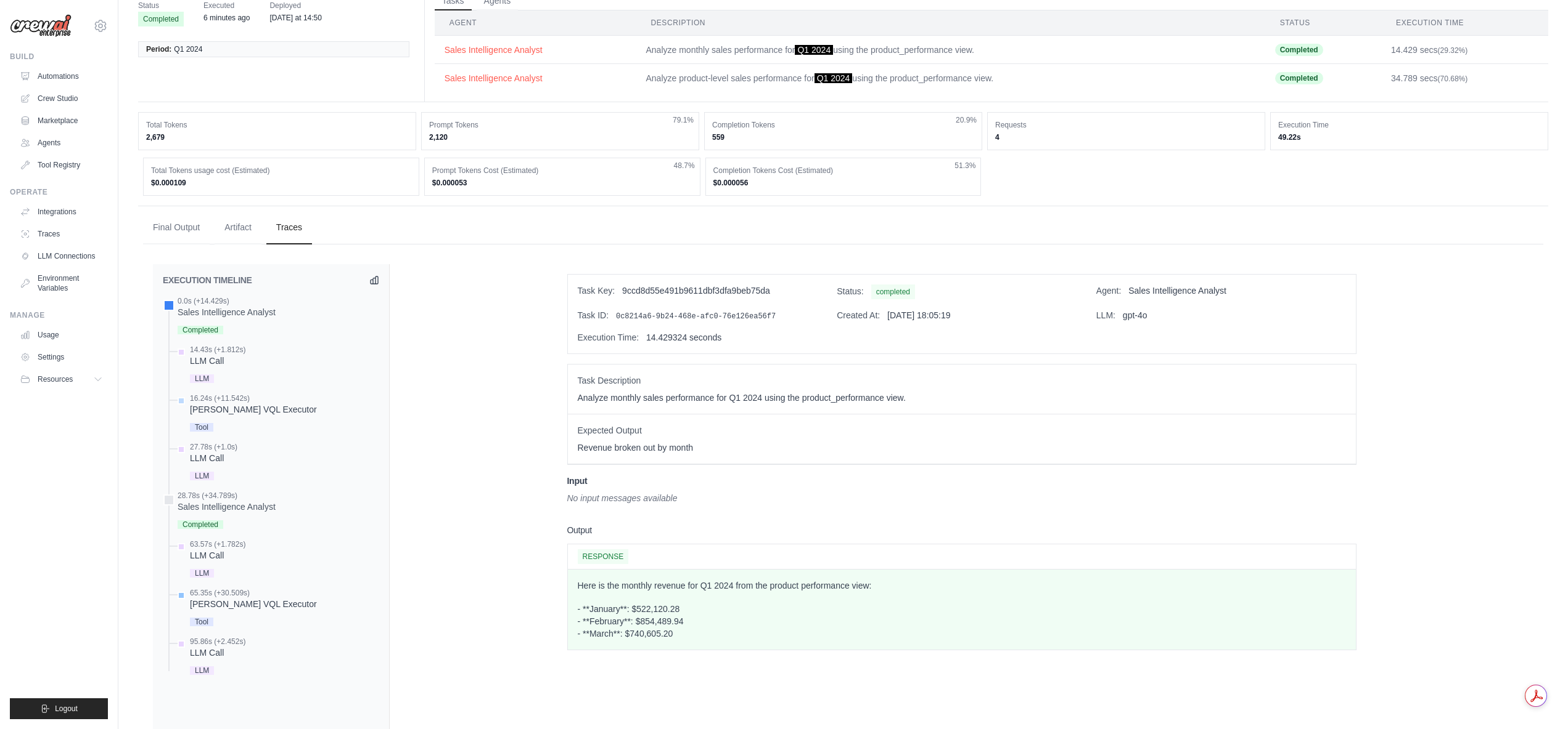
click at [260, 602] on div "[PERSON_NAME] VQL Executor" at bounding box center [253, 604] width 127 height 12
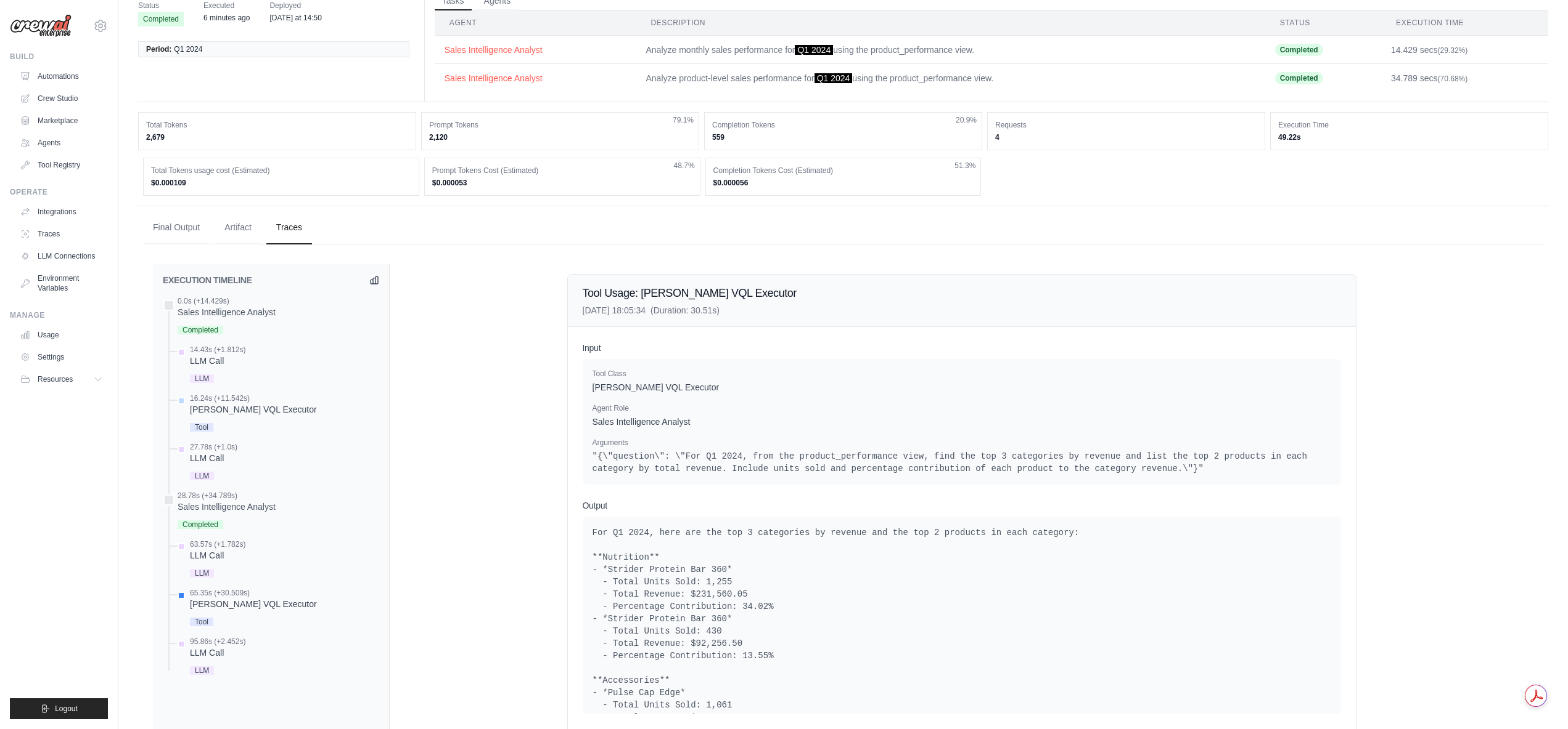
click at [1455, 424] on div "Tool Usage: [PERSON_NAME] VQL Executor [DATE] 18:05:34 (Duration: 30.51s) Input…" at bounding box center [961, 629] width 1144 height 729
click at [215, 461] on div "LLM Call" at bounding box center [213, 459] width 47 height 12
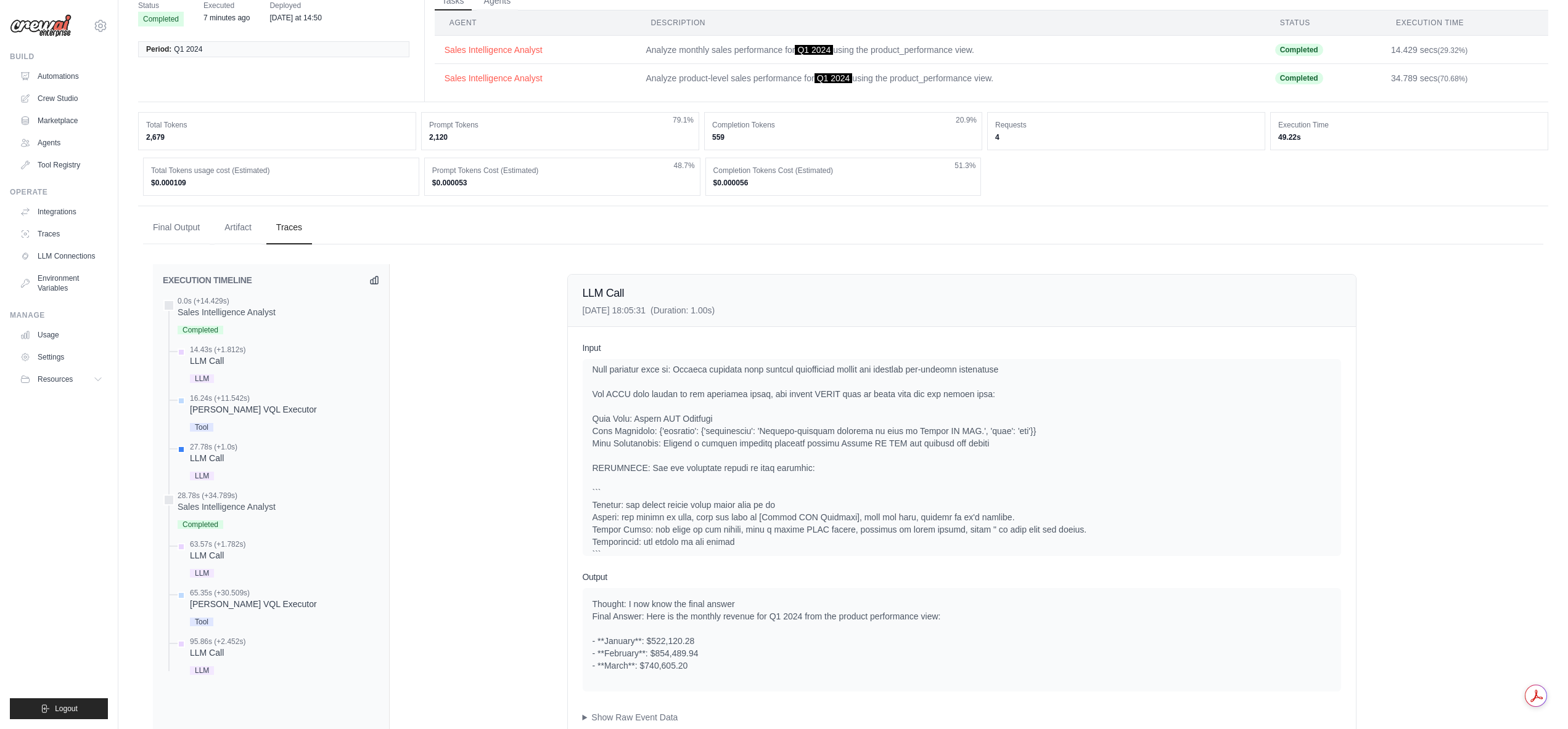
click at [1411, 404] on div "LLM Call [DATE] 18:05:31 (Duration: 1.00s) Input System User Current Task: Anal…" at bounding box center [961, 629] width 1144 height 729
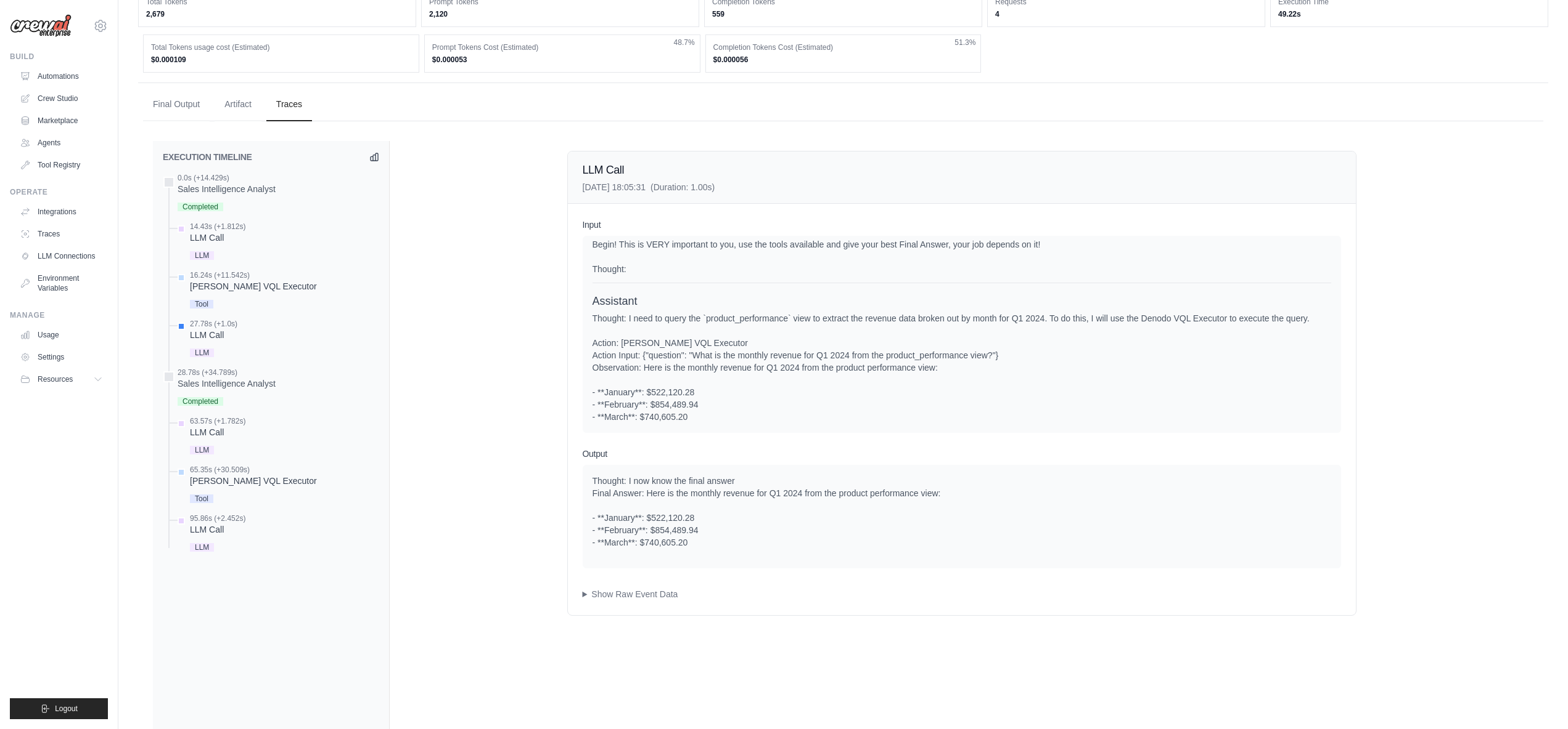
scroll to position [483, 0]
click at [214, 428] on div "LLM Call" at bounding box center [217, 432] width 56 height 12
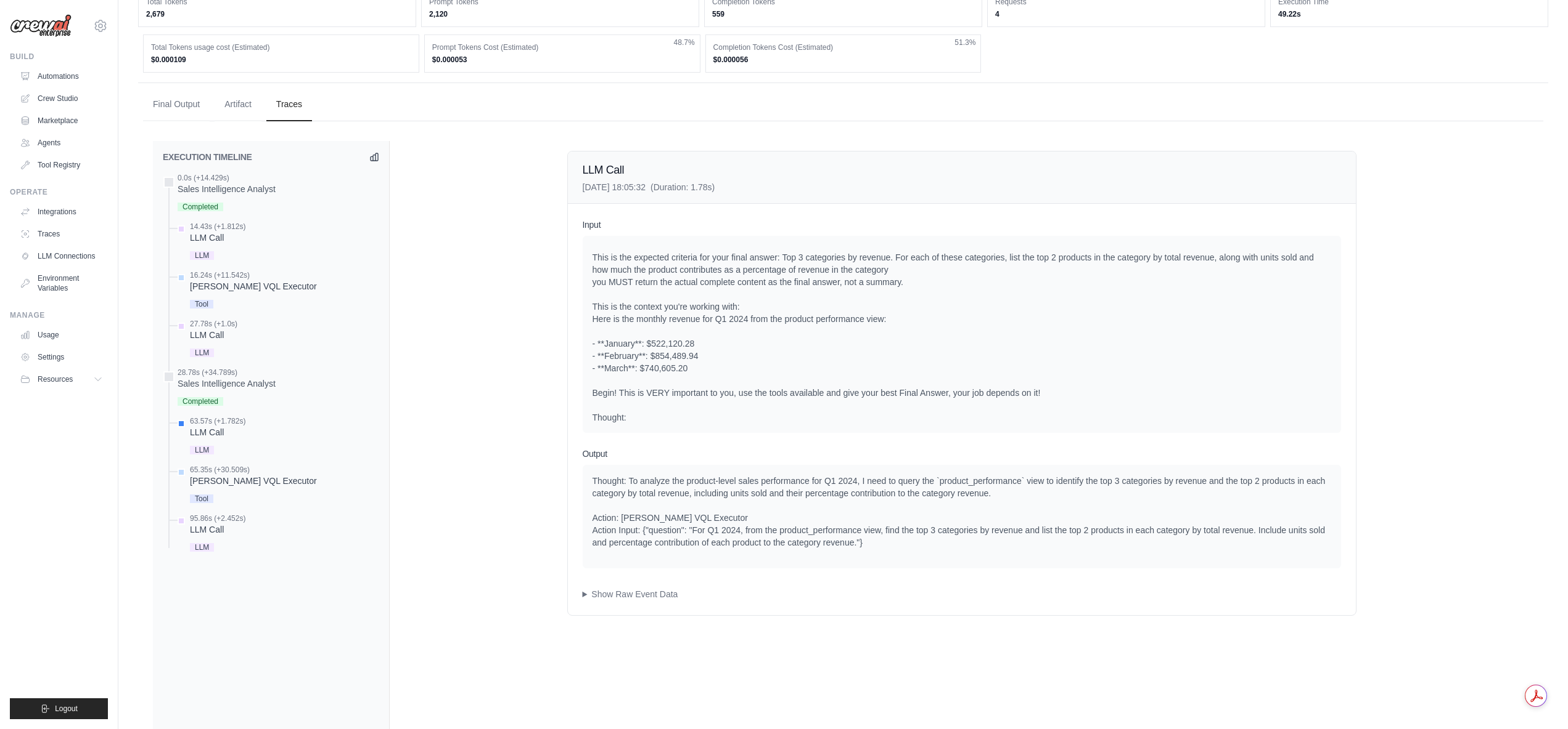
scroll to position [418, 0]
drag, startPoint x: 688, startPoint y: 372, endPoint x: 586, endPoint y: 343, distance: 106.0
click at [586, 343] on div "System User Current Task: Analyze product-level sales performance for Q1 2024 u…" at bounding box center [961, 335] width 758 height 197
click at [49, 17] on img at bounding box center [40, 26] width 62 height 23
click at [45, 33] on img at bounding box center [40, 26] width 62 height 23
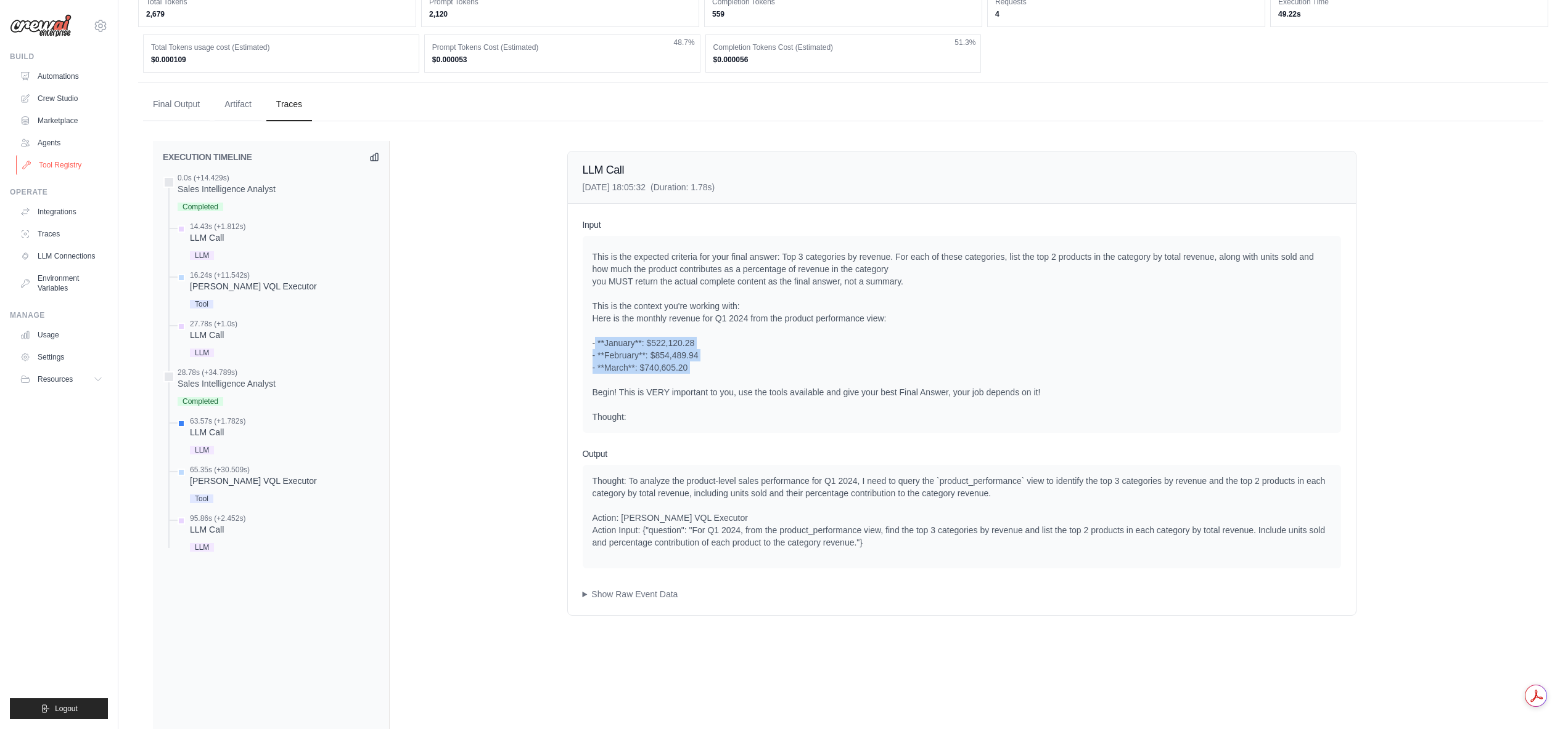
click at [65, 168] on link "Tool Registry" at bounding box center [63, 165] width 93 height 20
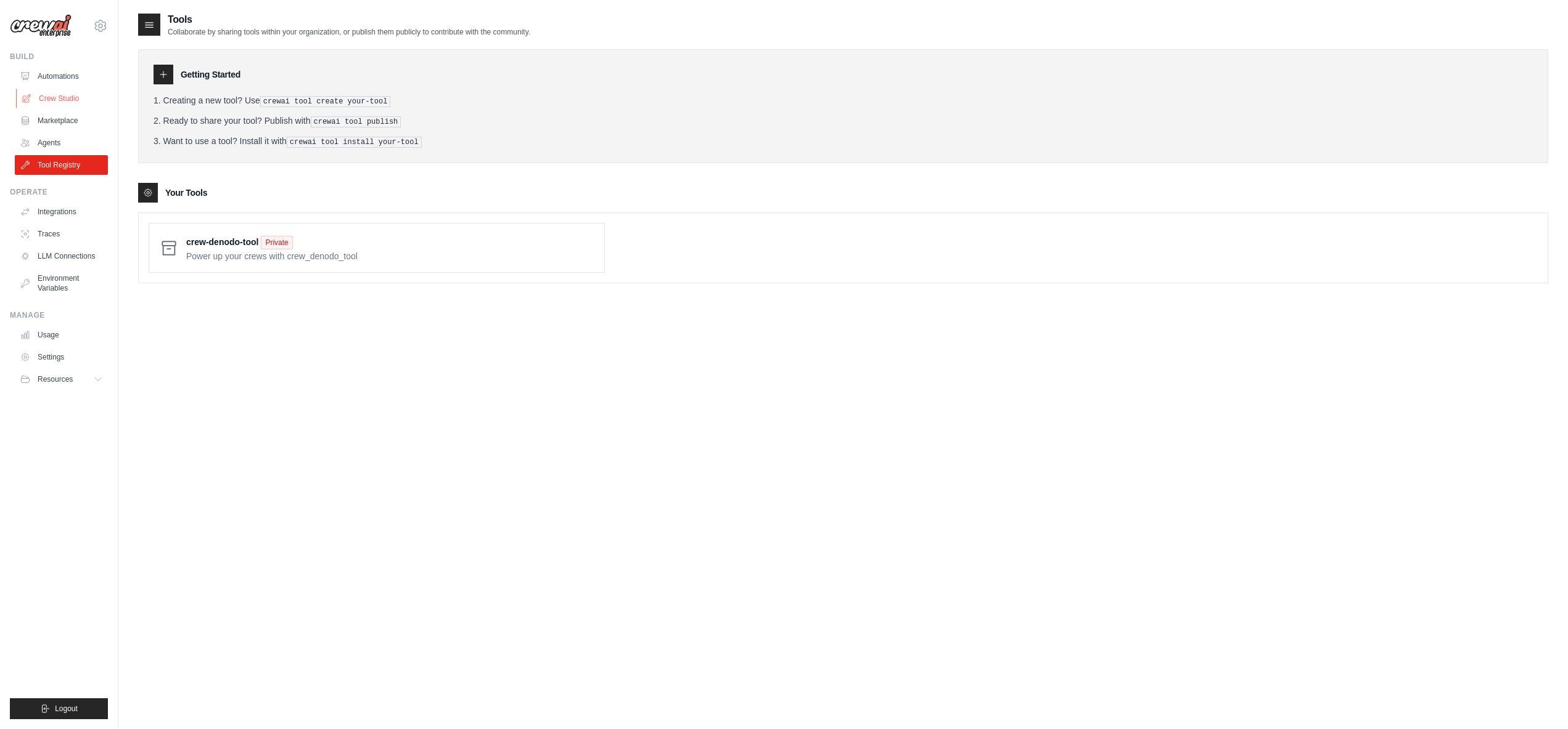
click at [62, 100] on link "Crew Studio" at bounding box center [63, 98] width 93 height 20
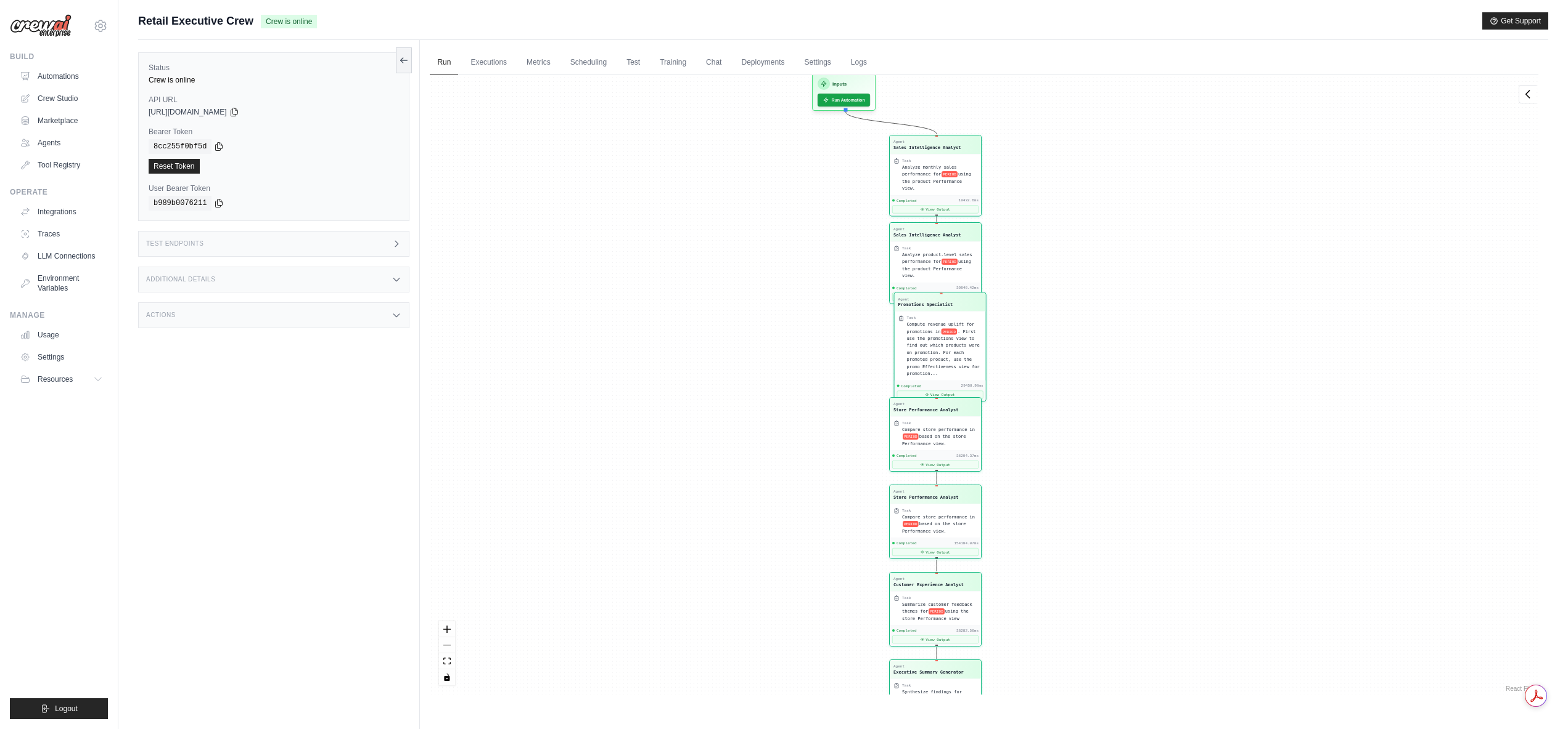
drag, startPoint x: 634, startPoint y: 284, endPoint x: 610, endPoint y: 241, distance: 49.2
click at [610, 241] on div "Agent Sales Intelligence Analyst Task Analyze monthly sales performance for PER…" at bounding box center [984, 386] width 1108 height 620
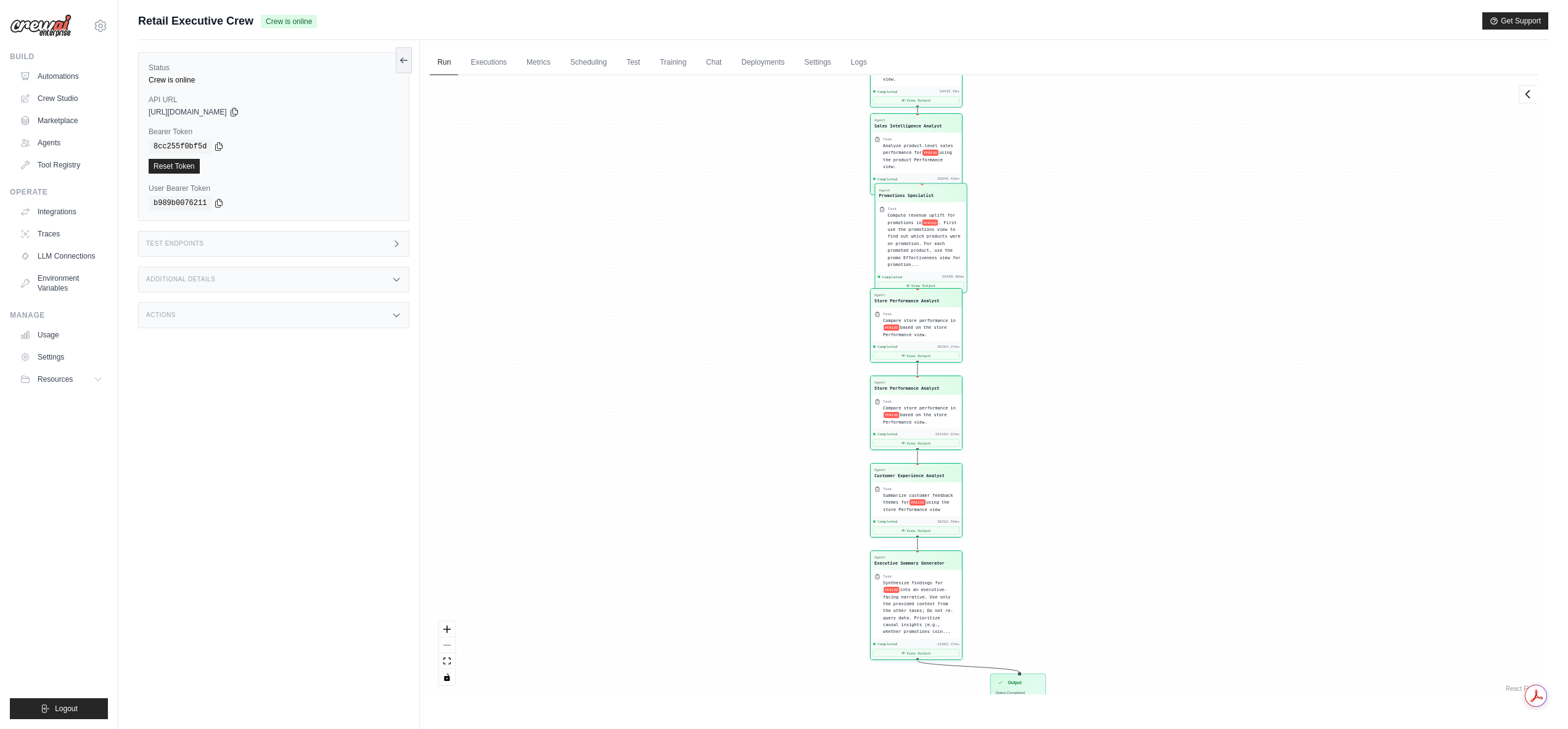
drag, startPoint x: 1138, startPoint y: 344, endPoint x: 1120, endPoint y: 235, distance: 110.5
click at [1120, 235] on div "Agent Sales Intelligence Analyst Task Analyze monthly sales performance for PER…" at bounding box center [984, 386] width 1108 height 620
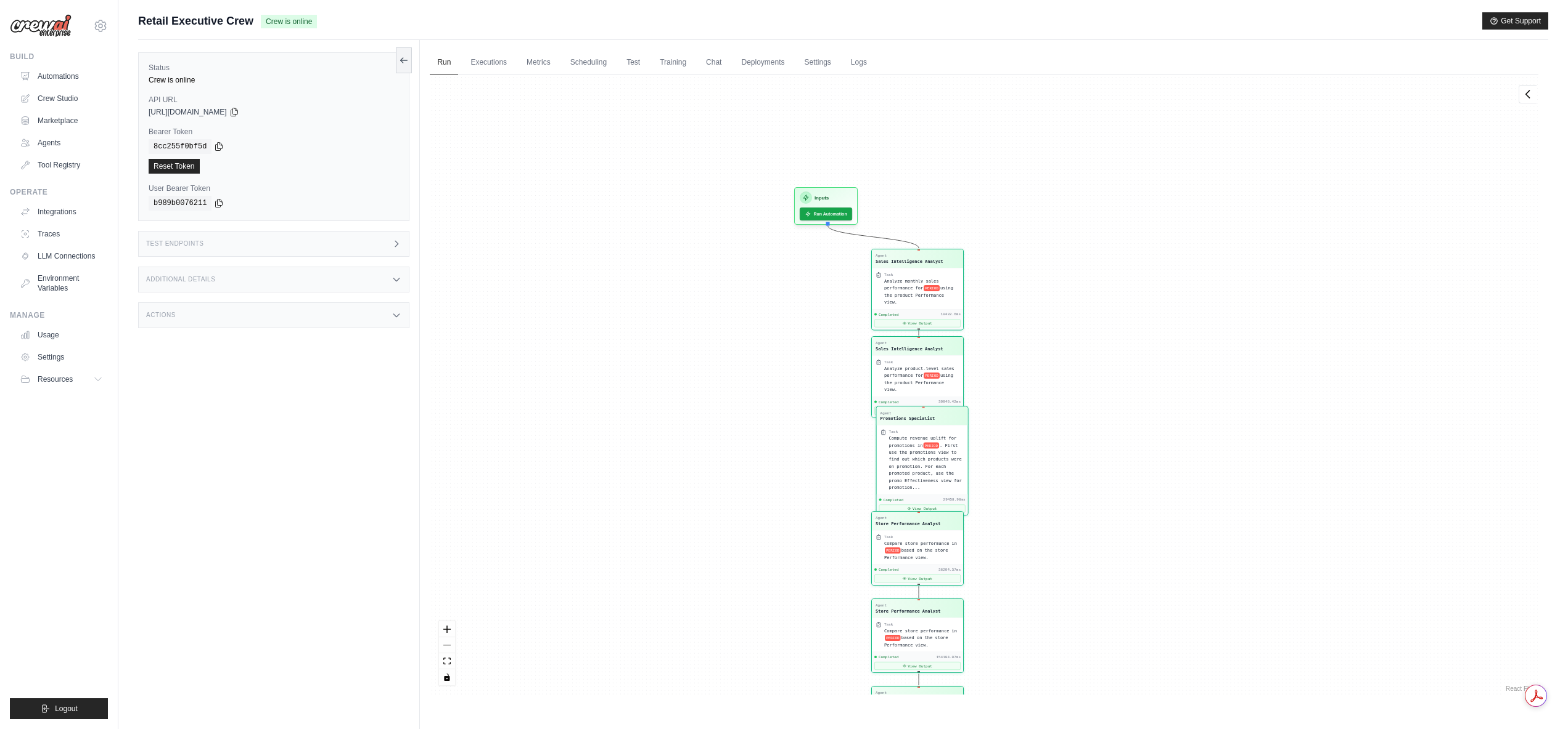
drag, startPoint x: 1094, startPoint y: 189, endPoint x: 1095, endPoint y: 412, distance: 223.0
click at [1095, 412] on div "Agent Sales Intelligence Analyst Task Analyze monthly sales performance for PER…" at bounding box center [984, 386] width 1108 height 620
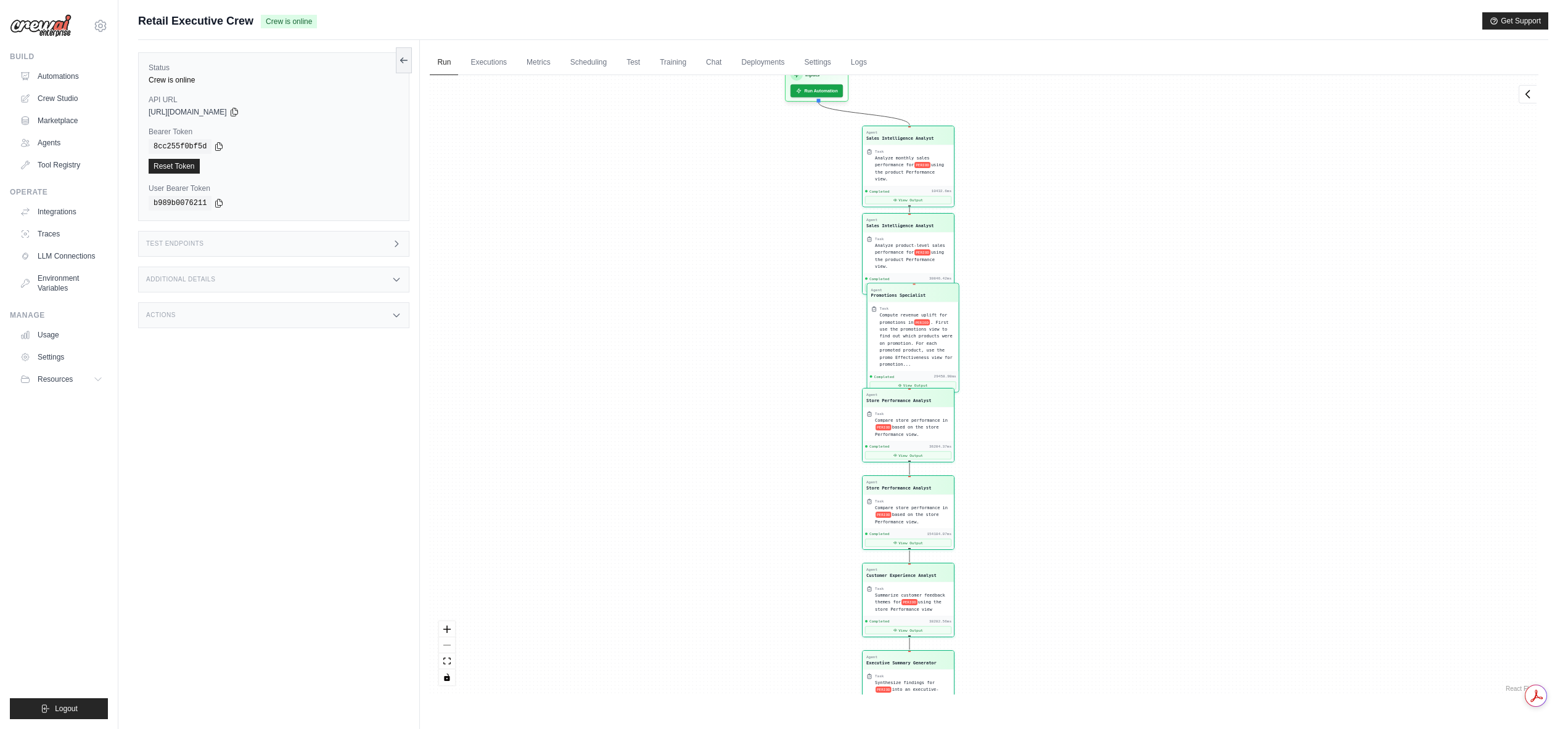
drag, startPoint x: 1105, startPoint y: 398, endPoint x: 1096, endPoint y: 275, distance: 123.3
click at [1096, 275] on div "Agent Sales Intelligence Analyst Task Analyze monthly sales performance for PER…" at bounding box center [984, 386] width 1108 height 620
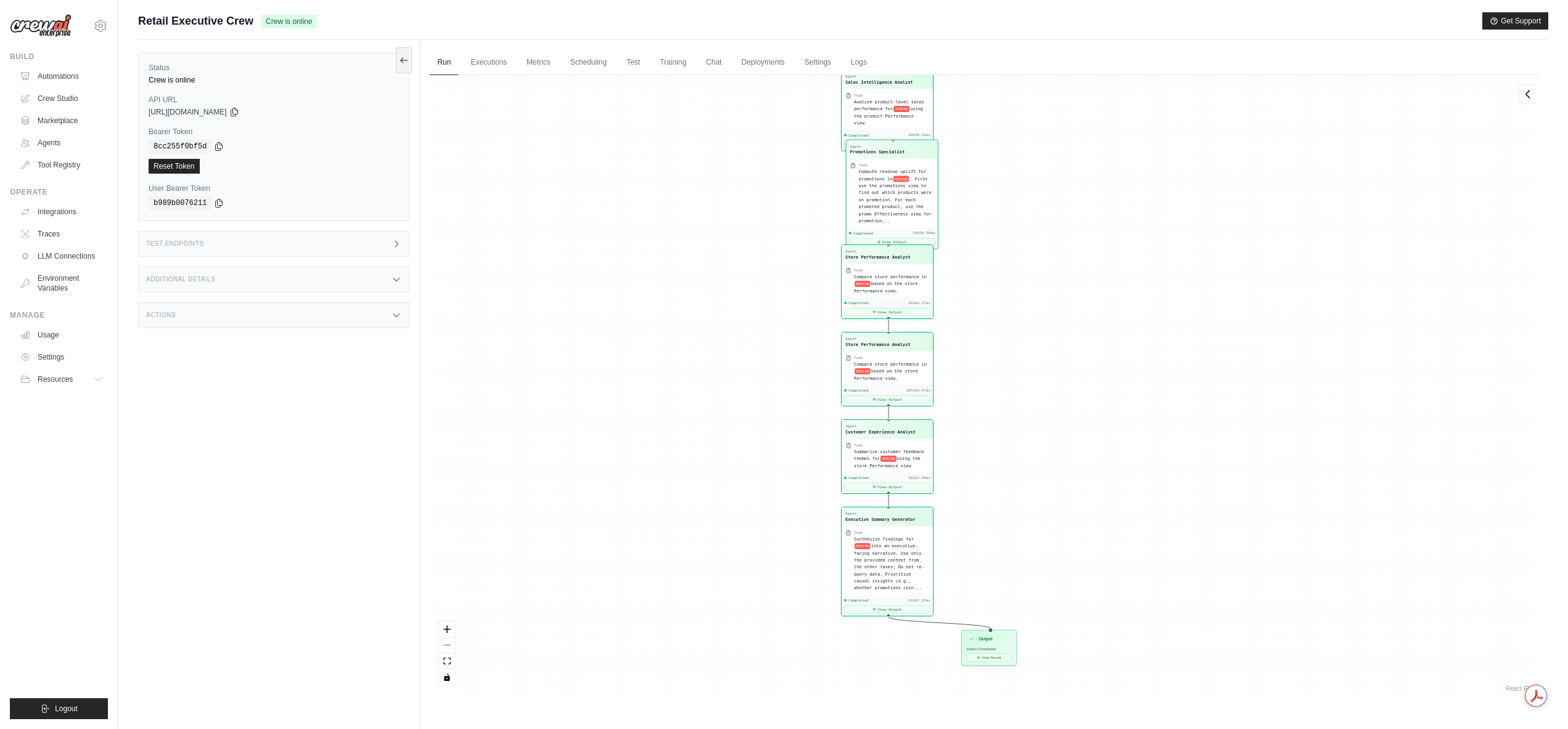
drag, startPoint x: 1051, startPoint y: 365, endPoint x: 1030, endPoint y: 222, distance: 144.5
click at [1030, 222] on div "Agent Sales Intelligence Analyst Task Analyze monthly sales performance for PER…" at bounding box center [984, 386] width 1108 height 620
click at [990, 658] on button "View Result" at bounding box center [989, 656] width 45 height 8
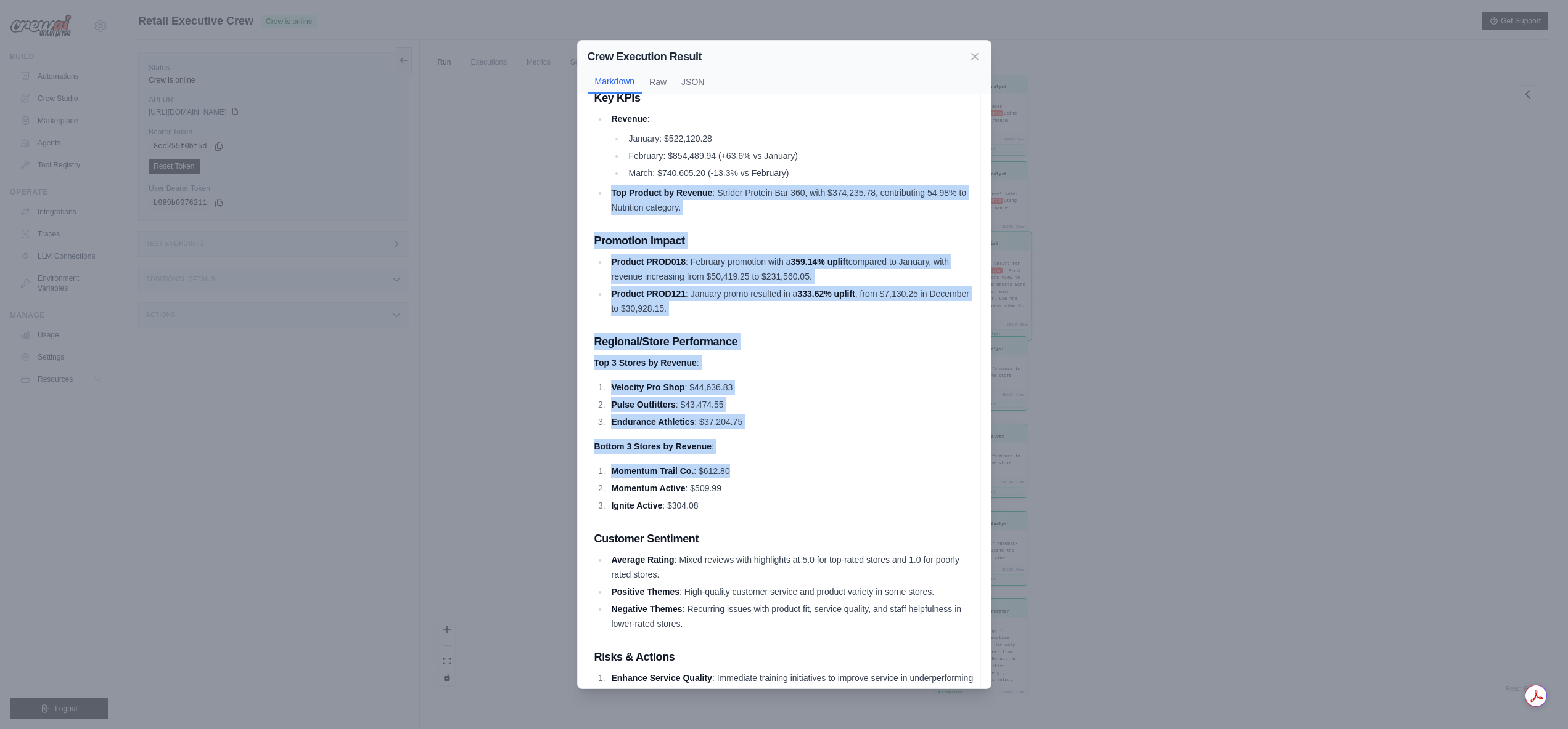
scroll to position [185, 0]
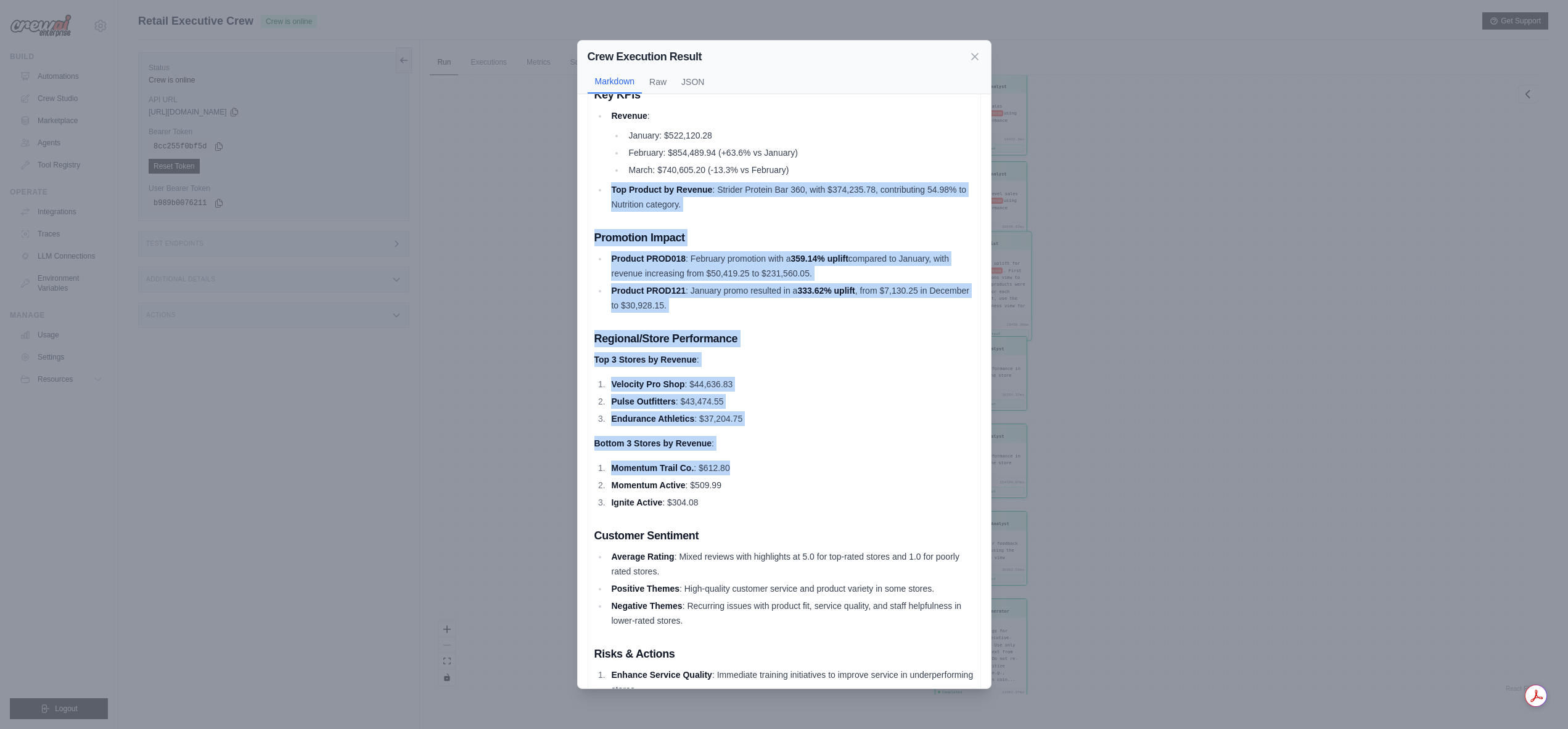
drag, startPoint x: 990, startPoint y: 352, endPoint x: 985, endPoint y: 466, distance: 114.1
click at [985, 466] on div "Executive Summary for Q1 2024 TL;DR Significant Sales Growth : February showed …" at bounding box center [784, 392] width 413 height 595
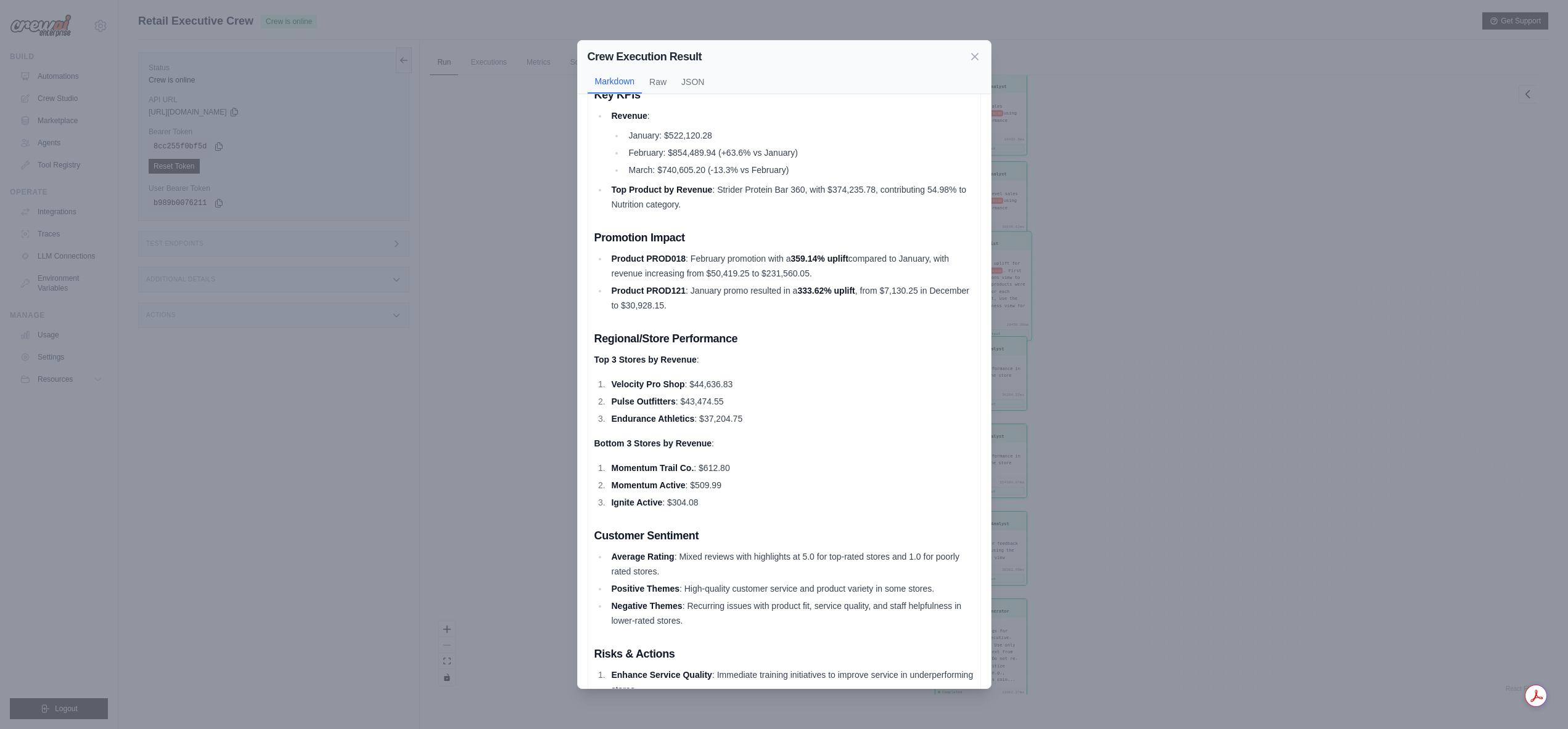
click at [876, 496] on li "Ignite Active : $304.08" at bounding box center [790, 502] width 366 height 15
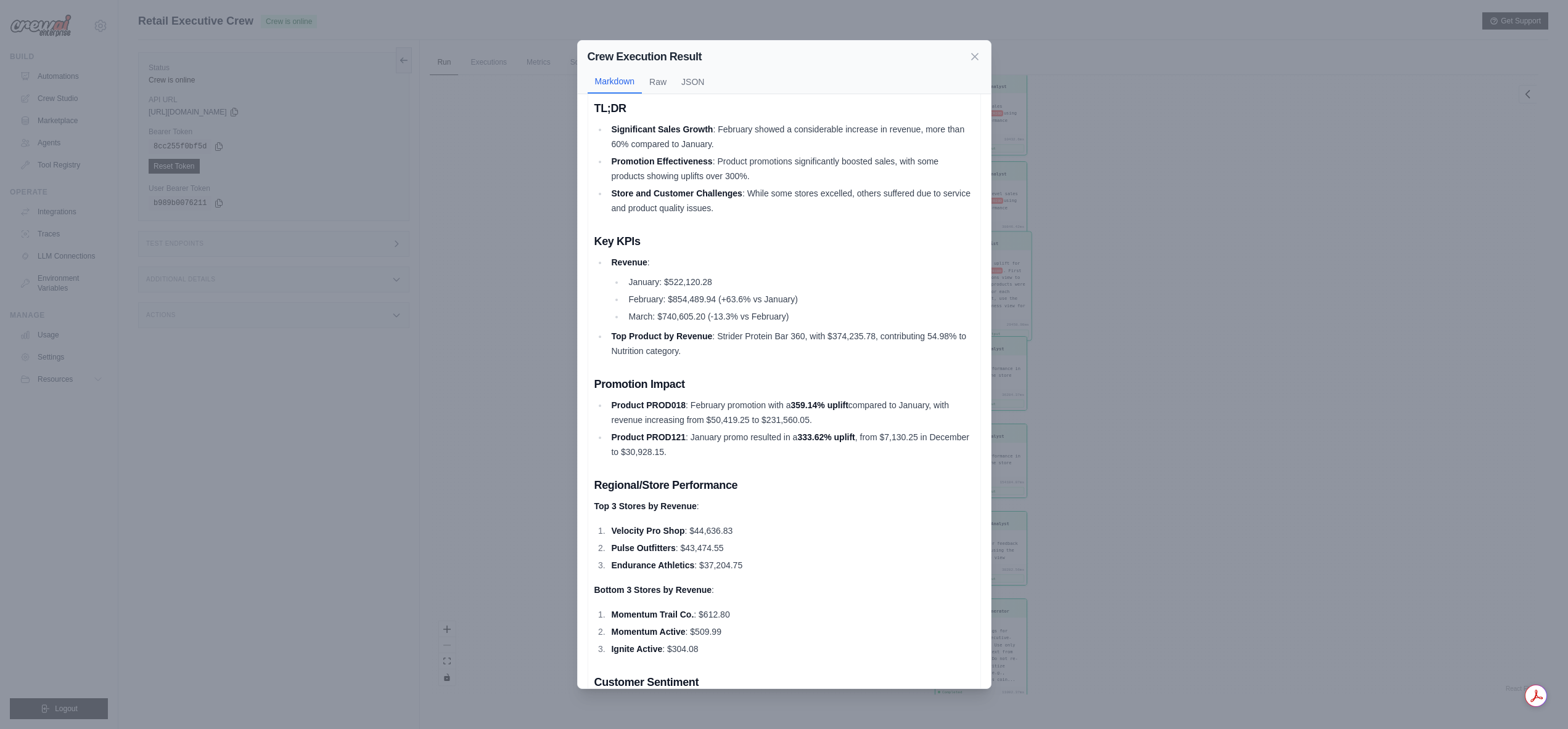
scroll to position [0, 0]
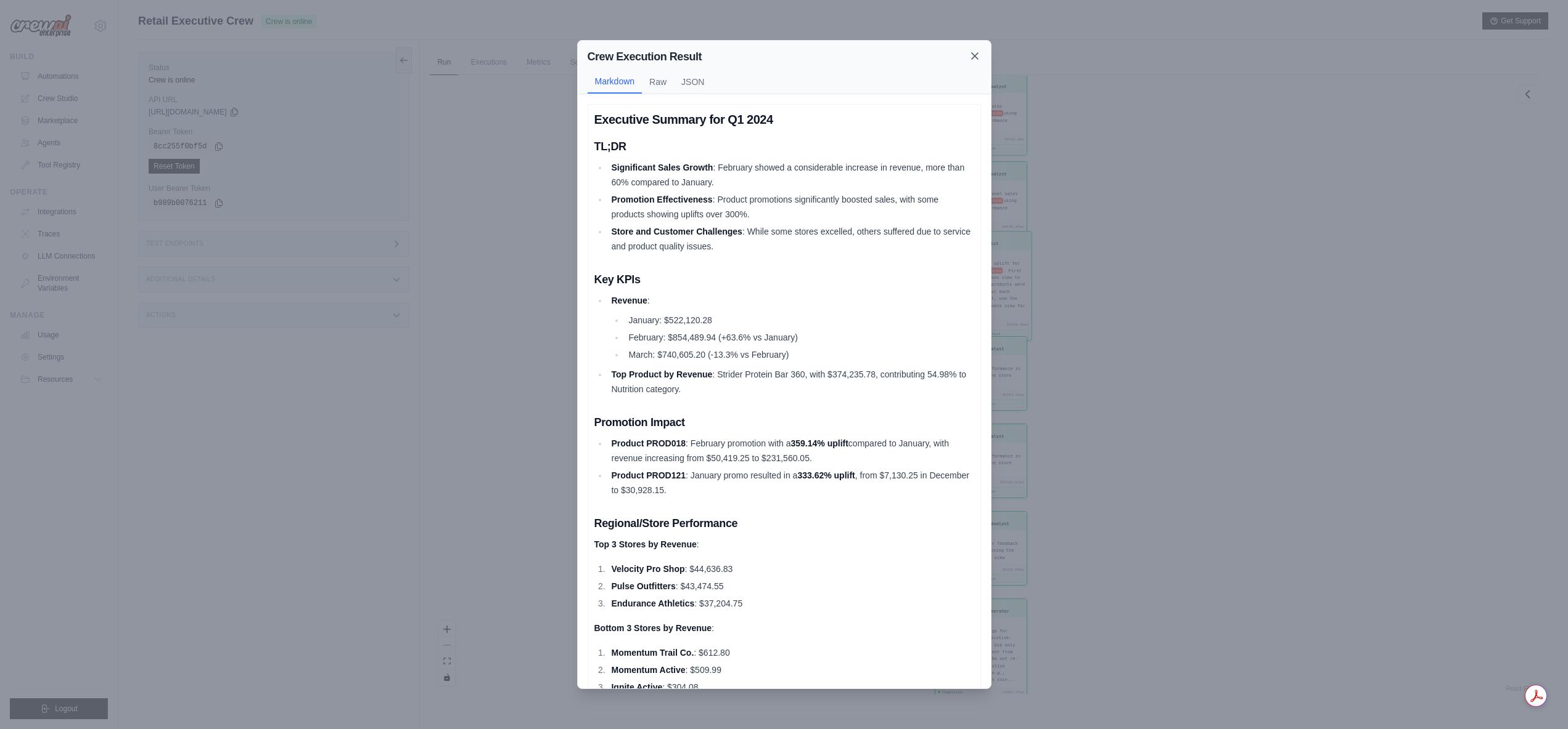
click at [979, 53] on icon at bounding box center [974, 56] width 12 height 12
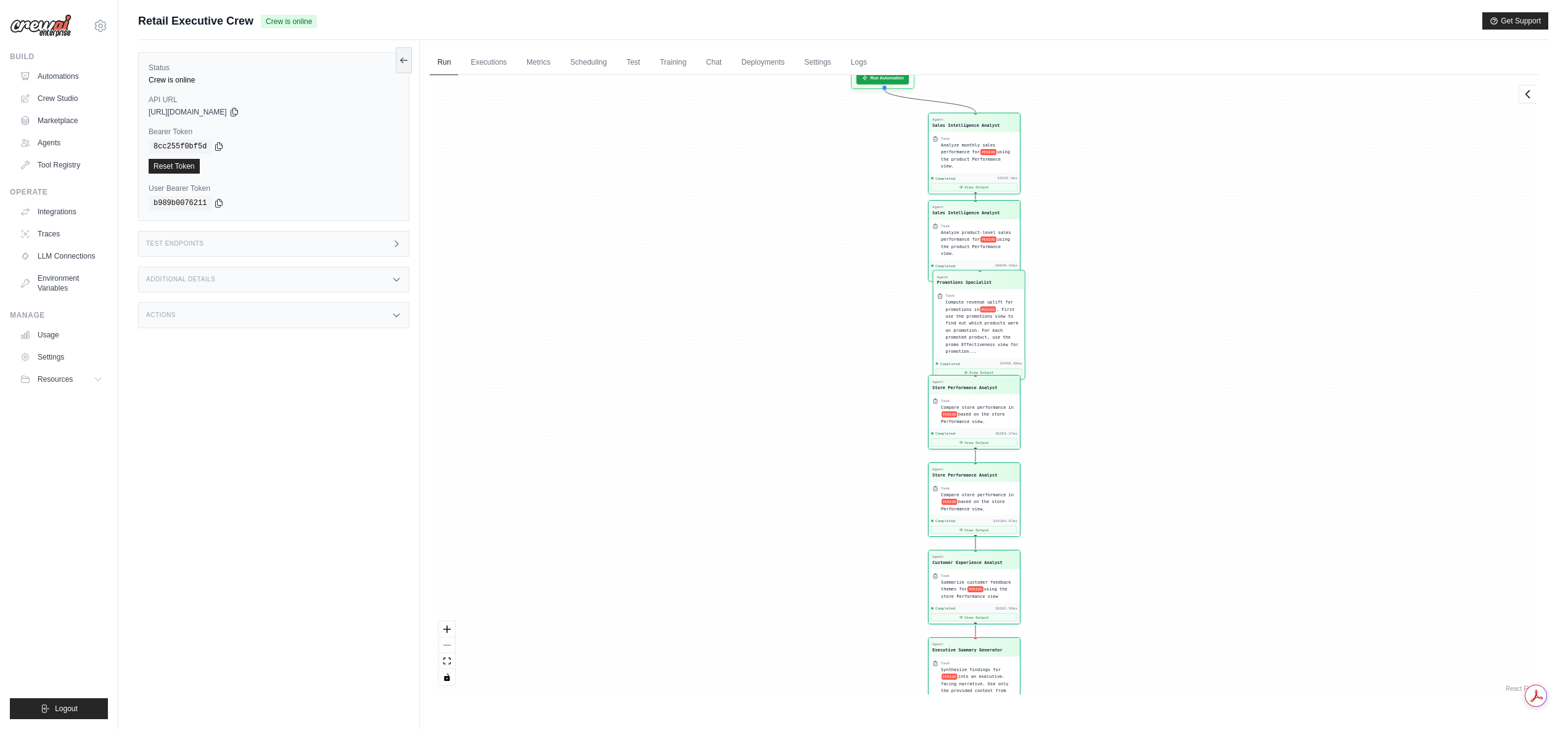
drag, startPoint x: 1131, startPoint y: 324, endPoint x: 1119, endPoint y: 355, distance: 33.2
click at [1123, 362] on div "Agent Sales Intelligence Analyst Task Analyze monthly sales performance for PER…" at bounding box center [984, 386] width 1108 height 620
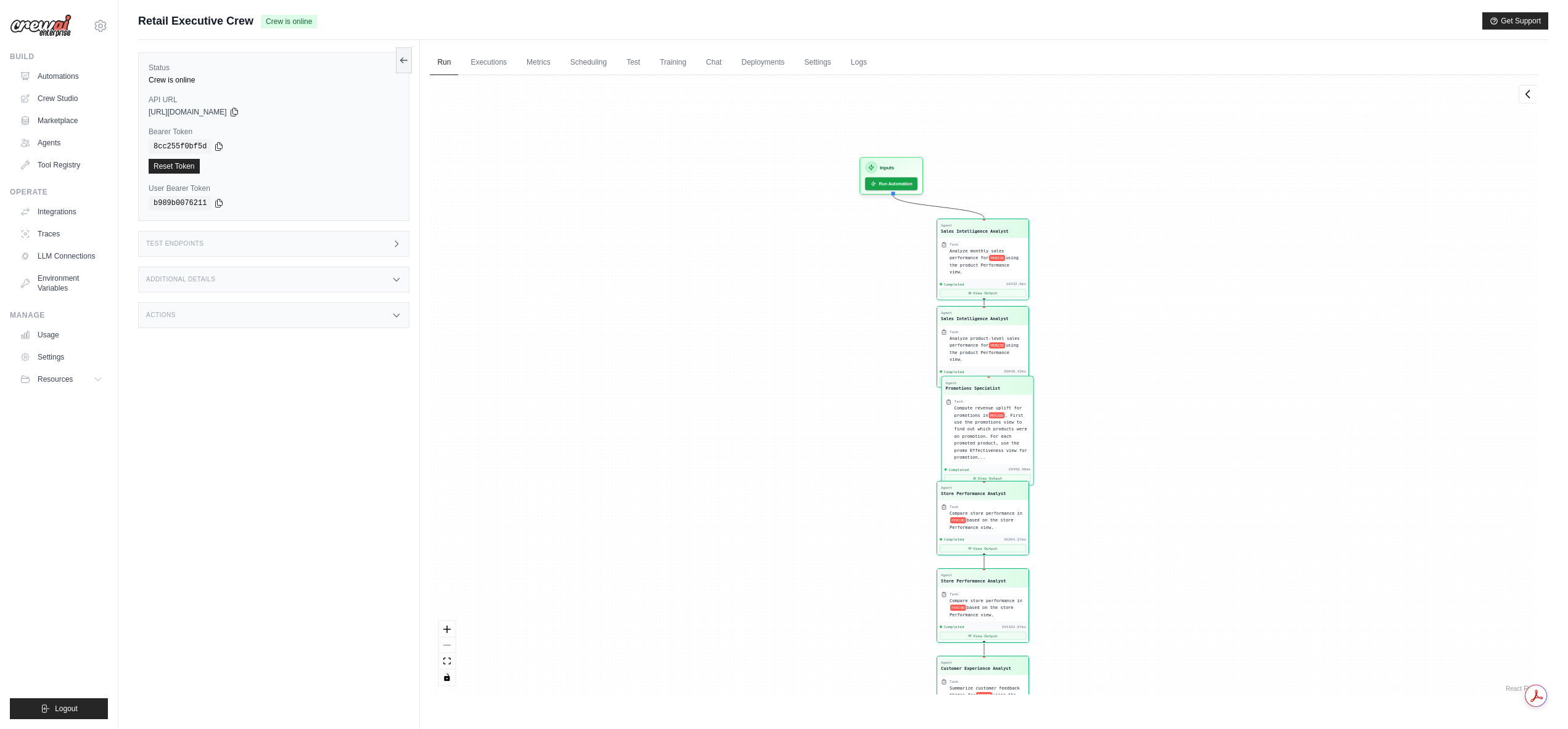
drag, startPoint x: 1123, startPoint y: 246, endPoint x: 1132, endPoint y: 352, distance: 106.4
click at [1132, 352] on div "Agent Sales Intelligence Analyst Task Analyze monthly sales performance for PER…" at bounding box center [984, 386] width 1108 height 620
click at [900, 180] on button "Run Automation" at bounding box center [891, 181] width 55 height 14
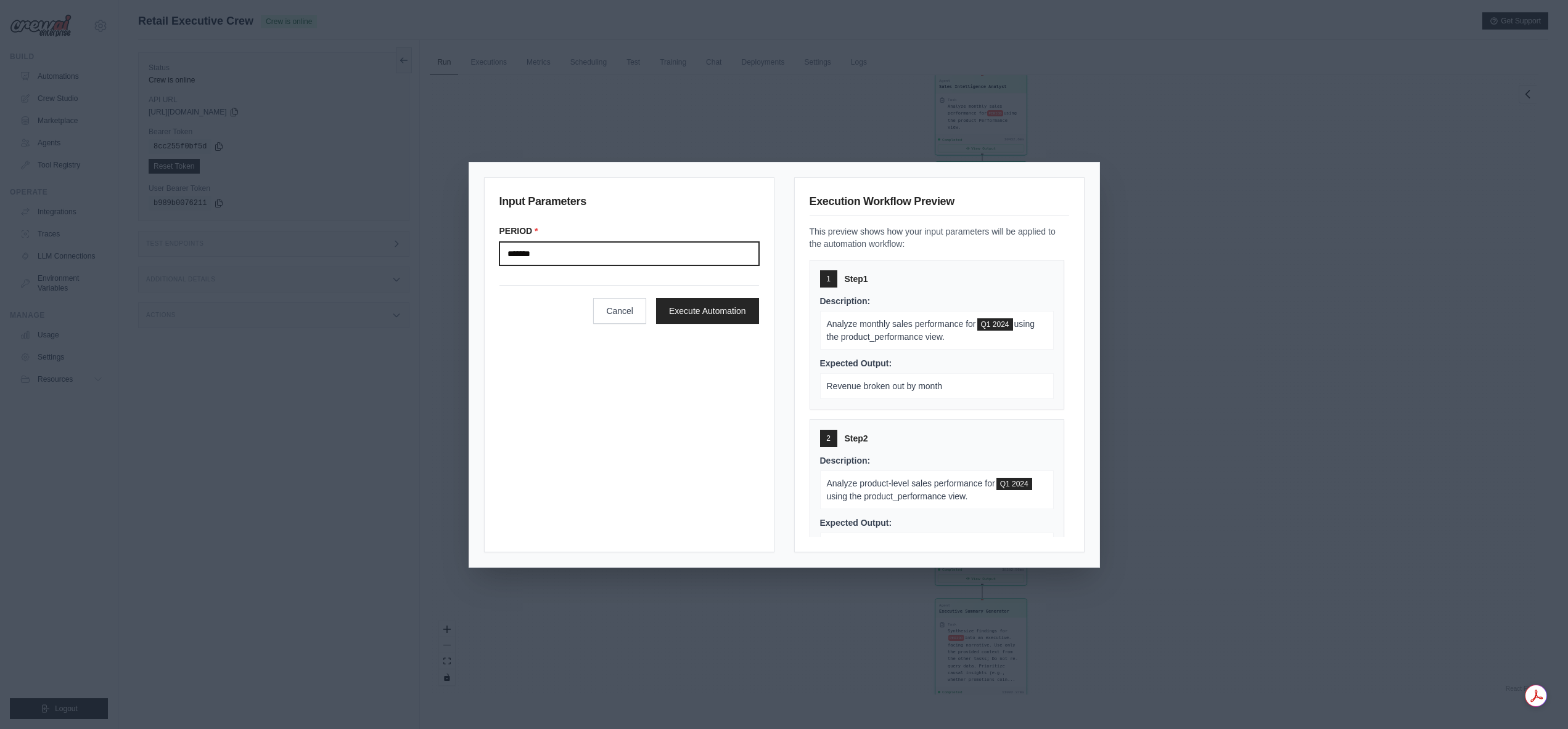
click at [678, 256] on input "*******" at bounding box center [629, 253] width 259 height 23
click at [607, 311] on button "Cancel" at bounding box center [619, 311] width 53 height 26
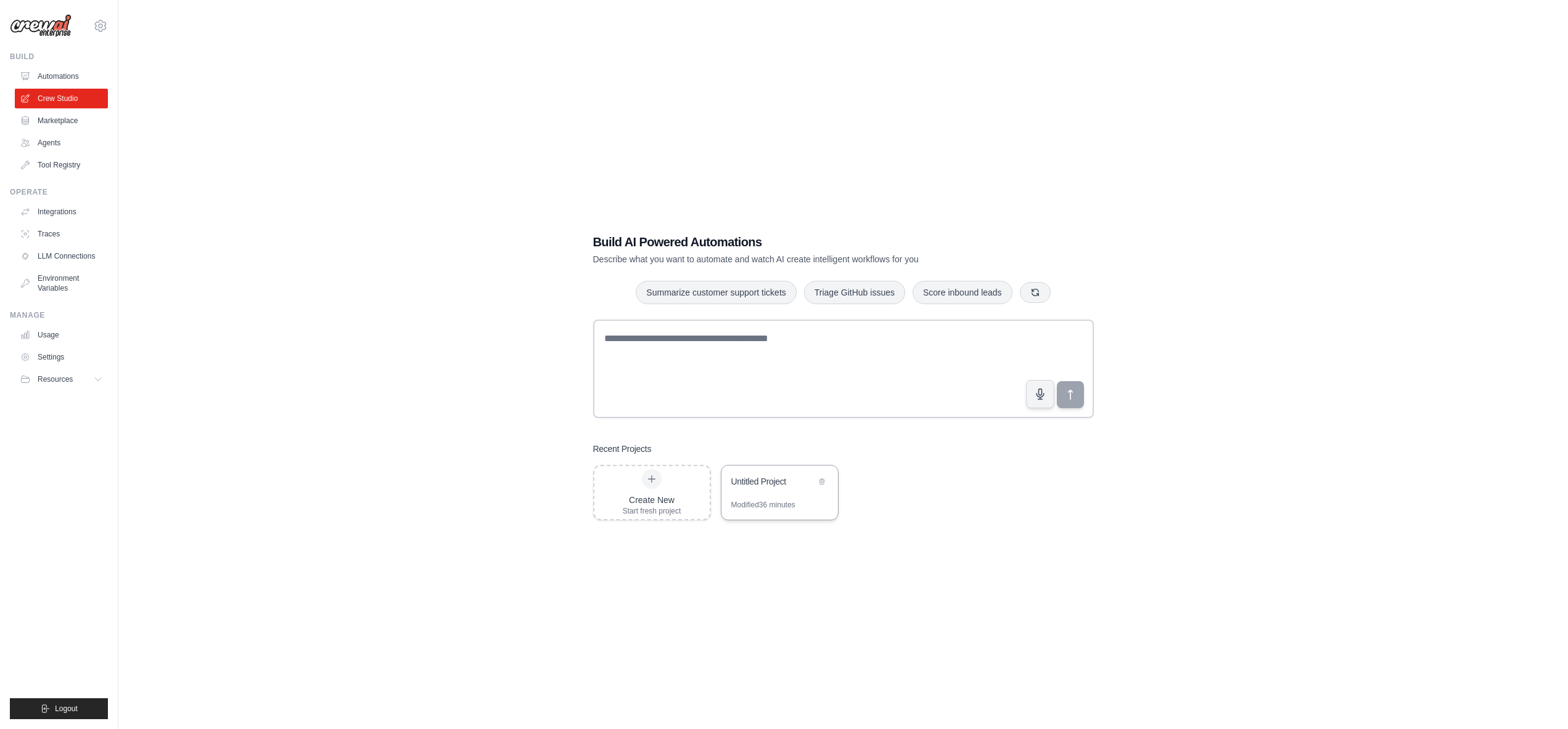
click at [772, 497] on div "Untitled Project" at bounding box center [779, 483] width 117 height 34
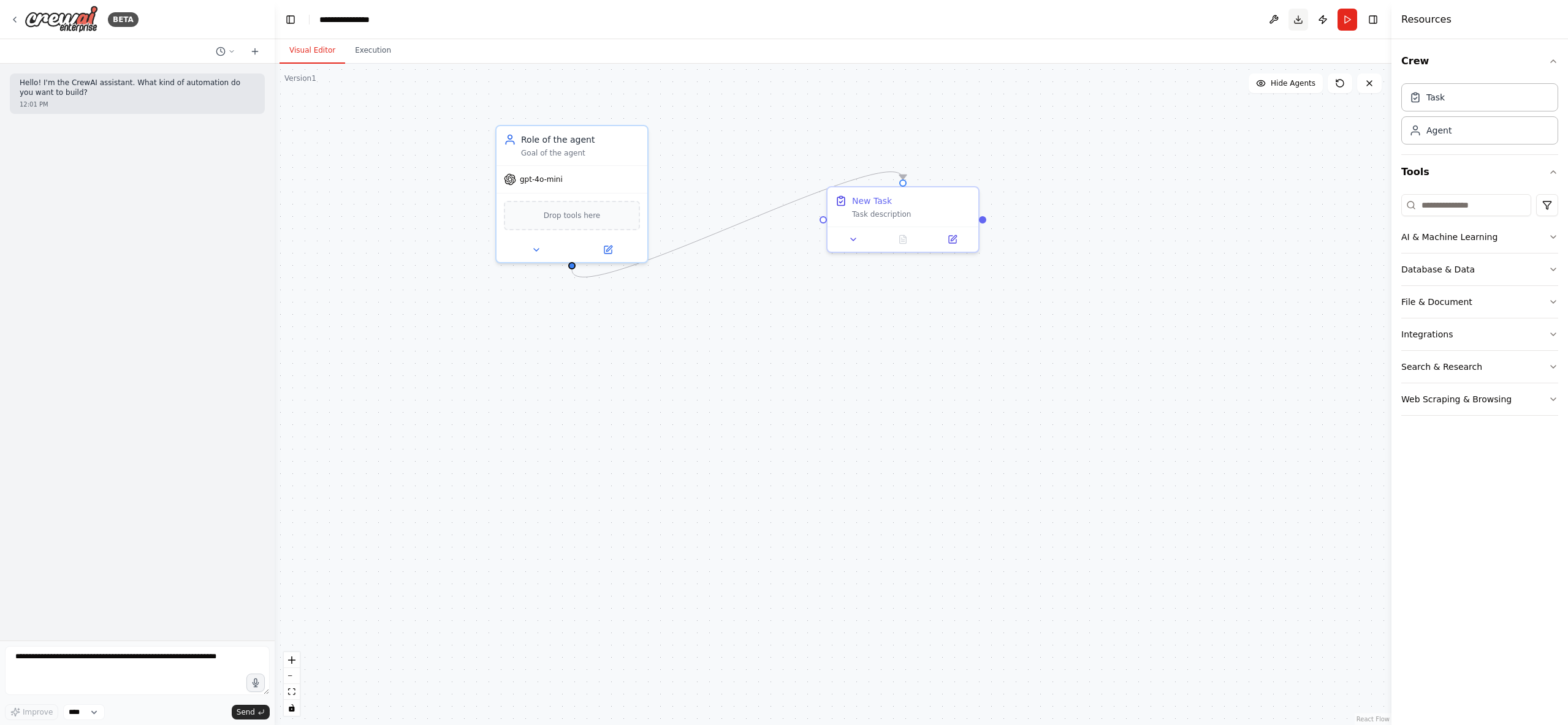
click at [1299, 22] on button "Download" at bounding box center [1298, 20] width 20 height 22
